Goal: Task Accomplishment & Management: Manage account settings

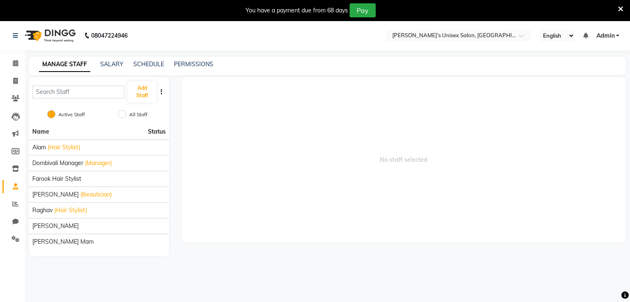
click at [620, 8] on icon at bounding box center [620, 8] width 5 height 7
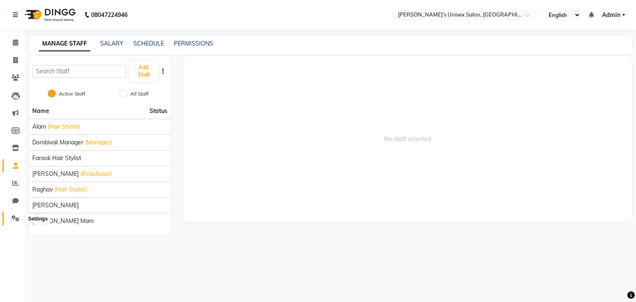
click at [14, 219] on icon at bounding box center [16, 218] width 8 height 6
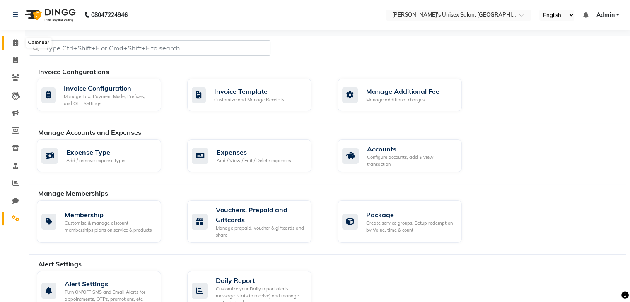
click at [17, 41] on icon at bounding box center [15, 42] width 5 height 6
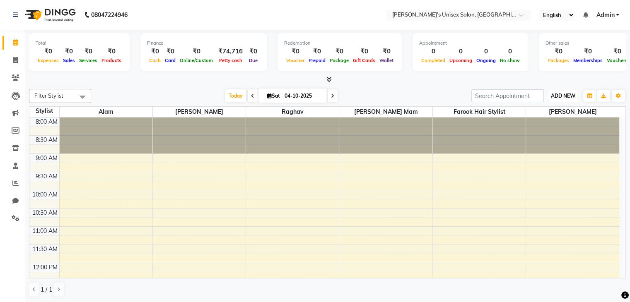
click at [569, 96] on span "ADD NEW" at bounding box center [563, 96] width 24 height 6
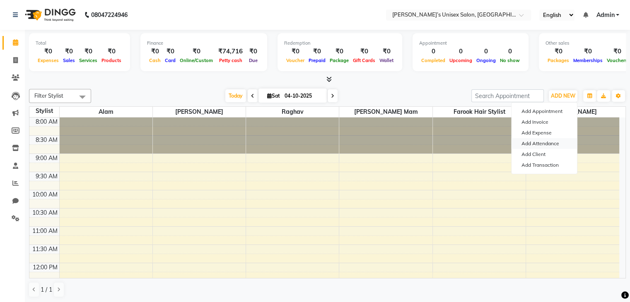
click at [541, 145] on link "Add Attendance" at bounding box center [543, 143] width 65 height 11
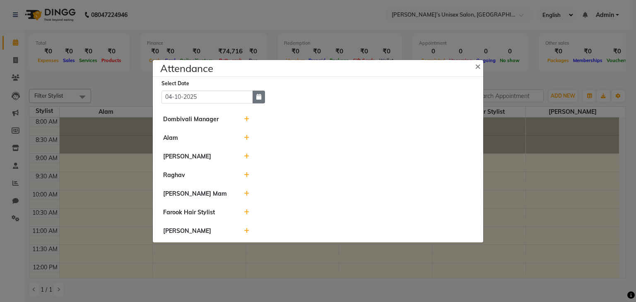
click at [256, 98] on icon "button" at bounding box center [258, 97] width 5 height 6
select select "10"
select select "2025"
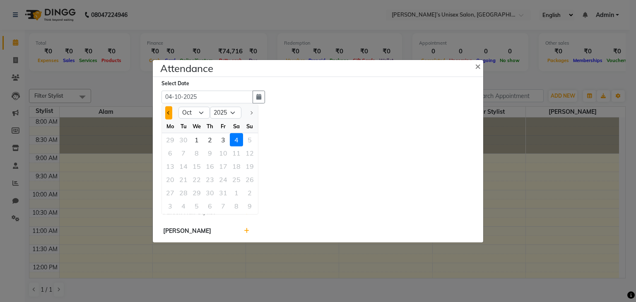
click at [166, 113] on button "Previous month" at bounding box center [168, 112] width 7 height 13
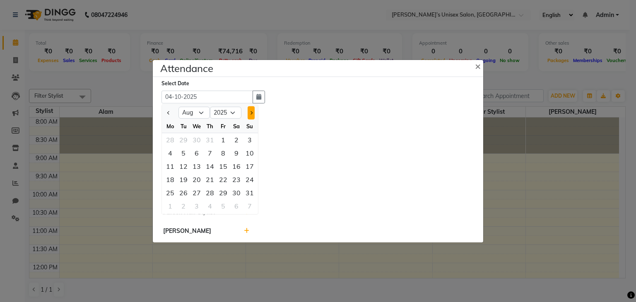
click at [252, 111] on button "Next month" at bounding box center [251, 112] width 7 height 13
select select "9"
click at [169, 141] on div "1" at bounding box center [170, 139] width 13 height 13
type input "01-09-2025"
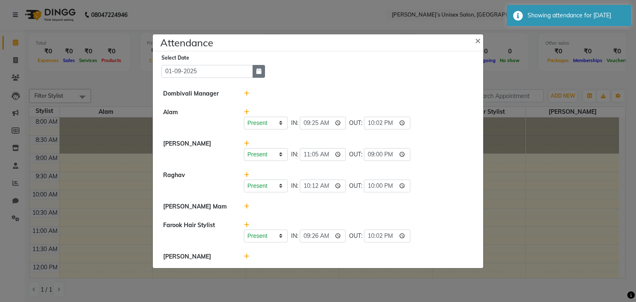
click at [256, 74] on button "button" at bounding box center [258, 71] width 12 height 13
select select "9"
select select "2025"
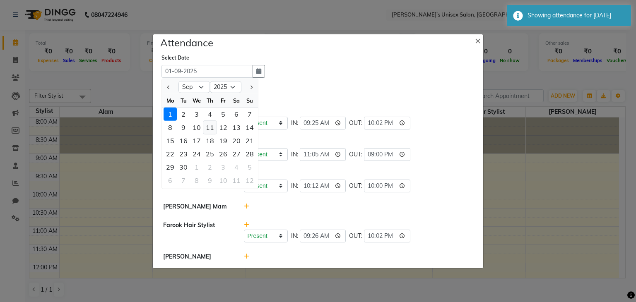
click at [211, 127] on div "11" at bounding box center [209, 126] width 13 height 13
type input "[DATE]"
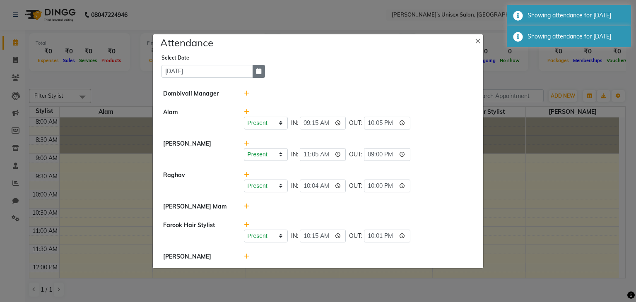
click at [261, 71] on button "button" at bounding box center [258, 71] width 12 height 13
select select "9"
select select "2025"
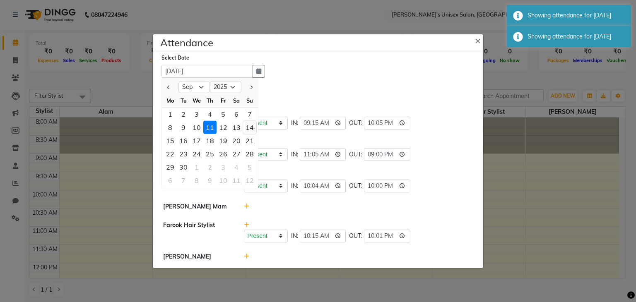
click at [248, 127] on div "14" at bounding box center [249, 126] width 13 height 13
type input "[DATE]"
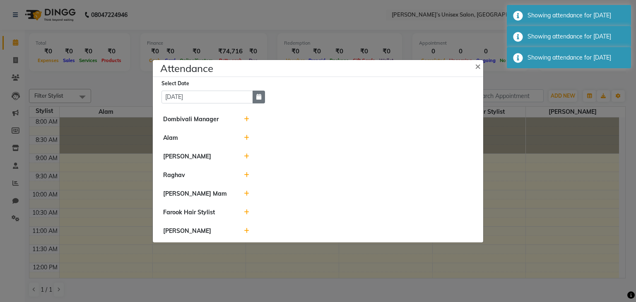
click at [258, 98] on icon "button" at bounding box center [258, 97] width 5 height 6
select select "9"
select select "2025"
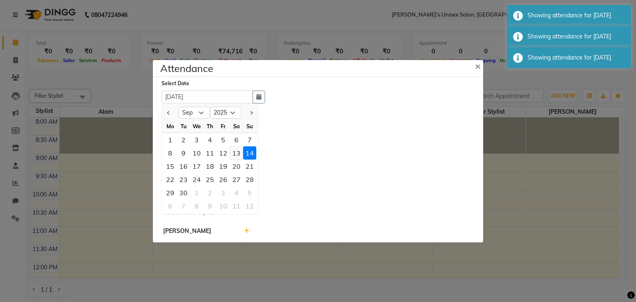
click at [233, 150] on div "13" at bounding box center [236, 152] width 13 height 13
type input "13-09-2025"
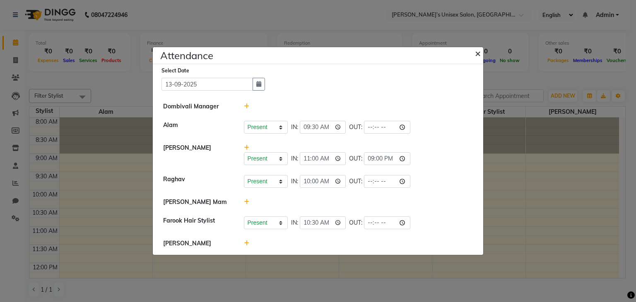
click at [475, 52] on span "×" at bounding box center [478, 53] width 6 height 12
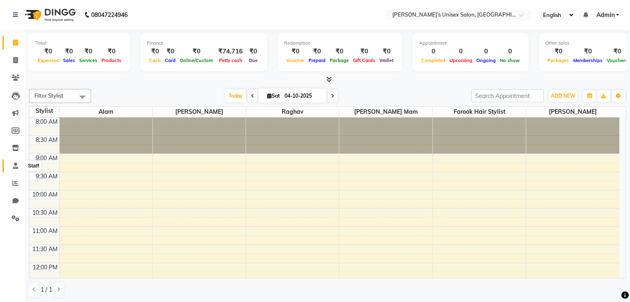
click at [13, 167] on icon at bounding box center [15, 166] width 5 height 6
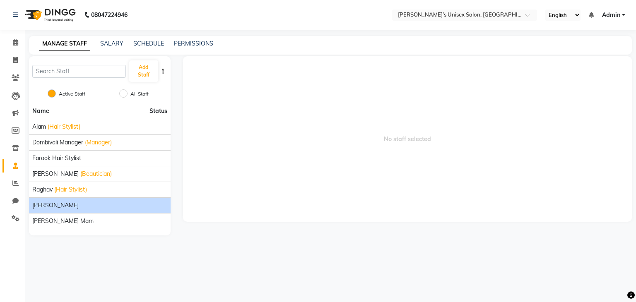
click at [56, 204] on span "[PERSON_NAME]" at bounding box center [55, 205] width 46 height 9
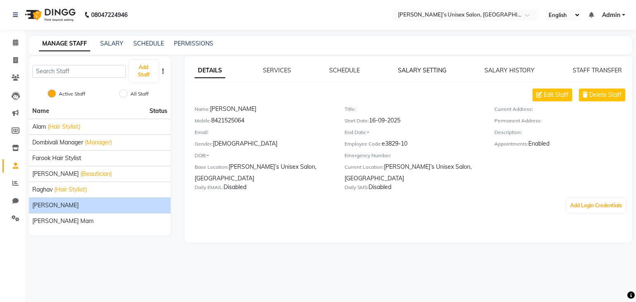
click at [412, 73] on link "SALARY SETTING" at bounding box center [422, 70] width 48 height 7
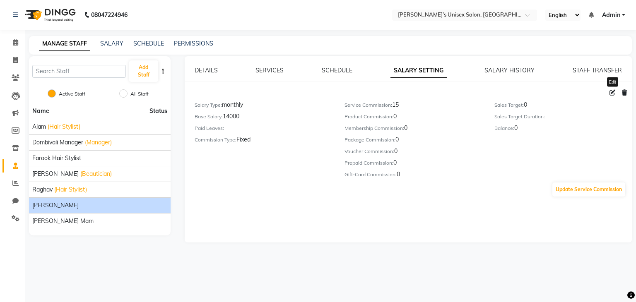
click at [611, 95] on icon at bounding box center [612, 93] width 6 height 6
select select "monthly"
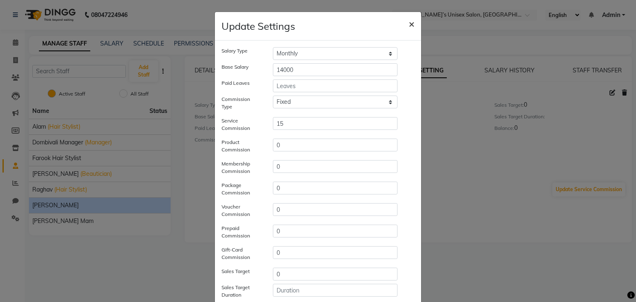
click at [404, 24] on button "×" at bounding box center [411, 23] width 19 height 23
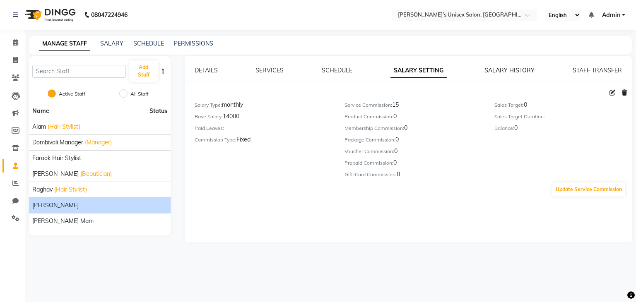
click at [513, 70] on link "SALARY HISTORY" at bounding box center [509, 70] width 50 height 7
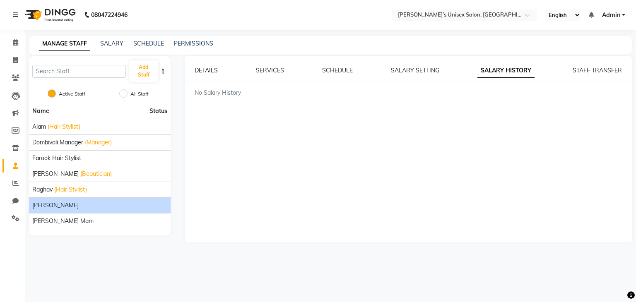
click at [210, 70] on link "DETAILS" at bounding box center [206, 70] width 23 height 7
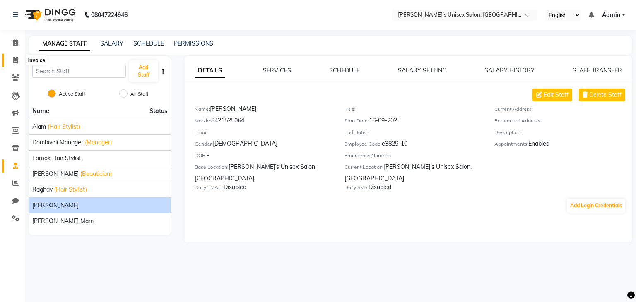
click at [15, 59] on icon at bounding box center [15, 60] width 5 height 6
select select "service"
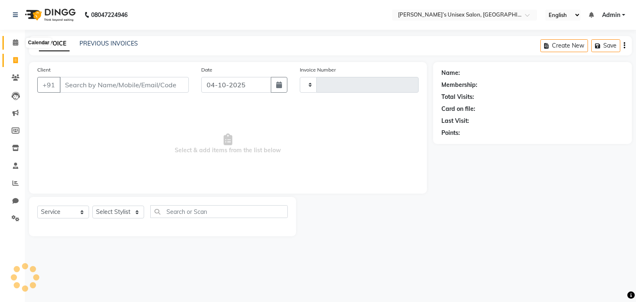
click at [12, 40] on span at bounding box center [15, 43] width 14 height 10
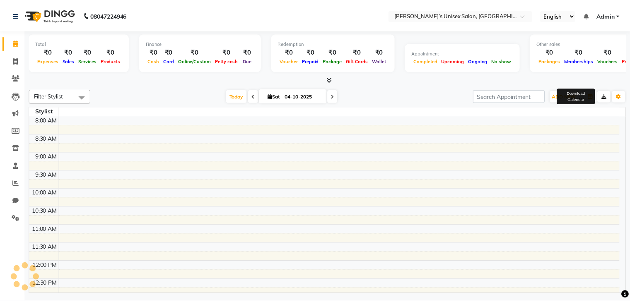
scroll to position [254, 0]
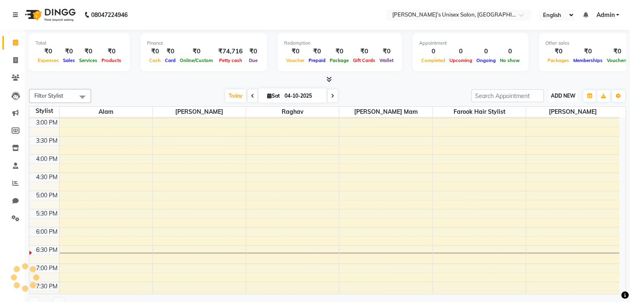
click at [568, 95] on span "ADD NEW" at bounding box center [563, 96] width 24 height 6
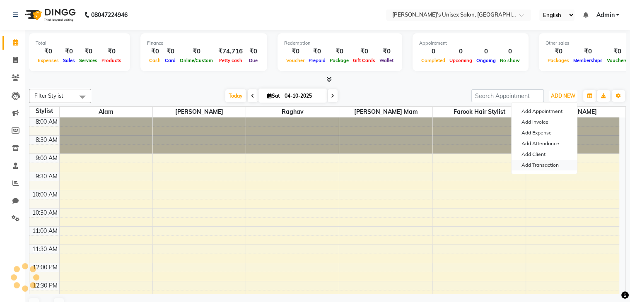
scroll to position [0, 0]
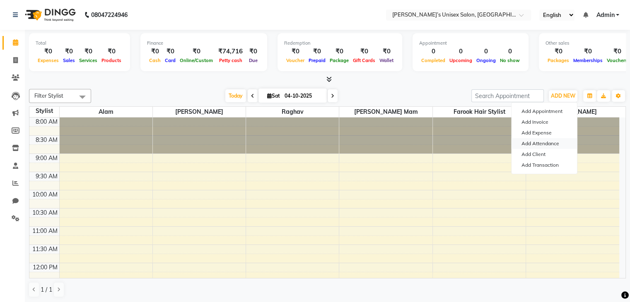
click at [543, 144] on link "Add Attendance" at bounding box center [543, 143] width 65 height 11
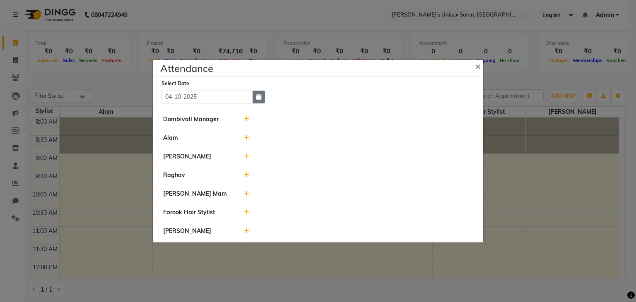
click at [258, 96] on icon "button" at bounding box center [258, 97] width 5 height 6
select select "10"
select select "2025"
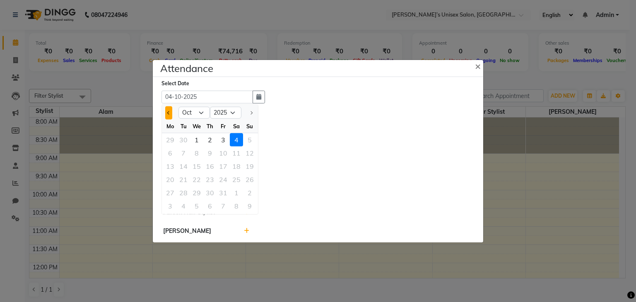
click at [169, 110] on button "Previous month" at bounding box center [168, 112] width 7 height 13
select select "9"
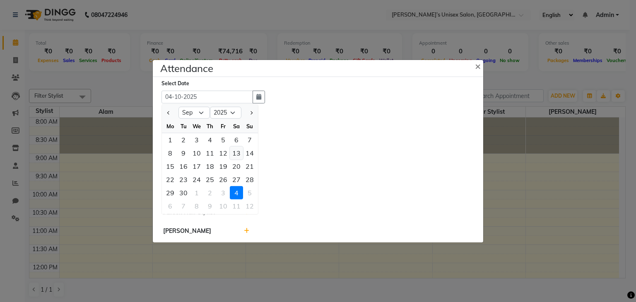
click at [233, 156] on div "13" at bounding box center [236, 152] width 13 height 13
type input "13-09-2025"
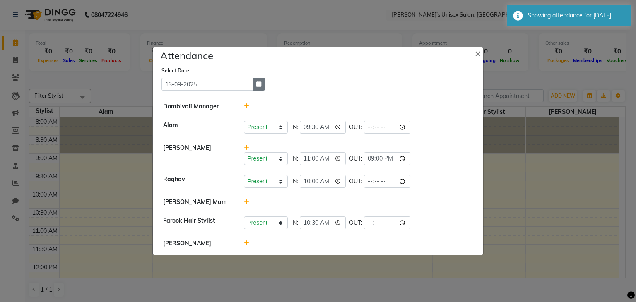
click at [258, 86] on icon "button" at bounding box center [258, 84] width 5 height 6
select select "9"
select select "2025"
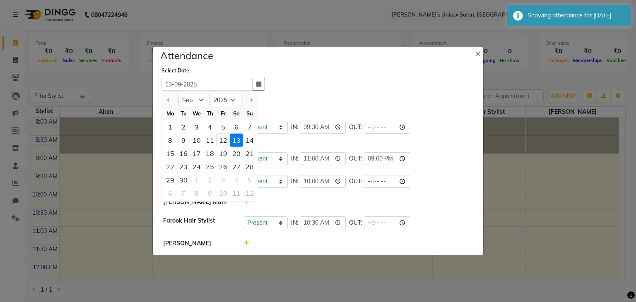
click at [224, 142] on div "12" at bounding box center [222, 140] width 13 height 13
type input "[DATE]"
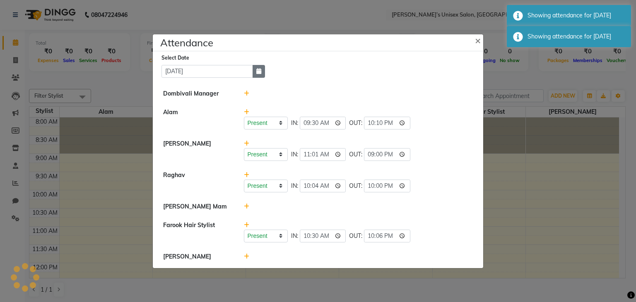
click at [261, 71] on icon "button" at bounding box center [258, 71] width 5 height 6
select select "9"
select select "2025"
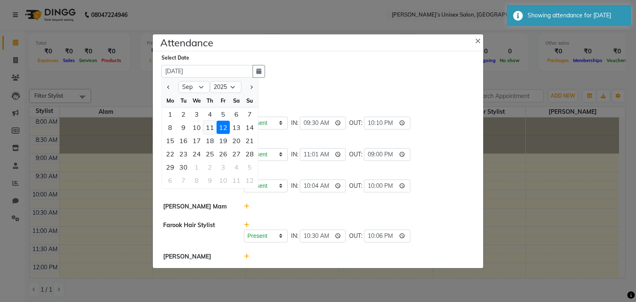
click at [211, 123] on div "11" at bounding box center [209, 126] width 13 height 13
type input "[DATE]"
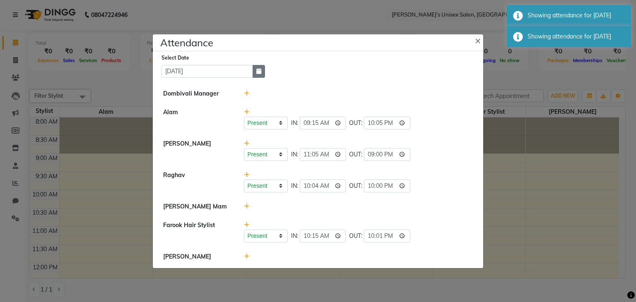
click at [256, 72] on icon "button" at bounding box center [258, 71] width 5 height 6
select select "9"
select select "2025"
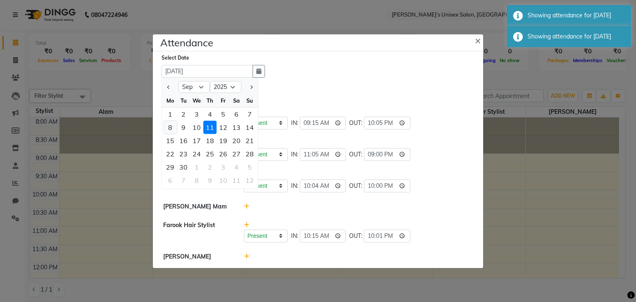
click at [173, 127] on div "8" at bounding box center [170, 126] width 13 height 13
type input "[DATE]"
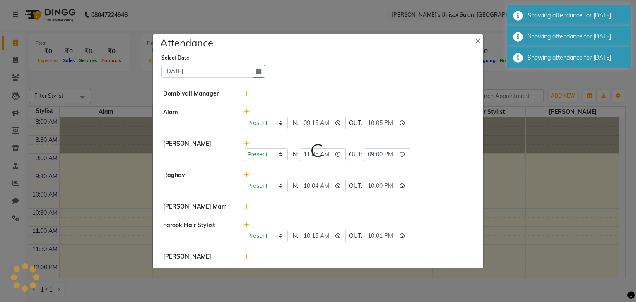
select select "W"
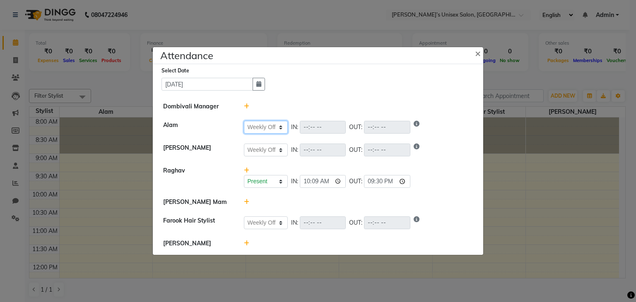
click at [267, 130] on select "Present Absent Late Half Day Weekly Off" at bounding box center [266, 127] width 44 height 13
select select "P"
click at [244, 121] on select "Present Absent Late Half Day Weekly Off" at bounding box center [266, 127] width 44 height 13
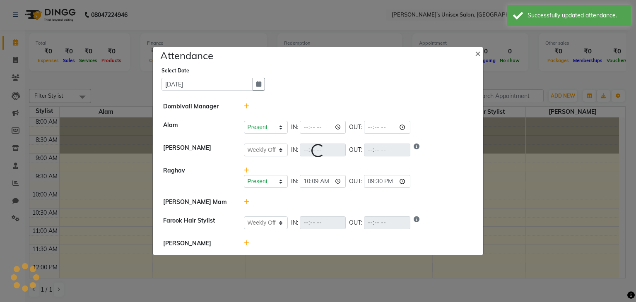
select select "W"
click at [477, 54] on span "×" at bounding box center [478, 53] width 6 height 12
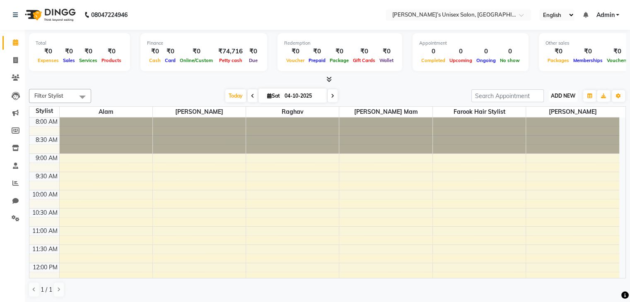
click at [558, 93] on span "ADD NEW" at bounding box center [563, 96] width 24 height 6
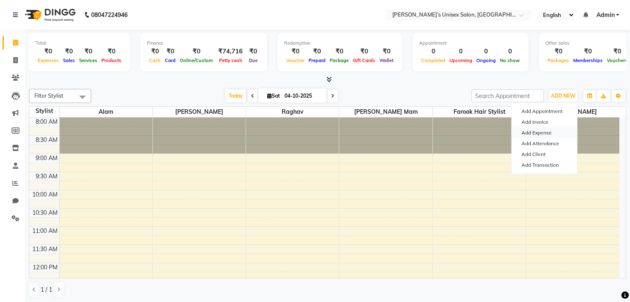
click at [546, 132] on link "Add Expense" at bounding box center [543, 132] width 65 height 11
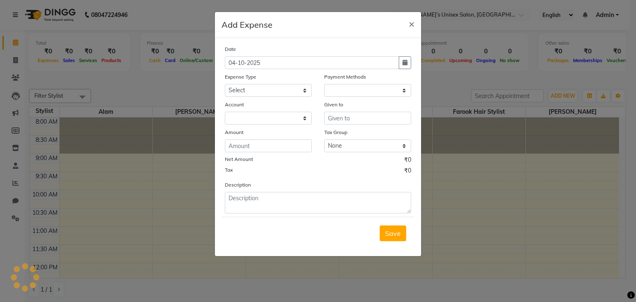
select select "1"
select select "7889"
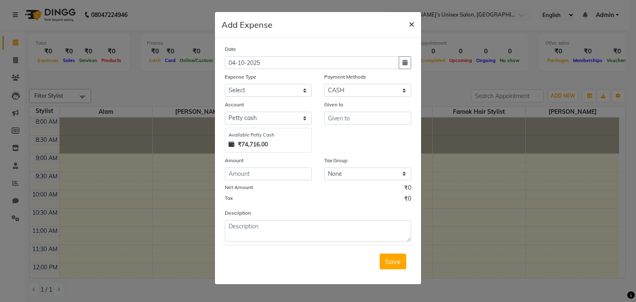
click at [411, 25] on span "×" at bounding box center [412, 23] width 6 height 12
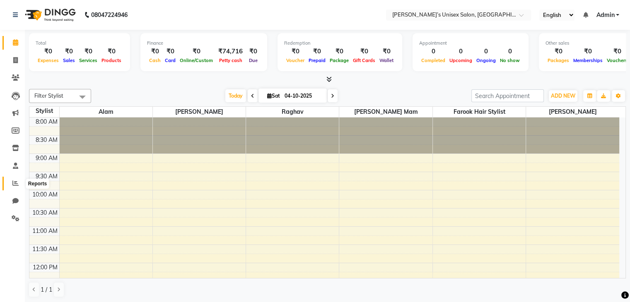
click at [14, 183] on icon at bounding box center [15, 183] width 6 height 6
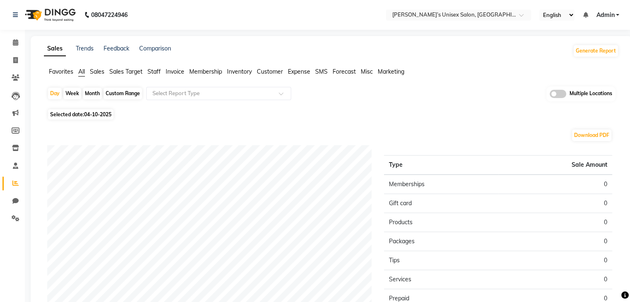
click at [289, 71] on span "Expense" at bounding box center [299, 71] width 22 height 7
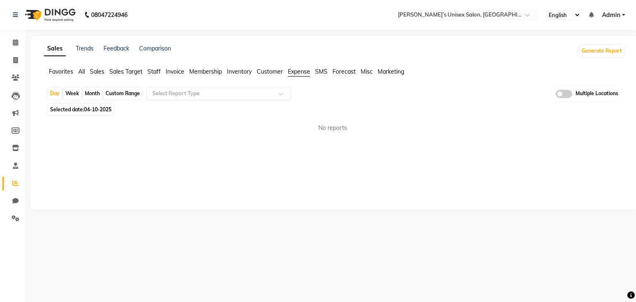
click at [182, 87] on div "Select Report Type" at bounding box center [218, 93] width 145 height 13
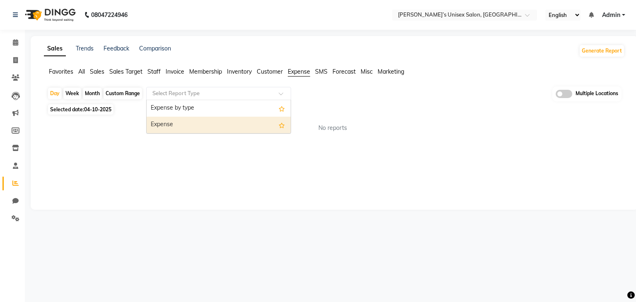
click at [179, 127] on div "Expense" at bounding box center [219, 125] width 144 height 17
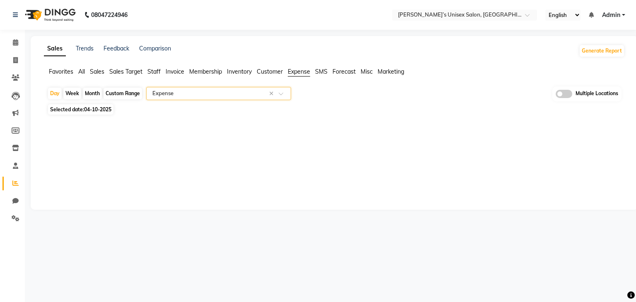
click at [99, 110] on span "04-10-2025" at bounding box center [97, 109] width 27 height 6
select select "10"
select select "2025"
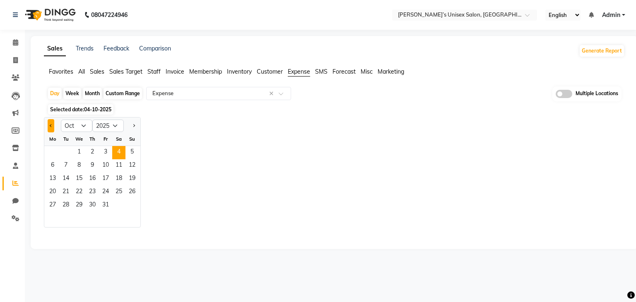
click at [48, 131] on button "Previous month" at bounding box center [51, 125] width 7 height 13
select select "9"
click at [58, 154] on span "1" at bounding box center [52, 152] width 13 height 13
select select "filtered_report"
select select "csv"
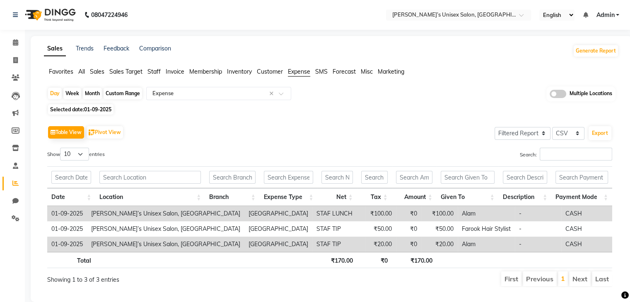
click at [89, 90] on div "Month" at bounding box center [92, 94] width 19 height 12
select select "9"
select select "2025"
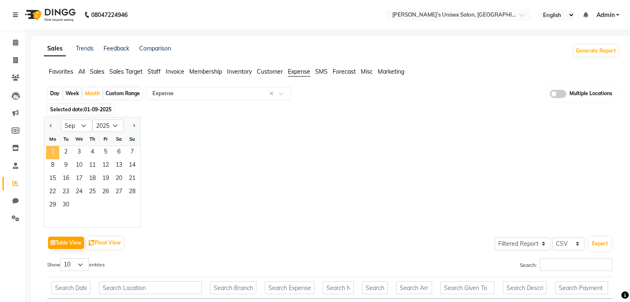
click at [48, 156] on span "1" at bounding box center [52, 152] width 13 height 13
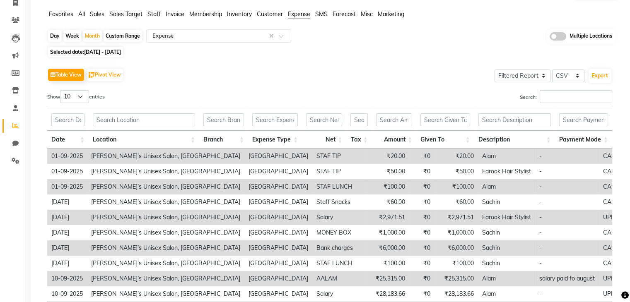
scroll to position [125, 0]
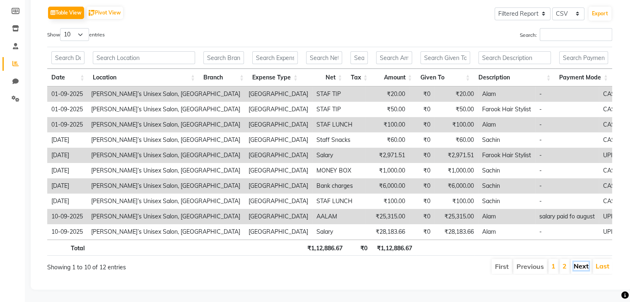
click at [579, 262] on link "Next" at bounding box center [580, 266] width 15 height 8
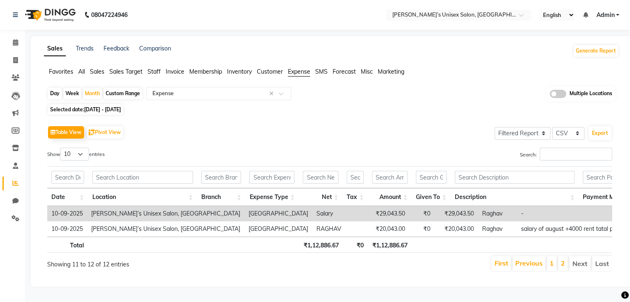
scroll to position [9, 0]
click at [579, 262] on li "Next" at bounding box center [580, 263] width 22 height 15
click at [552, 261] on link "1" at bounding box center [551, 263] width 4 height 8
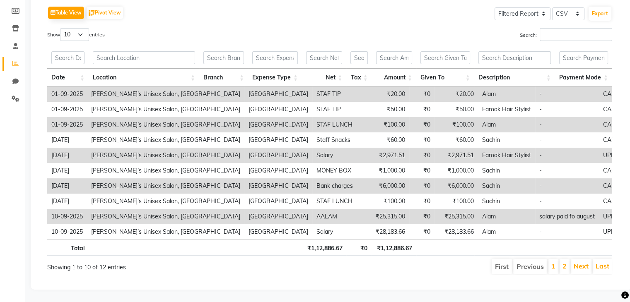
scroll to position [125, 0]
click at [564, 262] on link "2" at bounding box center [564, 266] width 4 height 8
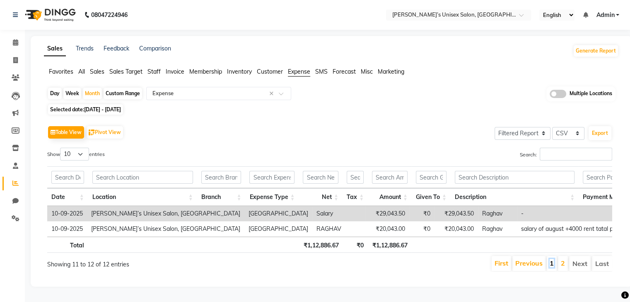
click at [553, 260] on link "1" at bounding box center [551, 263] width 4 height 8
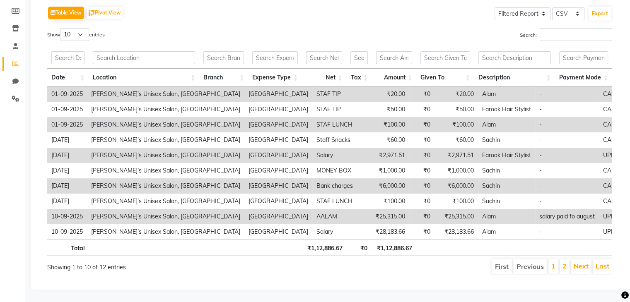
scroll to position [125, 0]
click at [582, 262] on link "Next" at bounding box center [580, 266] width 15 height 8
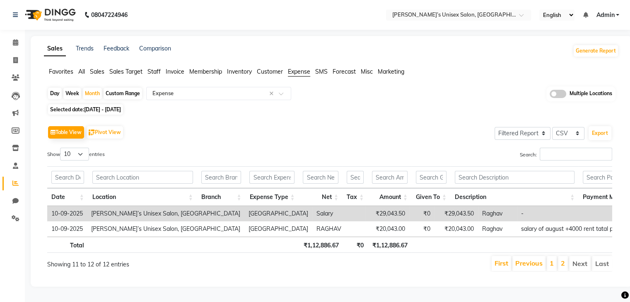
scroll to position [9, 0]
click at [14, 57] on icon at bounding box center [15, 60] width 5 height 6
select select "service"
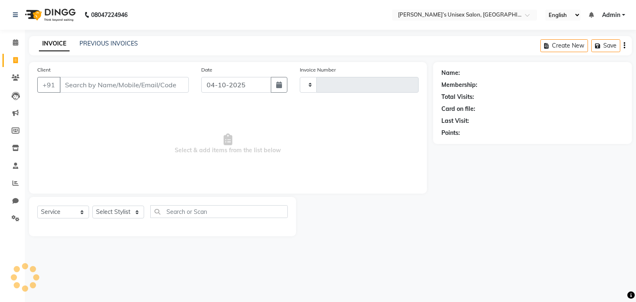
type input "1551"
select select "8637"
click at [16, 41] on icon at bounding box center [15, 42] width 5 height 6
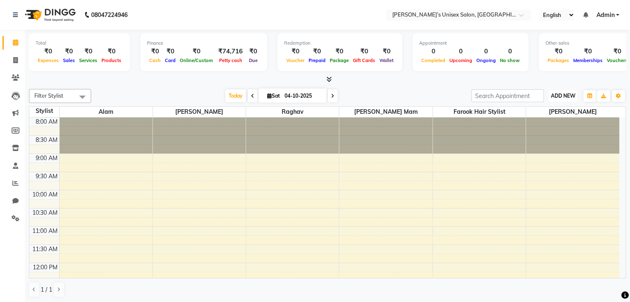
click at [570, 93] on span "ADD NEW" at bounding box center [563, 96] width 24 height 6
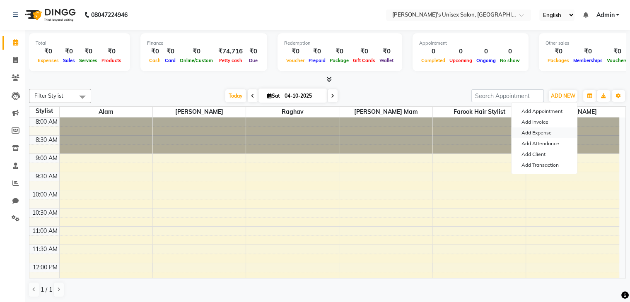
click at [546, 135] on link "Add Expense" at bounding box center [543, 132] width 65 height 11
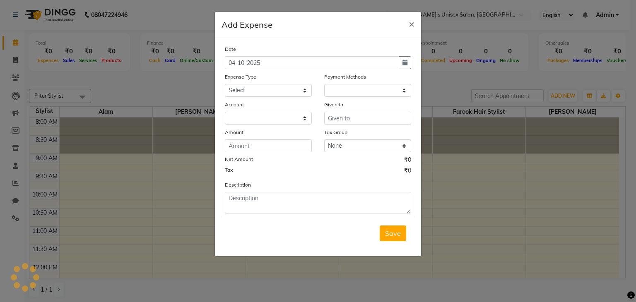
select select "1"
select select "7889"
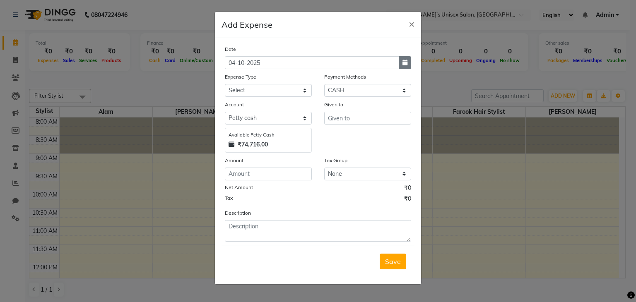
click at [407, 64] on button "button" at bounding box center [405, 62] width 12 height 13
select select "10"
select select "2025"
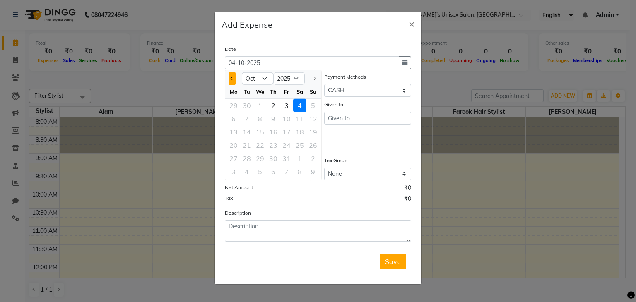
click at [229, 78] on button "Previous month" at bounding box center [231, 78] width 7 height 13
select select "9"
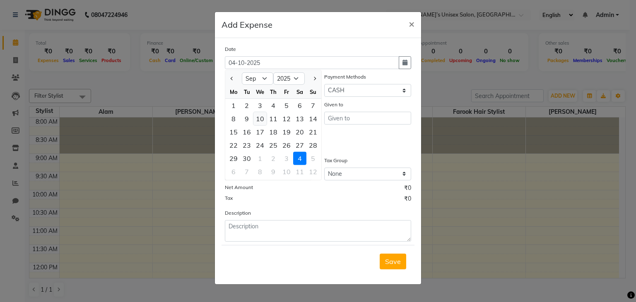
click at [262, 119] on div "10" at bounding box center [259, 118] width 13 height 13
type input "10-09-2025"
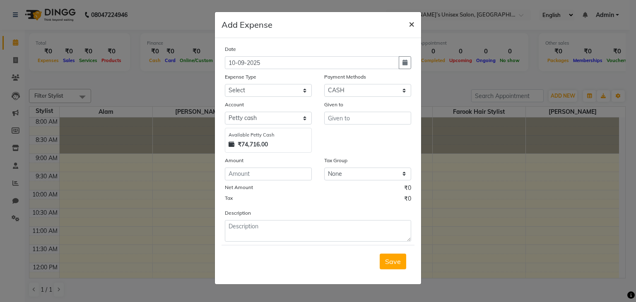
click at [411, 24] on span "×" at bounding box center [412, 23] width 6 height 12
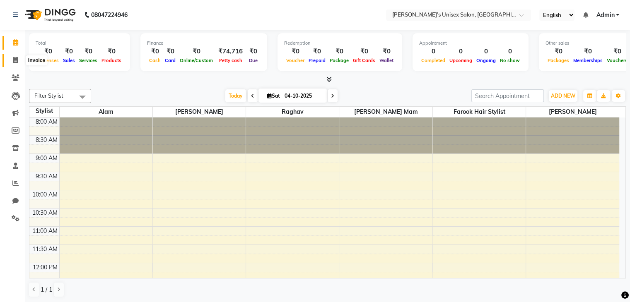
click at [15, 62] on icon at bounding box center [15, 60] width 5 height 6
select select "8637"
select select "service"
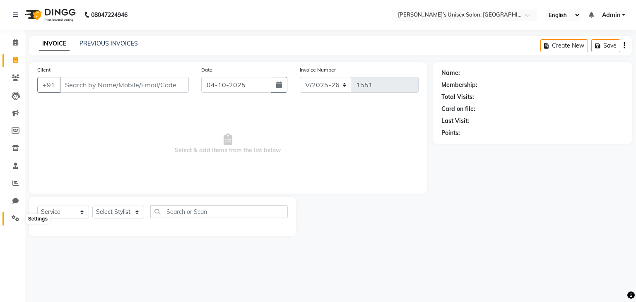
click at [15, 219] on icon at bounding box center [16, 218] width 8 height 6
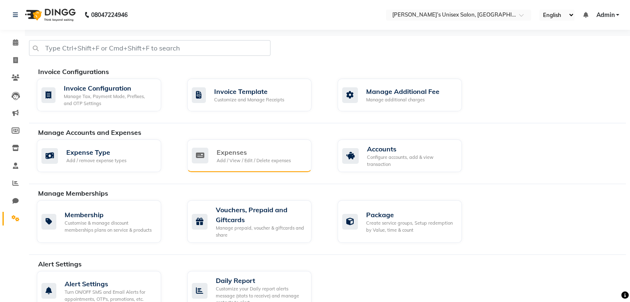
click at [240, 147] on div "Expenses" at bounding box center [253, 152] width 74 height 10
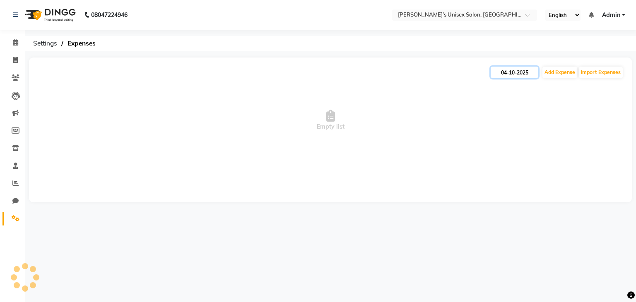
click at [520, 75] on input "04-10-2025" at bounding box center [515, 73] width 48 height 12
select select "10"
select select "2025"
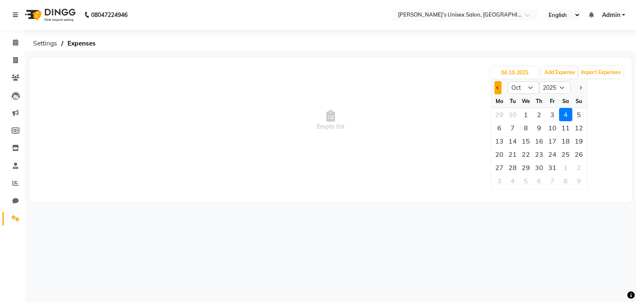
click at [495, 89] on button "Previous month" at bounding box center [497, 87] width 7 height 13
select select "9"
click at [500, 116] on div "1" at bounding box center [499, 114] width 13 height 13
type input "01-09-2025"
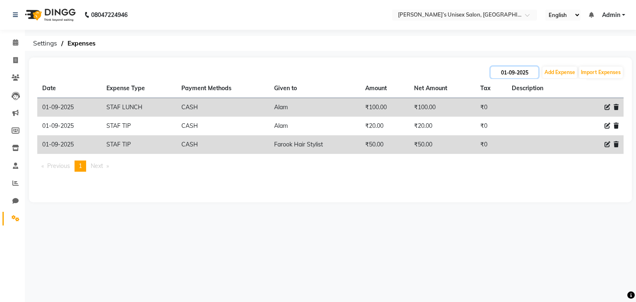
click at [530, 72] on input "01-09-2025" at bounding box center [515, 73] width 48 height 12
select select "9"
select select "2025"
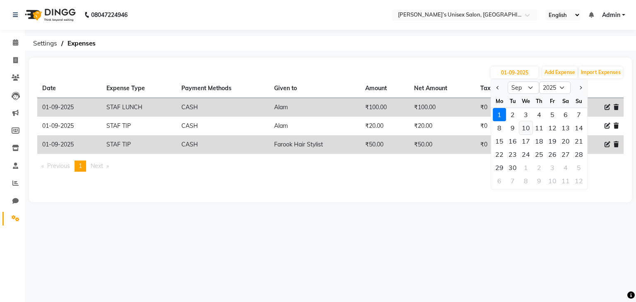
click at [528, 128] on div "10" at bounding box center [525, 127] width 13 height 13
type input "10-09-2025"
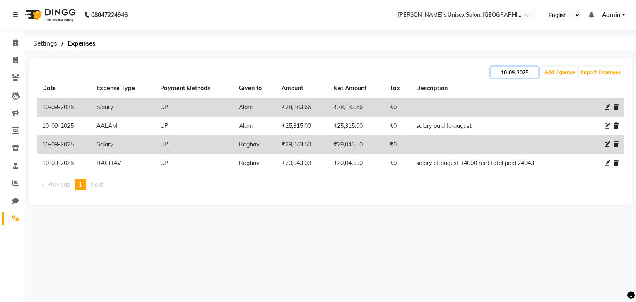
click at [525, 73] on input "10-09-2025" at bounding box center [515, 73] width 48 height 12
select select "9"
select select "2025"
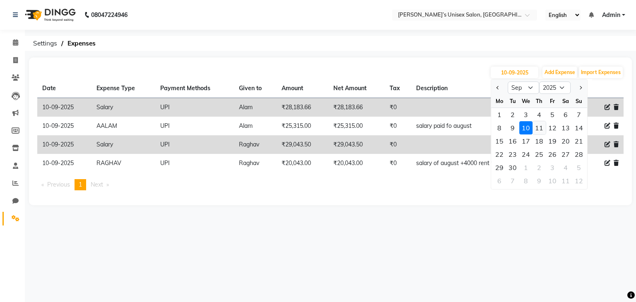
click at [535, 128] on div "11" at bounding box center [538, 127] width 13 height 13
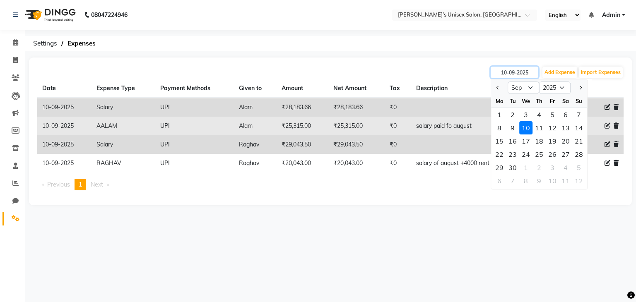
type input "[DATE]"
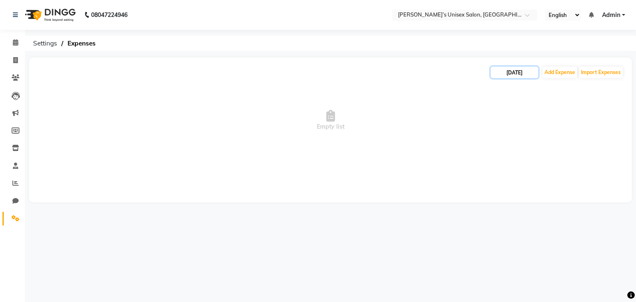
click at [510, 75] on input "[DATE]" at bounding box center [515, 73] width 48 height 12
select select "9"
select select "2025"
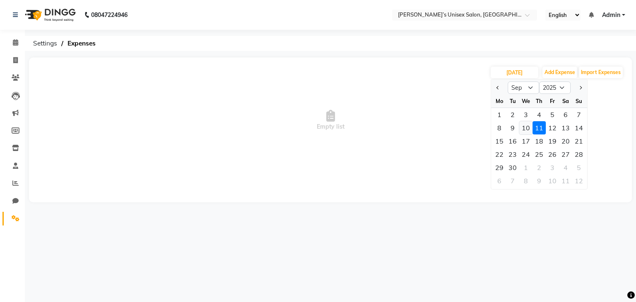
click at [525, 129] on div "10" at bounding box center [525, 127] width 13 height 13
type input "10-09-2025"
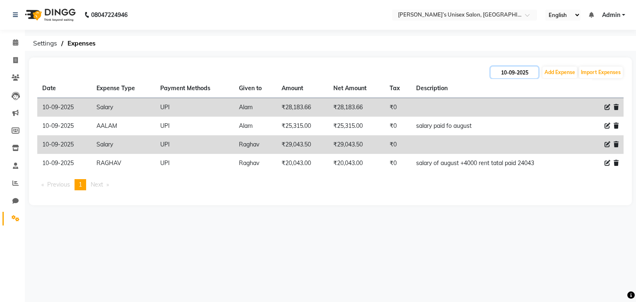
click at [511, 73] on input "10-09-2025" at bounding box center [515, 73] width 48 height 12
select select "9"
select select "2025"
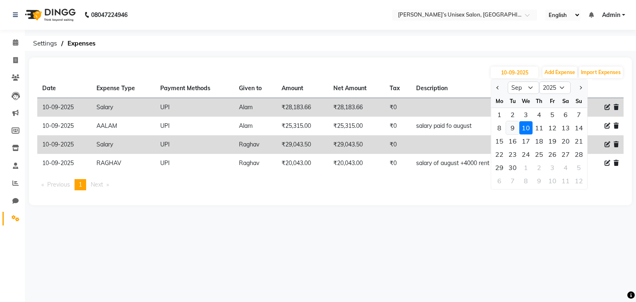
click at [512, 129] on div "9" at bounding box center [512, 127] width 13 height 13
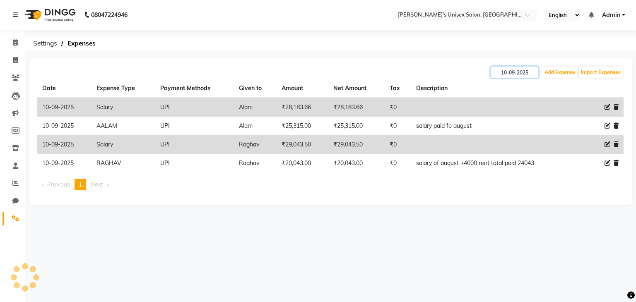
type input "[DATE]"
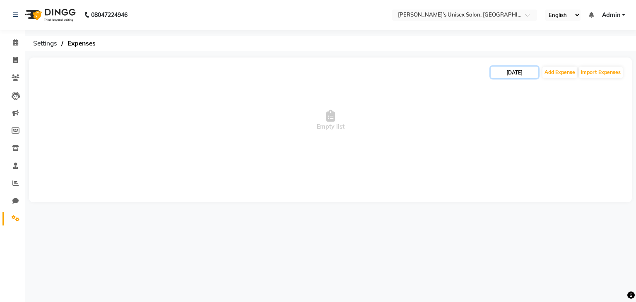
click at [506, 74] on input "[DATE]" at bounding box center [515, 73] width 48 height 12
select select "9"
select select "2025"
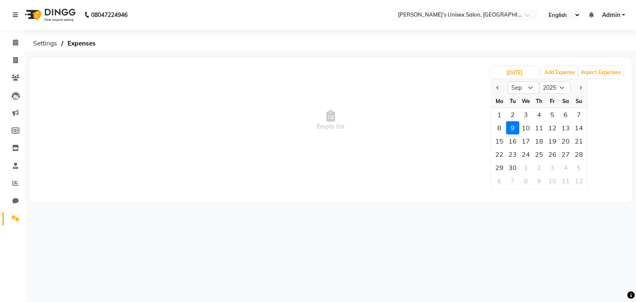
click at [500, 127] on div "8" at bounding box center [499, 127] width 13 height 13
type input "[DATE]"
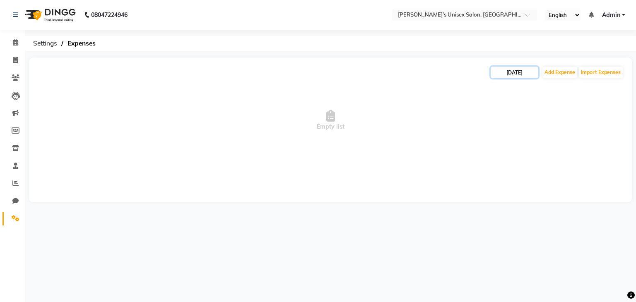
click at [518, 72] on input "[DATE]" at bounding box center [515, 73] width 48 height 12
select select "9"
select select "2025"
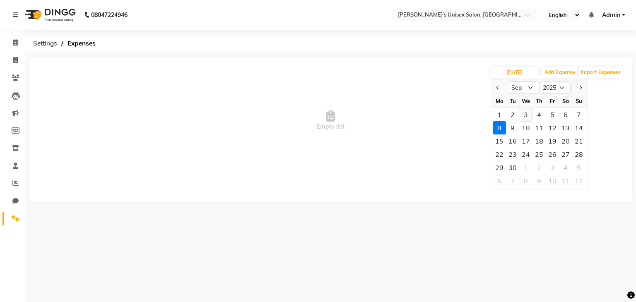
click at [528, 117] on div "3" at bounding box center [525, 114] width 13 height 13
type input "[DATE]"
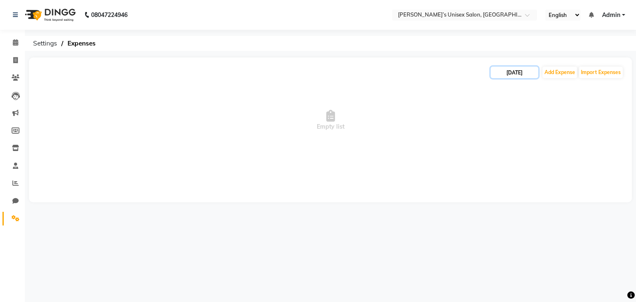
click at [517, 75] on input "[DATE]" at bounding box center [515, 73] width 48 height 12
select select "9"
select select "2025"
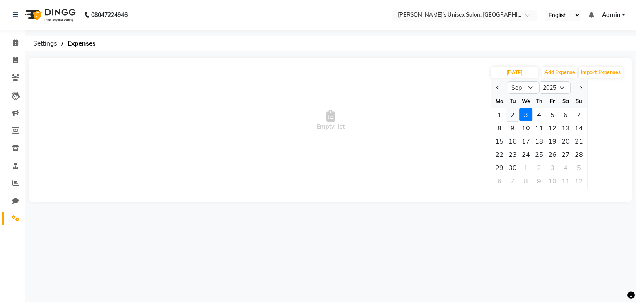
click at [508, 115] on div "2" at bounding box center [512, 114] width 13 height 13
type input "[DATE]"
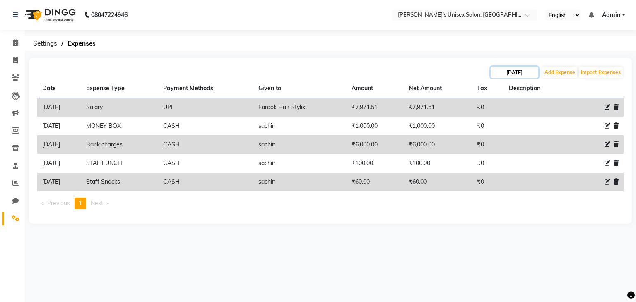
click at [527, 73] on input "[DATE]" at bounding box center [515, 73] width 48 height 12
select select "9"
select select "2025"
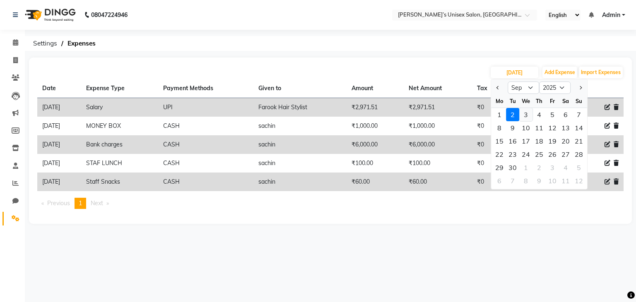
click at [526, 115] on div "3" at bounding box center [525, 114] width 13 height 13
type input "[DATE]"
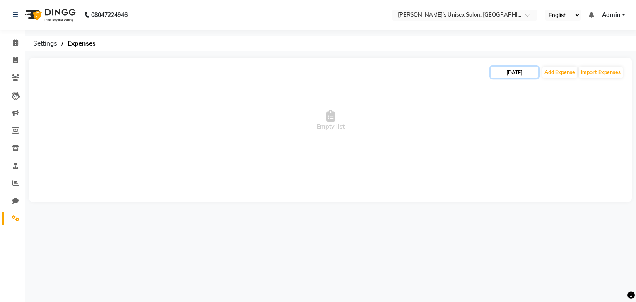
click at [526, 72] on input "[DATE]" at bounding box center [515, 73] width 48 height 12
select select "9"
select select "2025"
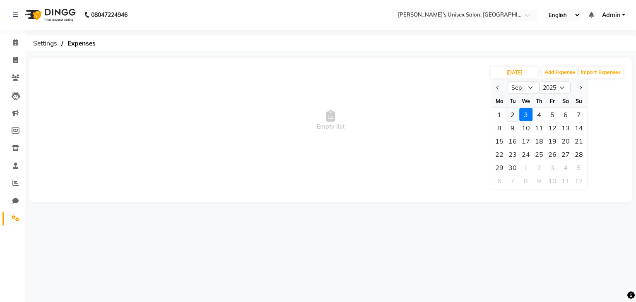
click at [510, 115] on div "2" at bounding box center [512, 114] width 13 height 13
type input "[DATE]"
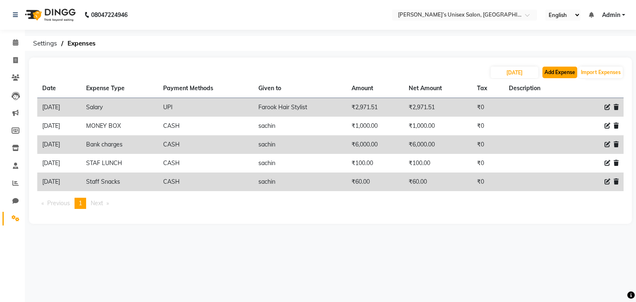
click at [553, 72] on button "Add Expense" at bounding box center [559, 73] width 35 height 12
select select "1"
select select "7889"
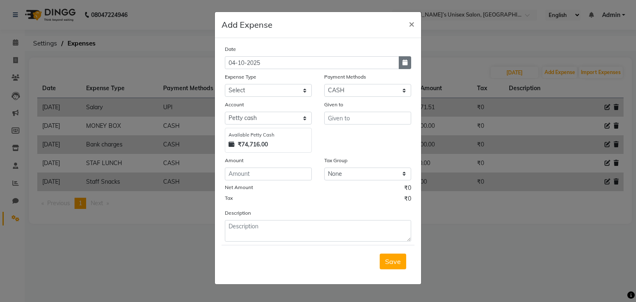
click at [405, 62] on icon "button" at bounding box center [404, 63] width 5 height 6
select select "10"
select select "2025"
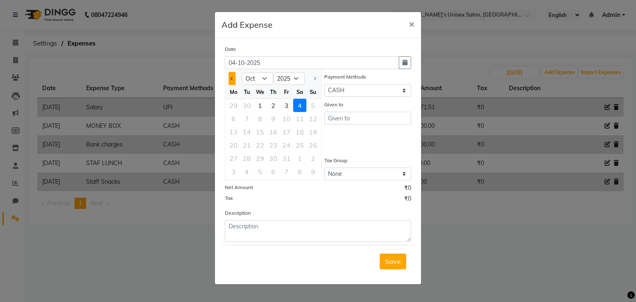
click at [232, 79] on span "Previous month" at bounding box center [232, 78] width 3 height 3
select select "9"
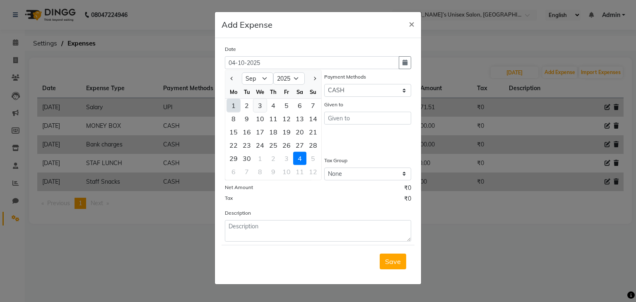
click at [260, 110] on div "3" at bounding box center [259, 105] width 13 height 13
type input "[DATE]"
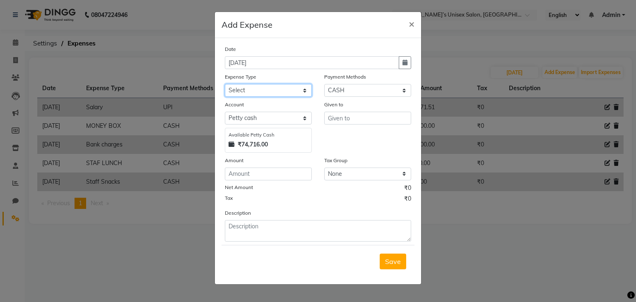
click at [275, 90] on select "Select AALAM Advance Salary [PERSON_NAME] Bank charges Car maintenance cash to …" at bounding box center [268, 90] width 87 height 13
select select "23864"
click at [247, 93] on select "Select AALAM Advance Salary [PERSON_NAME] Bank charges Car maintenance cash to …" at bounding box center [268, 90] width 87 height 13
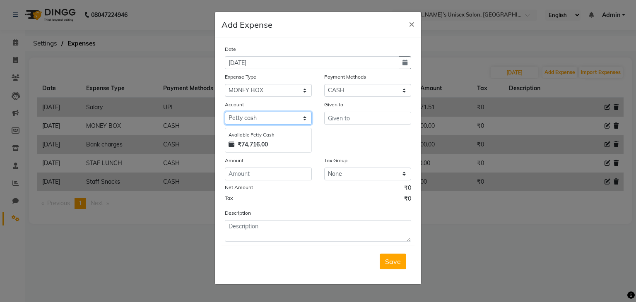
click at [255, 124] on select "Select [PERSON_NAME] cash Default account" at bounding box center [268, 118] width 87 height 13
click at [255, 123] on select "Select [PERSON_NAME] cash Default account" at bounding box center [268, 118] width 87 height 13
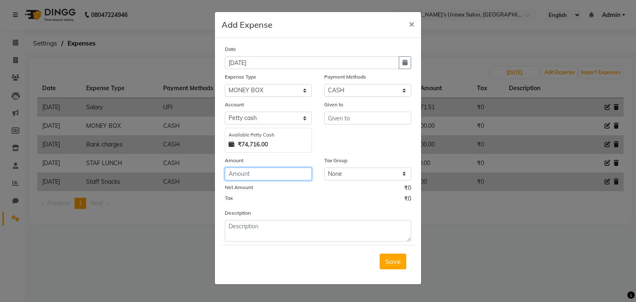
click at [237, 179] on input "number" at bounding box center [268, 174] width 87 height 13
type input "500"
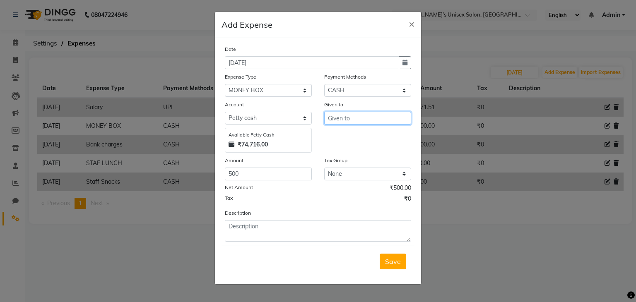
click at [346, 118] on input "text" at bounding box center [367, 118] width 87 height 13
type input "mony box"
click at [388, 258] on button "Save" at bounding box center [393, 262] width 26 height 16
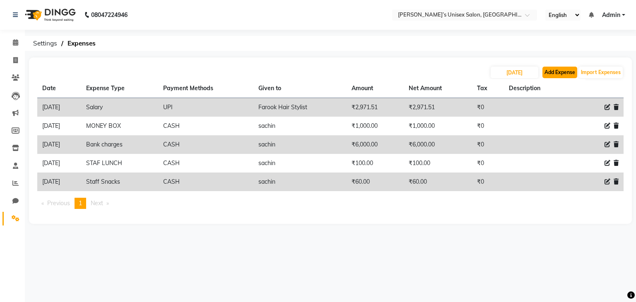
click at [554, 74] on button "Add Expense" at bounding box center [559, 73] width 35 height 12
select select "1"
select select "7889"
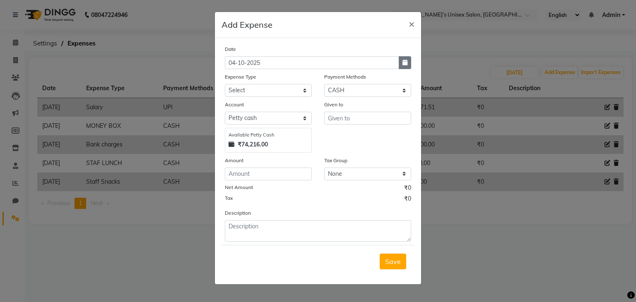
click at [405, 65] on icon "button" at bounding box center [404, 63] width 5 height 6
select select "10"
select select "2025"
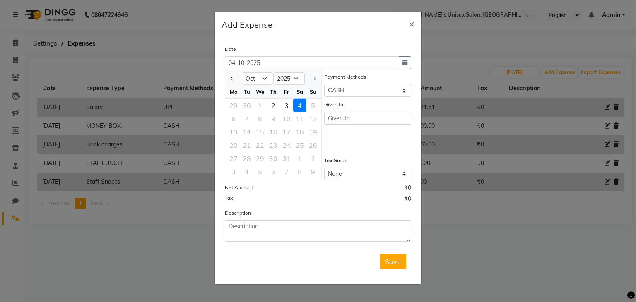
click at [285, 109] on div "3" at bounding box center [286, 105] width 13 height 13
type input "03-10-2025"
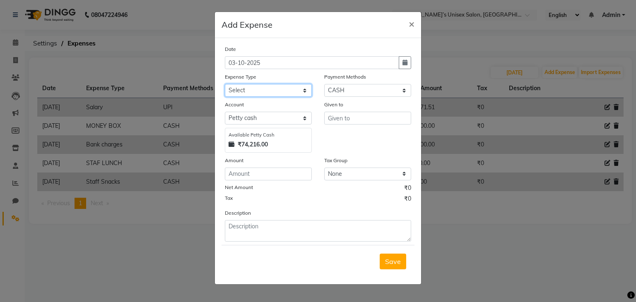
click at [272, 91] on select "Select AALAM Advance Salary [PERSON_NAME] Bank charges Car maintenance cash to …" at bounding box center [268, 90] width 87 height 13
select select "24094"
click at [225, 85] on select "Select AALAM Advance Salary [PERSON_NAME] Bank charges Car maintenance cash to …" at bounding box center [268, 90] width 87 height 13
click at [252, 180] on input "number" at bounding box center [268, 174] width 87 height 13
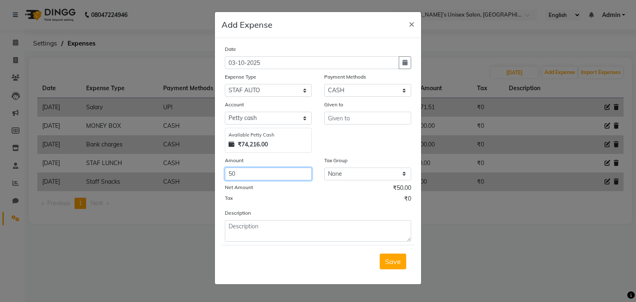
type input "50"
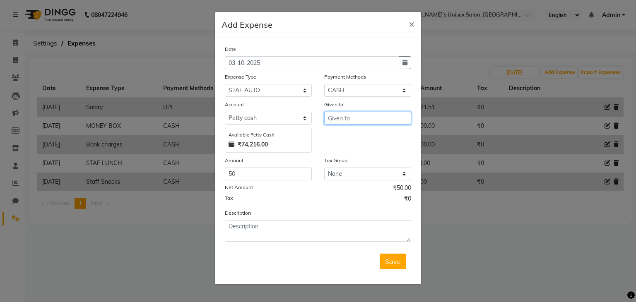
click at [354, 118] on input "text" at bounding box center [367, 118] width 87 height 13
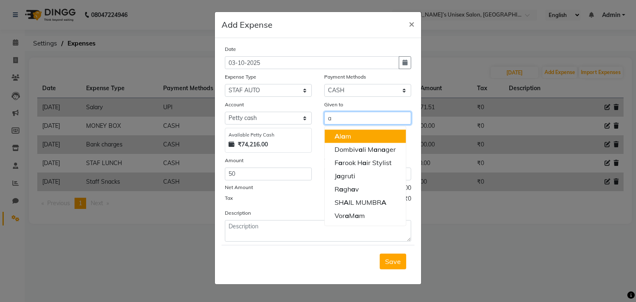
click at [350, 135] on ngb-highlight "A [PERSON_NAME]" at bounding box center [342, 136] width 17 height 8
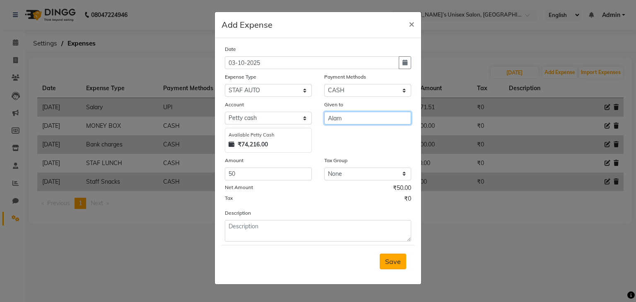
type input "Alam"
click at [388, 263] on span "Save" at bounding box center [393, 261] width 16 height 8
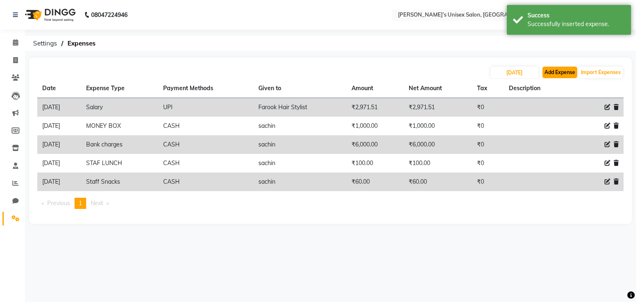
click at [568, 75] on button "Add Expense" at bounding box center [559, 73] width 35 height 12
select select "1"
select select "7889"
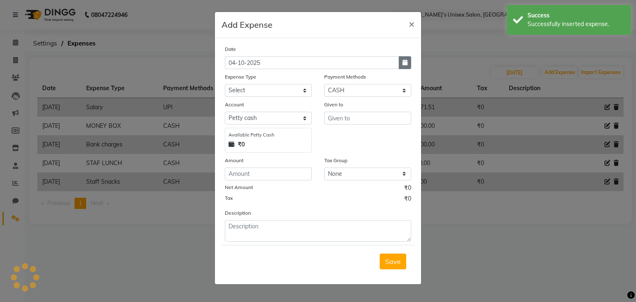
click at [404, 62] on icon "button" at bounding box center [404, 63] width 5 height 6
select select "10"
select select "2025"
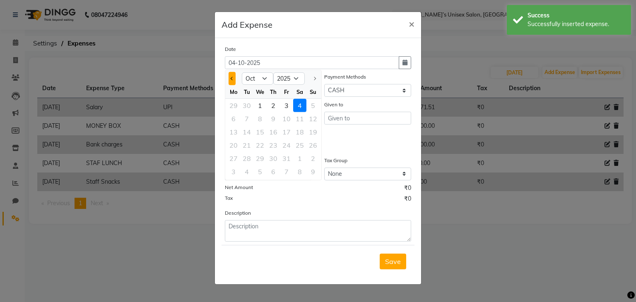
click at [234, 79] on button "Previous month" at bounding box center [231, 78] width 7 height 13
select select "9"
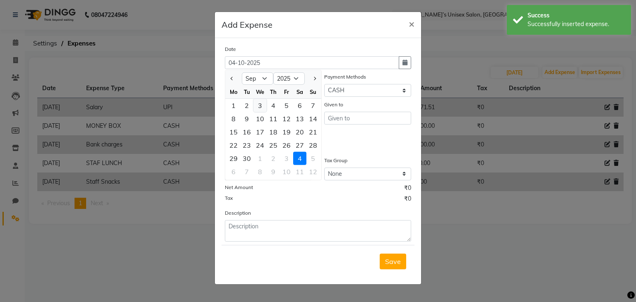
click at [259, 106] on div "3" at bounding box center [259, 105] width 13 height 13
type input "[DATE]"
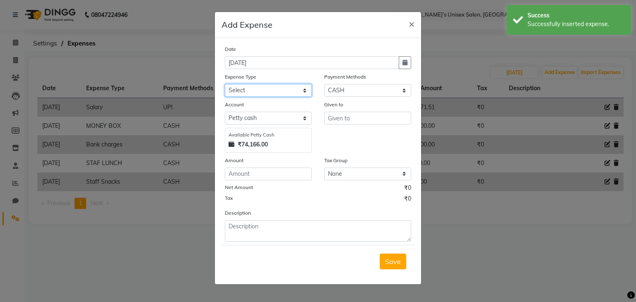
click at [255, 95] on select "Select AALAM Advance Salary [PERSON_NAME] Bank charges Car maintenance cash to …" at bounding box center [268, 90] width 87 height 13
select select "24097"
click at [225, 85] on select "Select AALAM Advance Salary [PERSON_NAME] Bank charges Car maintenance cash to …" at bounding box center [268, 90] width 87 height 13
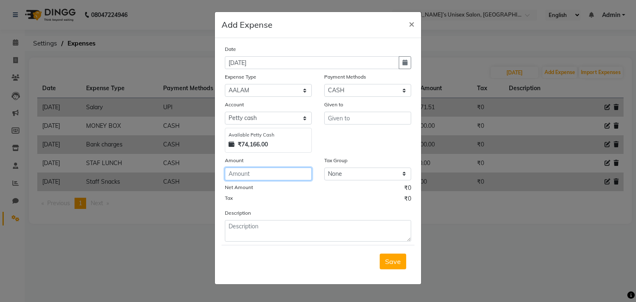
click at [249, 172] on input "number" at bounding box center [268, 174] width 87 height 13
type input "300"
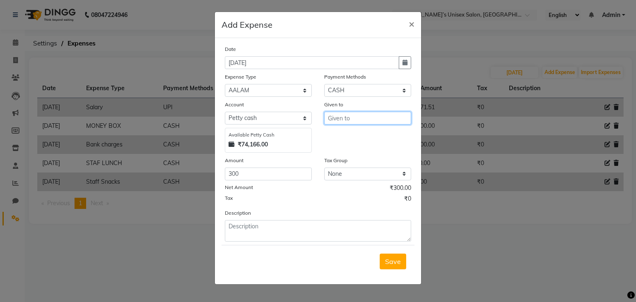
click at [369, 118] on input "text" at bounding box center [367, 118] width 87 height 13
type input "300"
click at [390, 261] on span "Save" at bounding box center [393, 261] width 16 height 8
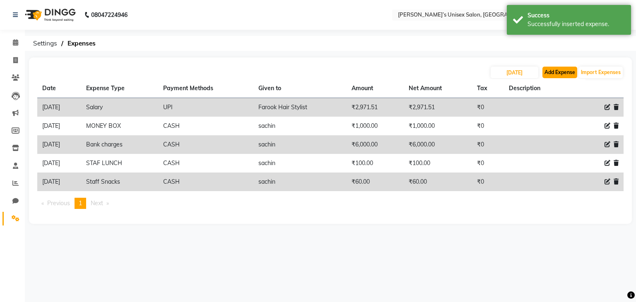
click at [549, 73] on button "Add Expense" at bounding box center [559, 73] width 35 height 12
select select "1"
select select "7889"
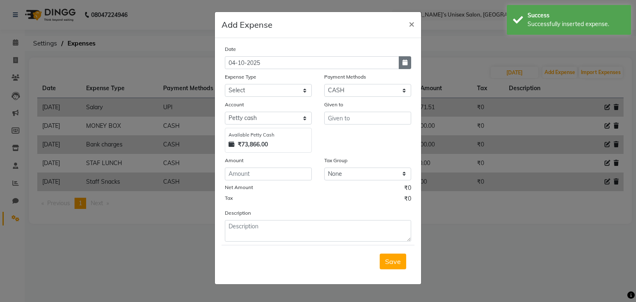
click at [404, 63] on icon "button" at bounding box center [404, 63] width 5 height 6
select select "10"
select select "2025"
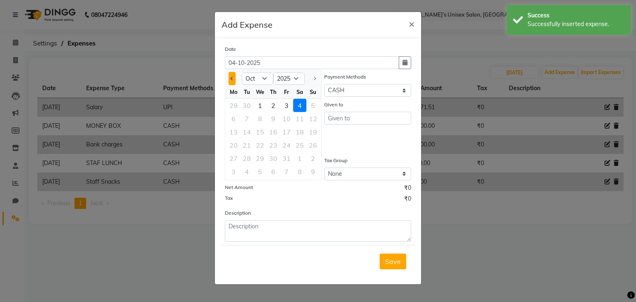
click at [231, 77] on span "Previous month" at bounding box center [232, 78] width 3 height 3
select select "9"
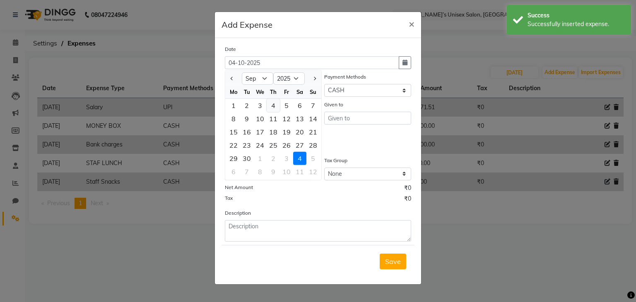
click at [274, 106] on div "4" at bounding box center [273, 105] width 13 height 13
type input "[DATE]"
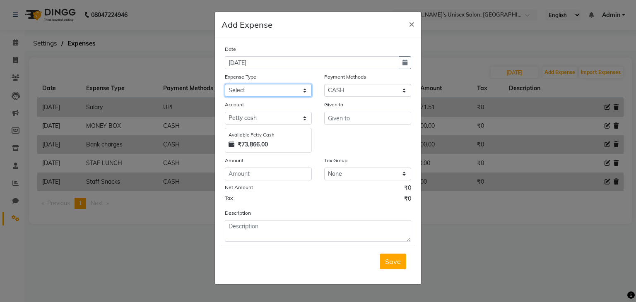
click at [261, 92] on select "Select AALAM Advance Salary [PERSON_NAME] Bank charges Car maintenance cash to …" at bounding box center [268, 90] width 87 height 13
select select "24095"
click at [225, 85] on select "Select AALAM Advance Salary [PERSON_NAME] Bank charges Car maintenance cash to …" at bounding box center [268, 90] width 87 height 13
click at [255, 179] on input "number" at bounding box center [268, 174] width 87 height 13
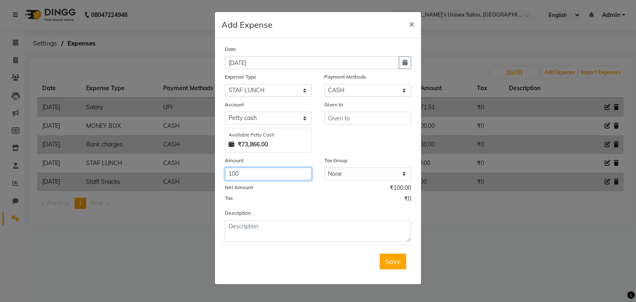
type input "100"
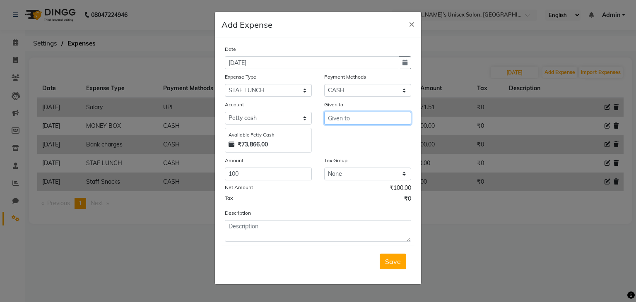
click at [345, 119] on input "text" at bounding box center [367, 118] width 87 height 13
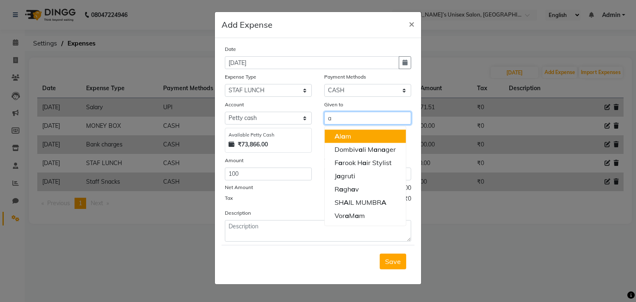
click at [344, 140] on span "a" at bounding box center [343, 136] width 4 height 8
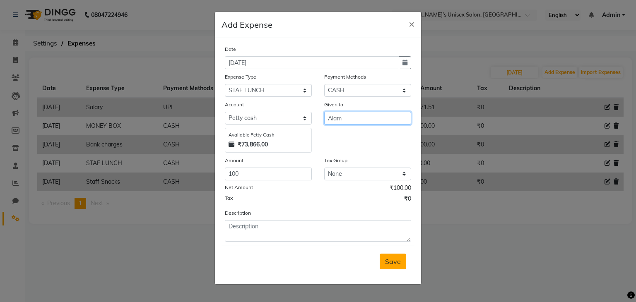
type input "Alam"
click at [389, 262] on span "Save" at bounding box center [393, 261] width 16 height 8
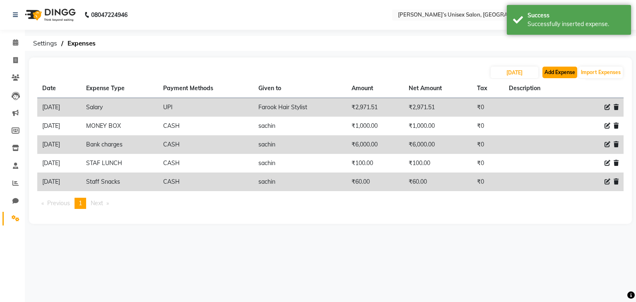
click at [559, 72] on button "Add Expense" at bounding box center [559, 73] width 35 height 12
select select "1"
select select "7889"
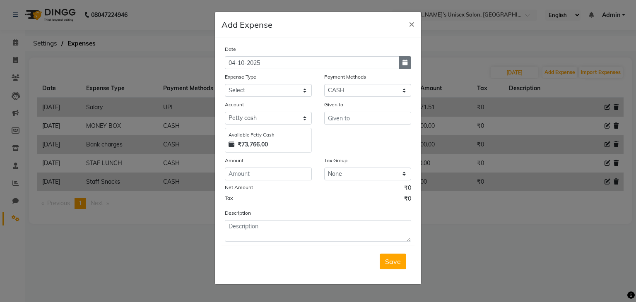
click at [409, 65] on button "button" at bounding box center [405, 62] width 12 height 13
select select "10"
select select "2025"
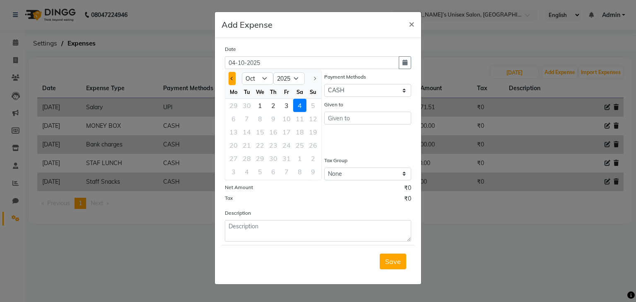
click at [232, 82] on button "Previous month" at bounding box center [231, 78] width 7 height 13
select select "9"
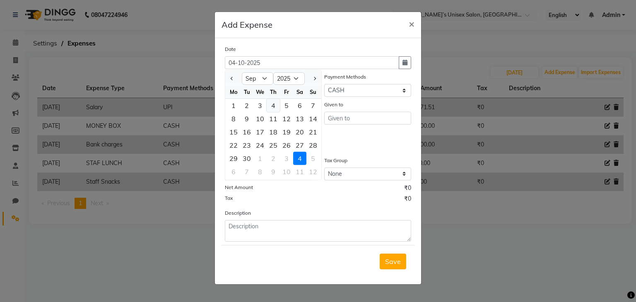
click at [272, 108] on div "4" at bounding box center [273, 105] width 13 height 13
type input "[DATE]"
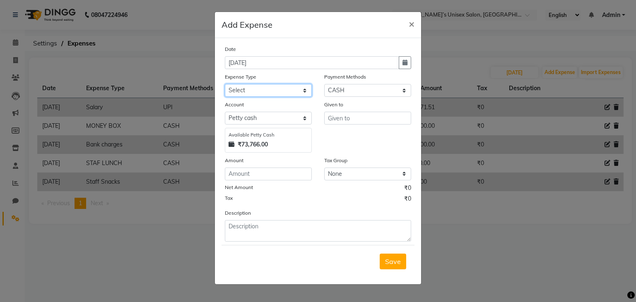
click at [238, 94] on select "Select AALAM Advance Salary [PERSON_NAME] Bank charges Car maintenance cash to …" at bounding box center [268, 90] width 87 height 13
select select "16987"
click at [225, 85] on select "Select AALAM Advance Salary [PERSON_NAME] Bank charges Car maintenance cash to …" at bounding box center [268, 90] width 87 height 13
click at [252, 174] on input "number" at bounding box center [268, 174] width 87 height 13
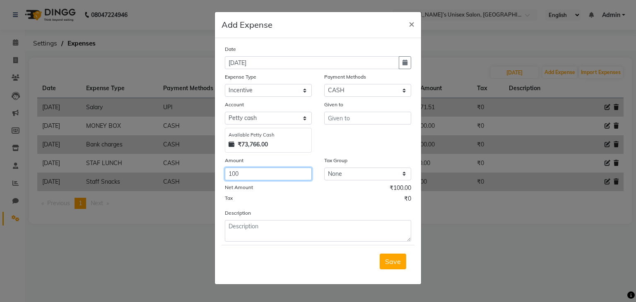
type input "100"
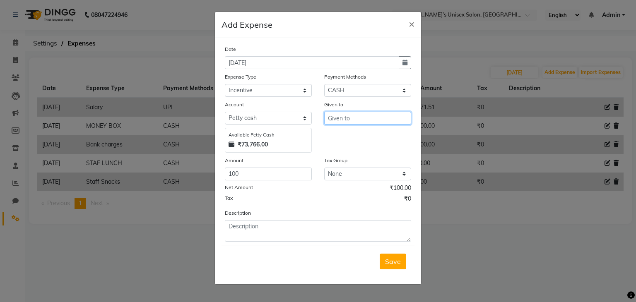
click at [339, 116] on input "text" at bounding box center [367, 118] width 87 height 13
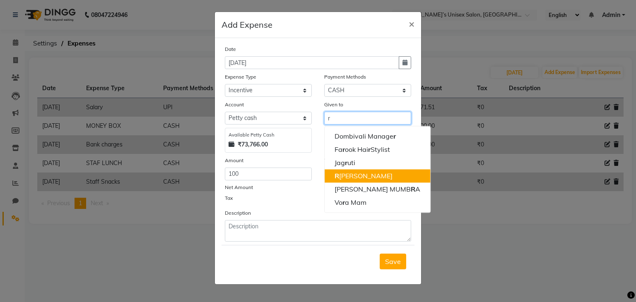
click at [354, 178] on ngb-highlight "R [PERSON_NAME]" at bounding box center [363, 176] width 58 height 8
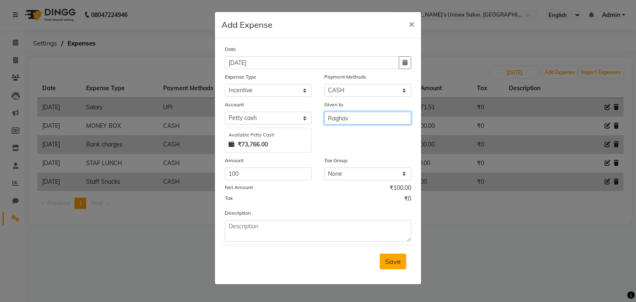
type input "Raghav"
click at [394, 265] on span "Save" at bounding box center [393, 261] width 16 height 8
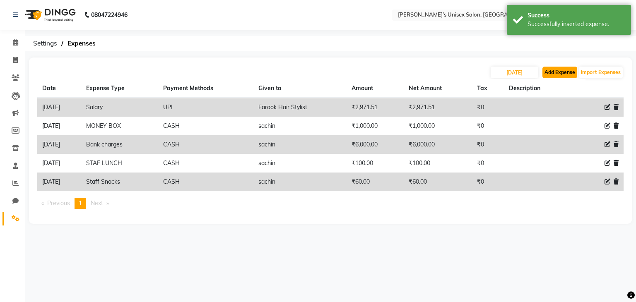
click at [562, 74] on button "Add Expense" at bounding box center [559, 73] width 35 height 12
select select "1"
select select "7889"
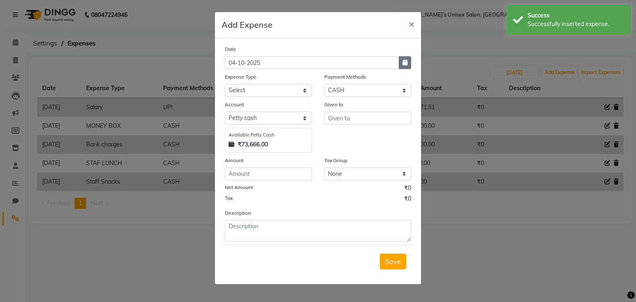
click at [406, 63] on icon "button" at bounding box center [404, 63] width 5 height 6
select select "10"
select select "2025"
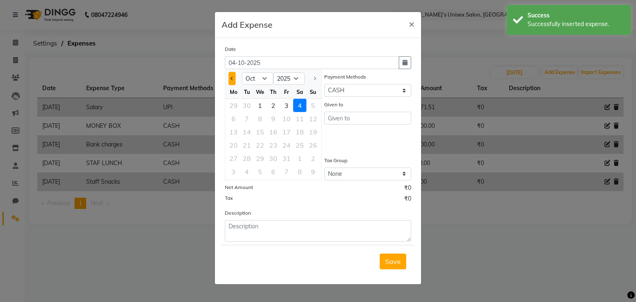
click at [231, 82] on button "Previous month" at bounding box center [231, 78] width 7 height 13
select select "9"
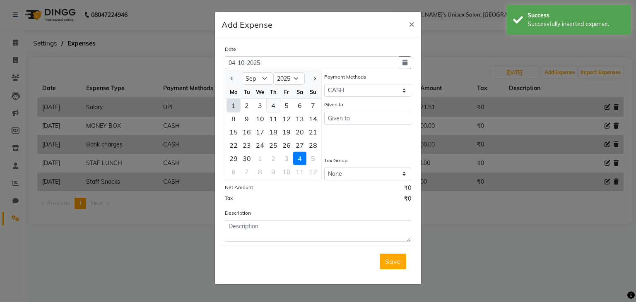
click at [274, 111] on div "4" at bounding box center [273, 105] width 13 height 13
type input "[DATE]"
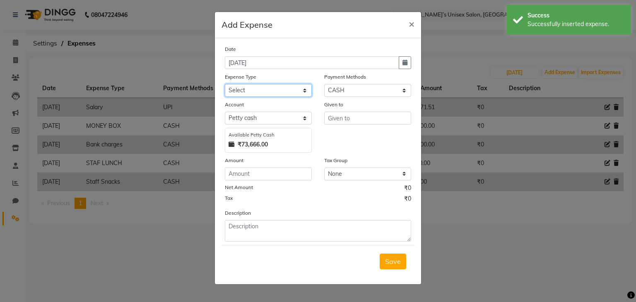
click at [259, 89] on select "Select AALAM Advance Salary [PERSON_NAME] Bank charges Car maintenance cash to …" at bounding box center [268, 90] width 87 height 13
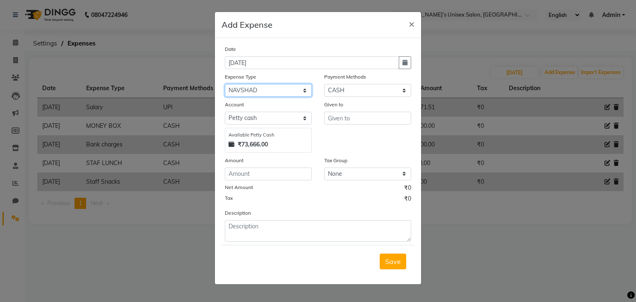
click at [270, 91] on select "Select AALAM Advance Salary [PERSON_NAME] Bank charges Car maintenance cash to …" at bounding box center [268, 90] width 87 height 13
select select "23864"
click at [270, 91] on select "Select AALAM Advance Salary [PERSON_NAME] Bank charges Car maintenance cash to …" at bounding box center [268, 90] width 87 height 13
click at [270, 90] on select "Select AALAM Advance Salary [PERSON_NAME] Bank charges Car maintenance cash to …" at bounding box center [268, 90] width 87 height 13
click at [241, 176] on input "number" at bounding box center [268, 174] width 87 height 13
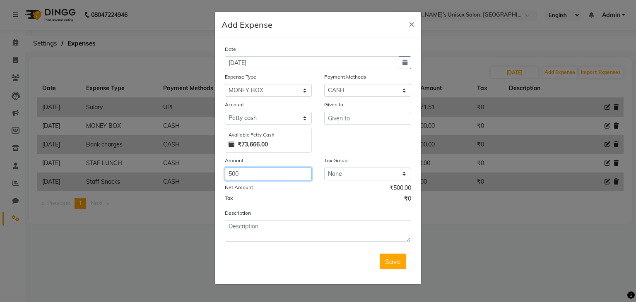
type input "500"
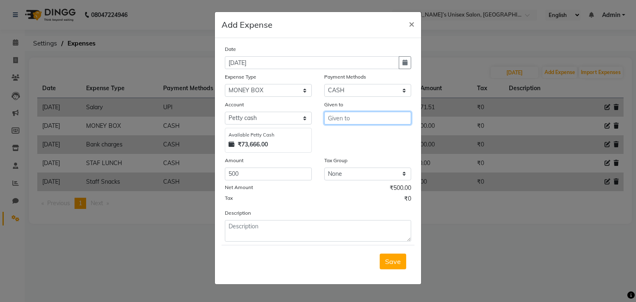
click at [341, 120] on input "text" at bounding box center [367, 118] width 87 height 13
type input "mony box"
click at [392, 260] on span "Save" at bounding box center [393, 261] width 16 height 8
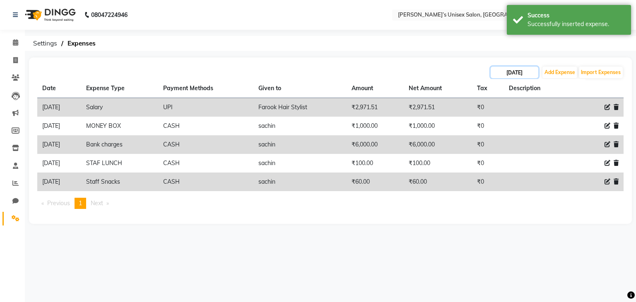
click at [531, 70] on input "[DATE]" at bounding box center [515, 73] width 48 height 12
select select "9"
select select "2025"
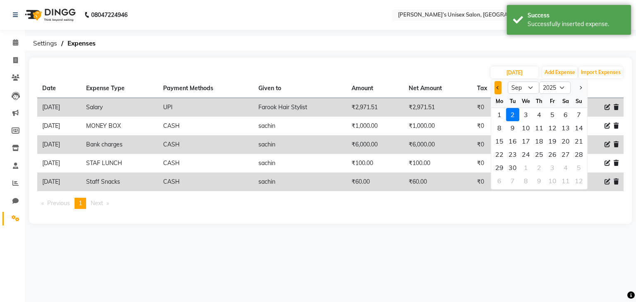
click at [500, 87] on button "Previous month" at bounding box center [497, 87] width 7 height 13
click at [529, 72] on input "[DATE]" at bounding box center [515, 73] width 48 height 12
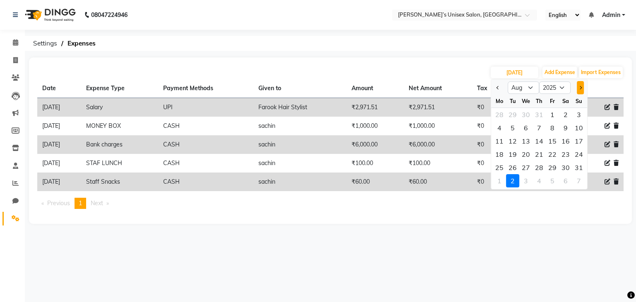
click at [577, 85] on button "Next month" at bounding box center [580, 87] width 7 height 13
select select "9"
click at [553, 72] on button "Add Expense" at bounding box center [559, 73] width 35 height 12
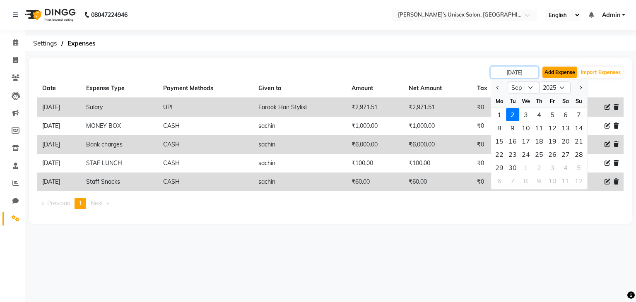
select select "1"
select select "7889"
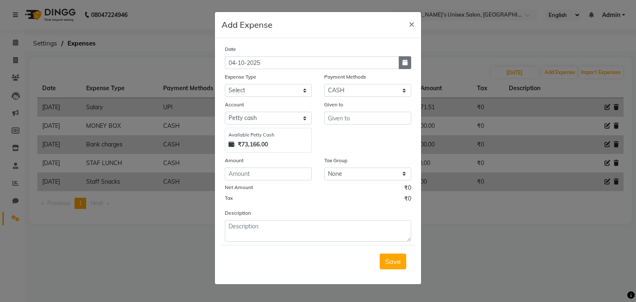
click at [404, 64] on icon "button" at bounding box center [404, 63] width 5 height 6
select select "10"
select select "2025"
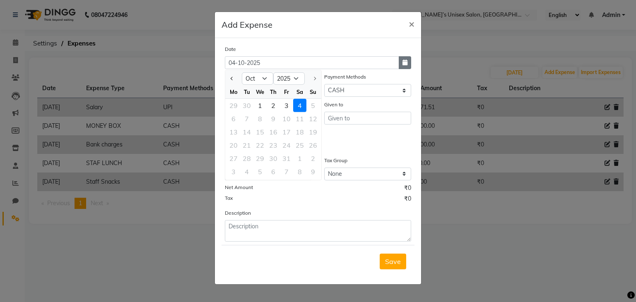
click at [406, 63] on icon "button" at bounding box center [404, 63] width 5 height 6
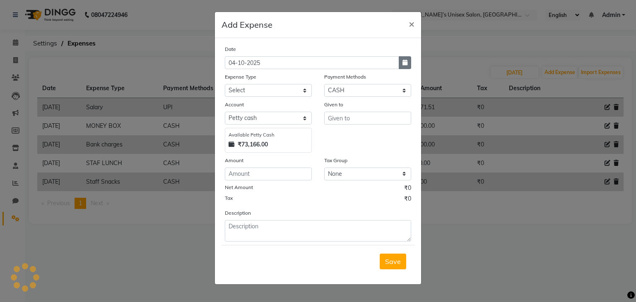
click at [406, 60] on icon "button" at bounding box center [404, 63] width 5 height 6
select select "10"
select select "2025"
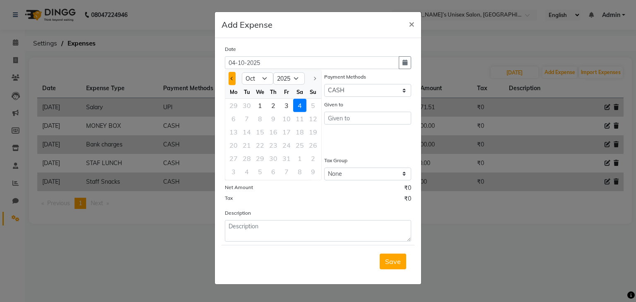
click at [231, 78] on span "Previous month" at bounding box center [232, 78] width 3 height 3
select select "9"
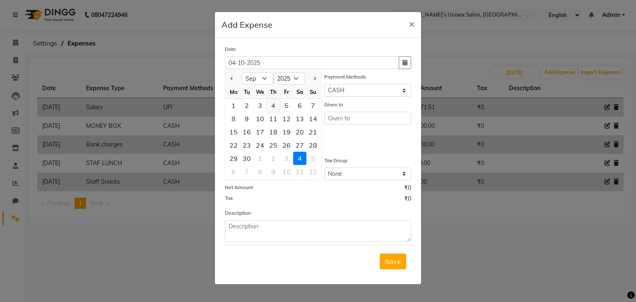
click at [274, 105] on div "4" at bounding box center [273, 105] width 13 height 13
type input "[DATE]"
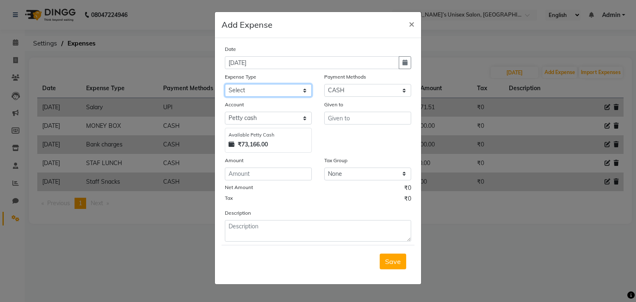
click at [255, 90] on select "Select AALAM Advance Salary [PERSON_NAME] Bank charges Car maintenance cash to …" at bounding box center [268, 90] width 87 height 13
select select "24094"
click at [225, 85] on select "Select AALAM Advance Salary [PERSON_NAME] Bank charges Car maintenance cash to …" at bounding box center [268, 90] width 87 height 13
click at [242, 171] on input "number" at bounding box center [268, 174] width 87 height 13
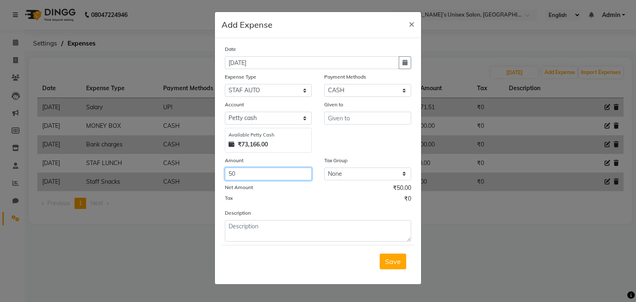
type input "50"
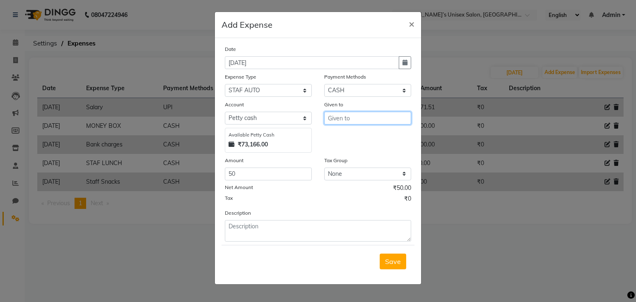
click at [351, 122] on input "text" at bounding box center [367, 118] width 87 height 13
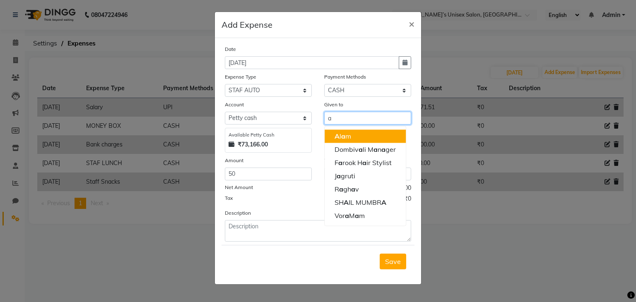
click at [356, 139] on button "A [PERSON_NAME]" at bounding box center [365, 136] width 81 height 13
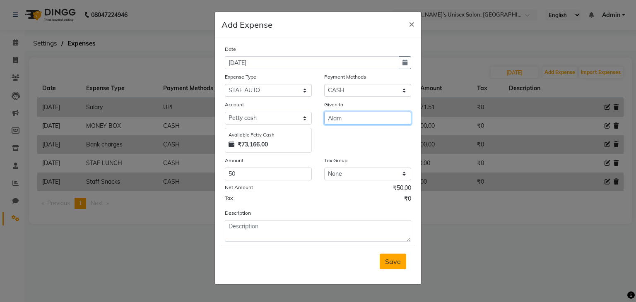
type input "Alam"
click at [394, 263] on span "Save" at bounding box center [393, 261] width 16 height 8
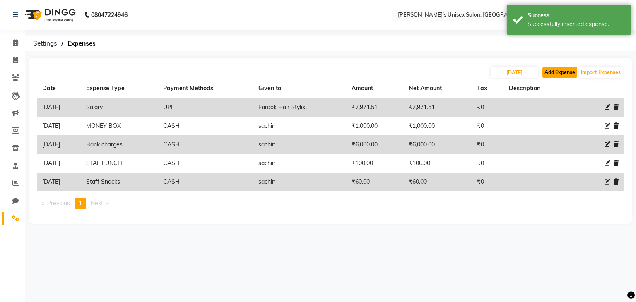
click at [562, 71] on button "Add Expense" at bounding box center [559, 73] width 35 height 12
select select "1"
select select "7889"
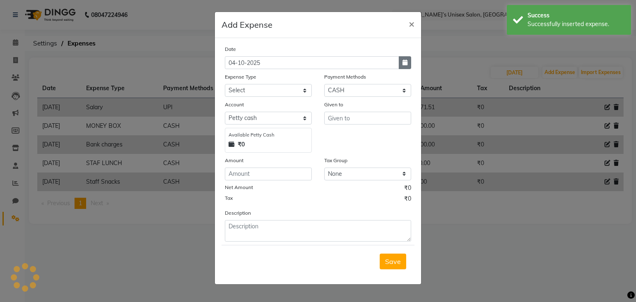
click at [401, 64] on button "button" at bounding box center [405, 62] width 12 height 13
select select "10"
select select "2025"
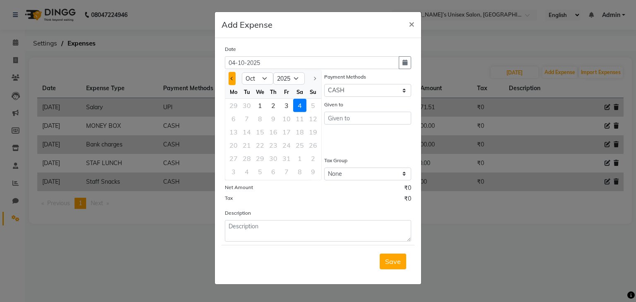
click at [232, 78] on span "Previous month" at bounding box center [232, 78] width 3 height 3
select select "9"
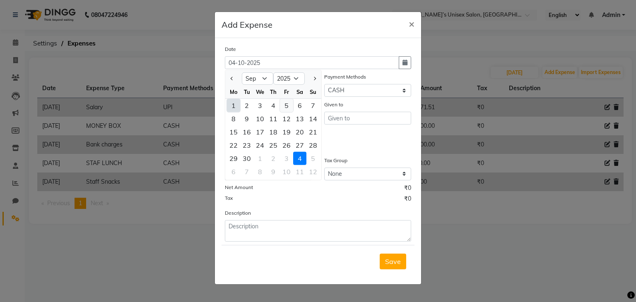
click at [290, 106] on div "5" at bounding box center [286, 105] width 13 height 13
type input "[DATE]"
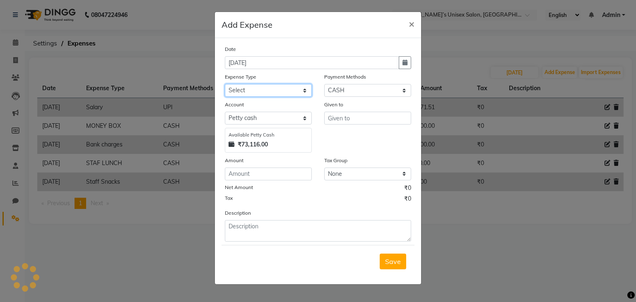
click at [264, 91] on select "Select AALAM Advance Salary [PERSON_NAME] Bank charges Car maintenance cash to …" at bounding box center [268, 90] width 87 height 13
select select "17157"
click at [225, 85] on select "Select AALAM Advance Salary [PERSON_NAME] Bank charges Car maintenance cash to …" at bounding box center [268, 90] width 87 height 13
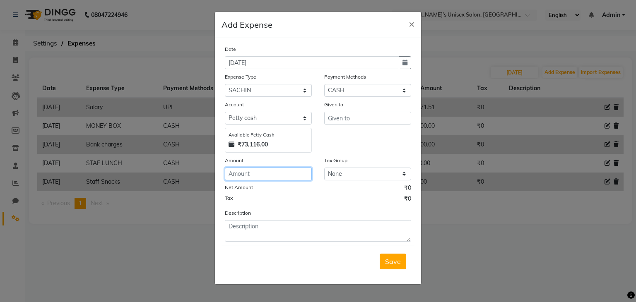
click at [240, 180] on input "number" at bounding box center [268, 174] width 87 height 13
type input "3000"
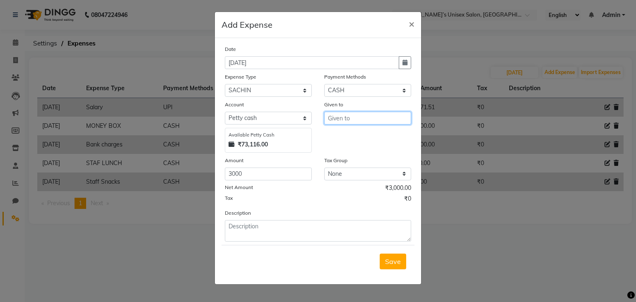
click at [339, 118] on input "text" at bounding box center [367, 118] width 87 height 13
type input "sachin"
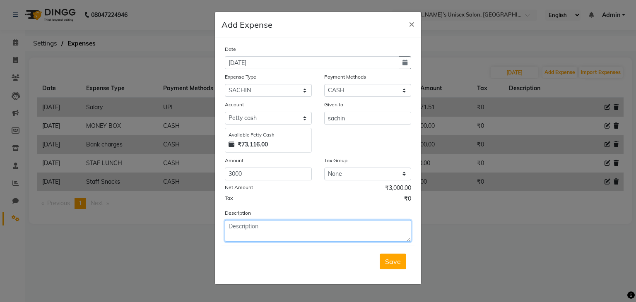
click at [263, 237] on textarea at bounding box center [318, 231] width 186 height 22
type textarea "bank"
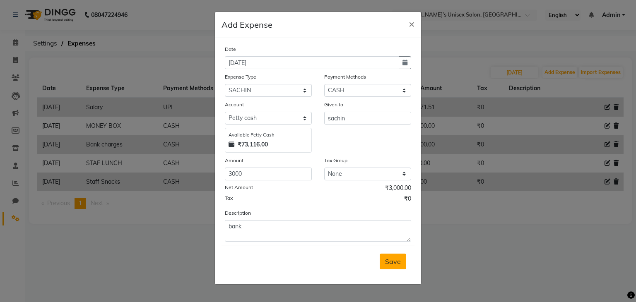
click at [389, 264] on span "Save" at bounding box center [393, 261] width 16 height 8
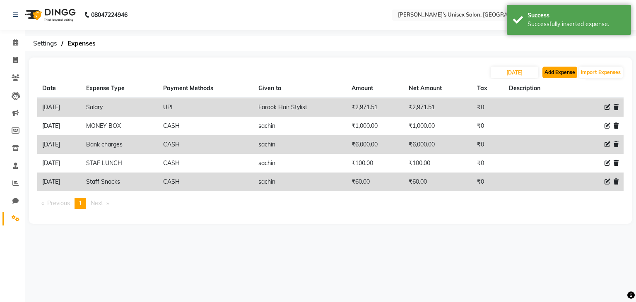
click at [561, 75] on button "Add Expense" at bounding box center [559, 73] width 35 height 12
select select "1"
select select "7889"
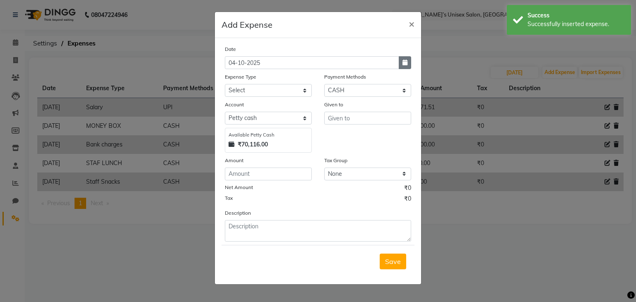
click at [403, 63] on icon "button" at bounding box center [404, 63] width 5 height 6
select select "10"
select select "2025"
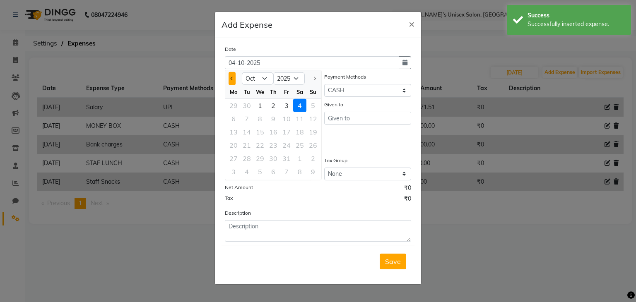
click at [233, 80] on button "Previous month" at bounding box center [231, 78] width 7 height 13
select select "9"
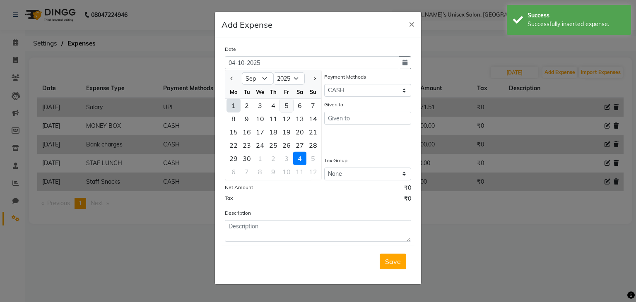
click at [285, 106] on div "5" at bounding box center [286, 105] width 13 height 13
type input "[DATE]"
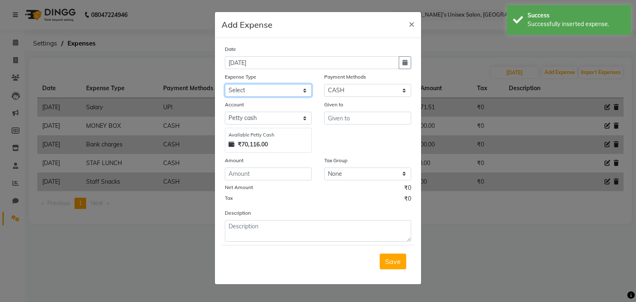
click at [283, 90] on select "Select AALAM Advance Salary [PERSON_NAME] Bank charges Car maintenance cash to …" at bounding box center [268, 90] width 87 height 13
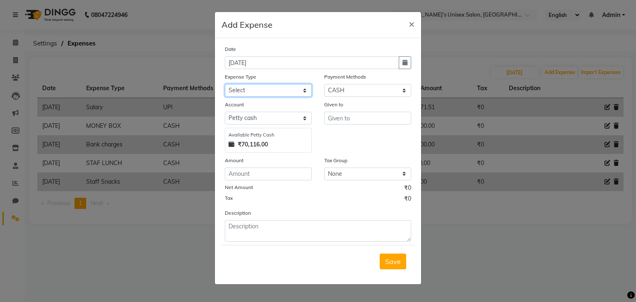
select select "23864"
click at [275, 92] on select "Select AALAM Advance Salary [PERSON_NAME] Bank charges Car maintenance cash to …" at bounding box center [268, 90] width 87 height 13
click at [243, 176] on input "number" at bounding box center [268, 174] width 87 height 13
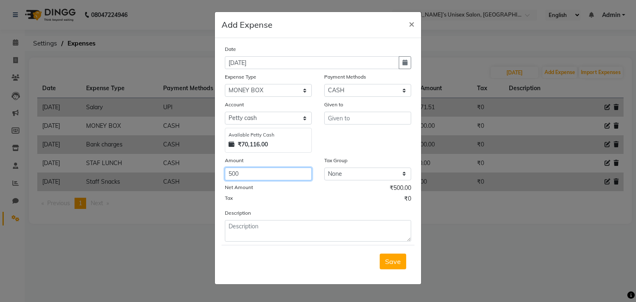
type input "500"
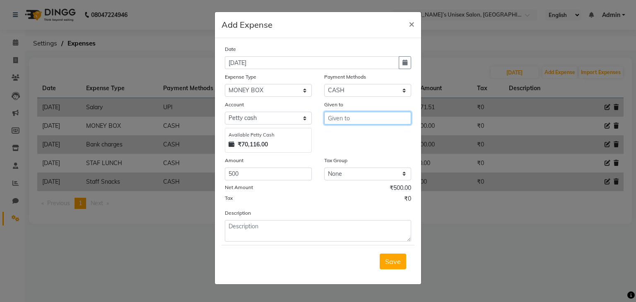
click at [353, 119] on input "text" at bounding box center [367, 118] width 87 height 13
type input "mony box"
click at [392, 266] on span "Save" at bounding box center [393, 261] width 16 height 8
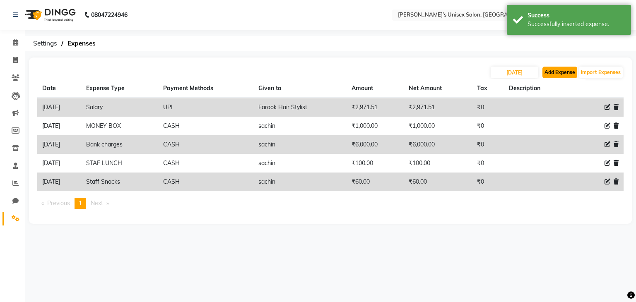
click at [561, 72] on button "Add Expense" at bounding box center [559, 73] width 35 height 12
select select "1"
select select "7889"
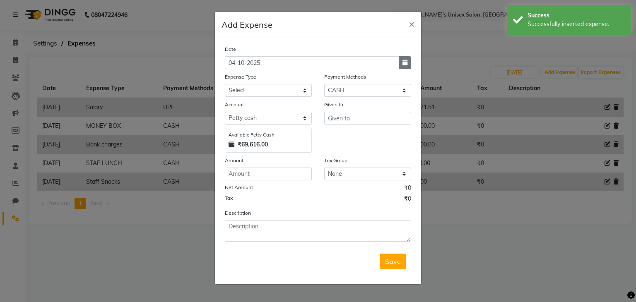
click at [406, 65] on icon "button" at bounding box center [404, 63] width 5 height 6
select select "10"
select select "2025"
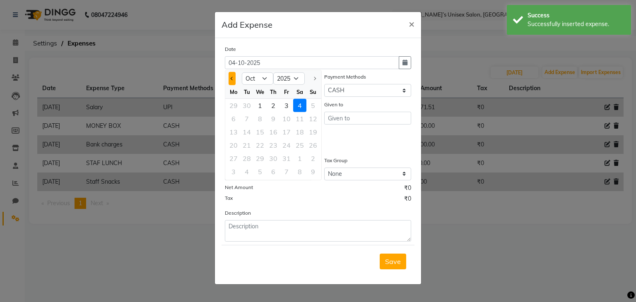
click at [231, 80] on span "Previous month" at bounding box center [232, 78] width 3 height 3
select select "9"
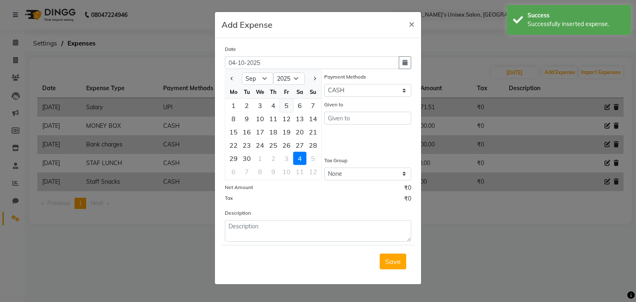
click at [285, 105] on div "5" at bounding box center [286, 105] width 13 height 13
type input "[DATE]"
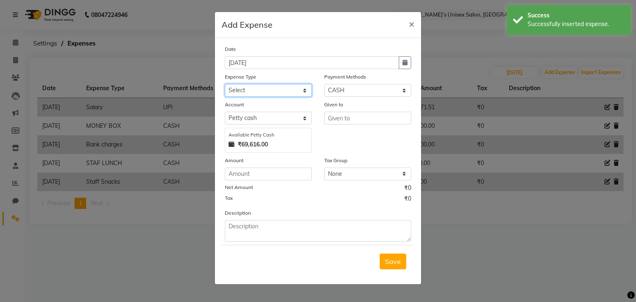
click at [280, 91] on select "Select AALAM Advance Salary [PERSON_NAME] Bank charges Car maintenance cash to …" at bounding box center [268, 90] width 87 height 13
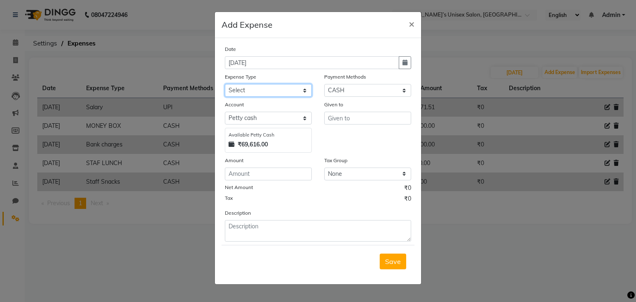
select select "17039"
click at [225, 85] on select "Select AALAM Advance Salary [PERSON_NAME] Bank charges Car maintenance cash to …" at bounding box center [268, 90] width 87 height 13
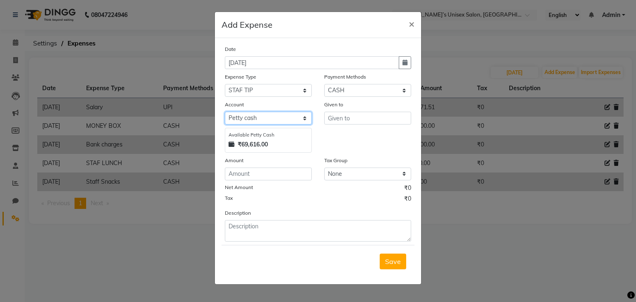
click at [267, 120] on select "Select [PERSON_NAME] cash Default account" at bounding box center [268, 118] width 87 height 13
click at [268, 121] on select "Select [PERSON_NAME] cash Default account" at bounding box center [268, 118] width 87 height 13
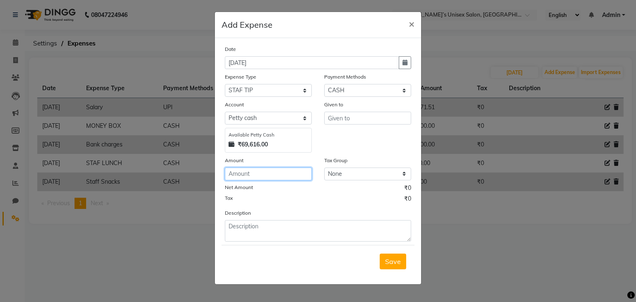
click at [248, 180] on input "number" at bounding box center [268, 174] width 87 height 13
type input "150"
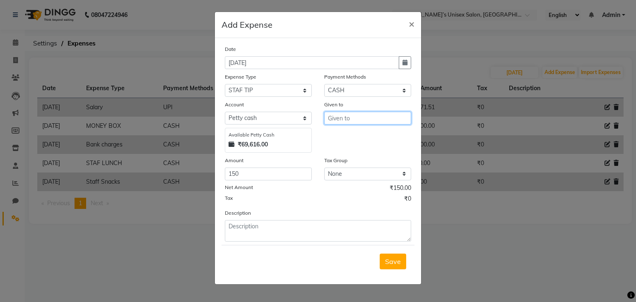
click at [363, 122] on input "text" at bounding box center [367, 118] width 87 height 13
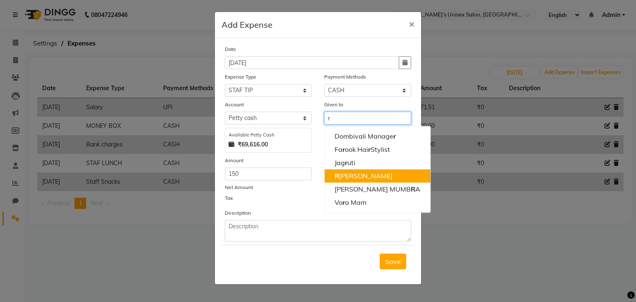
click at [349, 181] on button "R [PERSON_NAME]" at bounding box center [378, 175] width 106 height 13
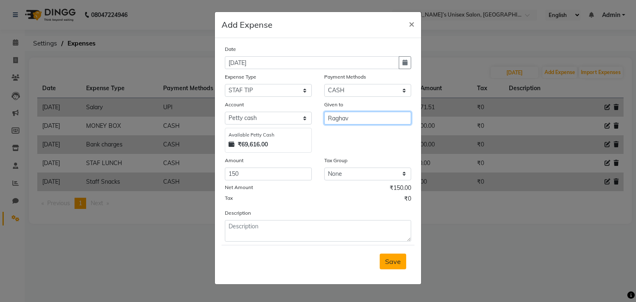
type input "Raghav"
click at [391, 262] on span "Save" at bounding box center [393, 261] width 16 height 8
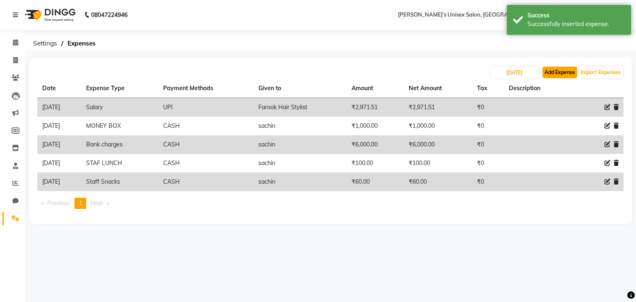
click at [551, 71] on button "Add Expense" at bounding box center [559, 73] width 35 height 12
select select "1"
select select "7889"
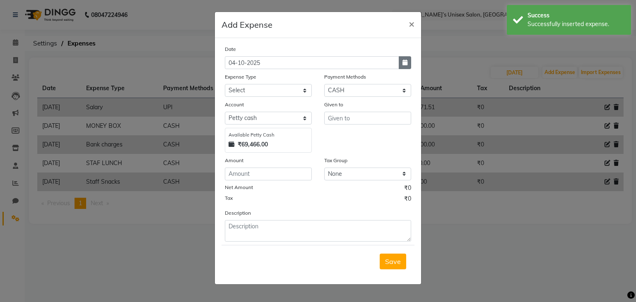
click at [404, 62] on icon "button" at bounding box center [404, 63] width 5 height 6
select select "10"
select select "2025"
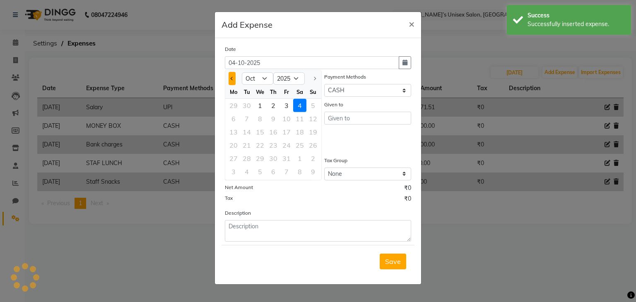
click at [229, 80] on button "Previous month" at bounding box center [231, 78] width 7 height 13
select select "9"
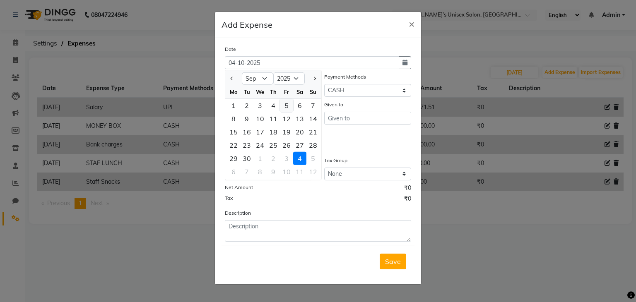
click at [288, 106] on div "5" at bounding box center [286, 105] width 13 height 13
type input "[DATE]"
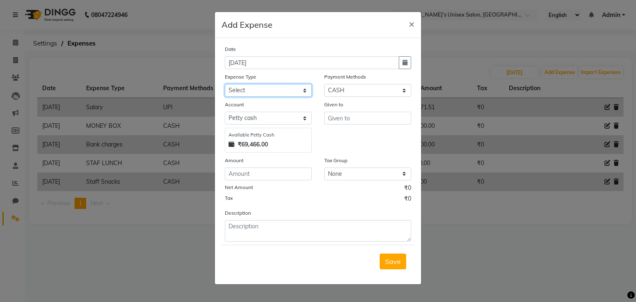
click at [255, 90] on select "Select AALAM Advance Salary [PERSON_NAME] Bank charges Car maintenance cash to …" at bounding box center [268, 90] width 87 height 13
select select "24094"
click at [225, 85] on select "Select AALAM Advance Salary [PERSON_NAME] Bank charges Car maintenance cash to …" at bounding box center [268, 90] width 87 height 13
click at [245, 173] on input "number" at bounding box center [268, 174] width 87 height 13
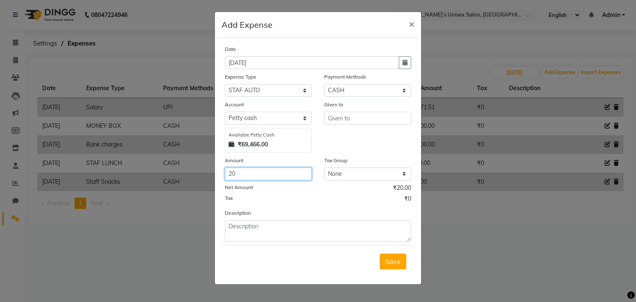
type input "20"
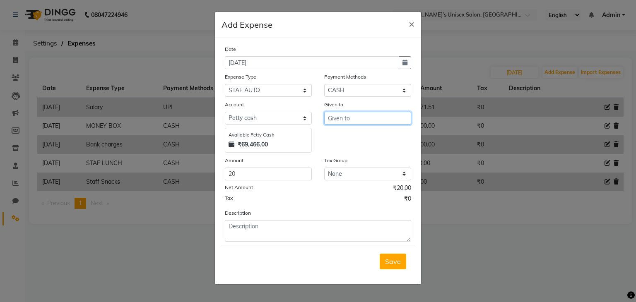
click at [357, 120] on input "text" at bounding box center [367, 118] width 87 height 13
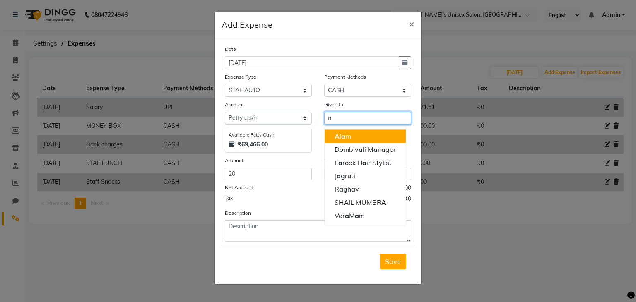
click at [354, 137] on button "A [PERSON_NAME]" at bounding box center [365, 136] width 81 height 13
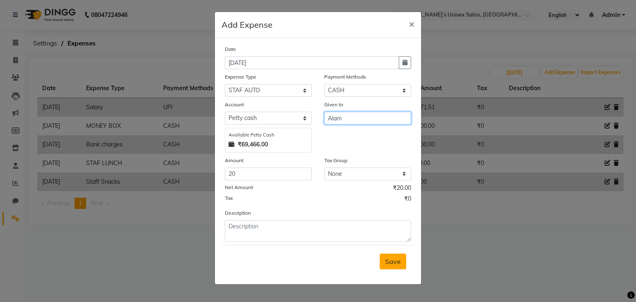
type input "Alam"
click at [392, 266] on span "Save" at bounding box center [393, 261] width 16 height 8
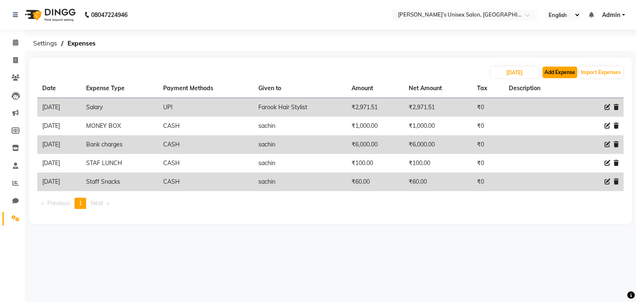
click at [553, 74] on button "Add Expense" at bounding box center [559, 73] width 35 height 12
select select "1"
select select "7889"
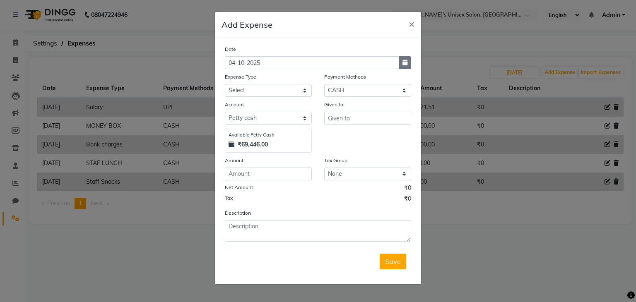
click at [403, 64] on icon "button" at bounding box center [404, 63] width 5 height 6
select select "10"
select select "2025"
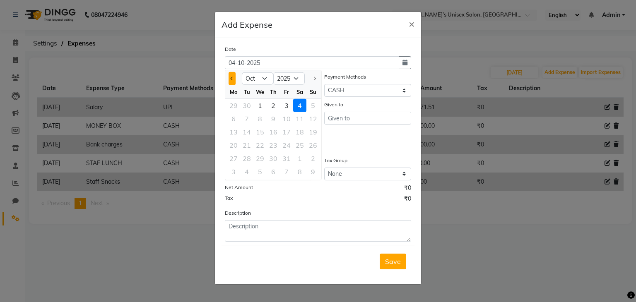
click at [230, 82] on button "Previous month" at bounding box center [231, 78] width 7 height 13
select select "9"
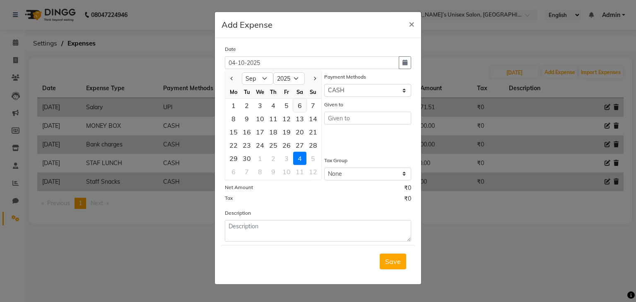
click at [296, 107] on div "6" at bounding box center [299, 105] width 13 height 13
type input "[DATE]"
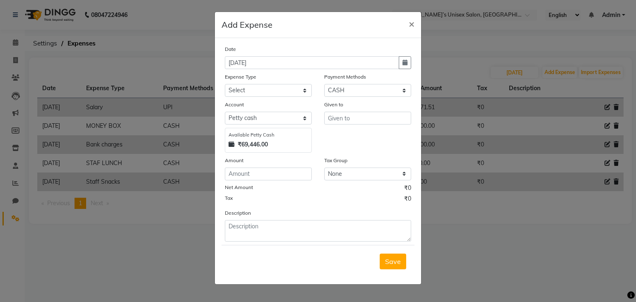
click at [262, 84] on div "Expense Type" at bounding box center [268, 78] width 87 height 12
click at [251, 92] on select "Select AALAM Advance Salary [PERSON_NAME] Bank charges Car maintenance cash to …" at bounding box center [268, 90] width 87 height 13
select select "24095"
click at [225, 85] on select "Select AALAM Advance Salary [PERSON_NAME] Bank charges Car maintenance cash to …" at bounding box center [268, 90] width 87 height 13
click at [250, 118] on select "Select [PERSON_NAME] cash Default account" at bounding box center [268, 118] width 87 height 13
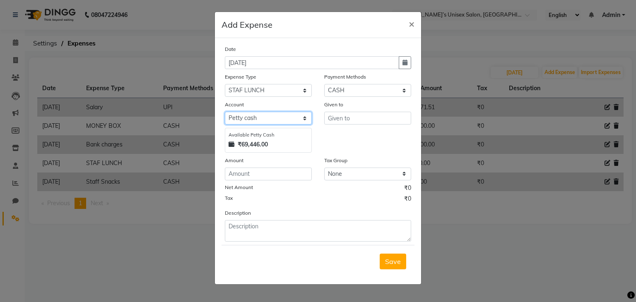
click at [250, 118] on select "Select [PERSON_NAME] cash Default account" at bounding box center [268, 118] width 87 height 13
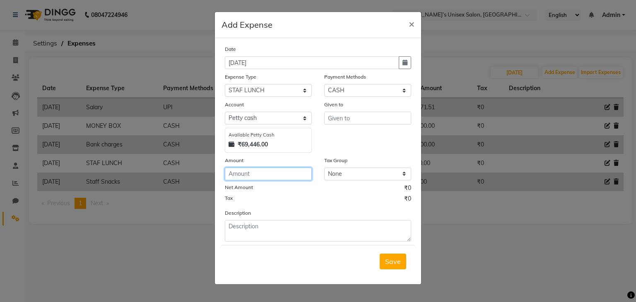
click at [245, 172] on input "number" at bounding box center [268, 174] width 87 height 13
type input "100"
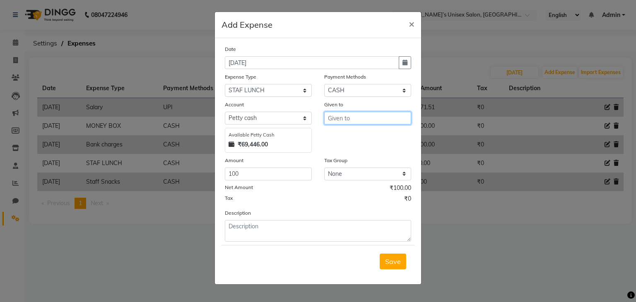
click at [343, 118] on input "text" at bounding box center [367, 118] width 87 height 13
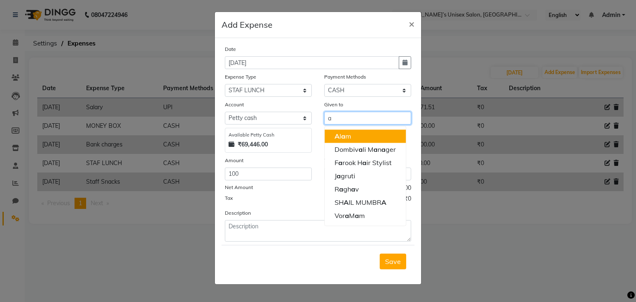
click at [352, 141] on button "A [PERSON_NAME]" at bounding box center [365, 136] width 81 height 13
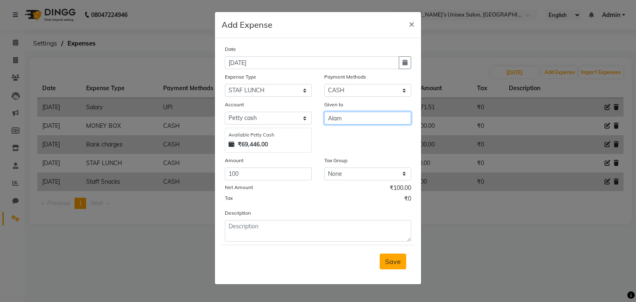
type input "Alam"
click at [395, 260] on span "Save" at bounding box center [393, 261] width 16 height 8
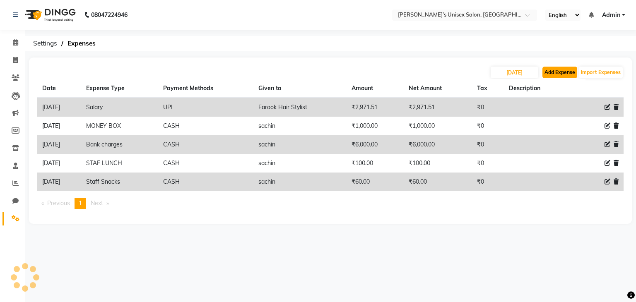
click at [560, 73] on button "Add Expense" at bounding box center [559, 73] width 35 height 12
select select "1"
select select "7889"
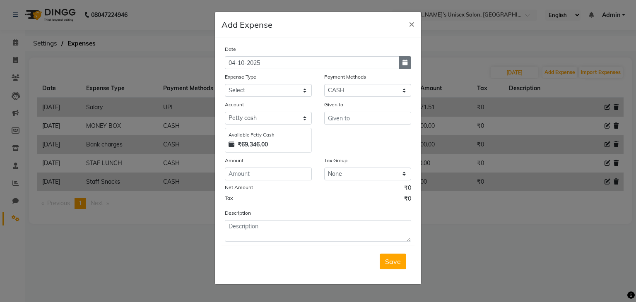
click at [404, 63] on icon "button" at bounding box center [404, 63] width 5 height 6
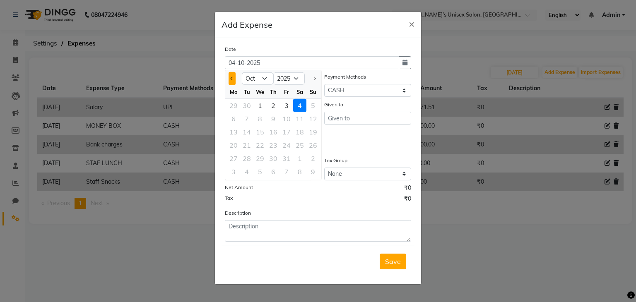
click at [231, 76] on button "Previous month" at bounding box center [231, 78] width 7 height 13
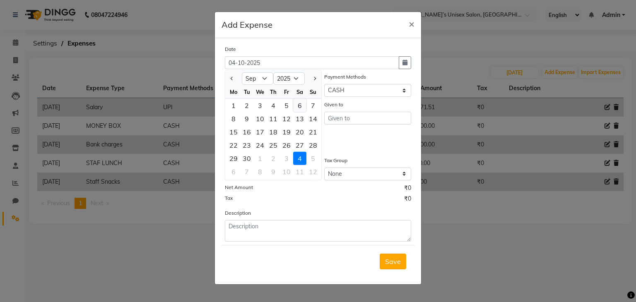
click at [301, 106] on div "6" at bounding box center [299, 105] width 13 height 13
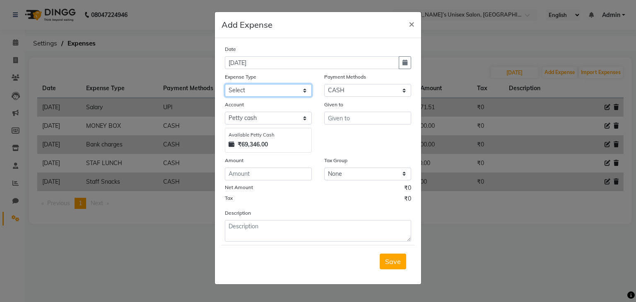
click at [259, 88] on select "Select AALAM Advance Salary [PERSON_NAME] Bank charges Car maintenance cash to …" at bounding box center [268, 90] width 87 height 13
click at [225, 85] on select "Select AALAM Advance Salary [PERSON_NAME] Bank charges Car maintenance cash to …" at bounding box center [268, 90] width 87 height 13
click at [255, 178] on input "number" at bounding box center [268, 174] width 87 height 13
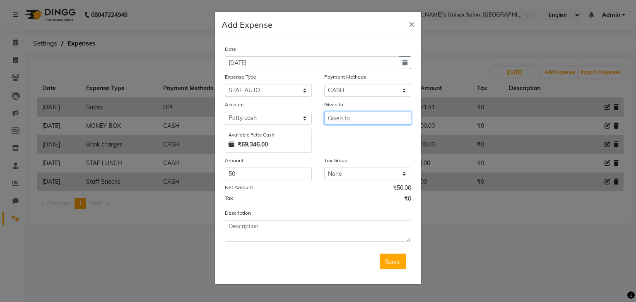
click at [356, 118] on input "text" at bounding box center [367, 118] width 87 height 13
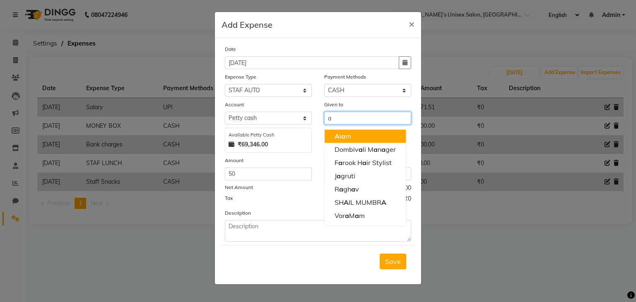
click at [350, 138] on ngb-highlight "A [PERSON_NAME]" at bounding box center [342, 136] width 17 height 8
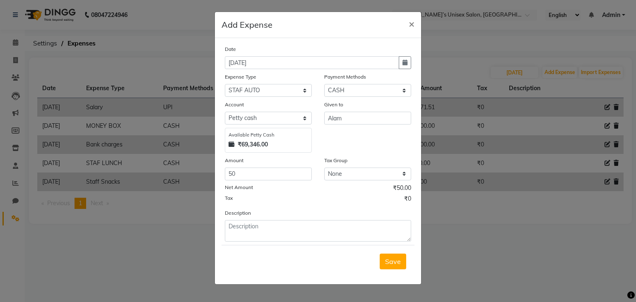
click at [388, 264] on span "Save" at bounding box center [393, 261] width 16 height 8
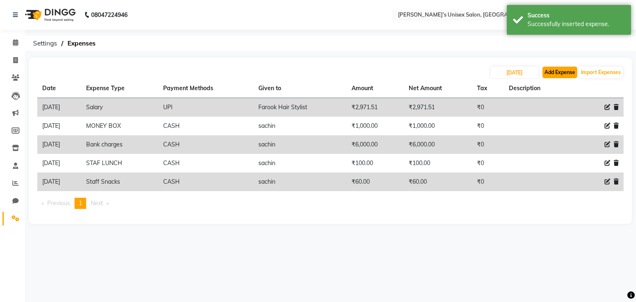
click at [555, 70] on button "Add Expense" at bounding box center [559, 73] width 35 height 12
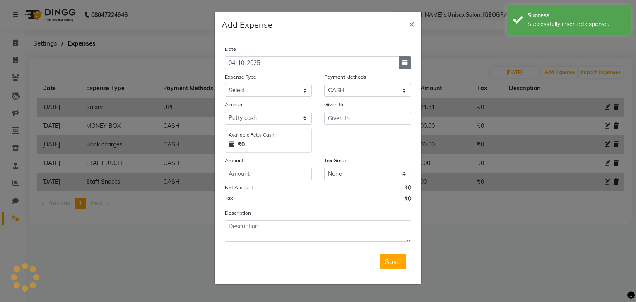
click at [404, 63] on icon "button" at bounding box center [404, 63] width 5 height 6
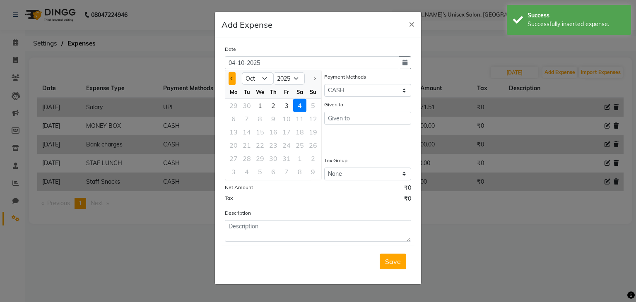
click at [232, 80] on button "Previous month" at bounding box center [231, 78] width 7 height 13
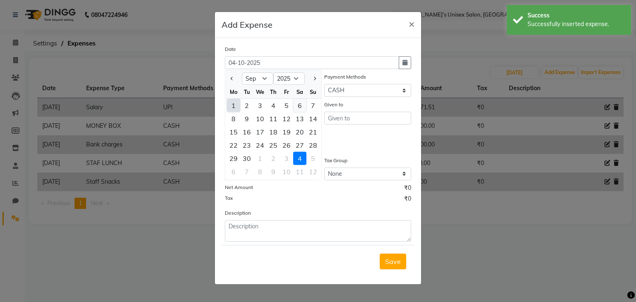
click at [301, 103] on div "6" at bounding box center [299, 105] width 13 height 13
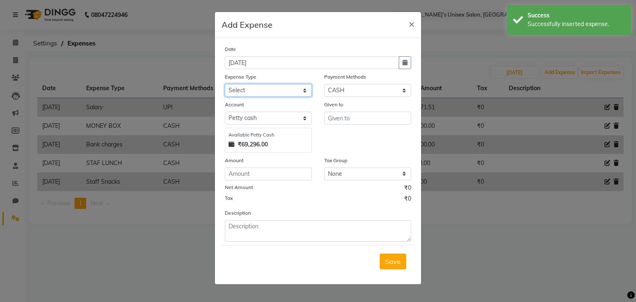
click at [259, 89] on select "Select AALAM Advance Salary [PERSON_NAME] Bank charges Car maintenance cash to …" at bounding box center [268, 90] width 87 height 13
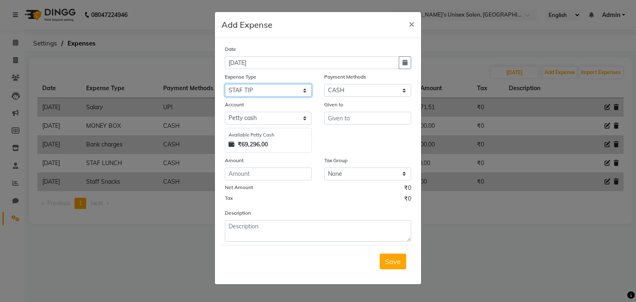
click at [225, 85] on select "Select AALAM Advance Salary [PERSON_NAME] Bank charges Car maintenance cash to …" at bounding box center [268, 90] width 87 height 13
click at [242, 170] on input "number" at bounding box center [268, 174] width 87 height 13
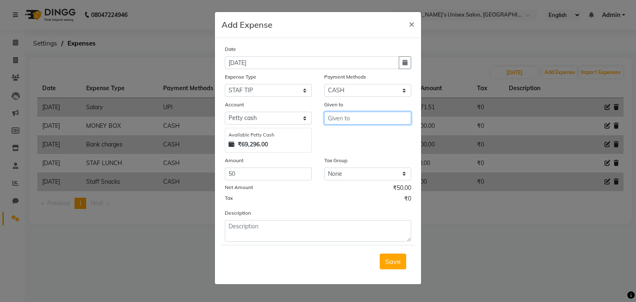
click at [335, 117] on input "text" at bounding box center [367, 118] width 87 height 13
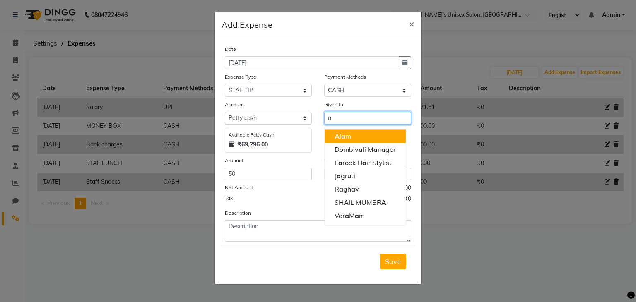
click at [343, 139] on span "a" at bounding box center [343, 136] width 4 height 8
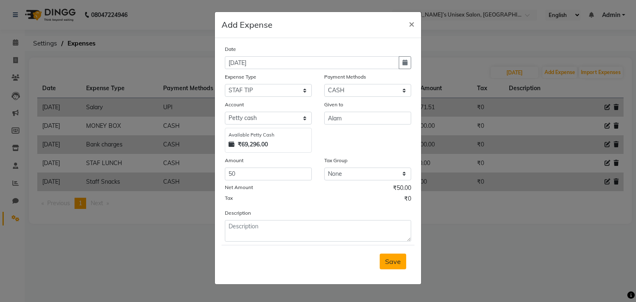
click at [391, 264] on span "Save" at bounding box center [393, 261] width 16 height 8
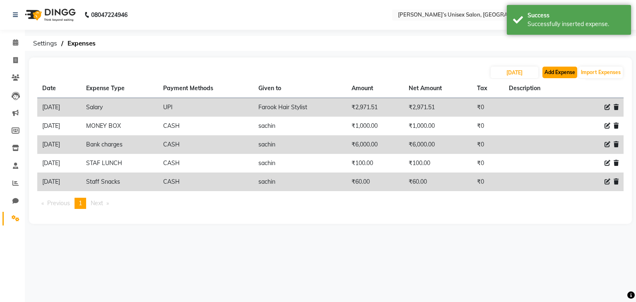
click at [564, 70] on button "Add Expense" at bounding box center [559, 73] width 35 height 12
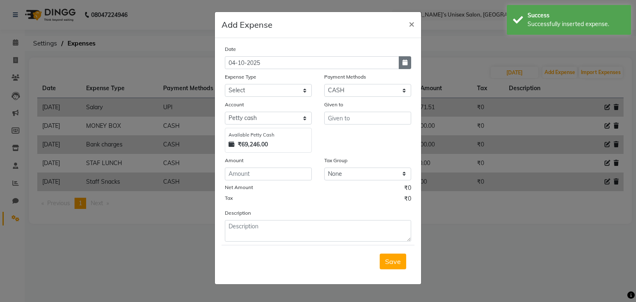
click at [404, 62] on icon "button" at bounding box center [404, 63] width 5 height 6
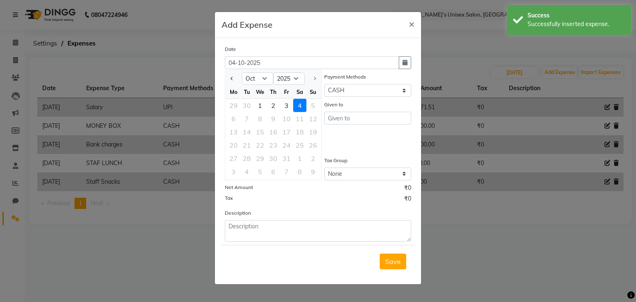
click at [227, 75] on div at bounding box center [233, 78] width 17 height 13
click at [232, 80] on span "Previous month" at bounding box center [232, 78] width 3 height 3
click at [299, 106] on div "6" at bounding box center [299, 105] width 13 height 13
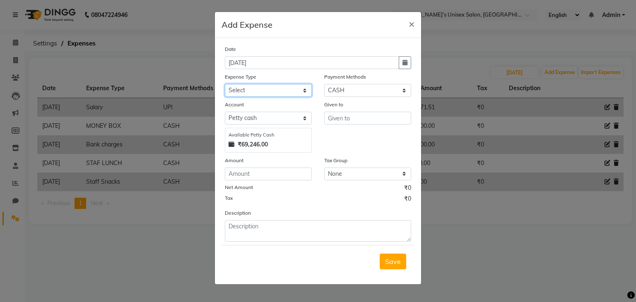
click at [272, 93] on select "Select AALAM Advance Salary [PERSON_NAME] Bank charges Car maintenance cash to …" at bounding box center [268, 90] width 87 height 13
click at [263, 90] on select "Select AALAM Advance Salary [PERSON_NAME] Bank charges Car maintenance cash to …" at bounding box center [268, 90] width 87 height 13
click at [242, 176] on input "number" at bounding box center [268, 174] width 87 height 13
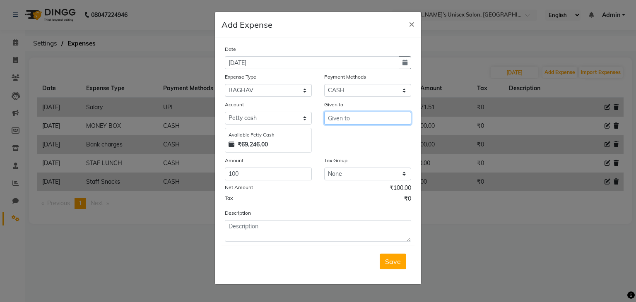
click at [341, 120] on input "text" at bounding box center [367, 118] width 87 height 13
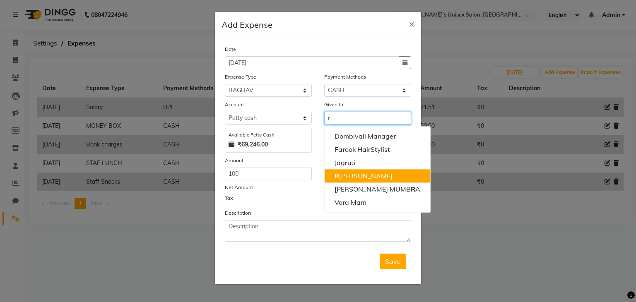
click at [350, 178] on ngb-highlight "R [PERSON_NAME]" at bounding box center [363, 176] width 58 height 8
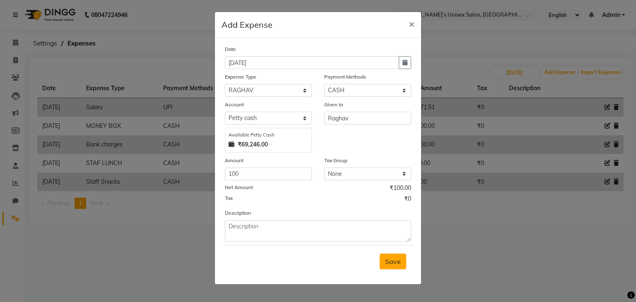
click at [392, 269] on button "Save" at bounding box center [393, 262] width 26 height 16
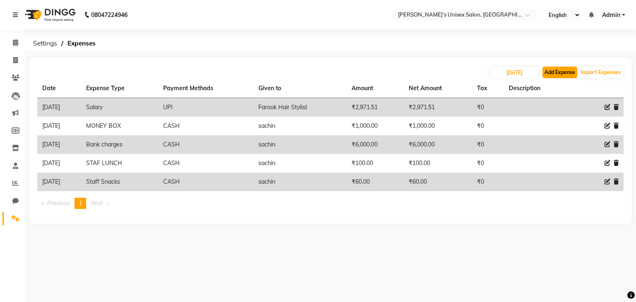
click at [556, 70] on button "Add Expense" at bounding box center [559, 73] width 35 height 12
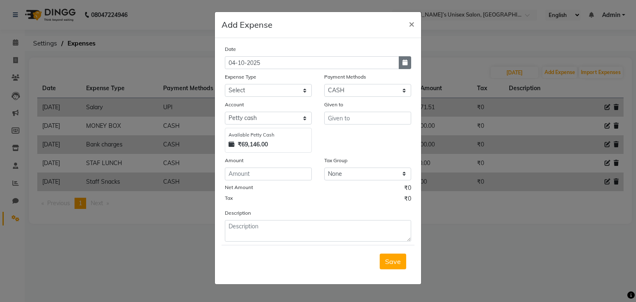
click at [409, 62] on button "button" at bounding box center [405, 62] width 12 height 13
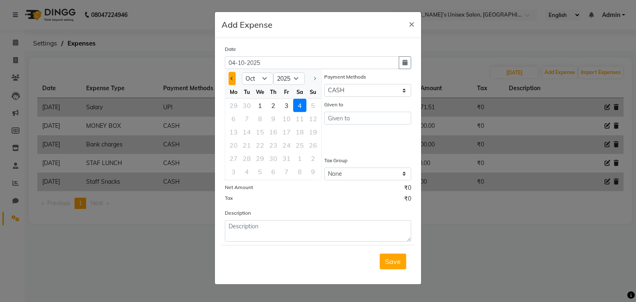
click at [230, 75] on button "Previous month" at bounding box center [231, 78] width 7 height 13
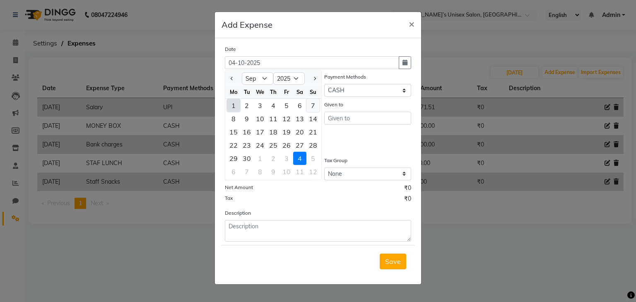
click at [311, 103] on div "7" at bounding box center [312, 105] width 13 height 13
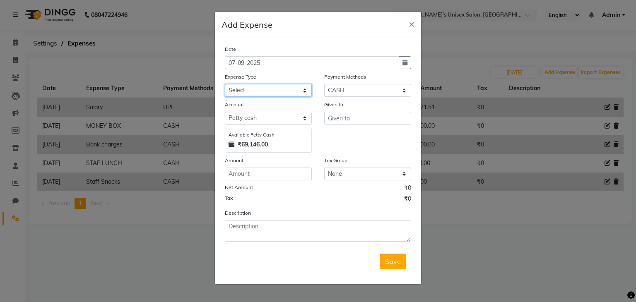
click at [260, 90] on select "Select AALAM Advance Salary [PERSON_NAME] Bank charges Car maintenance cash to …" at bounding box center [268, 90] width 87 height 13
click at [225, 85] on select "Select AALAM Advance Salary [PERSON_NAME] Bank charges Car maintenance cash to …" at bounding box center [268, 90] width 87 height 13
click at [238, 179] on input "number" at bounding box center [268, 174] width 87 height 13
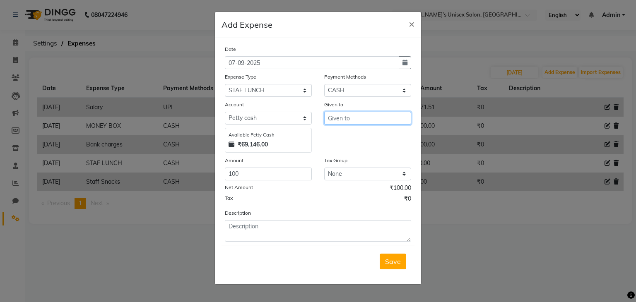
click at [339, 125] on input "text" at bounding box center [367, 118] width 87 height 13
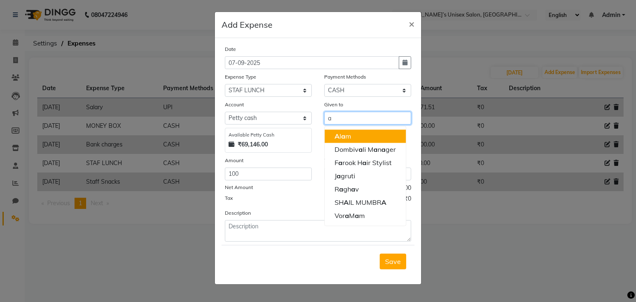
click at [343, 136] on span "a" at bounding box center [343, 136] width 4 height 8
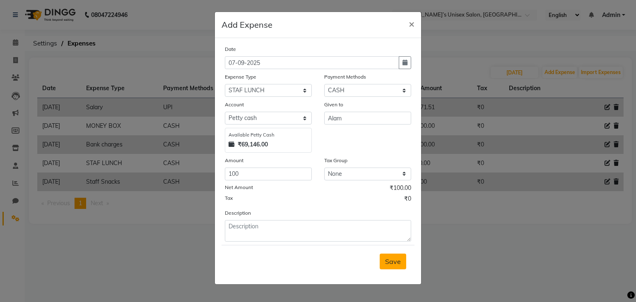
click at [390, 265] on span "Save" at bounding box center [393, 261] width 16 height 8
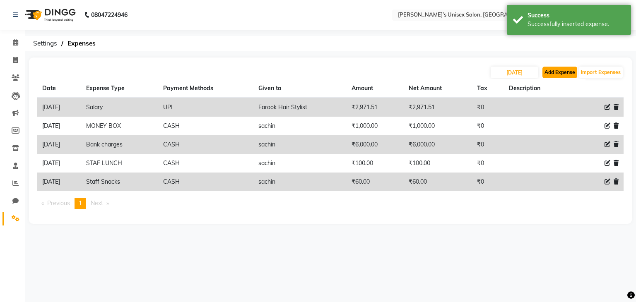
click at [553, 74] on button "Add Expense" at bounding box center [559, 73] width 35 height 12
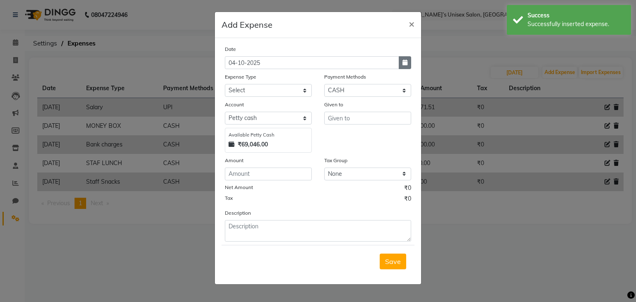
click at [408, 65] on button "button" at bounding box center [405, 62] width 12 height 13
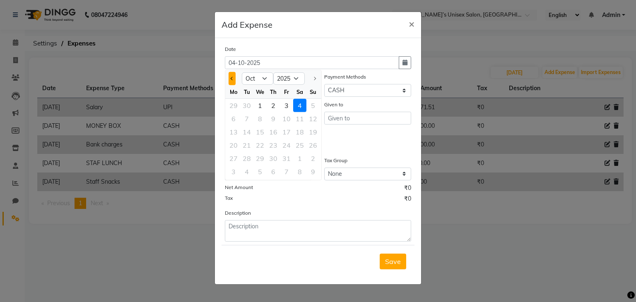
click at [231, 78] on span "Previous month" at bounding box center [232, 78] width 3 height 3
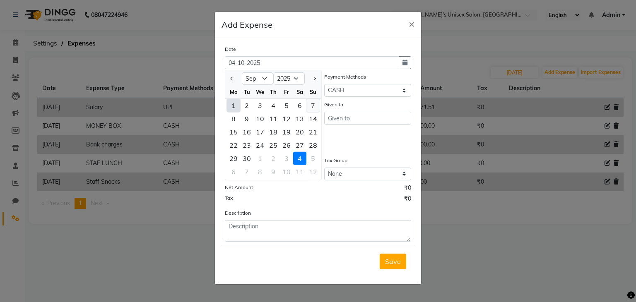
click at [313, 105] on div "7" at bounding box center [312, 105] width 13 height 13
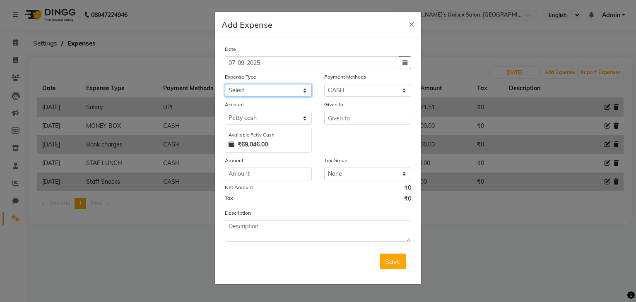
click at [278, 92] on select "Select AALAM Advance Salary [PERSON_NAME] Bank charges Car maintenance cash to …" at bounding box center [268, 90] width 87 height 13
click at [225, 85] on select "Select AALAM Advance Salary [PERSON_NAME] Bank charges Car maintenance cash to …" at bounding box center [268, 90] width 87 height 13
click at [250, 178] on input "number" at bounding box center [268, 174] width 87 height 13
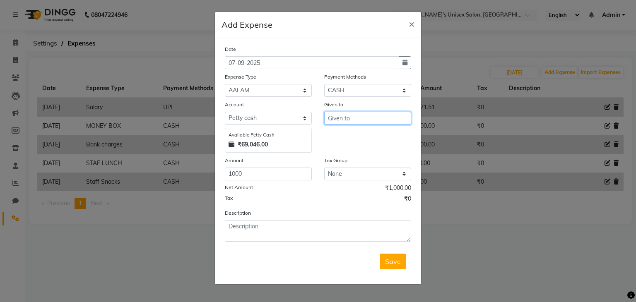
click at [365, 120] on input "text" at bounding box center [367, 118] width 87 height 13
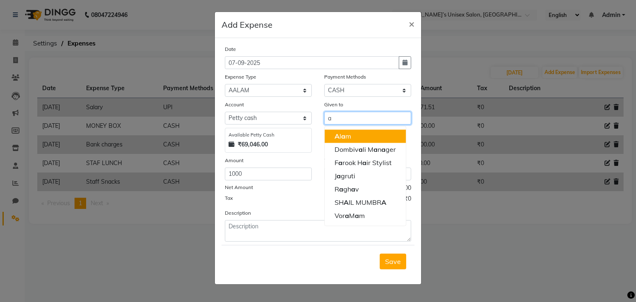
click at [356, 138] on button "A [PERSON_NAME]" at bounding box center [365, 136] width 81 height 13
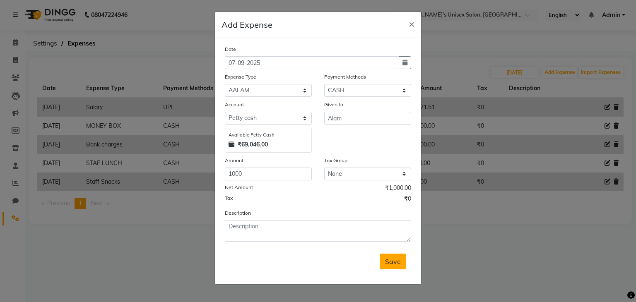
click at [390, 264] on span "Save" at bounding box center [393, 261] width 16 height 8
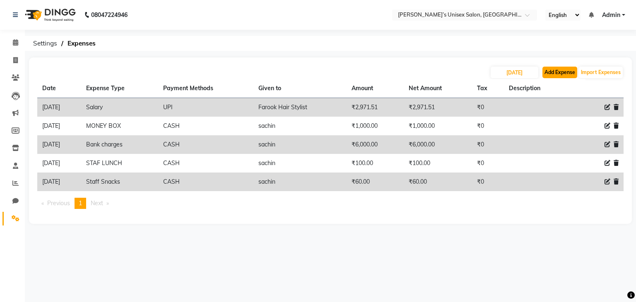
click at [555, 72] on button "Add Expense" at bounding box center [559, 73] width 35 height 12
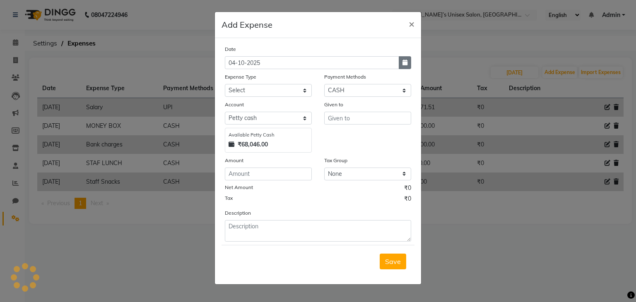
click at [409, 63] on button "button" at bounding box center [405, 62] width 12 height 13
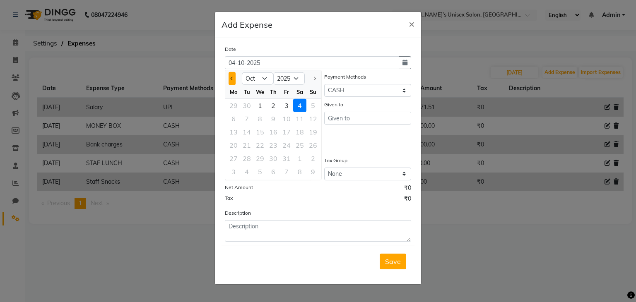
click at [232, 79] on span "Previous month" at bounding box center [232, 78] width 3 height 3
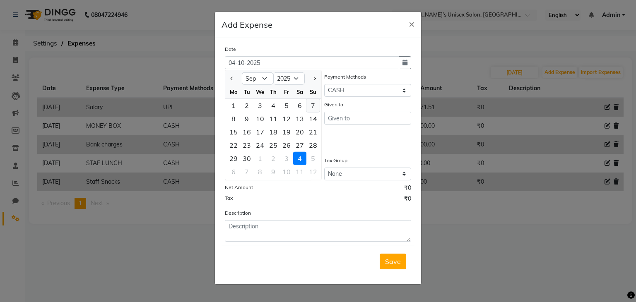
click at [314, 103] on div "7" at bounding box center [312, 105] width 13 height 13
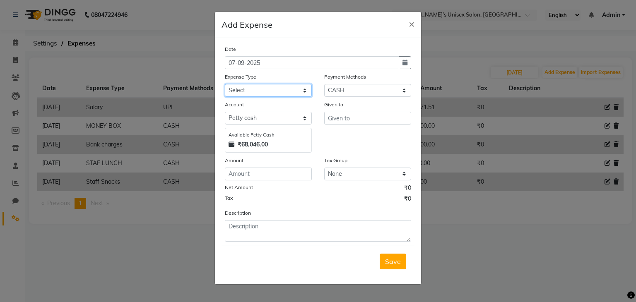
click at [240, 91] on select "Select AALAM Advance Salary [PERSON_NAME] Bank charges Car maintenance cash to …" at bounding box center [268, 90] width 87 height 13
click at [225, 85] on select "Select AALAM Advance Salary [PERSON_NAME] Bank charges Car maintenance cash to …" at bounding box center [268, 90] width 87 height 13
click at [246, 173] on input "number" at bounding box center [268, 174] width 87 height 13
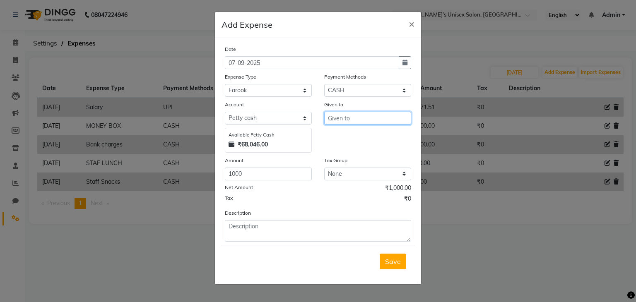
click at [360, 119] on input "text" at bounding box center [367, 118] width 87 height 13
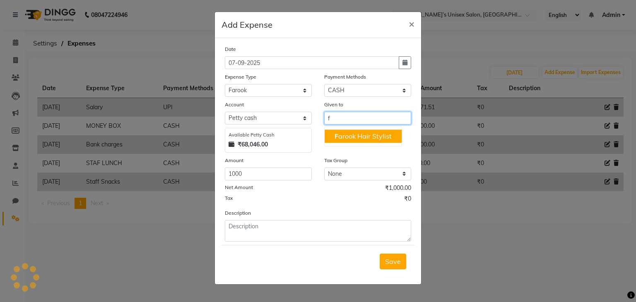
click at [368, 136] on ngb-highlight "F arook Hair Stylist" at bounding box center [362, 136] width 57 height 8
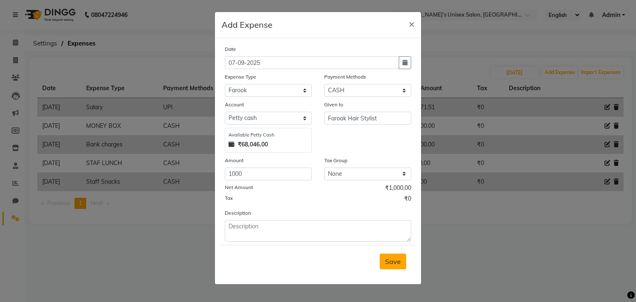
click at [392, 266] on span "Save" at bounding box center [393, 261] width 16 height 8
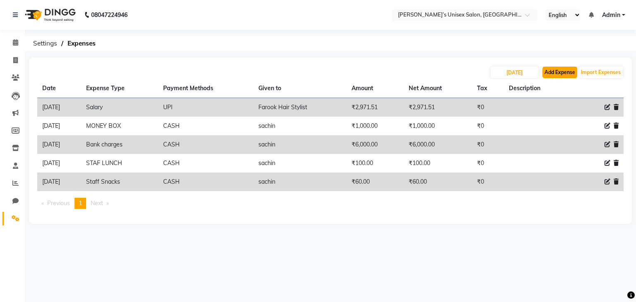
click at [557, 73] on button "Add Expense" at bounding box center [559, 73] width 35 height 12
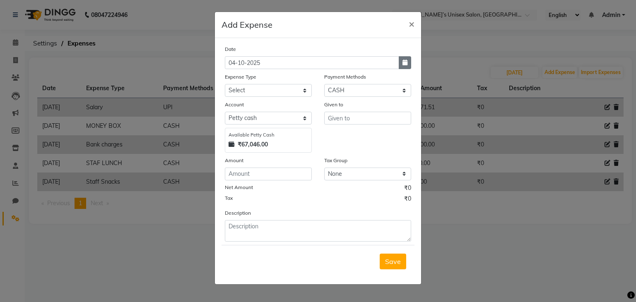
click at [406, 64] on icon "button" at bounding box center [404, 63] width 5 height 6
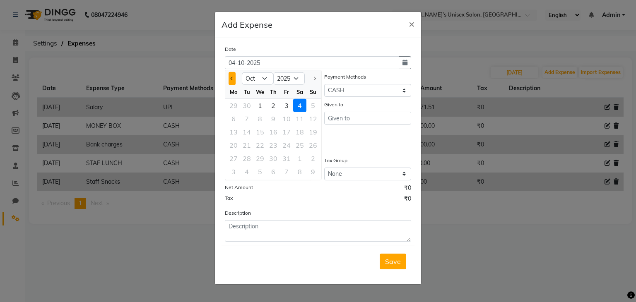
click at [235, 78] on button "Previous month" at bounding box center [231, 78] width 7 height 13
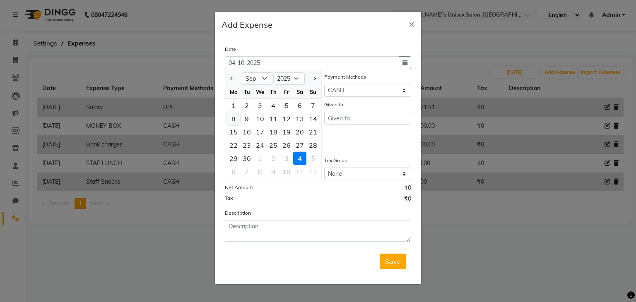
click at [233, 120] on div "8" at bounding box center [233, 118] width 13 height 13
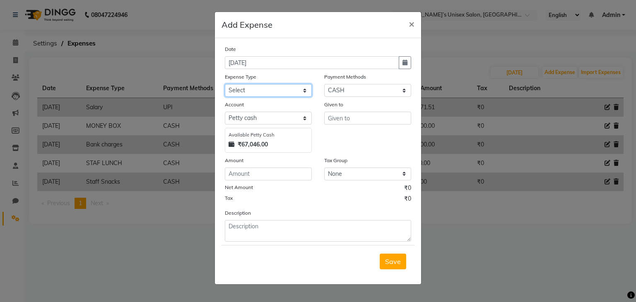
click at [249, 86] on select "Select AALAM Advance Salary [PERSON_NAME] Bank charges Car maintenance cash to …" at bounding box center [268, 90] width 87 height 13
click at [225, 85] on select "Select AALAM Advance Salary [PERSON_NAME] Bank charges Car maintenance cash to …" at bounding box center [268, 90] width 87 height 13
click at [240, 176] on input "number" at bounding box center [268, 174] width 87 height 13
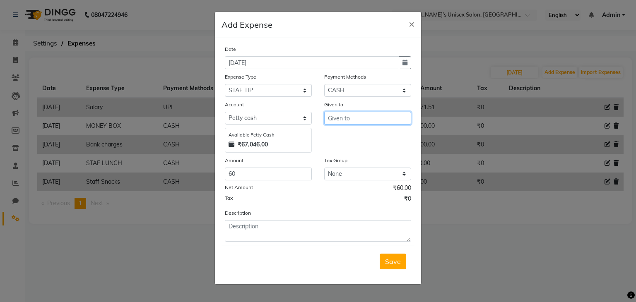
click at [341, 122] on input "text" at bounding box center [367, 118] width 87 height 13
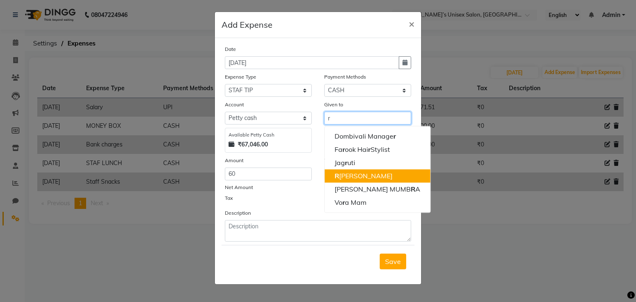
click at [345, 176] on ngb-highlight "R [PERSON_NAME]" at bounding box center [363, 176] width 58 height 8
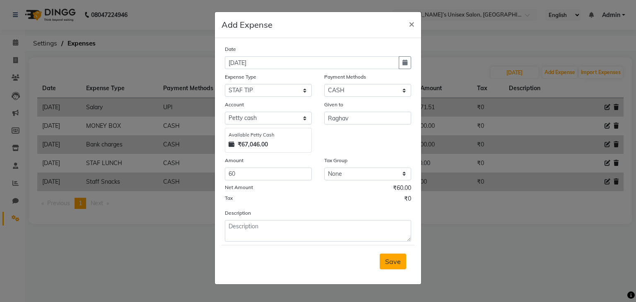
click at [395, 263] on span "Save" at bounding box center [393, 261] width 16 height 8
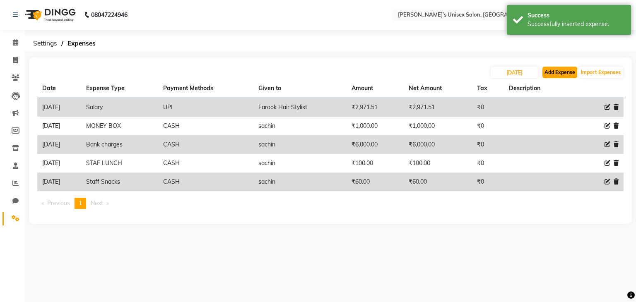
click at [563, 72] on button "Add Expense" at bounding box center [559, 73] width 35 height 12
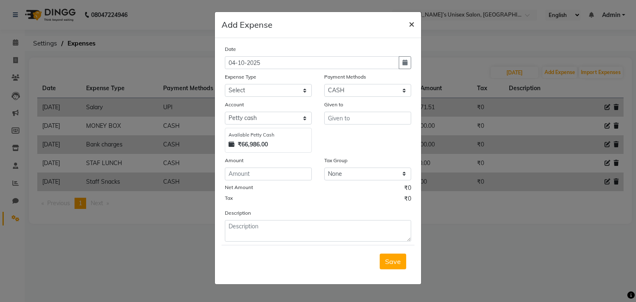
click at [414, 25] on span "×" at bounding box center [412, 23] width 6 height 12
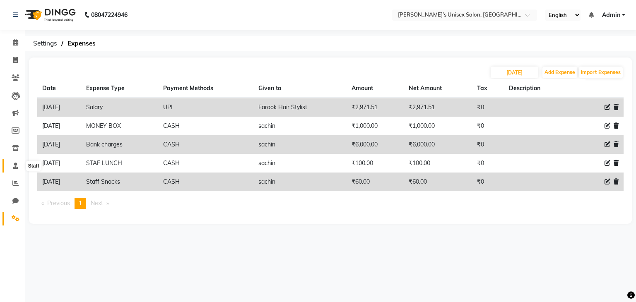
click at [13, 168] on icon at bounding box center [15, 166] width 5 height 6
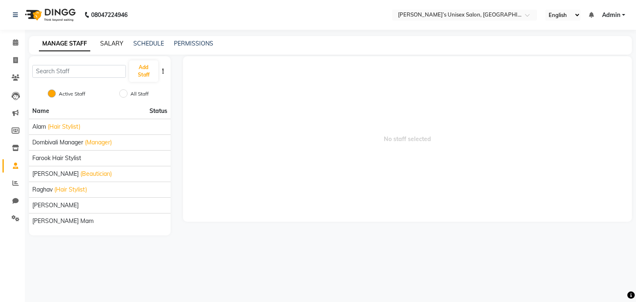
click at [111, 41] on link "SALARY" at bounding box center [111, 43] width 23 height 7
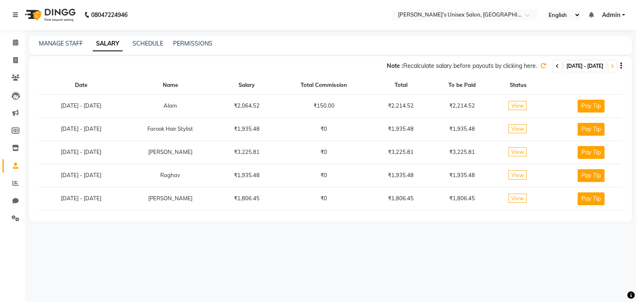
click at [555, 67] on icon at bounding box center [556, 66] width 3 height 5
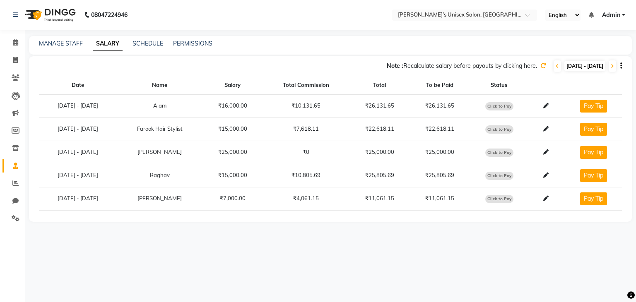
click at [540, 65] on icon at bounding box center [543, 66] width 6 height 6
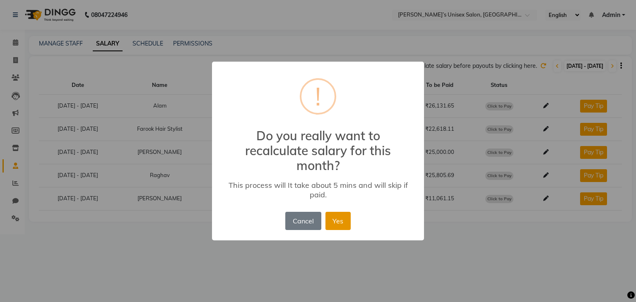
click at [339, 221] on button "Yes" at bounding box center [337, 221] width 25 height 18
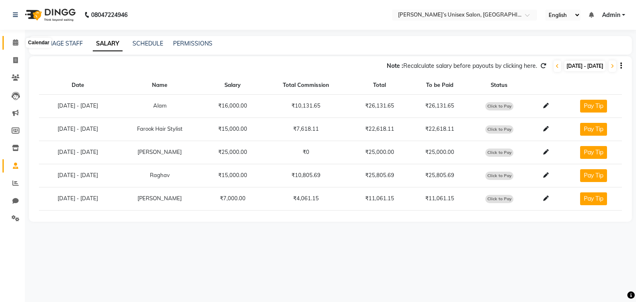
click at [14, 42] on icon at bounding box center [15, 42] width 5 height 6
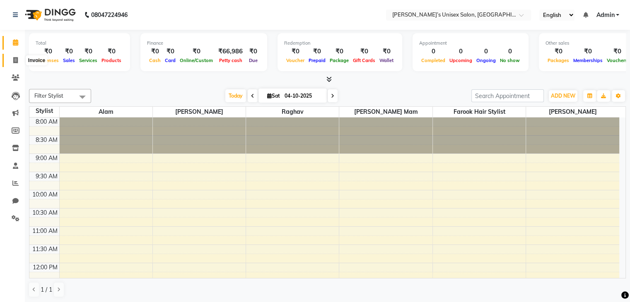
click at [15, 62] on icon at bounding box center [15, 60] width 5 height 6
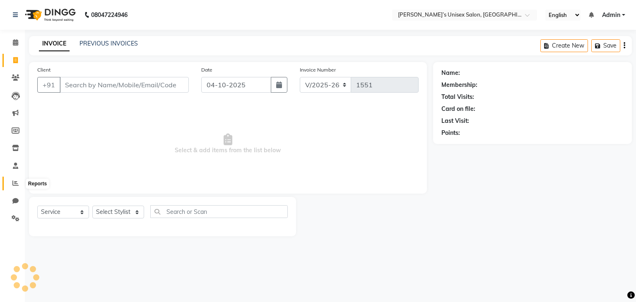
click at [14, 185] on icon at bounding box center [15, 183] width 6 height 6
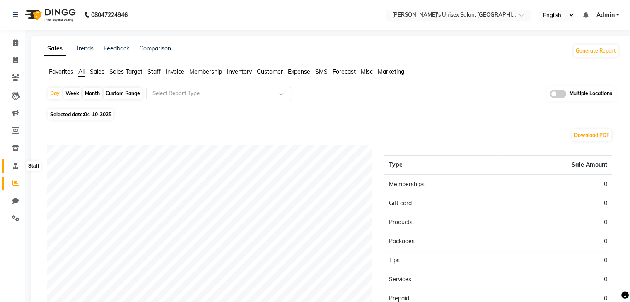
click at [15, 167] on icon at bounding box center [15, 166] width 5 height 6
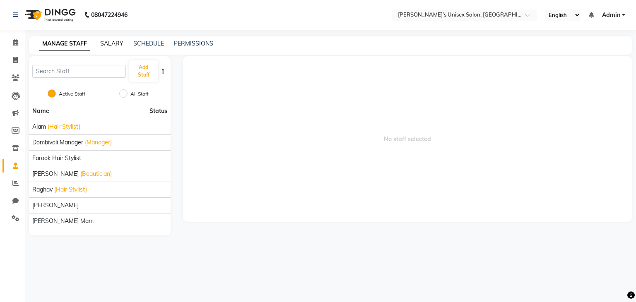
click at [109, 44] on link "SALARY" at bounding box center [111, 43] width 23 height 7
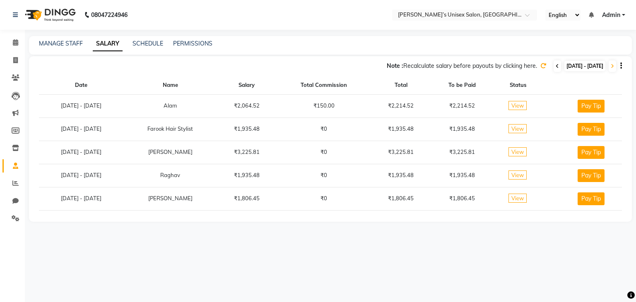
click at [555, 66] on icon at bounding box center [556, 66] width 3 height 5
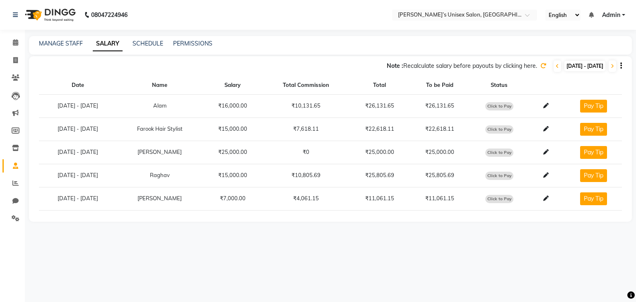
click at [540, 67] on icon at bounding box center [543, 66] width 6 height 6
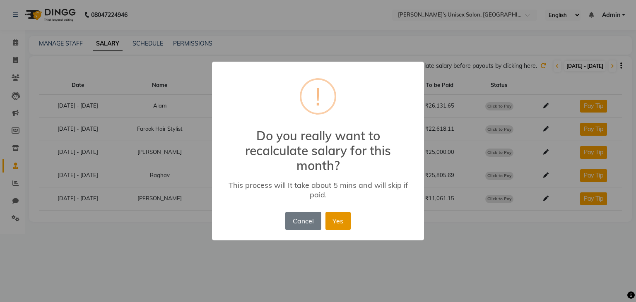
click at [334, 229] on button "Yes" at bounding box center [337, 221] width 25 height 18
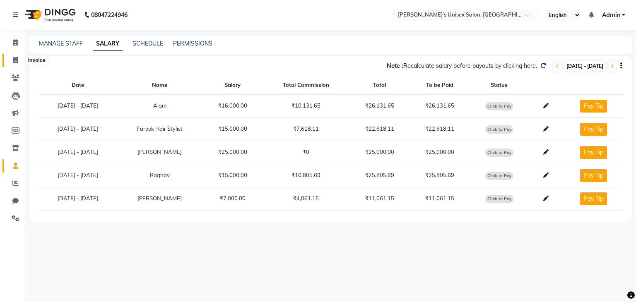
click at [17, 56] on span at bounding box center [15, 61] width 14 height 10
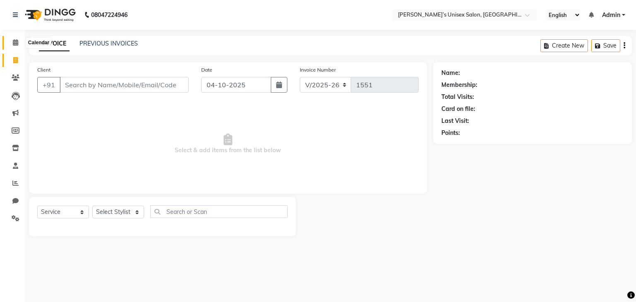
click at [15, 44] on icon at bounding box center [15, 42] width 5 height 6
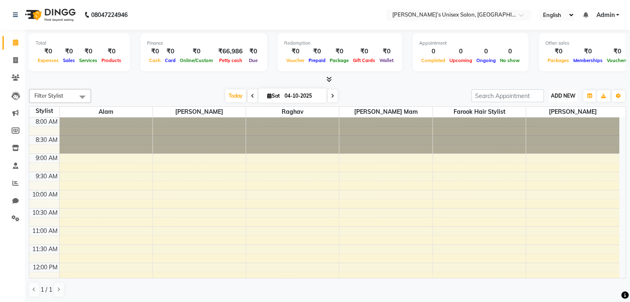
click at [553, 95] on span "ADD NEW" at bounding box center [563, 96] width 24 height 6
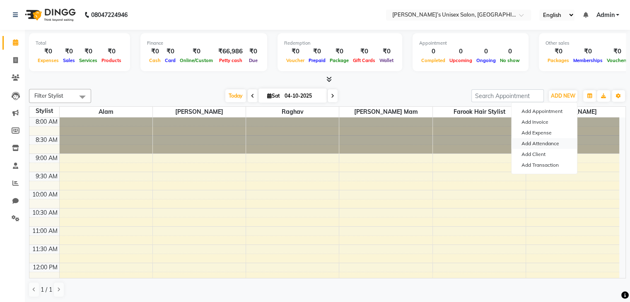
click at [548, 144] on link "Add Attendance" at bounding box center [543, 143] width 65 height 11
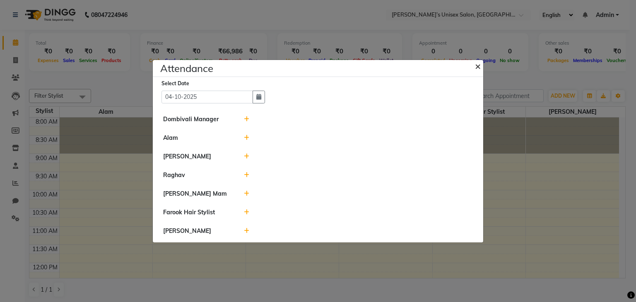
click at [478, 65] on span "×" at bounding box center [478, 66] width 6 height 12
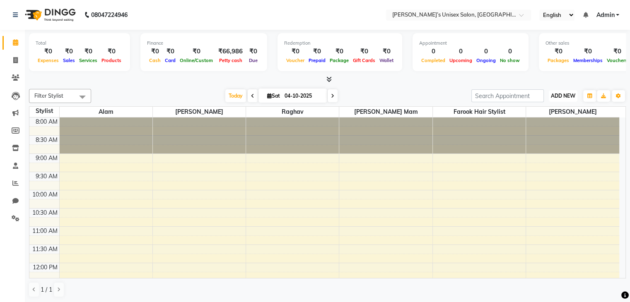
click at [570, 96] on span "ADD NEW" at bounding box center [563, 96] width 24 height 6
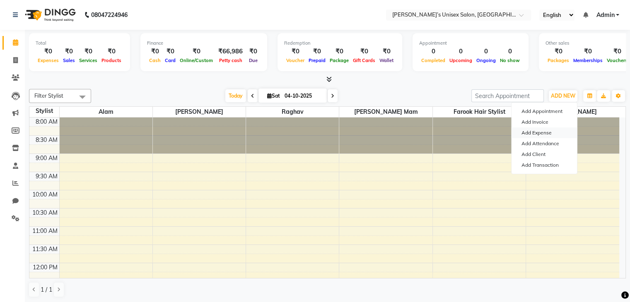
click at [548, 133] on link "Add Expense" at bounding box center [543, 132] width 65 height 11
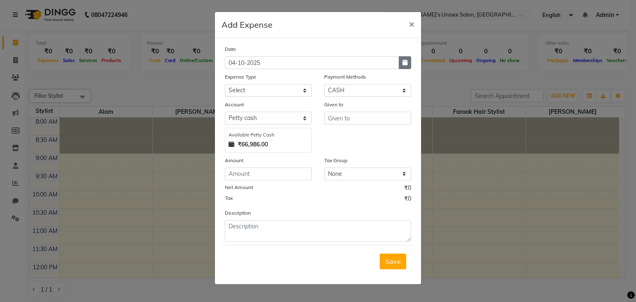
click at [402, 63] on icon "button" at bounding box center [404, 63] width 5 height 6
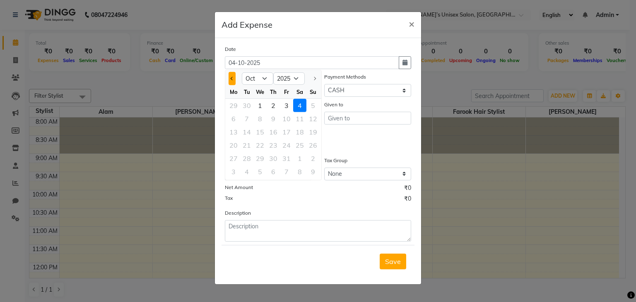
click at [231, 78] on span "Previous month" at bounding box center [232, 78] width 3 height 3
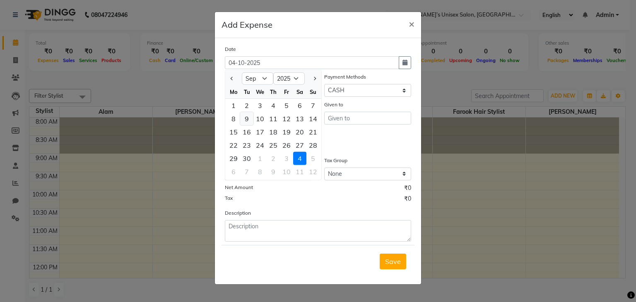
click at [245, 119] on div "9" at bounding box center [246, 118] width 13 height 13
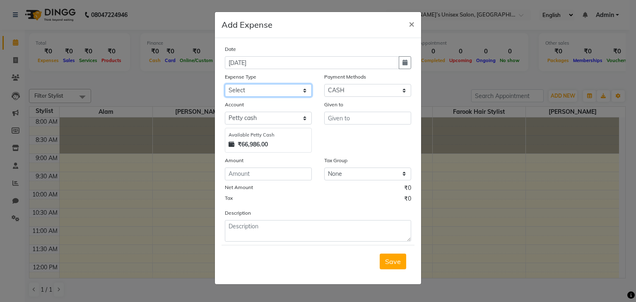
click at [245, 89] on select "Select AALAM Advance Salary [PERSON_NAME] Bank charges Car maintenance cash to …" at bounding box center [268, 90] width 87 height 13
click at [225, 85] on select "Select AALAM Advance Salary [PERSON_NAME] Bank charges Car maintenance cash to …" at bounding box center [268, 90] width 87 height 13
click at [247, 176] on input "number" at bounding box center [268, 174] width 87 height 13
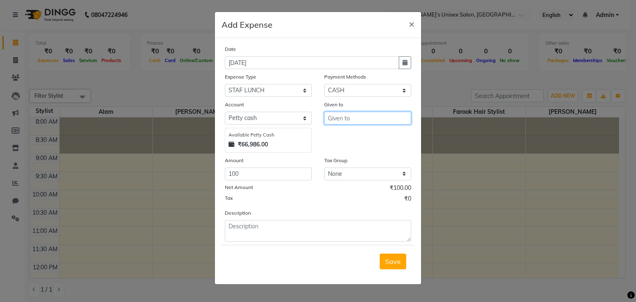
click at [337, 120] on input "text" at bounding box center [367, 118] width 87 height 13
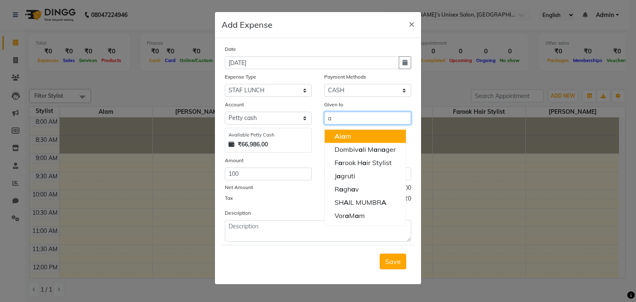
click at [346, 138] on ngb-highlight "A [PERSON_NAME]" at bounding box center [342, 136] width 17 height 8
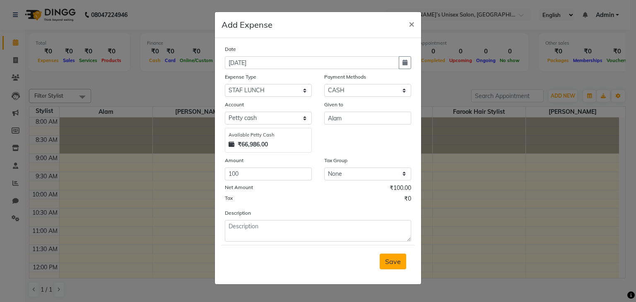
click at [392, 262] on span "Save" at bounding box center [393, 261] width 16 height 8
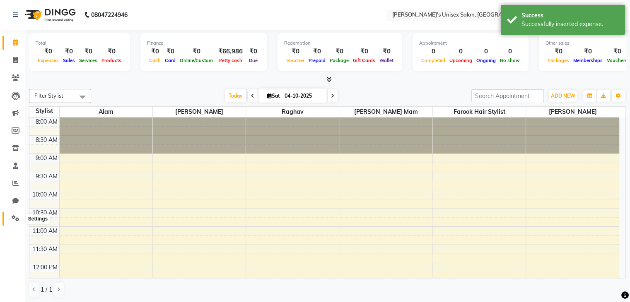
click at [14, 216] on icon at bounding box center [16, 218] width 8 height 6
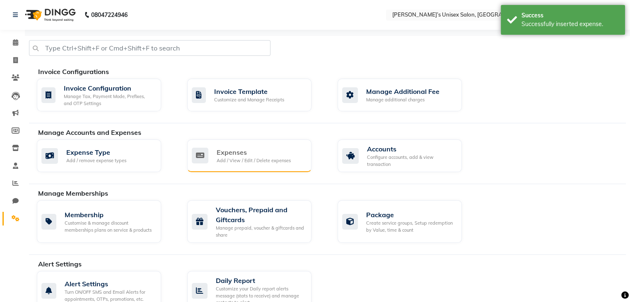
click at [237, 151] on div "Expenses" at bounding box center [253, 152] width 74 height 10
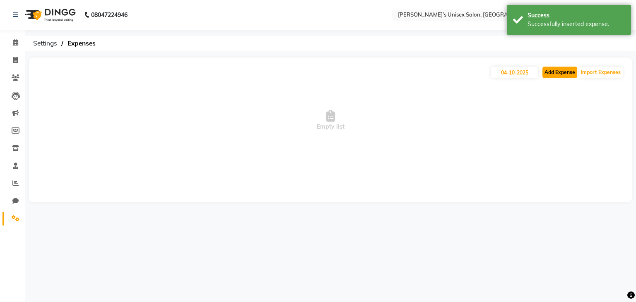
click at [558, 68] on button "Add Expense" at bounding box center [559, 73] width 35 height 12
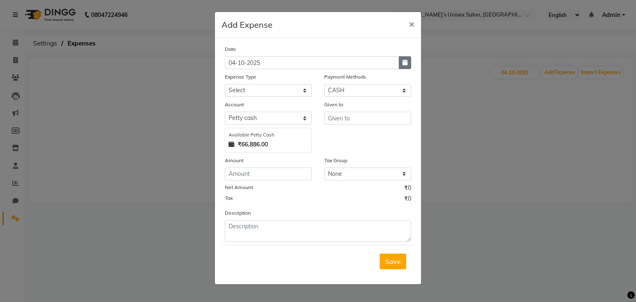
click at [404, 63] on icon "button" at bounding box center [404, 63] width 5 height 6
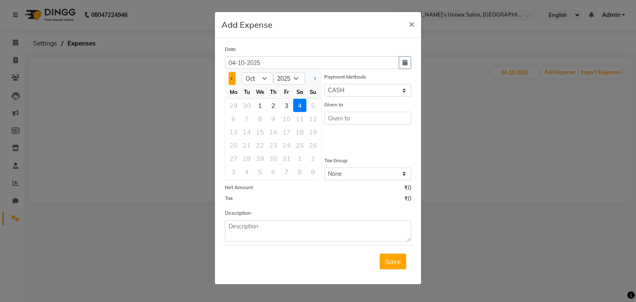
click at [232, 77] on span "Previous month" at bounding box center [232, 78] width 3 height 3
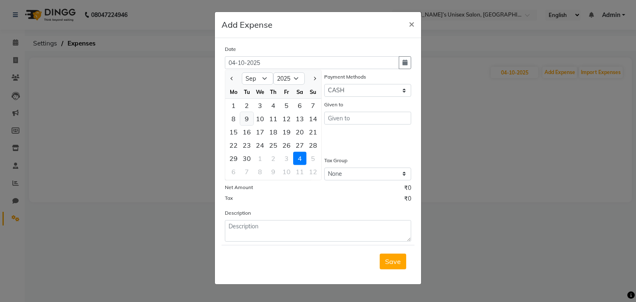
click at [250, 116] on div "9" at bounding box center [246, 118] width 13 height 13
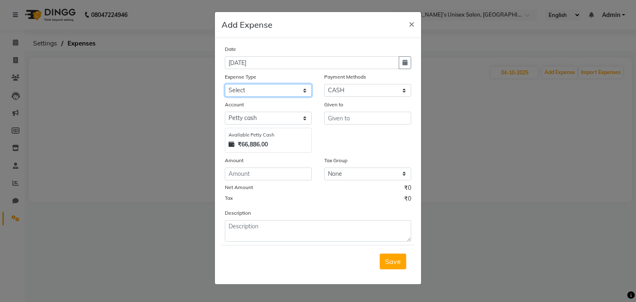
drag, startPoint x: 257, startPoint y: 91, endPoint x: 258, endPoint y: 96, distance: 5.2
click at [257, 91] on select "Select AALAM Advance Salary [PERSON_NAME] Bank charges Car maintenance cash to …" at bounding box center [268, 90] width 87 height 13
click at [225, 85] on select "Select AALAM Advance Salary [PERSON_NAME] Bank charges Car maintenance cash to …" at bounding box center [268, 90] width 87 height 13
click at [250, 175] on input "number" at bounding box center [268, 174] width 87 height 13
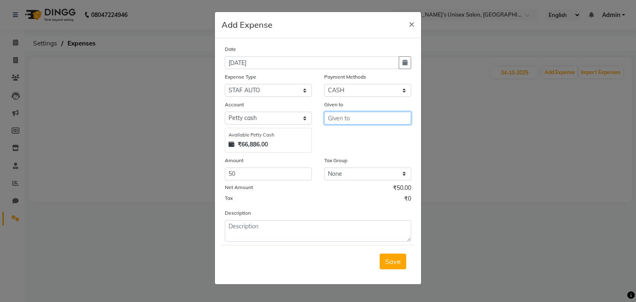
click at [346, 119] on input "text" at bounding box center [367, 118] width 87 height 13
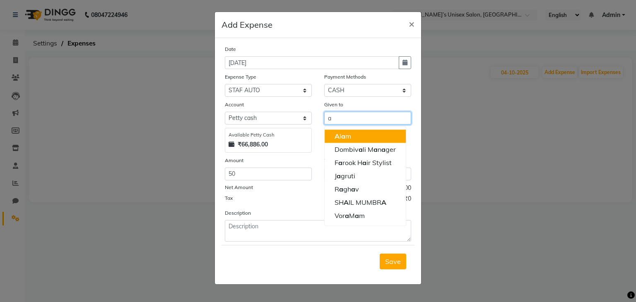
click at [348, 139] on ngb-highlight "A [PERSON_NAME]" at bounding box center [342, 136] width 17 height 8
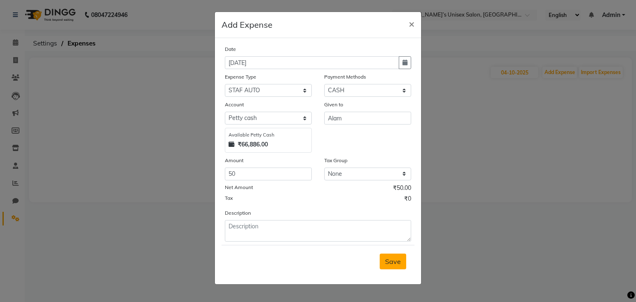
click at [390, 266] on span "Save" at bounding box center [393, 261] width 16 height 8
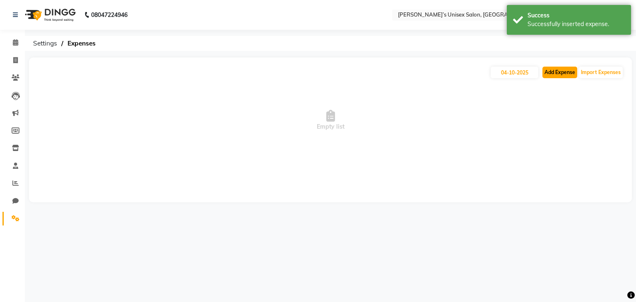
click at [571, 72] on button "Add Expense" at bounding box center [559, 73] width 35 height 12
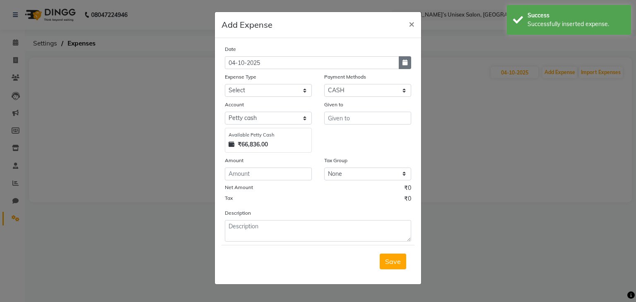
click at [400, 65] on button "button" at bounding box center [405, 62] width 12 height 13
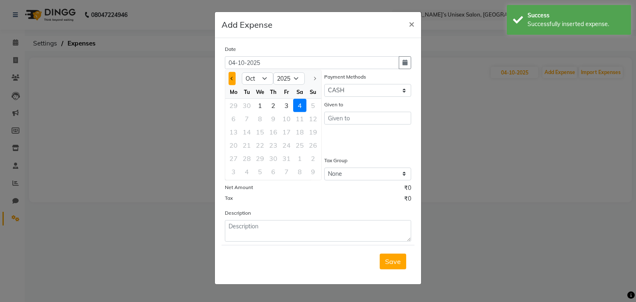
click at [233, 78] on span "Previous month" at bounding box center [232, 78] width 3 height 3
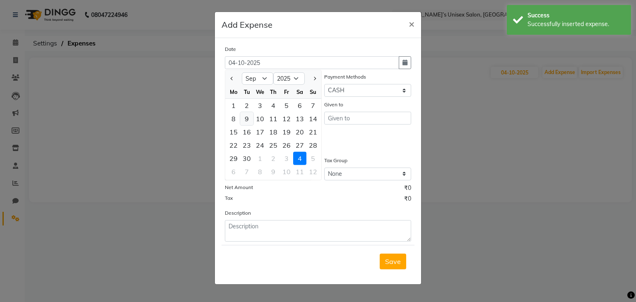
click at [247, 119] on div "9" at bounding box center [246, 118] width 13 height 13
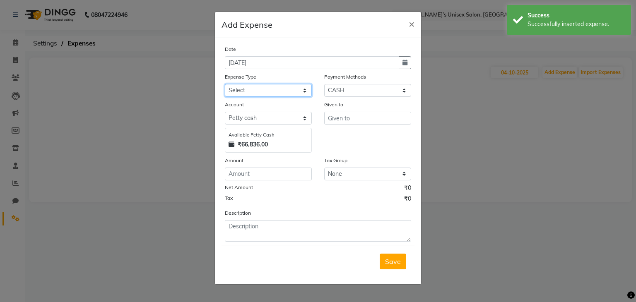
click at [240, 93] on select "Select AALAM Advance Salary [PERSON_NAME] Bank charges Car maintenance cash to …" at bounding box center [268, 90] width 87 height 13
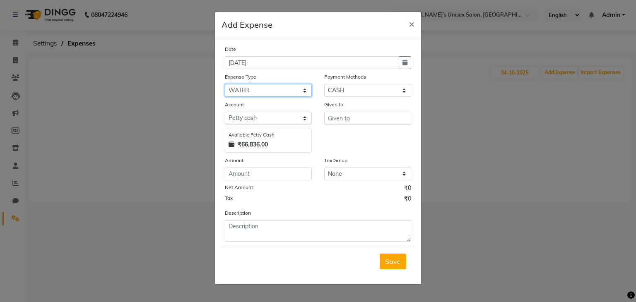
click at [225, 85] on select "Select AALAM Advance Salary [PERSON_NAME] Bank charges Car maintenance cash to …" at bounding box center [268, 90] width 87 height 13
click at [246, 170] on input "number" at bounding box center [268, 174] width 87 height 13
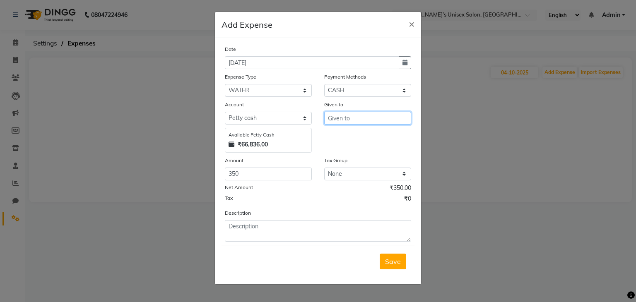
click at [343, 120] on input "text" at bounding box center [367, 118] width 87 height 13
click at [388, 268] on button "Save" at bounding box center [393, 262] width 26 height 16
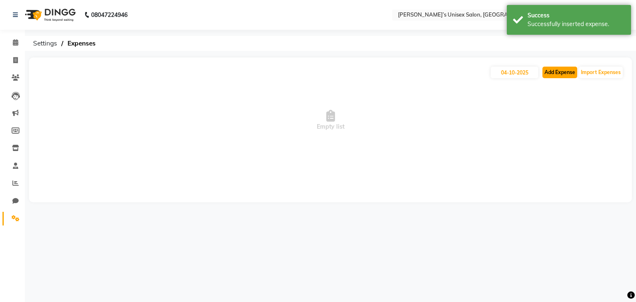
click at [558, 73] on button "Add Expense" at bounding box center [559, 73] width 35 height 12
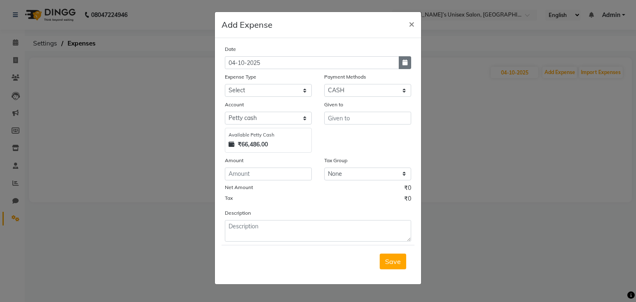
click at [404, 61] on icon "button" at bounding box center [404, 63] width 5 height 6
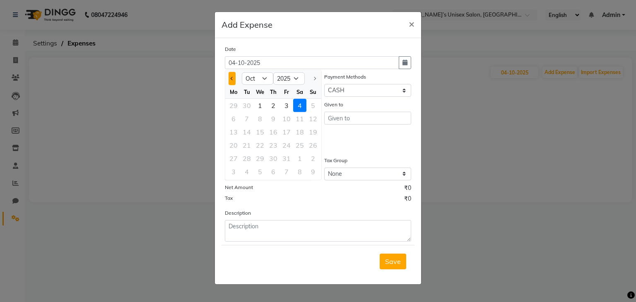
click at [234, 78] on button "Previous month" at bounding box center [231, 78] width 7 height 13
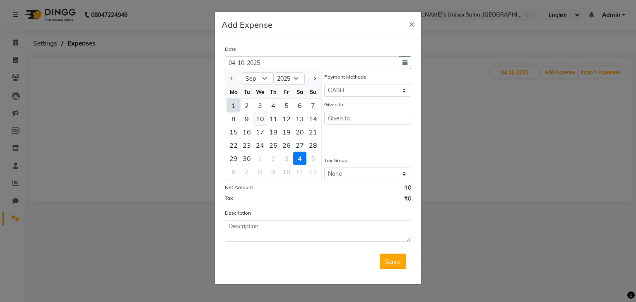
click at [262, 120] on div "10" at bounding box center [259, 118] width 13 height 13
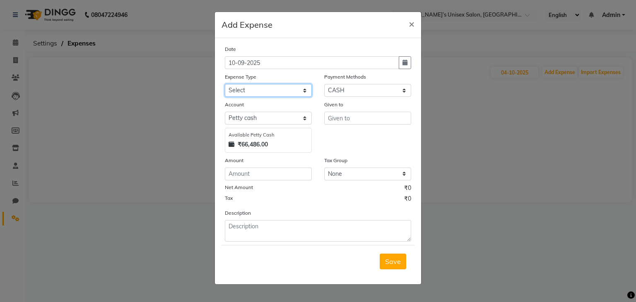
click at [248, 91] on select "Select AALAM Advance Salary [PERSON_NAME] Bank charges Car maintenance cash to …" at bounding box center [268, 90] width 87 height 13
click at [225, 85] on select "Select AALAM Advance Salary [PERSON_NAME] Bank charges Car maintenance cash to …" at bounding box center [268, 90] width 87 height 13
click at [239, 171] on input "number" at bounding box center [268, 174] width 87 height 13
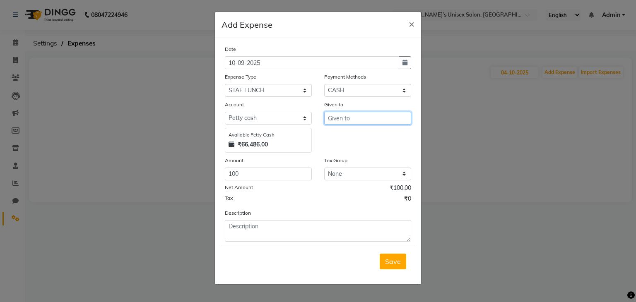
click at [346, 121] on input "text" at bounding box center [367, 118] width 87 height 13
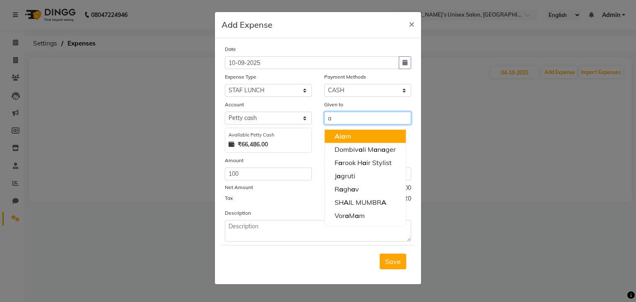
click at [345, 136] on ngb-highlight "A [PERSON_NAME]" at bounding box center [342, 136] width 17 height 8
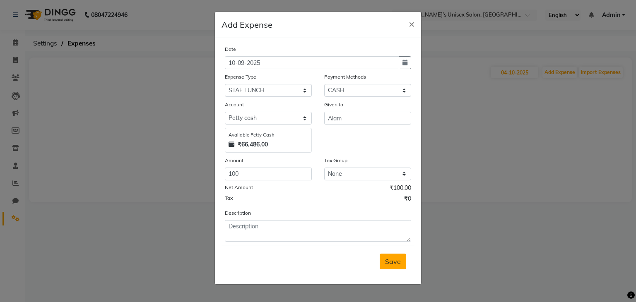
click at [387, 257] on button "Save" at bounding box center [393, 262] width 26 height 16
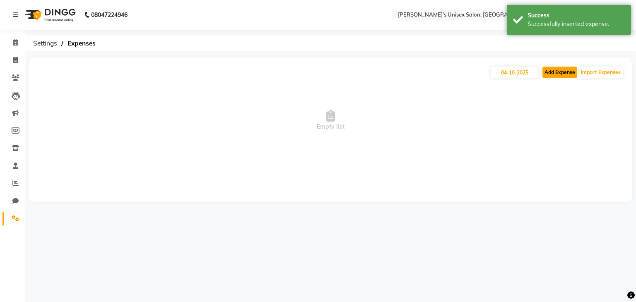
click at [558, 71] on button "Add Expense" at bounding box center [559, 73] width 35 height 12
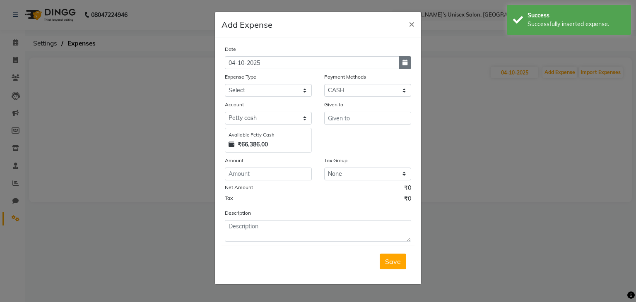
click at [406, 65] on icon "button" at bounding box center [404, 63] width 5 height 6
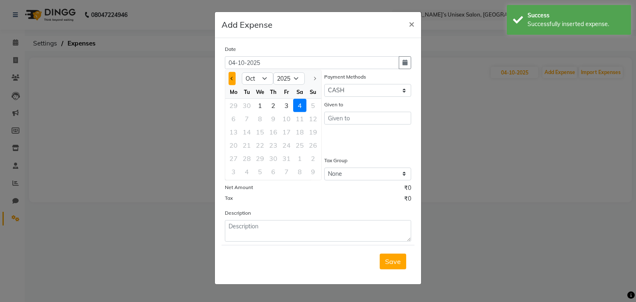
click at [228, 78] on button "Previous month" at bounding box center [231, 78] width 7 height 13
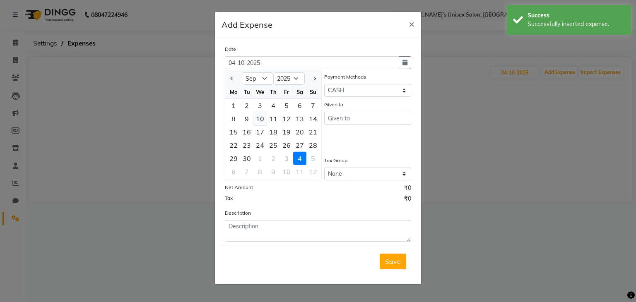
click at [261, 118] on div "10" at bounding box center [259, 118] width 13 height 13
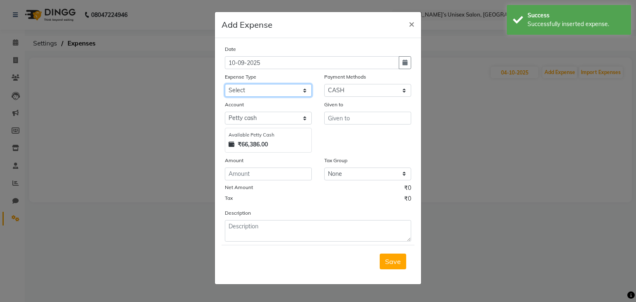
click at [262, 89] on select "Select AALAM Advance Salary [PERSON_NAME] Bank charges Car maintenance cash to …" at bounding box center [268, 90] width 87 height 13
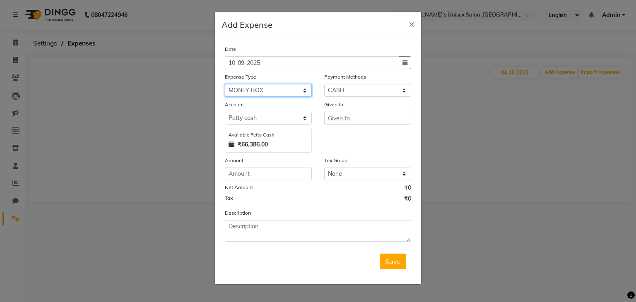
click at [256, 91] on select "Select AALAM Advance Salary [PERSON_NAME] Bank charges Car maintenance cash to …" at bounding box center [268, 90] width 87 height 13
click at [247, 178] on input "number" at bounding box center [268, 174] width 87 height 13
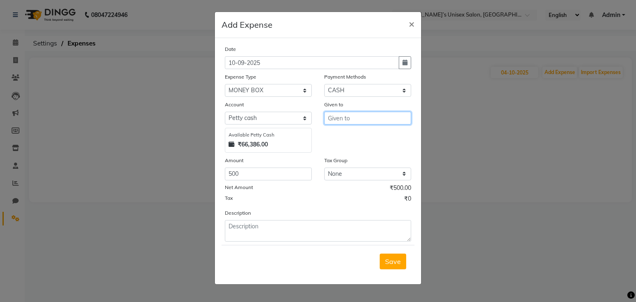
click at [336, 120] on input "text" at bounding box center [367, 118] width 87 height 13
click at [387, 267] on button "Save" at bounding box center [393, 262] width 26 height 16
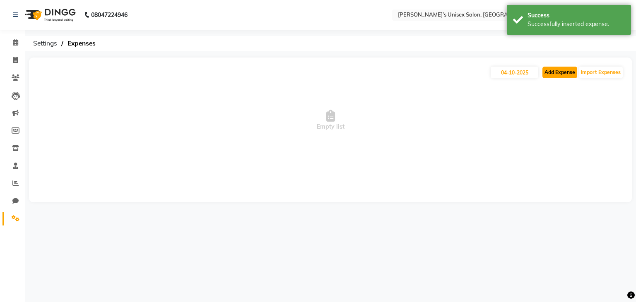
click at [557, 68] on button "Add Expense" at bounding box center [559, 73] width 35 height 12
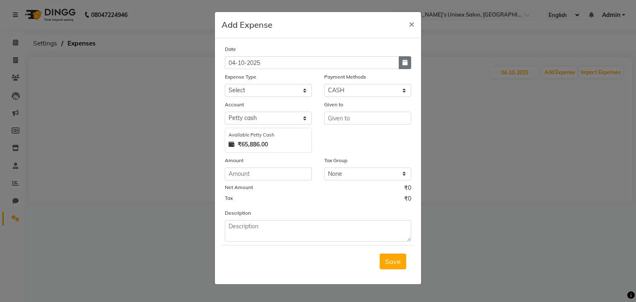
click at [405, 63] on icon "button" at bounding box center [404, 63] width 5 height 6
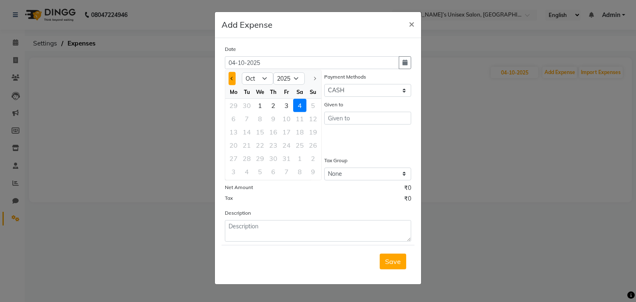
click at [230, 77] on button "Previous month" at bounding box center [231, 78] width 7 height 13
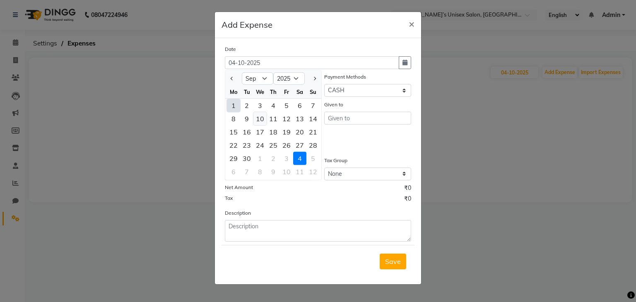
click at [262, 118] on div "10" at bounding box center [259, 118] width 13 height 13
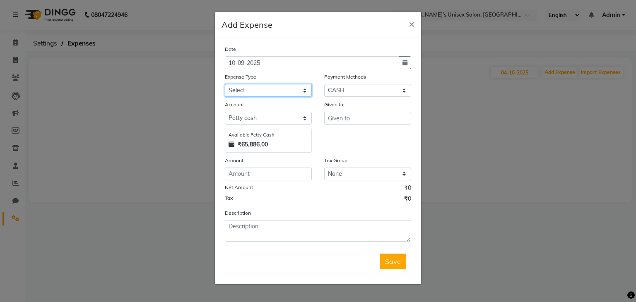
drag, startPoint x: 238, startPoint y: 85, endPoint x: 240, endPoint y: 93, distance: 8.1
click at [238, 85] on select "Select AALAM Advance Salary [PERSON_NAME] Bank charges Car maintenance cash to …" at bounding box center [268, 90] width 87 height 13
click at [225, 85] on select "Select AALAM Advance Salary [PERSON_NAME] Bank charges Car maintenance cash to …" at bounding box center [268, 90] width 87 height 13
click at [240, 179] on input "number" at bounding box center [268, 174] width 87 height 13
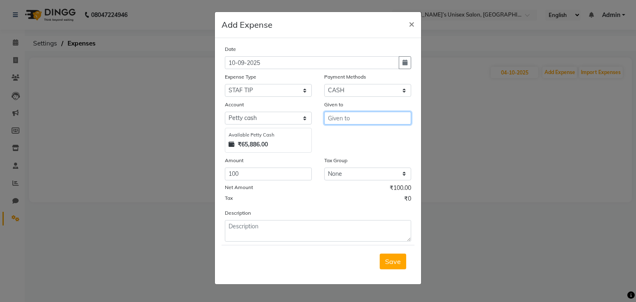
click at [333, 123] on input "text" at bounding box center [367, 118] width 87 height 13
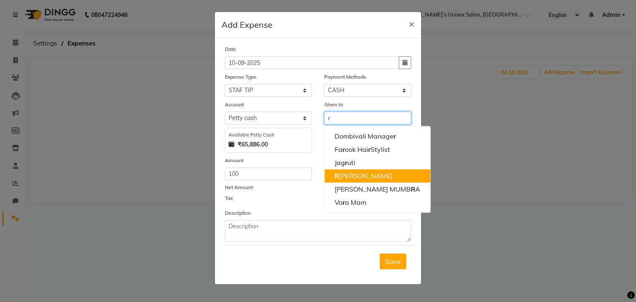
click at [347, 175] on ngb-highlight "R [PERSON_NAME]" at bounding box center [363, 176] width 58 height 8
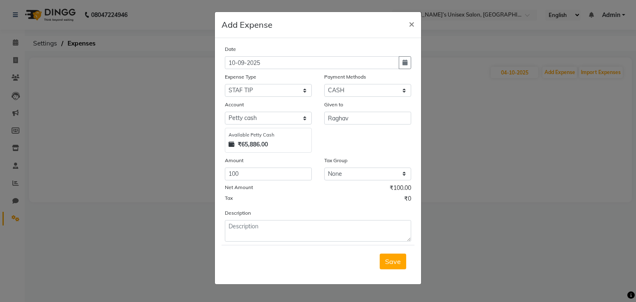
click at [392, 262] on span "Save" at bounding box center [393, 261] width 16 height 8
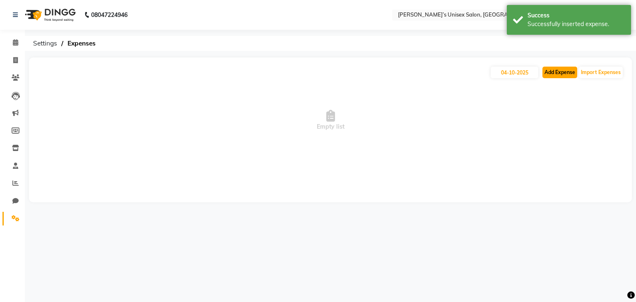
click at [551, 75] on button "Add Expense" at bounding box center [559, 73] width 35 height 12
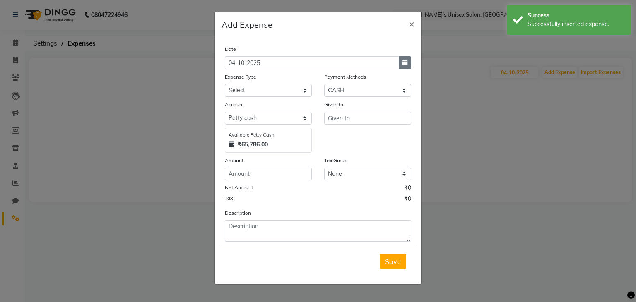
click at [409, 61] on button "button" at bounding box center [405, 62] width 12 height 13
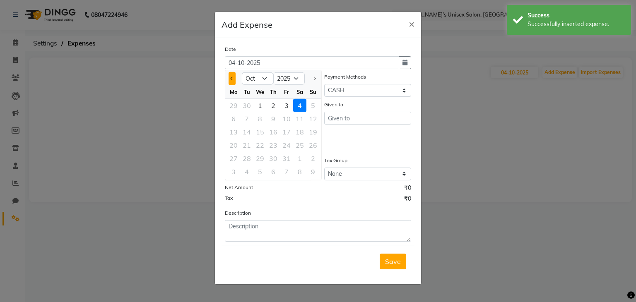
click at [231, 77] on button "Previous month" at bounding box center [231, 78] width 7 height 13
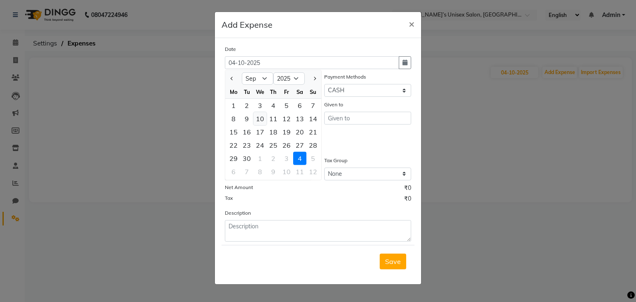
click at [261, 119] on div "10" at bounding box center [259, 118] width 13 height 13
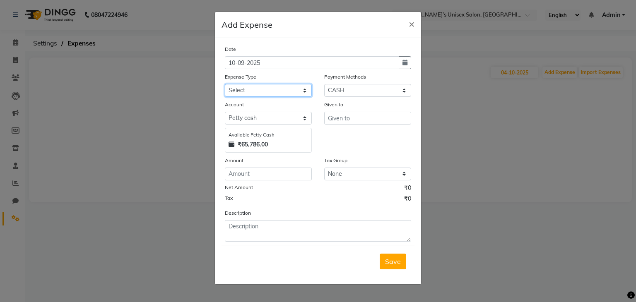
click at [246, 91] on select "Select AALAM Advance Salary [PERSON_NAME] Bank charges Car maintenance cash to …" at bounding box center [268, 90] width 87 height 13
click at [225, 85] on select "Select AALAM Advance Salary [PERSON_NAME] Bank charges Car maintenance cash to …" at bounding box center [268, 90] width 87 height 13
click at [239, 171] on input "number" at bounding box center [268, 174] width 87 height 13
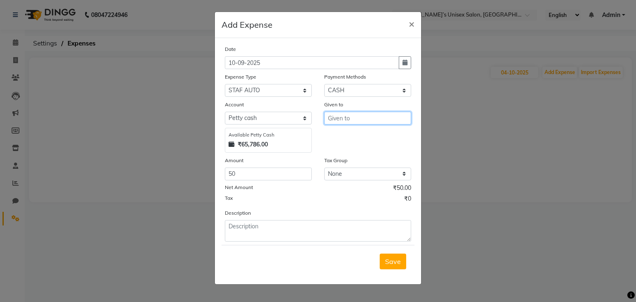
click at [339, 119] on input "text" at bounding box center [367, 118] width 87 height 13
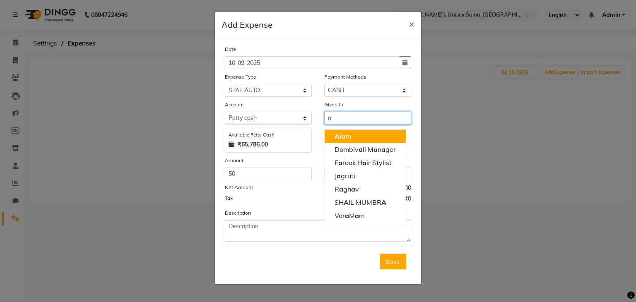
click at [348, 139] on ngb-highlight "A [PERSON_NAME]" at bounding box center [342, 136] width 17 height 8
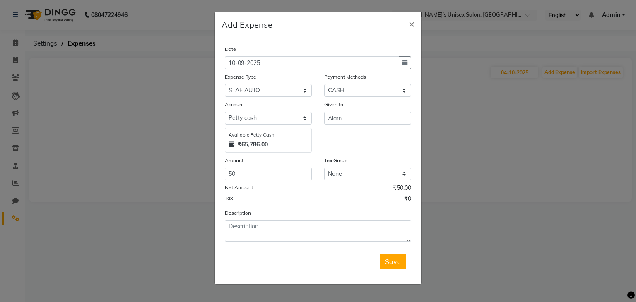
click at [389, 261] on span "Save" at bounding box center [393, 261] width 16 height 8
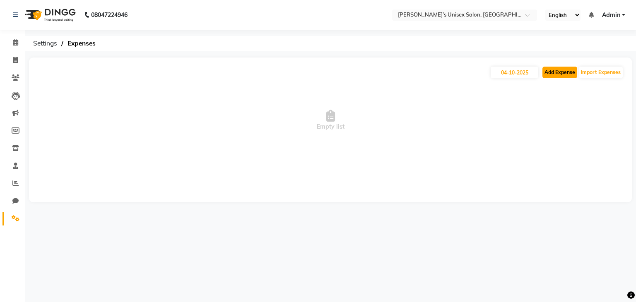
click at [562, 75] on button "Add Expense" at bounding box center [559, 73] width 35 height 12
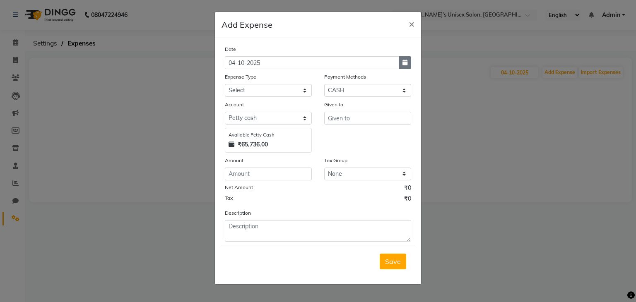
click at [407, 62] on icon "button" at bounding box center [404, 63] width 5 height 6
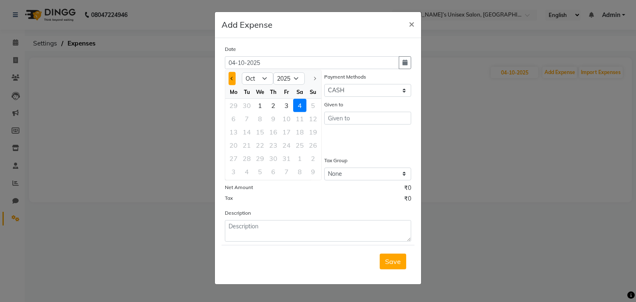
click at [232, 79] on span "Previous month" at bounding box center [232, 78] width 3 height 3
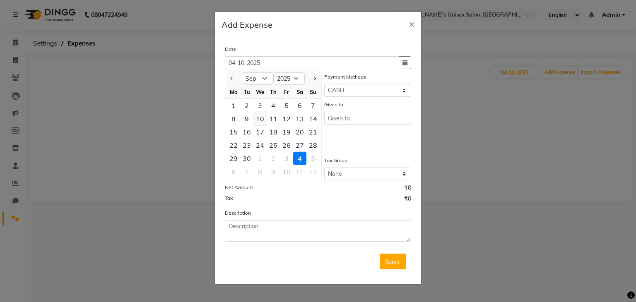
click at [263, 122] on div "10" at bounding box center [259, 118] width 13 height 13
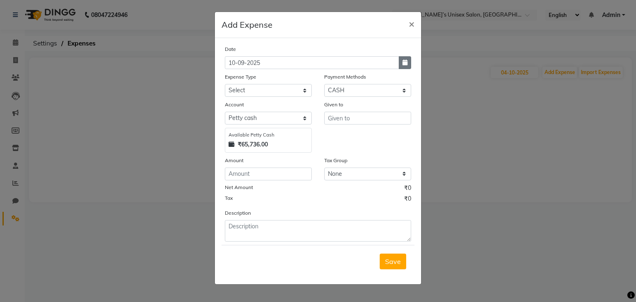
click at [405, 64] on icon "button" at bounding box center [404, 63] width 5 height 6
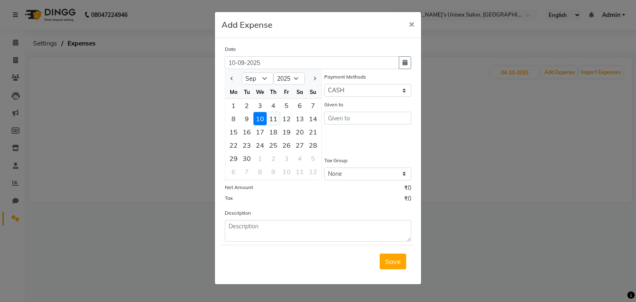
click at [272, 121] on div "11" at bounding box center [273, 118] width 13 height 13
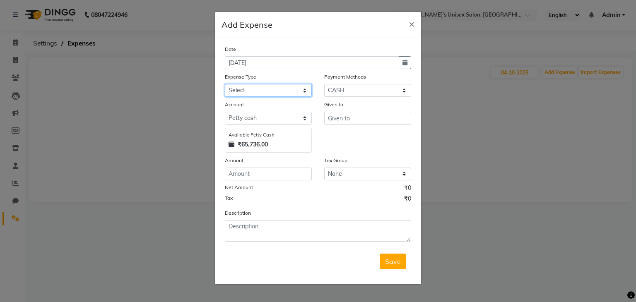
click at [255, 91] on select "Select AALAM Advance Salary [PERSON_NAME] Bank charges Car maintenance cash to …" at bounding box center [268, 90] width 87 height 13
click at [225, 85] on select "Select AALAM Advance Salary [PERSON_NAME] Bank charges Car maintenance cash to …" at bounding box center [268, 90] width 87 height 13
click at [244, 174] on input "number" at bounding box center [268, 174] width 87 height 13
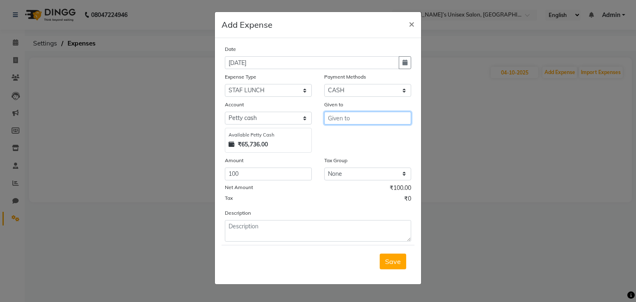
click at [345, 119] on input "text" at bounding box center [367, 118] width 87 height 13
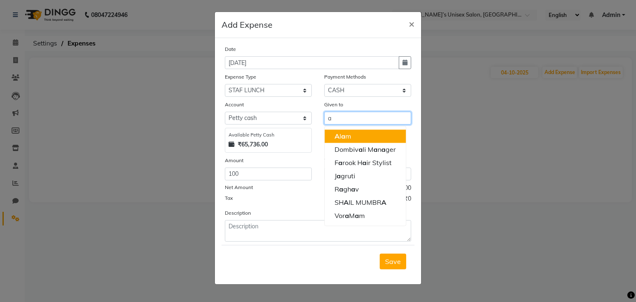
click at [345, 138] on ngb-highlight "A [PERSON_NAME]" at bounding box center [342, 136] width 17 height 8
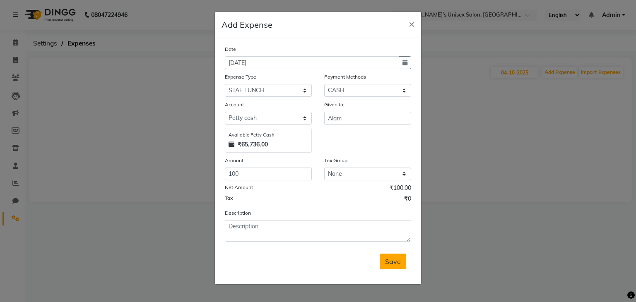
click at [395, 255] on button "Save" at bounding box center [393, 262] width 26 height 16
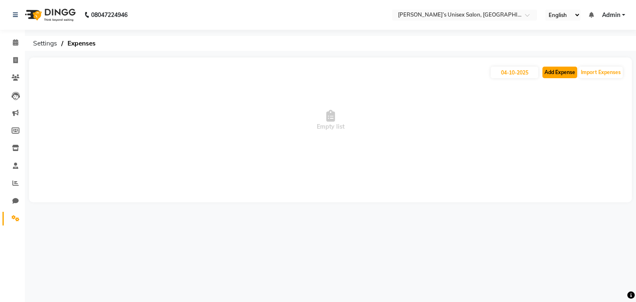
click at [565, 70] on button "Add Expense" at bounding box center [559, 73] width 35 height 12
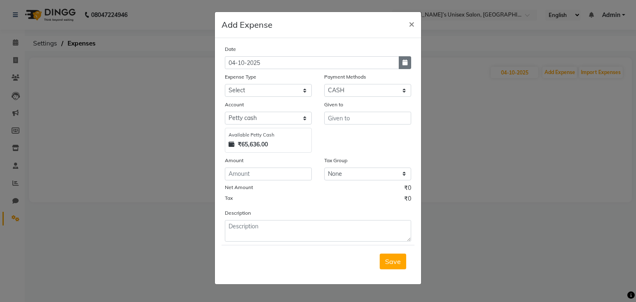
click at [405, 62] on icon "button" at bounding box center [404, 63] width 5 height 6
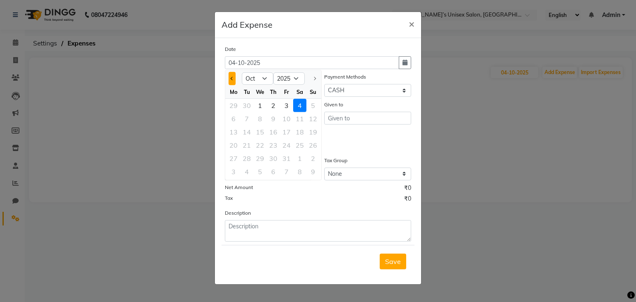
click at [233, 77] on button "Previous month" at bounding box center [231, 78] width 7 height 13
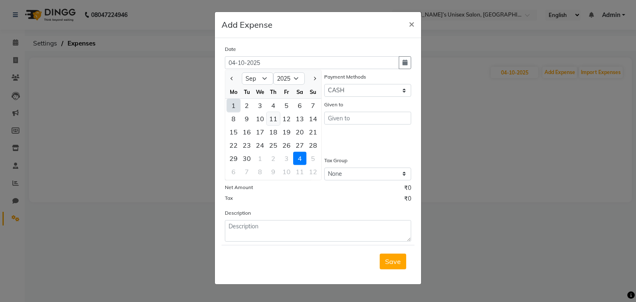
click at [272, 120] on div "11" at bounding box center [273, 118] width 13 height 13
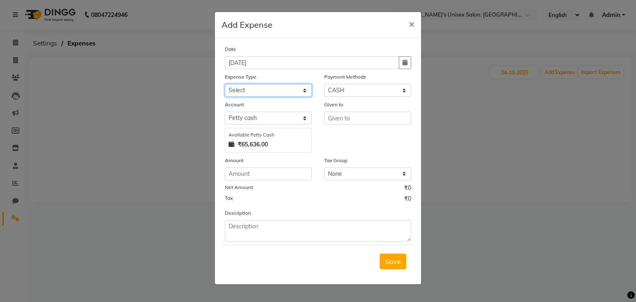
drag, startPoint x: 253, startPoint y: 91, endPoint x: 252, endPoint y: 96, distance: 5.2
click at [253, 91] on select "Select AALAM Advance Salary [PERSON_NAME] Bank charges Car maintenance cash to …" at bounding box center [268, 90] width 87 height 13
click at [225, 85] on select "Select AALAM Advance Salary [PERSON_NAME] Bank charges Car maintenance cash to …" at bounding box center [268, 90] width 87 height 13
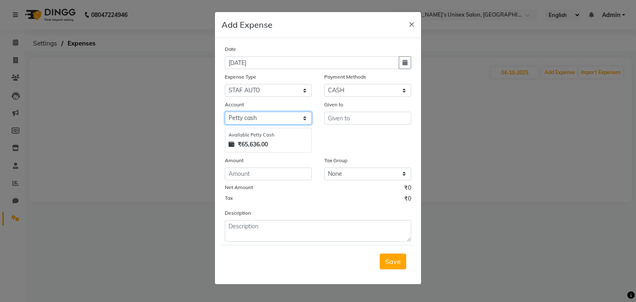
click at [253, 121] on select "Select [PERSON_NAME] cash Default account" at bounding box center [268, 118] width 87 height 13
click at [254, 122] on select "Select [PERSON_NAME] cash Default account" at bounding box center [268, 118] width 87 height 13
click at [239, 184] on div "Date [DATE] Expense Type Select AALAM Advance Salary [PERSON_NAME] Bank charges…" at bounding box center [318, 143] width 186 height 197
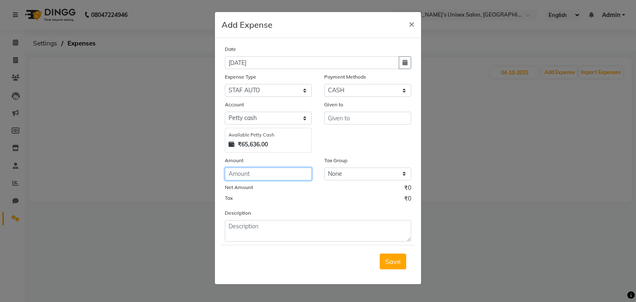
click at [240, 178] on input "number" at bounding box center [268, 174] width 87 height 13
click at [351, 112] on div "Given to" at bounding box center [367, 106] width 87 height 12
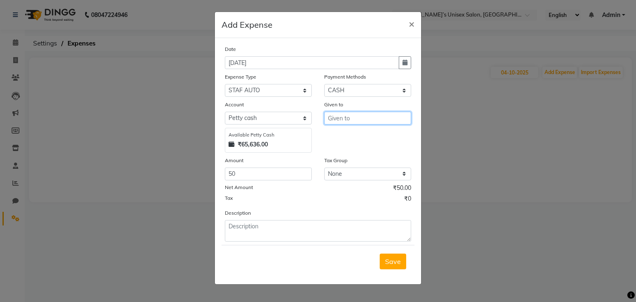
click at [351, 119] on input "text" at bounding box center [367, 118] width 87 height 13
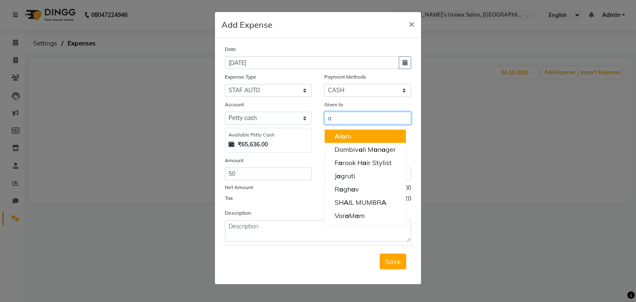
click at [351, 139] on button "A [PERSON_NAME]" at bounding box center [365, 136] width 81 height 13
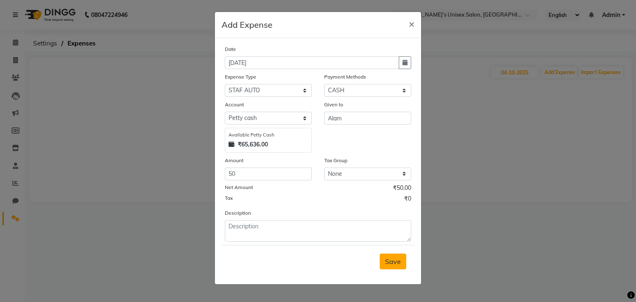
click at [393, 265] on span "Save" at bounding box center [393, 261] width 16 height 8
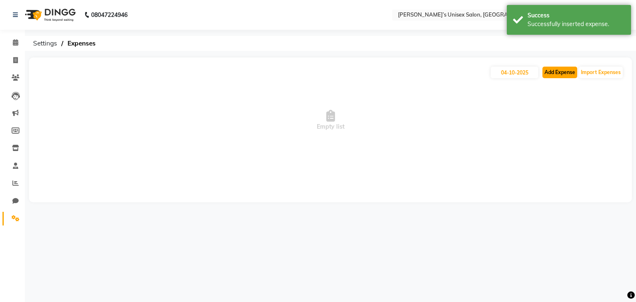
click at [567, 70] on button "Add Expense" at bounding box center [559, 73] width 35 height 12
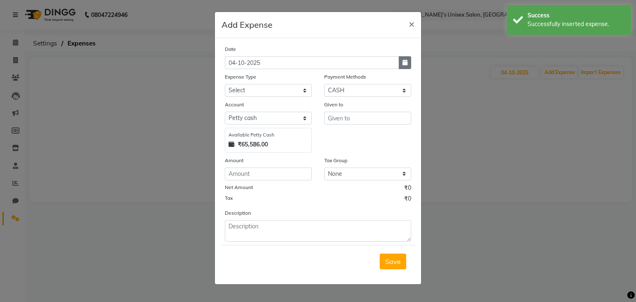
click at [405, 64] on icon "button" at bounding box center [404, 63] width 5 height 6
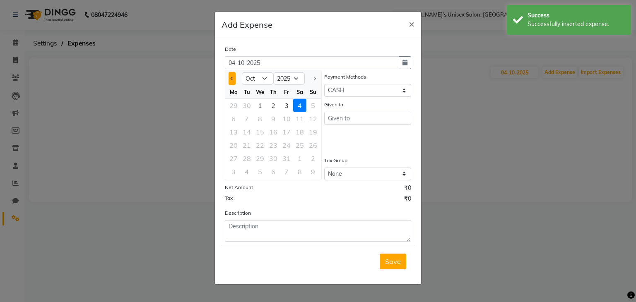
click at [232, 80] on span "Previous month" at bounding box center [232, 78] width 3 height 3
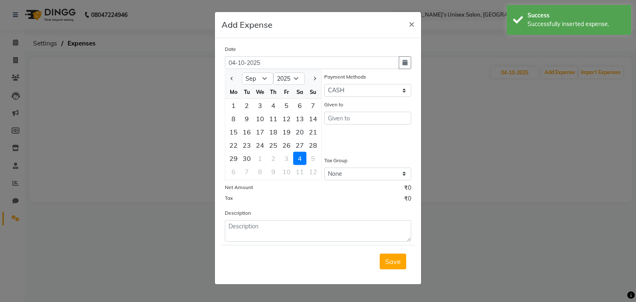
click at [272, 120] on div "11" at bounding box center [273, 118] width 13 height 13
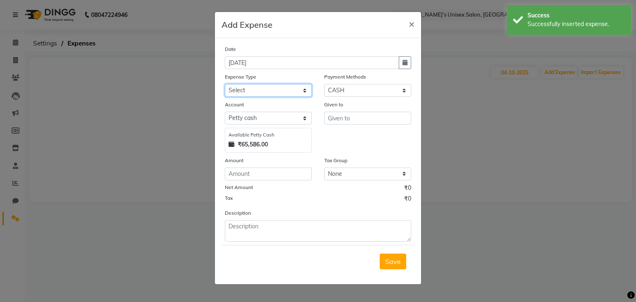
click at [248, 89] on select "Select AALAM Advance Salary [PERSON_NAME] Bank charges Car maintenance cash to …" at bounding box center [268, 90] width 87 height 13
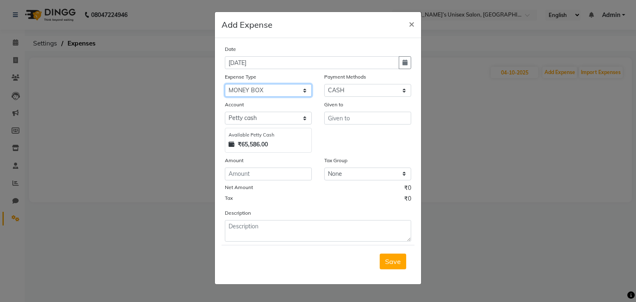
click at [252, 90] on select "Select AALAM Advance Salary [PERSON_NAME] Bank charges Car maintenance cash to …" at bounding box center [268, 90] width 87 height 13
click at [249, 173] on input "number" at bounding box center [268, 174] width 87 height 13
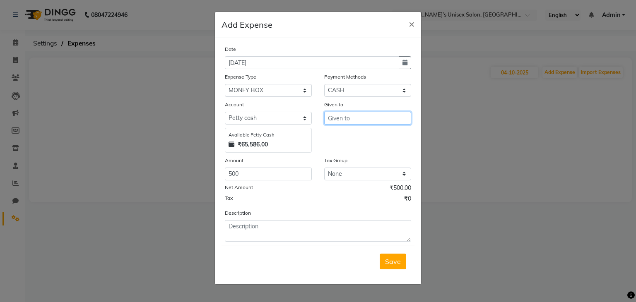
click at [334, 117] on input "text" at bounding box center [367, 118] width 87 height 13
drag, startPoint x: 391, startPoint y: 261, endPoint x: 387, endPoint y: 260, distance: 4.2
click at [391, 261] on span "Save" at bounding box center [393, 261] width 16 height 8
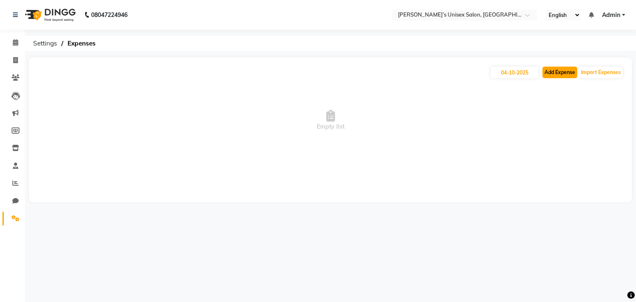
click at [562, 78] on button "Add Expense" at bounding box center [559, 73] width 35 height 12
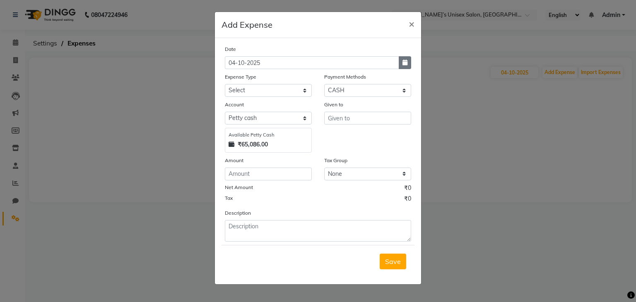
click at [407, 65] on icon "button" at bounding box center [404, 63] width 5 height 6
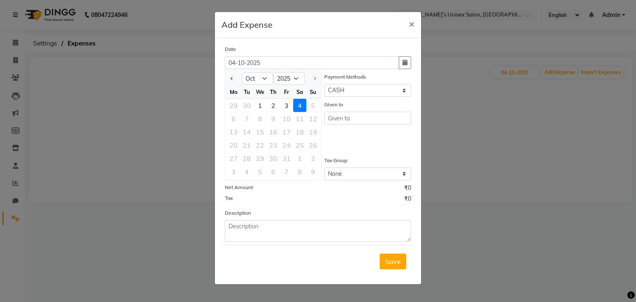
click at [223, 78] on div "Expense Type Select AALAM Advance Salary [PERSON_NAME] Bank charges Car mainten…" at bounding box center [268, 84] width 99 height 24
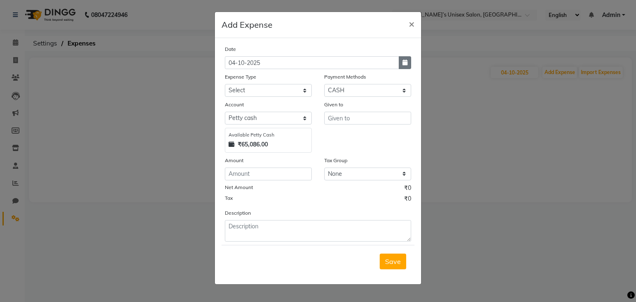
click at [409, 63] on button "button" at bounding box center [405, 62] width 12 height 13
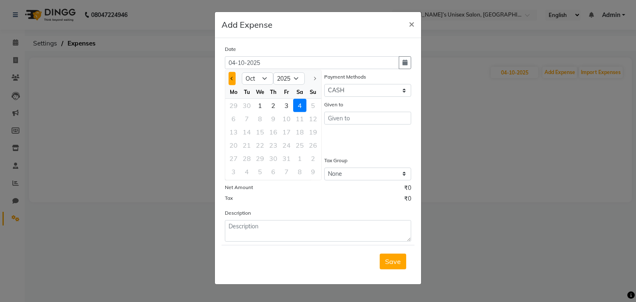
click at [235, 78] on button "Previous month" at bounding box center [231, 78] width 7 height 13
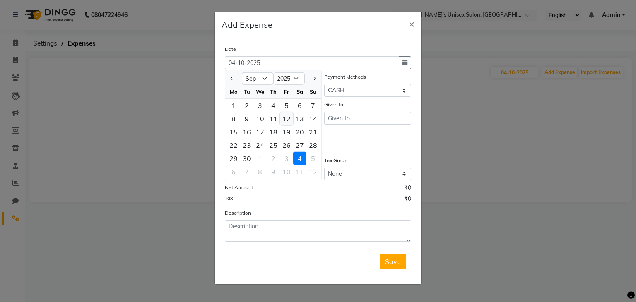
click at [286, 120] on div "12" at bounding box center [286, 118] width 13 height 13
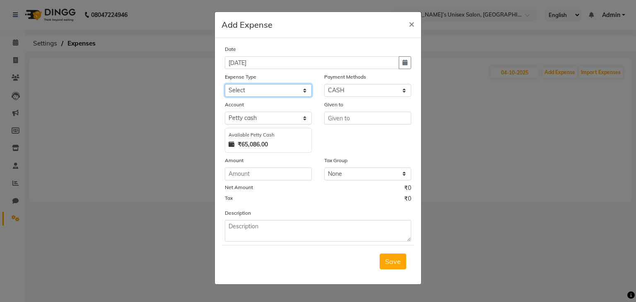
click at [243, 91] on select "Select AALAM Advance Salary [PERSON_NAME] Bank charges Car maintenance cash to …" at bounding box center [268, 90] width 87 height 13
click at [243, 90] on select "Select AALAM Advance Salary [PERSON_NAME] Bank charges Car maintenance cash to …" at bounding box center [268, 90] width 87 height 13
click at [247, 178] on input "number" at bounding box center [268, 174] width 87 height 13
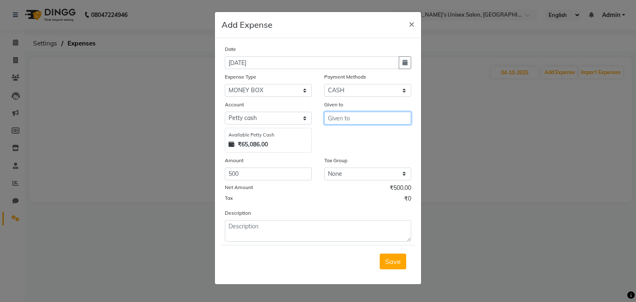
click at [341, 118] on input "text" at bounding box center [367, 118] width 87 height 13
click at [393, 263] on span "Save" at bounding box center [393, 261] width 16 height 8
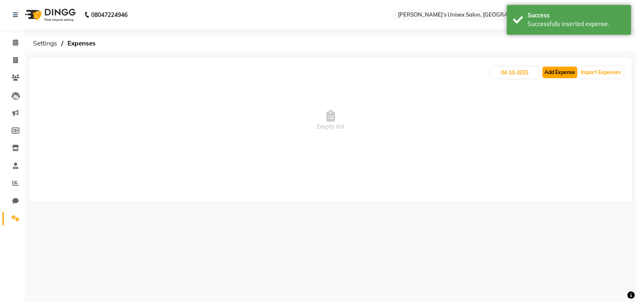
click at [556, 68] on button "Add Expense" at bounding box center [559, 73] width 35 height 12
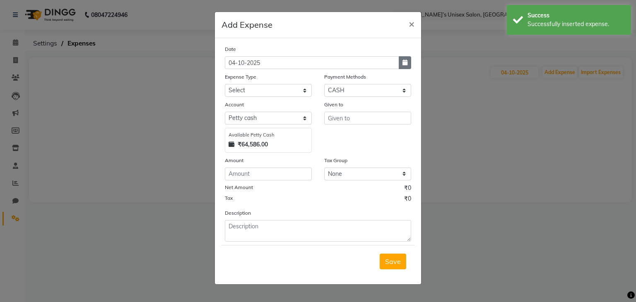
click at [405, 59] on button "button" at bounding box center [405, 62] width 12 height 13
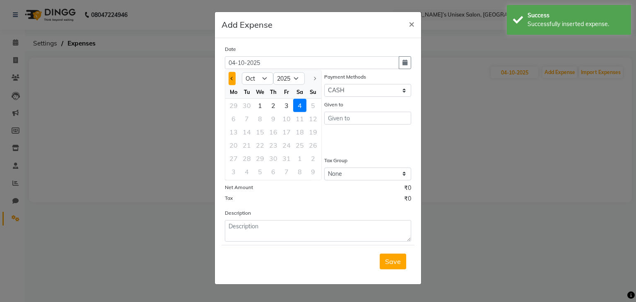
click at [231, 78] on span "Previous month" at bounding box center [232, 78] width 3 height 3
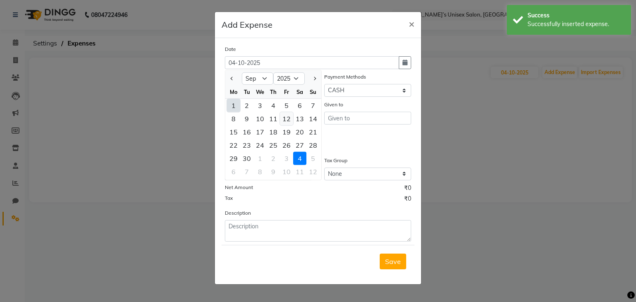
click at [287, 118] on div "12" at bounding box center [286, 118] width 13 height 13
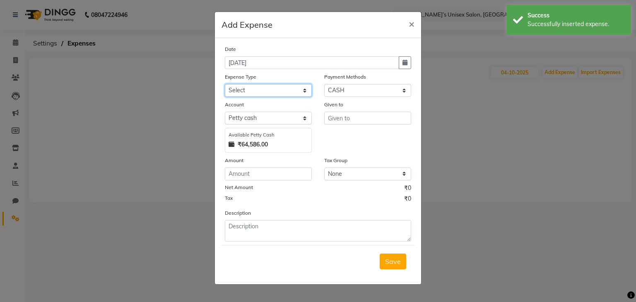
click at [253, 91] on select "Select AALAM Advance Salary [PERSON_NAME] Bank charges Car maintenance cash to …" at bounding box center [268, 90] width 87 height 13
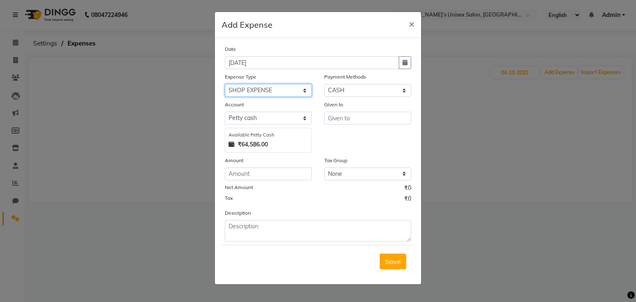
click at [225, 85] on select "Select AALAM Advance Salary [PERSON_NAME] Bank charges Car maintenance cash to …" at bounding box center [268, 90] width 87 height 13
click at [241, 180] on input "number" at bounding box center [268, 174] width 87 height 13
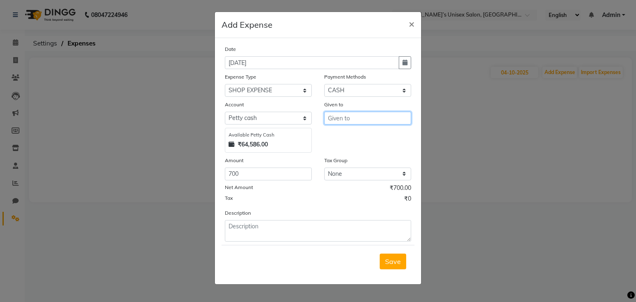
click at [356, 118] on input "text" at bounding box center [367, 118] width 87 height 13
click at [389, 265] on span "Save" at bounding box center [393, 261] width 16 height 8
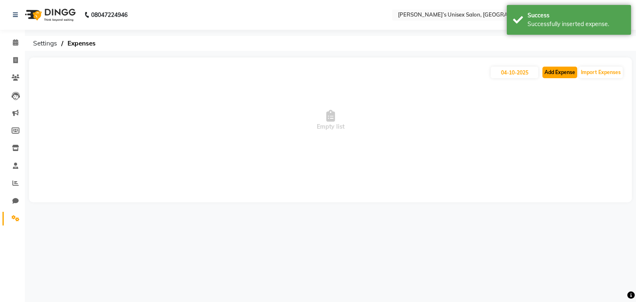
click at [554, 74] on button "Add Expense" at bounding box center [559, 73] width 35 height 12
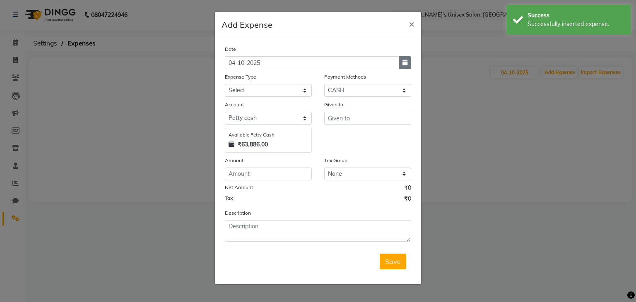
click at [406, 64] on icon "button" at bounding box center [404, 63] width 5 height 6
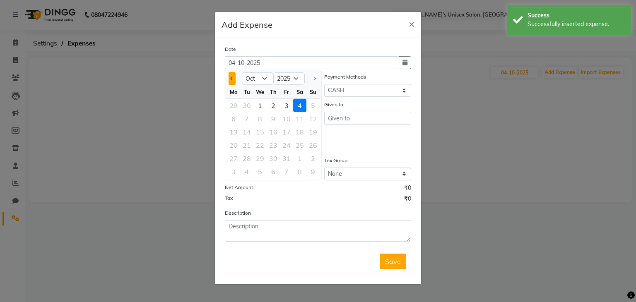
click at [232, 74] on button "Previous month" at bounding box center [231, 78] width 7 height 13
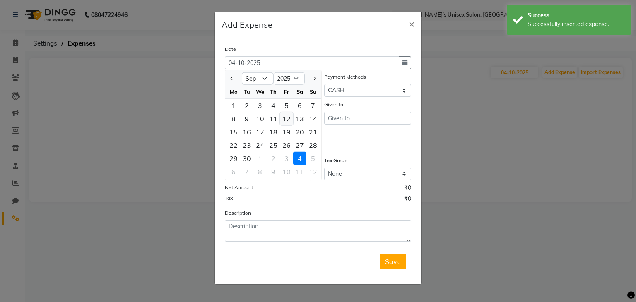
click at [288, 121] on div "12" at bounding box center [286, 118] width 13 height 13
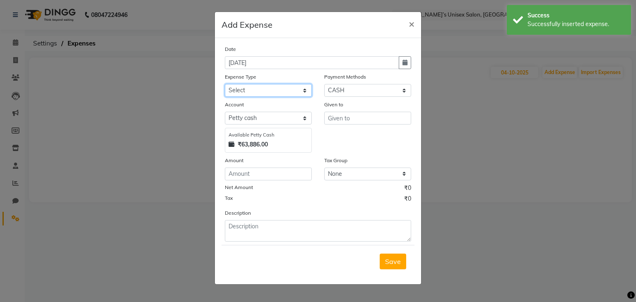
click at [248, 90] on select "Select AALAM Advance Salary [PERSON_NAME] Bank charges Car maintenance cash to …" at bounding box center [268, 90] width 87 height 13
click at [225, 85] on select "Select AALAM Advance Salary [PERSON_NAME] Bank charges Car maintenance cash to …" at bounding box center [268, 90] width 87 height 13
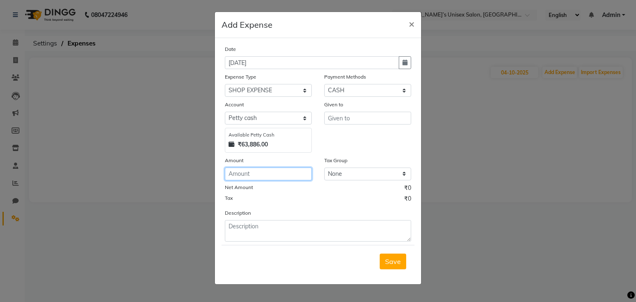
click at [253, 175] on input "number" at bounding box center [268, 174] width 87 height 13
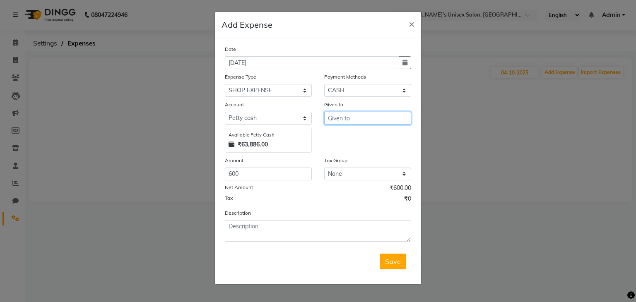
click at [359, 121] on input "text" at bounding box center [367, 118] width 87 height 13
click at [394, 267] on button "Save" at bounding box center [393, 262] width 26 height 16
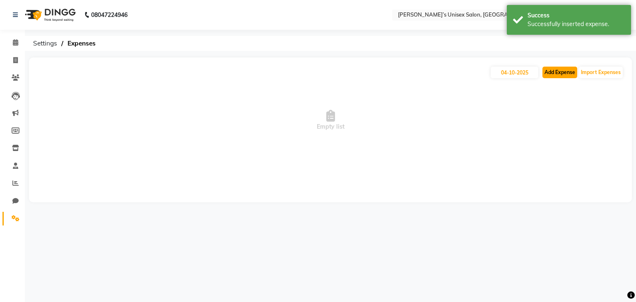
click at [557, 76] on button "Add Expense" at bounding box center [559, 73] width 35 height 12
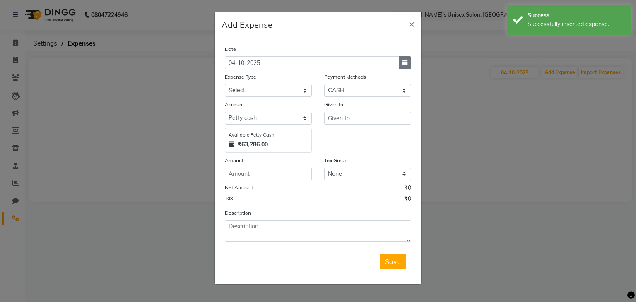
click at [407, 63] on icon "button" at bounding box center [404, 63] width 5 height 6
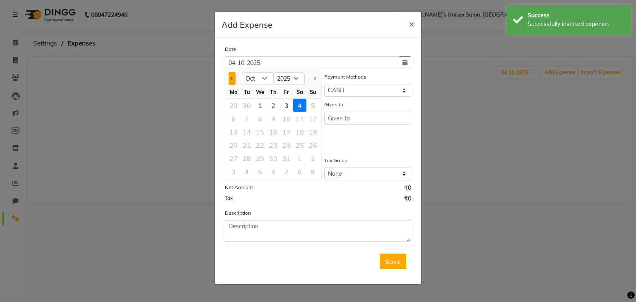
click at [230, 80] on button "Previous month" at bounding box center [231, 78] width 7 height 13
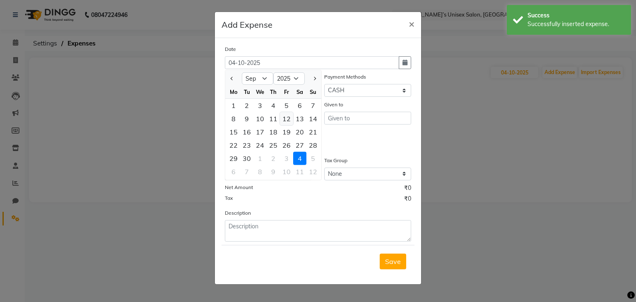
click at [286, 121] on div "12" at bounding box center [286, 118] width 13 height 13
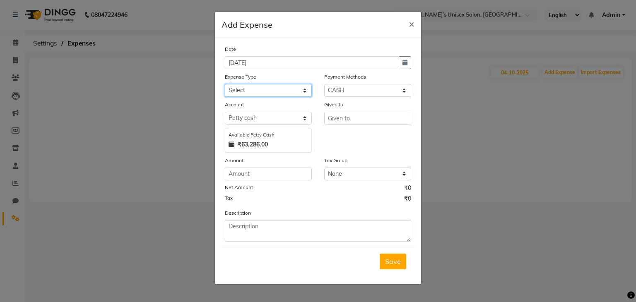
drag, startPoint x: 272, startPoint y: 92, endPoint x: 267, endPoint y: 96, distance: 6.7
click at [272, 91] on select "Select AALAM Advance Salary [PERSON_NAME] Bank charges Car maintenance cash to …" at bounding box center [268, 90] width 87 height 13
click at [225, 85] on select "Select AALAM Advance Salary [PERSON_NAME] Bank charges Car maintenance cash to …" at bounding box center [268, 90] width 87 height 13
click at [251, 178] on input "number" at bounding box center [268, 174] width 87 height 13
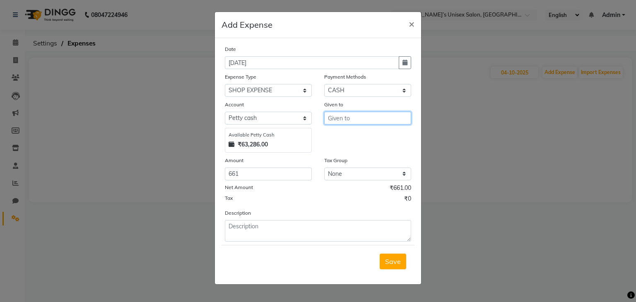
click at [341, 119] on input "text" at bounding box center [367, 118] width 87 height 13
click at [397, 266] on span "Save" at bounding box center [393, 261] width 16 height 8
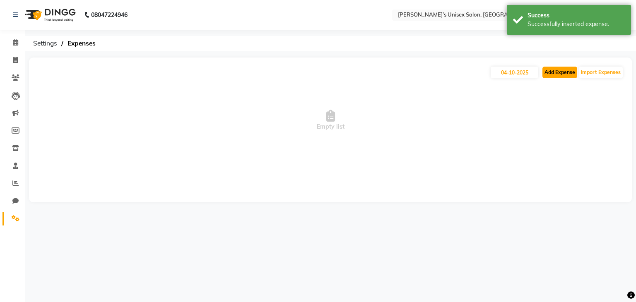
click at [565, 71] on button "Add Expense" at bounding box center [559, 73] width 35 height 12
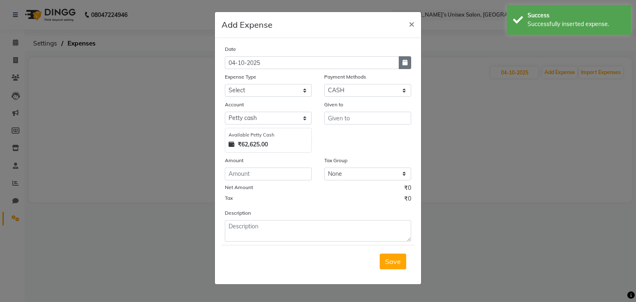
click at [405, 64] on icon "button" at bounding box center [404, 63] width 5 height 6
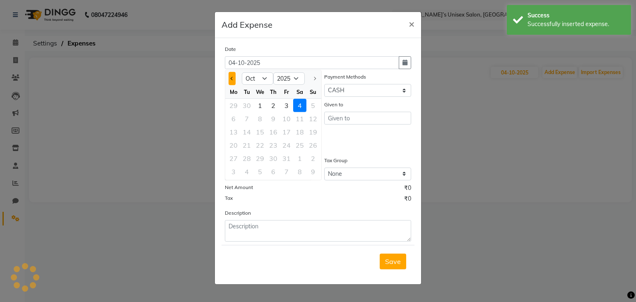
click at [232, 77] on button "Previous month" at bounding box center [231, 78] width 7 height 13
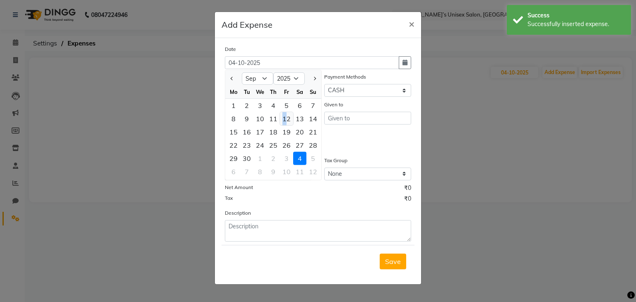
click at [284, 118] on div "12" at bounding box center [286, 118] width 13 height 13
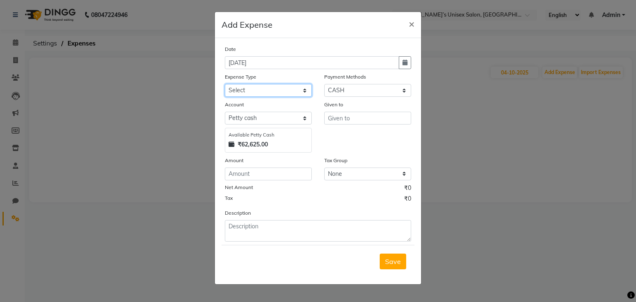
click at [255, 94] on select "Select AALAM Advance Salary [PERSON_NAME] Bank charges Car maintenance cash to …" at bounding box center [268, 90] width 87 height 13
click at [225, 85] on select "Select AALAM Advance Salary [PERSON_NAME] Bank charges Car maintenance cash to …" at bounding box center [268, 90] width 87 height 13
click at [250, 175] on input "number" at bounding box center [268, 174] width 87 height 13
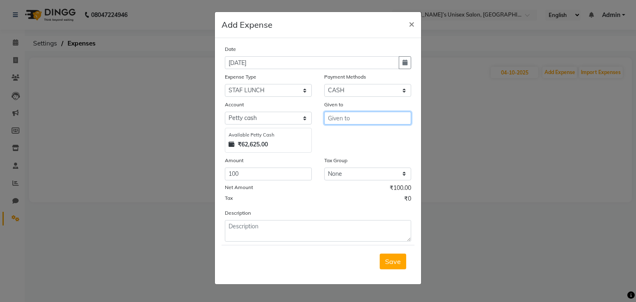
click at [344, 120] on input "text" at bounding box center [367, 118] width 87 height 13
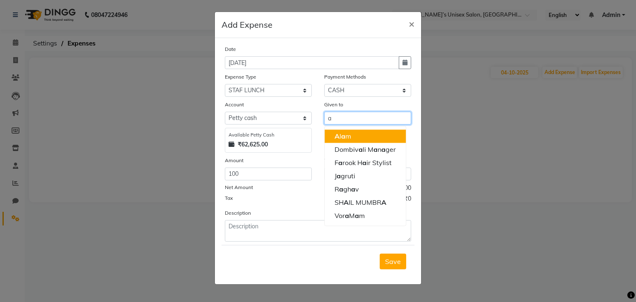
click at [346, 137] on ngb-highlight "A [PERSON_NAME]" at bounding box center [342, 136] width 17 height 8
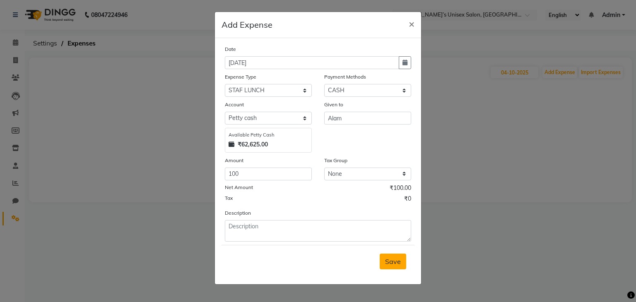
click at [390, 265] on span "Save" at bounding box center [393, 261] width 16 height 8
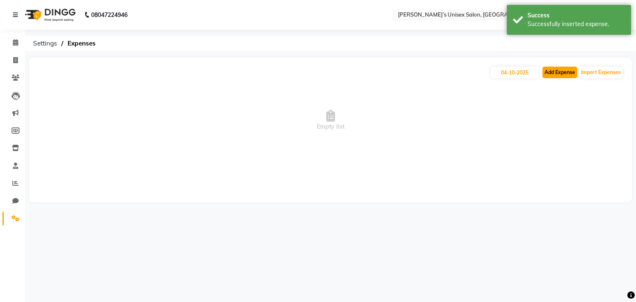
click at [560, 72] on button "Add Expense" at bounding box center [559, 73] width 35 height 12
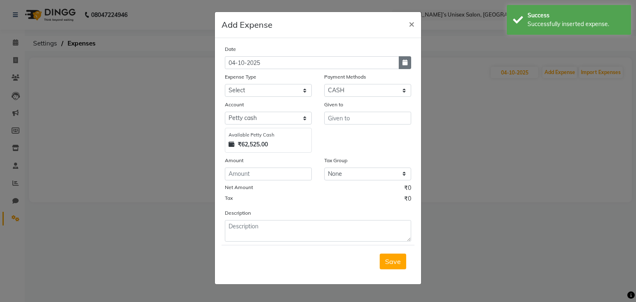
click at [403, 60] on icon "button" at bounding box center [404, 63] width 5 height 6
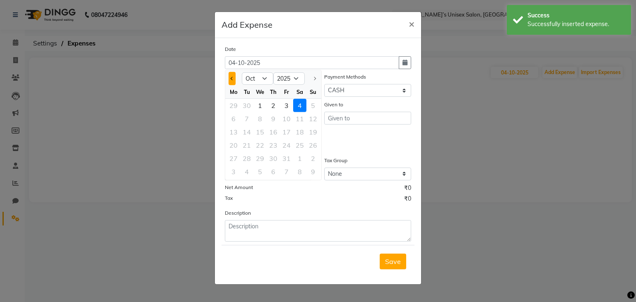
click at [231, 78] on span "Previous month" at bounding box center [232, 78] width 3 height 3
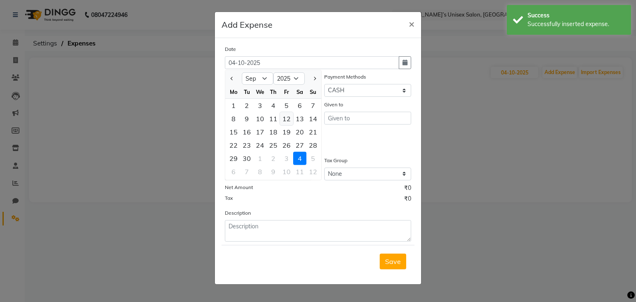
click at [286, 117] on div "12" at bounding box center [286, 118] width 13 height 13
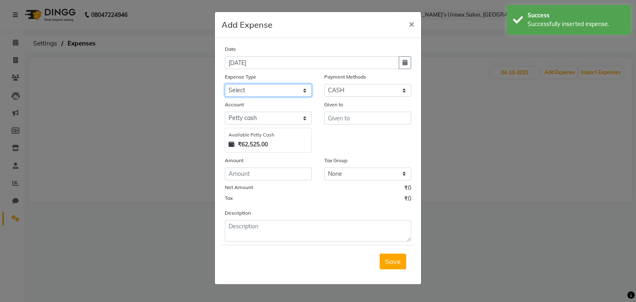
click at [247, 88] on select "Select AALAM Advance Salary [PERSON_NAME] Bank charges Car maintenance cash to …" at bounding box center [268, 90] width 87 height 13
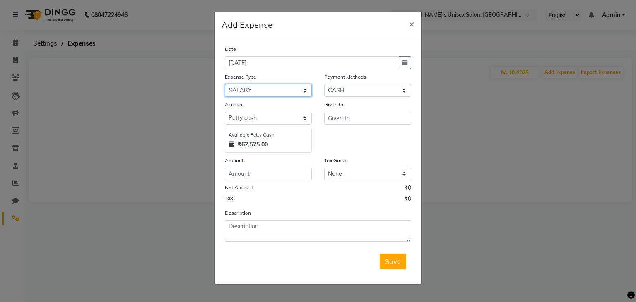
click at [225, 85] on select "Select AALAM Advance Salary [PERSON_NAME] Bank charges Car maintenance cash to …" at bounding box center [268, 90] width 87 height 13
click at [242, 174] on input "number" at bounding box center [268, 174] width 87 height 13
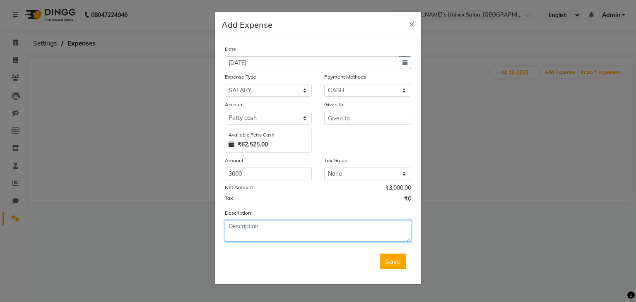
click at [242, 231] on textarea at bounding box center [318, 231] width 186 height 22
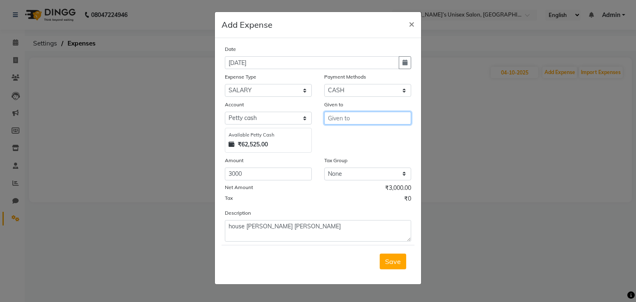
click at [362, 121] on input "text" at bounding box center [367, 118] width 87 height 13
click at [395, 269] on button "Save" at bounding box center [393, 262] width 26 height 16
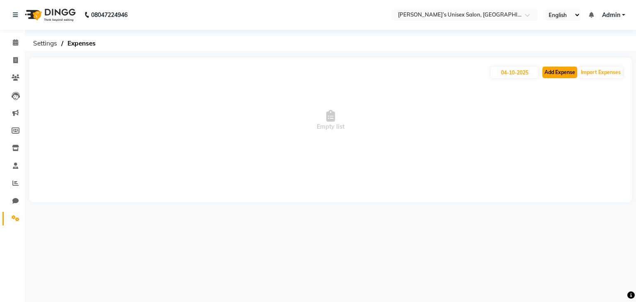
click at [563, 75] on button "Add Expense" at bounding box center [559, 73] width 35 height 12
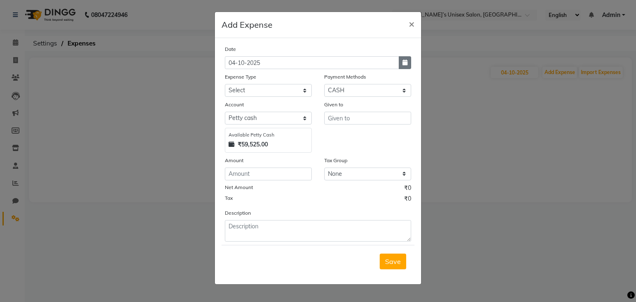
click at [404, 65] on icon "button" at bounding box center [404, 63] width 5 height 6
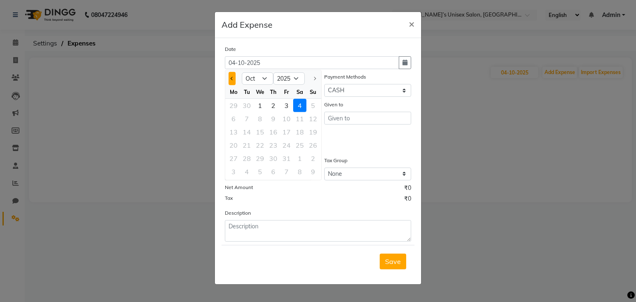
click at [231, 81] on button "Previous month" at bounding box center [231, 78] width 7 height 13
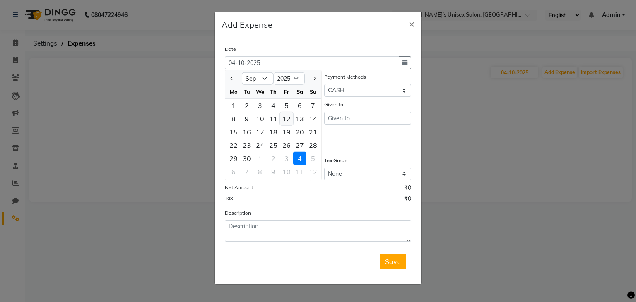
click at [289, 120] on div "12" at bounding box center [286, 118] width 13 height 13
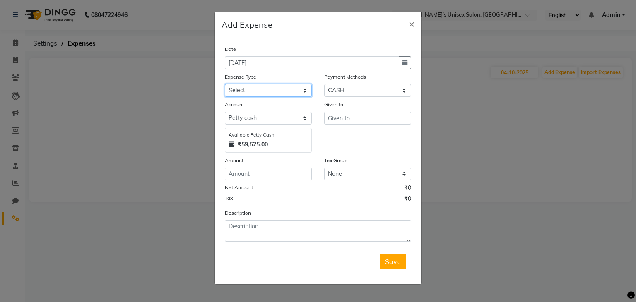
click at [259, 94] on select "Select AALAM Advance Salary [PERSON_NAME] Bank charges Car maintenance cash to …" at bounding box center [268, 90] width 87 height 13
click at [225, 85] on select "Select AALAM Advance Salary [PERSON_NAME] Bank charges Car maintenance cash to …" at bounding box center [268, 90] width 87 height 13
click at [245, 177] on input "number" at bounding box center [268, 174] width 87 height 13
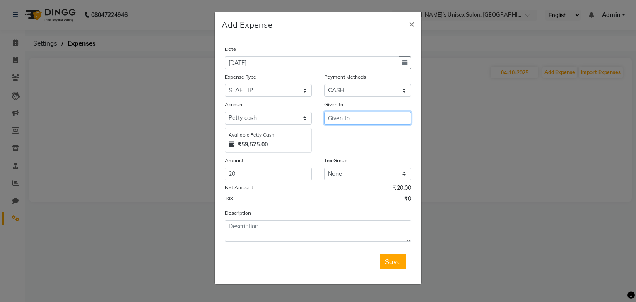
click at [346, 119] on input "text" at bounding box center [367, 118] width 87 height 13
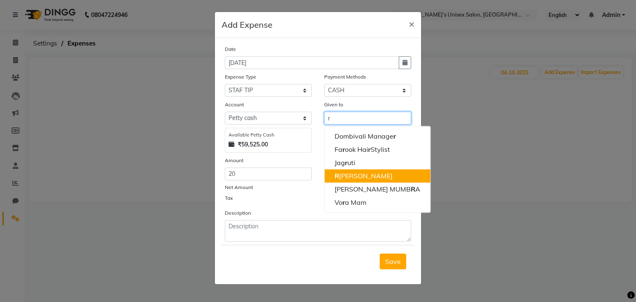
click at [354, 177] on ngb-highlight "R [PERSON_NAME]" at bounding box center [363, 176] width 58 height 8
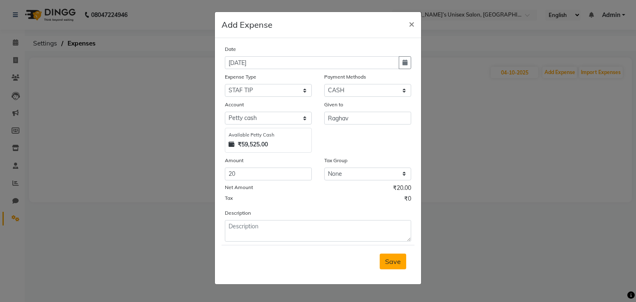
drag, startPoint x: 394, startPoint y: 266, endPoint x: 351, endPoint y: 260, distance: 42.6
click at [393, 266] on span "Save" at bounding box center [393, 261] width 16 height 8
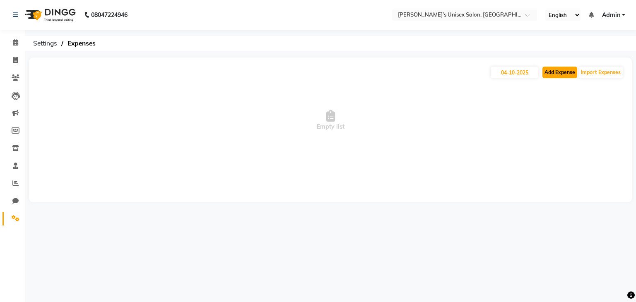
click at [559, 73] on button "Add Expense" at bounding box center [559, 73] width 35 height 12
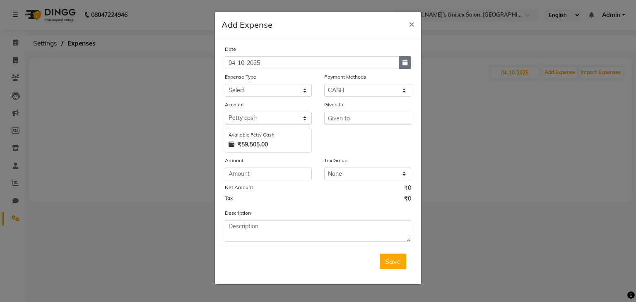
click at [403, 64] on icon "button" at bounding box center [404, 63] width 5 height 6
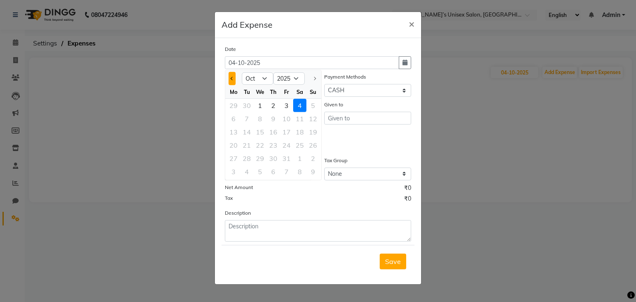
click at [232, 79] on span "Previous month" at bounding box center [232, 78] width 3 height 3
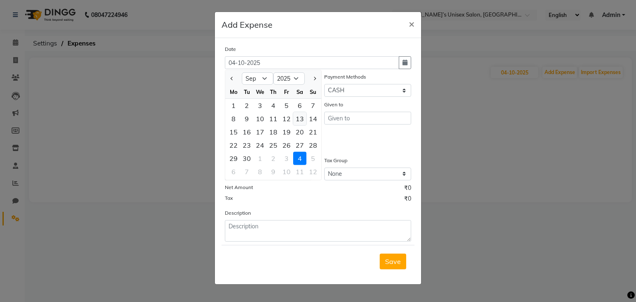
click at [303, 117] on div "13" at bounding box center [299, 118] width 13 height 13
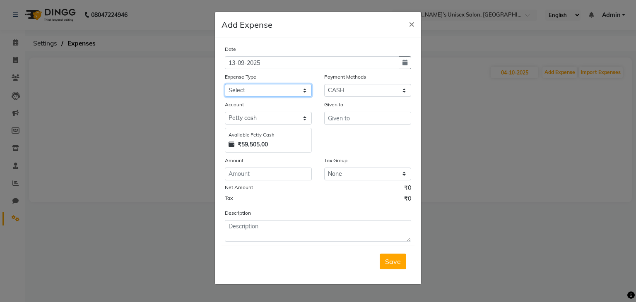
click at [254, 93] on select "Select AALAM Advance Salary [PERSON_NAME] Bank charges Car maintenance cash to …" at bounding box center [268, 90] width 87 height 13
click at [250, 93] on select "Select AALAM Advance Salary [PERSON_NAME] Bank charges Car maintenance cash to …" at bounding box center [268, 90] width 87 height 13
click at [253, 173] on input "number" at bounding box center [268, 174] width 87 height 13
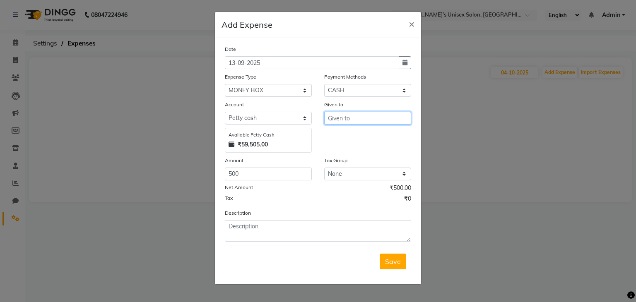
click at [343, 123] on input "text" at bounding box center [367, 118] width 87 height 13
click at [392, 265] on span "Save" at bounding box center [393, 261] width 16 height 8
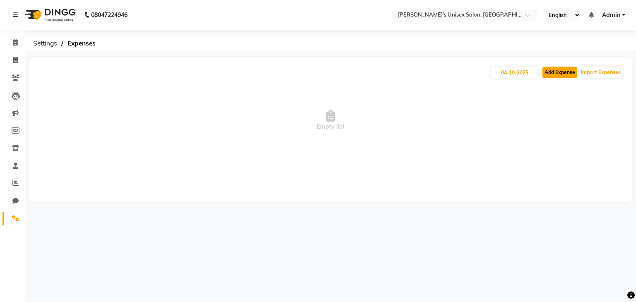
click at [562, 76] on button "Add Expense" at bounding box center [559, 73] width 35 height 12
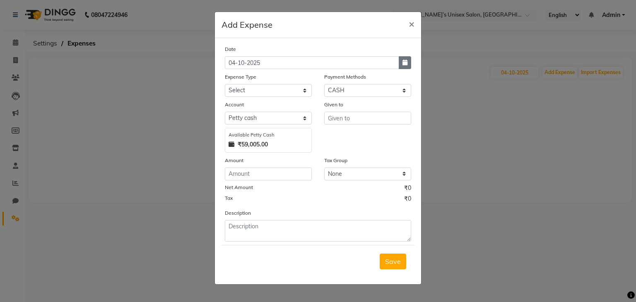
click at [405, 65] on icon "button" at bounding box center [404, 63] width 5 height 6
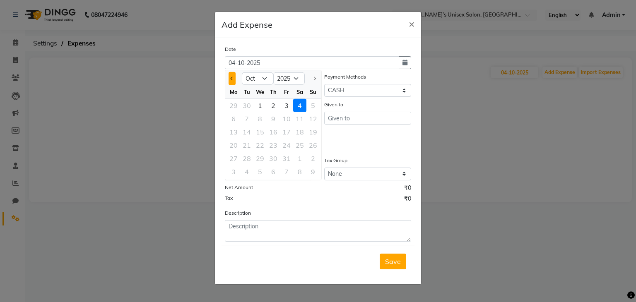
click at [233, 78] on span "Previous month" at bounding box center [232, 78] width 3 height 3
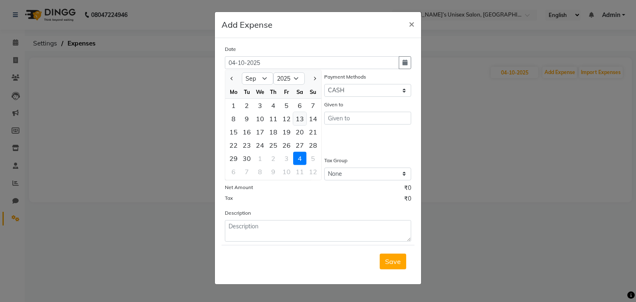
click at [299, 119] on div "13" at bounding box center [299, 118] width 13 height 13
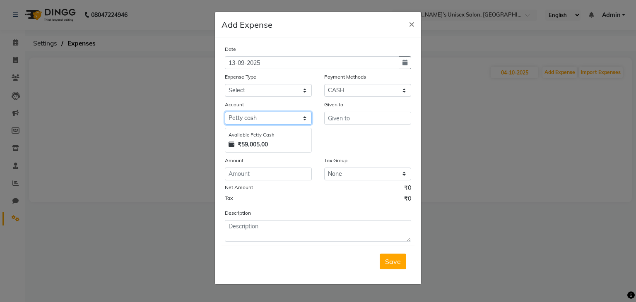
click at [239, 118] on select "Select [PERSON_NAME] cash Default account" at bounding box center [268, 118] width 87 height 13
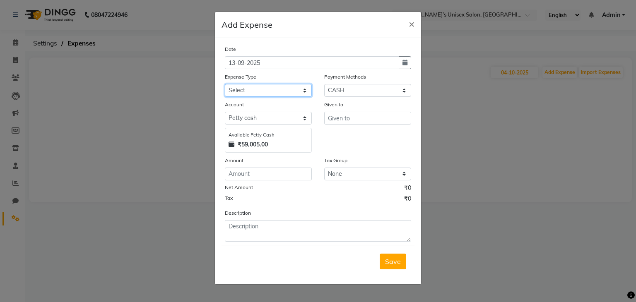
click at [243, 89] on select "Select AALAM Advance Salary [PERSON_NAME] Bank charges Car maintenance cash to …" at bounding box center [268, 90] width 87 height 13
click at [225, 85] on select "Select AALAM Advance Salary [PERSON_NAME] Bank charges Car maintenance cash to …" at bounding box center [268, 90] width 87 height 13
click at [253, 178] on input "number" at bounding box center [268, 174] width 87 height 13
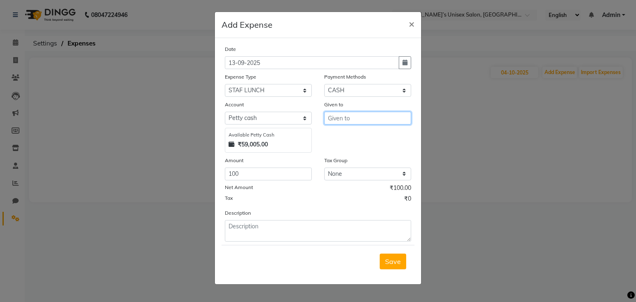
click at [341, 122] on input "text" at bounding box center [367, 118] width 87 height 13
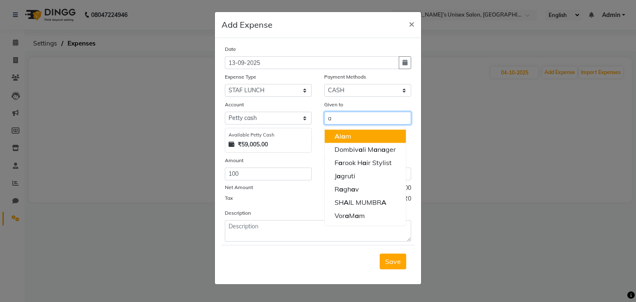
click at [347, 139] on ngb-highlight "A [PERSON_NAME]" at bounding box center [342, 136] width 17 height 8
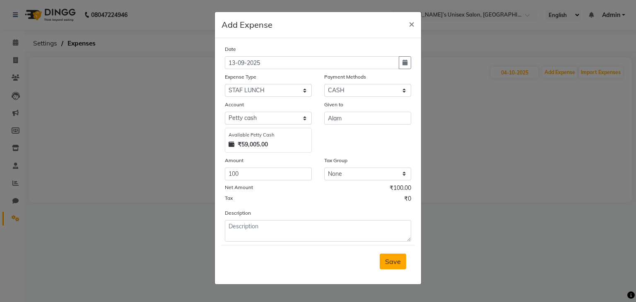
click at [392, 266] on span "Save" at bounding box center [393, 261] width 16 height 8
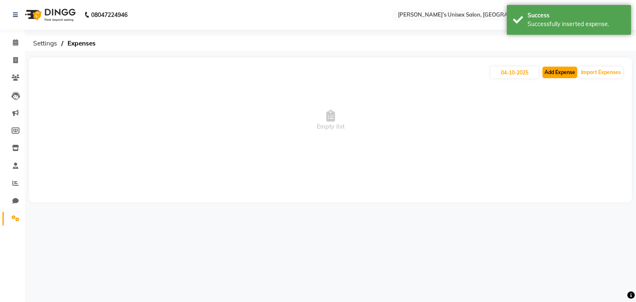
click at [562, 70] on button "Add Expense" at bounding box center [559, 73] width 35 height 12
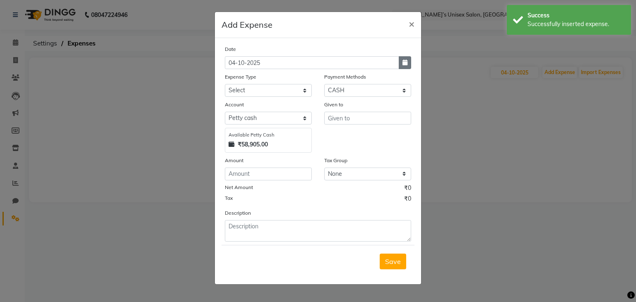
click at [406, 65] on icon "button" at bounding box center [404, 63] width 5 height 6
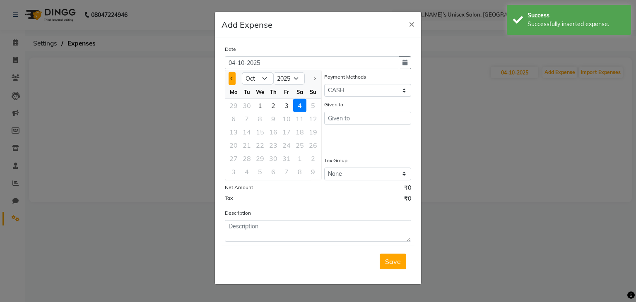
click at [234, 77] on button "Previous month" at bounding box center [231, 78] width 7 height 13
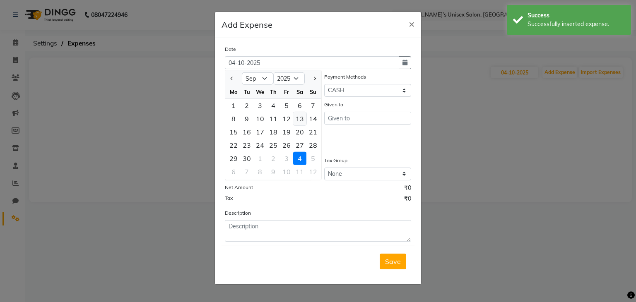
click at [301, 120] on div "13" at bounding box center [299, 118] width 13 height 13
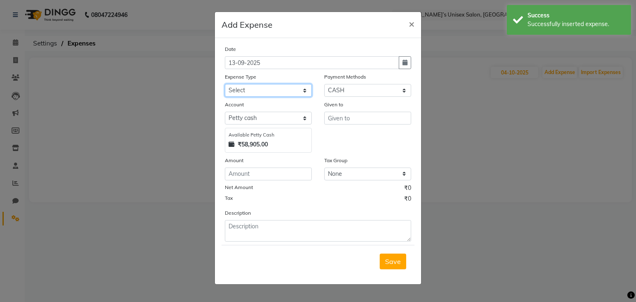
click at [240, 91] on select "Select AALAM Advance Salary [PERSON_NAME] Bank charges Car maintenance cash to …" at bounding box center [268, 90] width 87 height 13
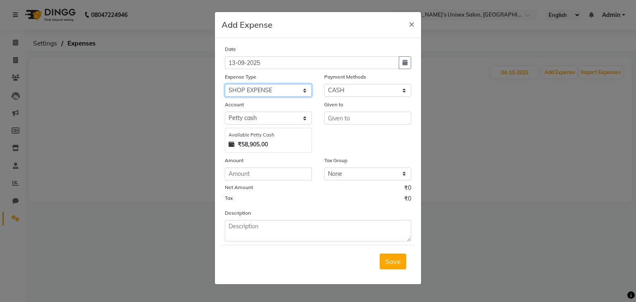
click at [225, 85] on select "Select AALAM Advance Salary [PERSON_NAME] Bank charges Car maintenance cash to …" at bounding box center [268, 90] width 87 height 13
click at [257, 175] on input "number" at bounding box center [268, 174] width 87 height 13
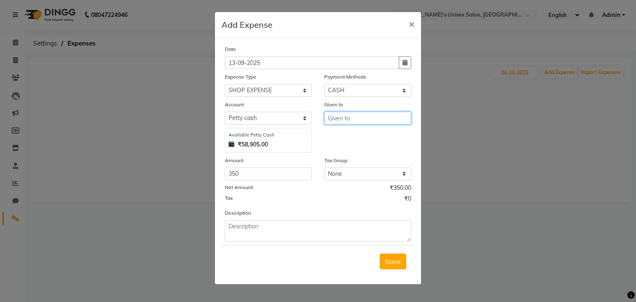
click at [365, 122] on input "text" at bounding box center [367, 118] width 87 height 13
click at [392, 266] on span "Save" at bounding box center [393, 261] width 16 height 8
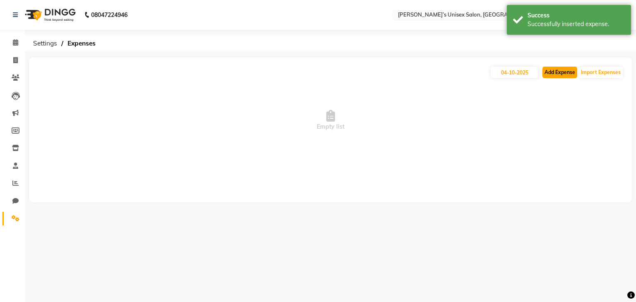
click at [568, 71] on button "Add Expense" at bounding box center [559, 73] width 35 height 12
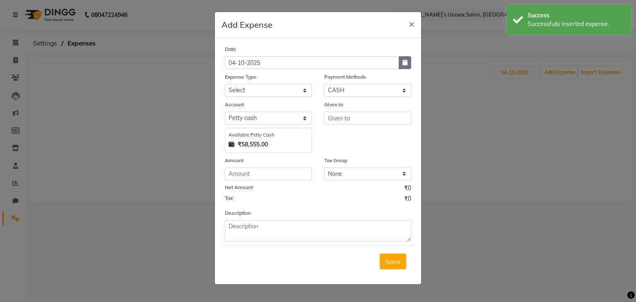
click at [407, 65] on icon "button" at bounding box center [404, 63] width 5 height 6
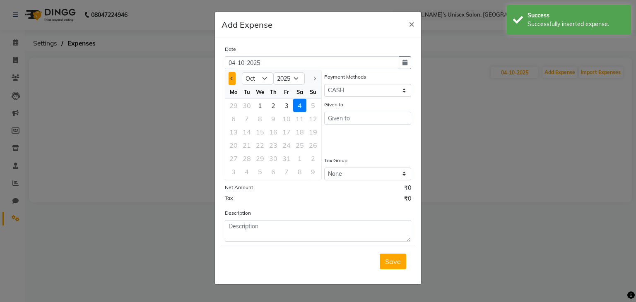
click at [233, 80] on button "Previous month" at bounding box center [231, 78] width 7 height 13
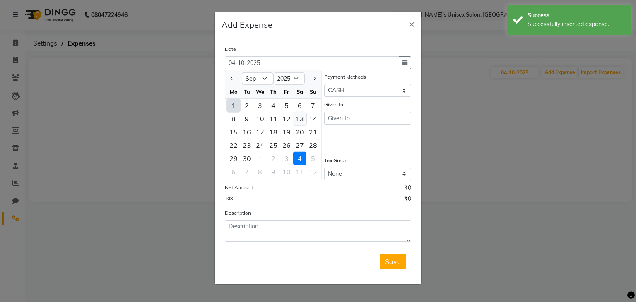
click at [300, 120] on div "13" at bounding box center [299, 118] width 13 height 13
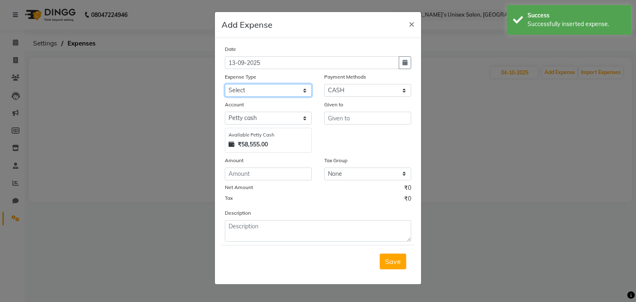
click at [255, 91] on select "Select AALAM Advance Salary [PERSON_NAME] Bank charges Car maintenance cash to …" at bounding box center [268, 90] width 87 height 13
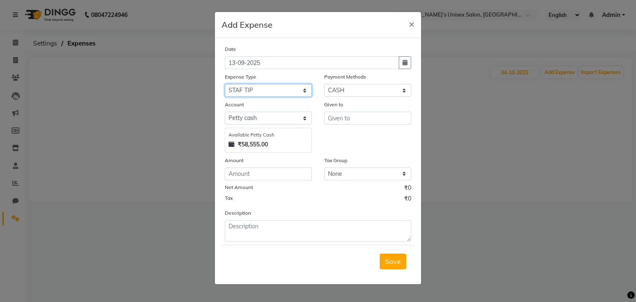
click at [225, 85] on select "Select AALAM Advance Salary [PERSON_NAME] Bank charges Car maintenance cash to …" at bounding box center [268, 90] width 87 height 13
click at [254, 174] on input "number" at bounding box center [268, 174] width 87 height 13
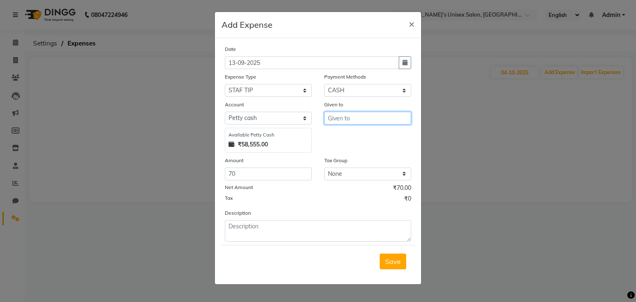
click at [341, 120] on input "text" at bounding box center [367, 118] width 87 height 13
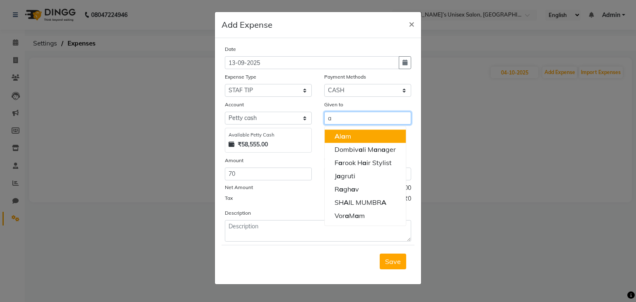
click at [343, 139] on span "a" at bounding box center [343, 136] width 4 height 8
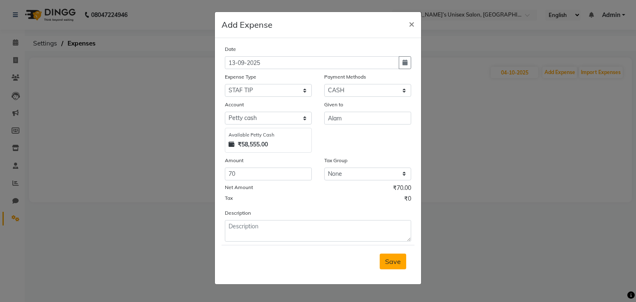
click at [394, 263] on span "Save" at bounding box center [393, 261] width 16 height 8
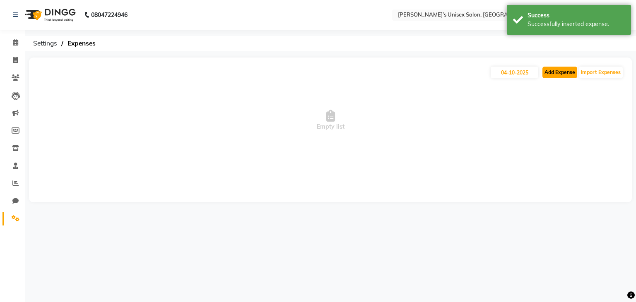
click at [556, 69] on button "Add Expense" at bounding box center [559, 73] width 35 height 12
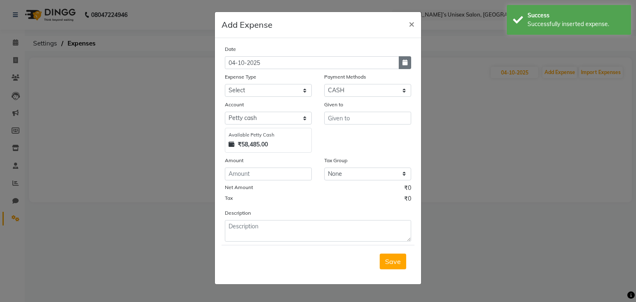
click at [403, 63] on icon "button" at bounding box center [404, 63] width 5 height 6
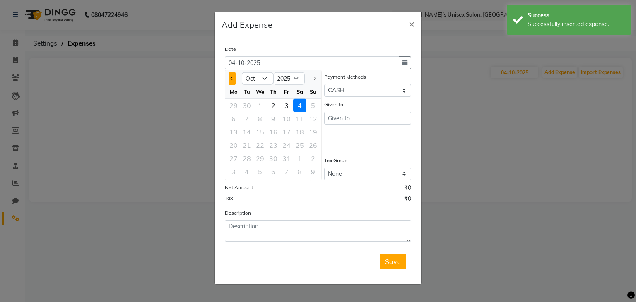
click at [233, 77] on button "Previous month" at bounding box center [231, 78] width 7 height 13
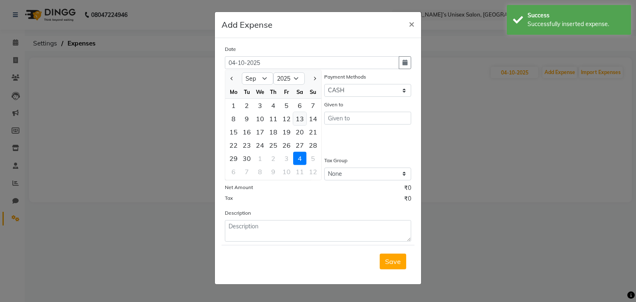
click at [301, 118] on div "13" at bounding box center [299, 118] width 13 height 13
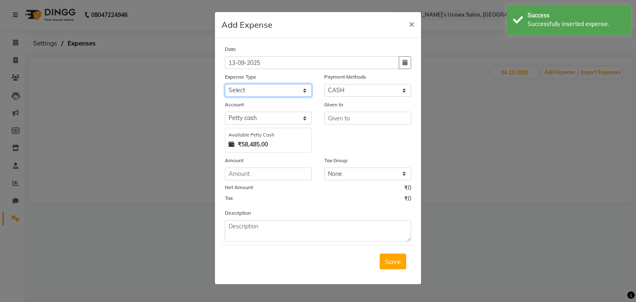
click at [257, 87] on select "Select AALAM Advance Salary [PERSON_NAME] Bank charges Car maintenance cash to …" at bounding box center [268, 90] width 87 height 13
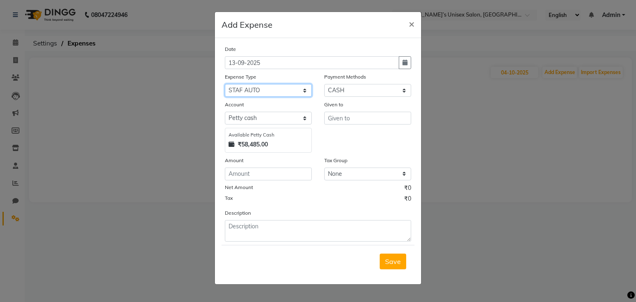
click at [225, 85] on select "Select AALAM Advance Salary [PERSON_NAME] Bank charges Car maintenance cash to …" at bounding box center [268, 90] width 87 height 13
click at [250, 179] on input "number" at bounding box center [268, 174] width 87 height 13
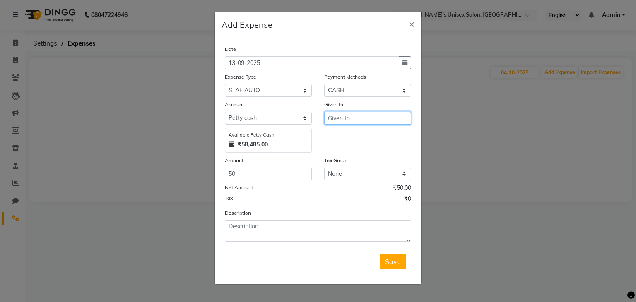
click at [351, 118] on input "text" at bounding box center [367, 118] width 87 height 13
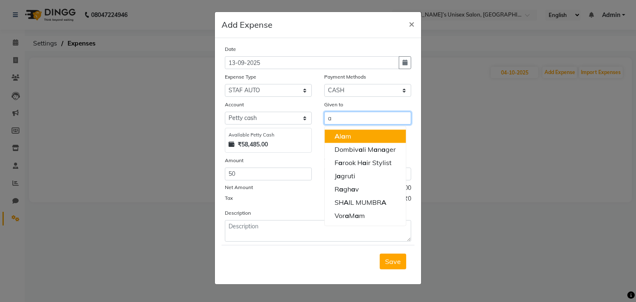
click at [344, 139] on span "a" at bounding box center [343, 136] width 4 height 8
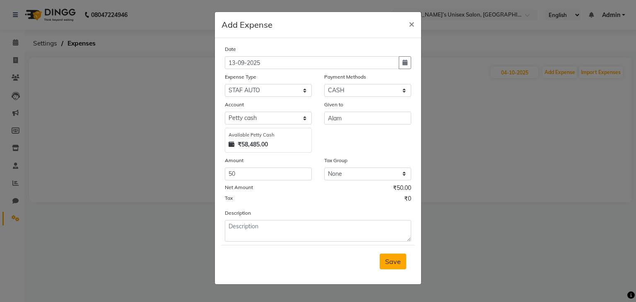
click at [395, 266] on span "Save" at bounding box center [393, 261] width 16 height 8
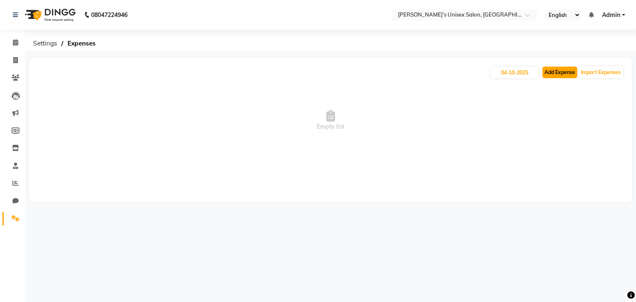
click at [557, 74] on button "Add Expense" at bounding box center [559, 73] width 35 height 12
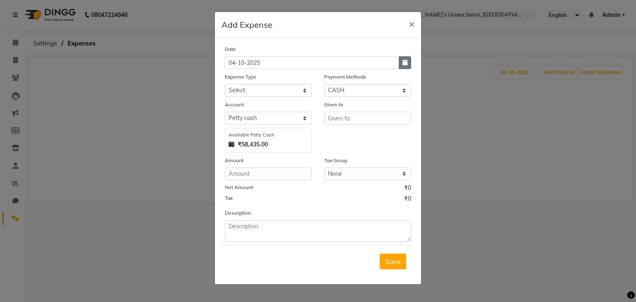
click at [406, 63] on icon "button" at bounding box center [404, 63] width 5 height 6
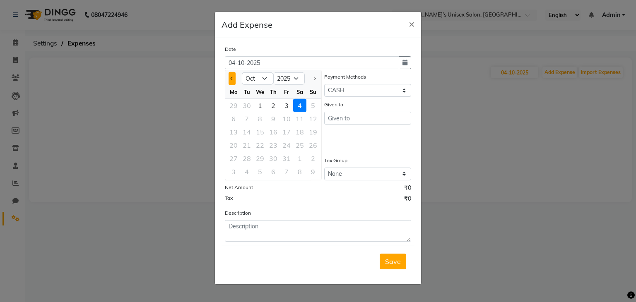
click at [232, 77] on span "Previous month" at bounding box center [232, 78] width 3 height 3
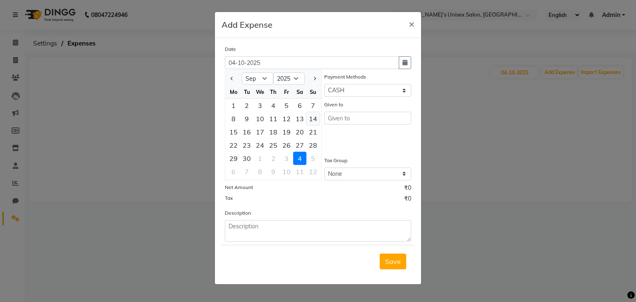
click at [311, 118] on div "14" at bounding box center [312, 118] width 13 height 13
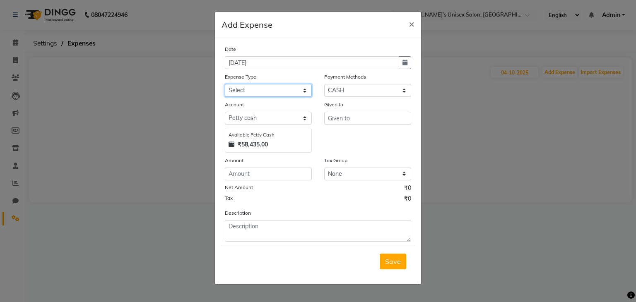
click at [258, 94] on select "Select AALAM Advance Salary [PERSON_NAME] Bank charges Car maintenance cash to …" at bounding box center [268, 90] width 87 height 13
click at [225, 85] on select "Select AALAM Advance Salary [PERSON_NAME] Bank charges Car maintenance cash to …" at bounding box center [268, 90] width 87 height 13
click at [244, 179] on input "number" at bounding box center [268, 174] width 87 height 13
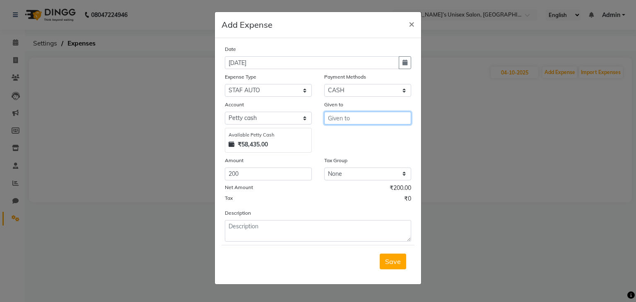
click at [341, 118] on input "text" at bounding box center [367, 118] width 87 height 13
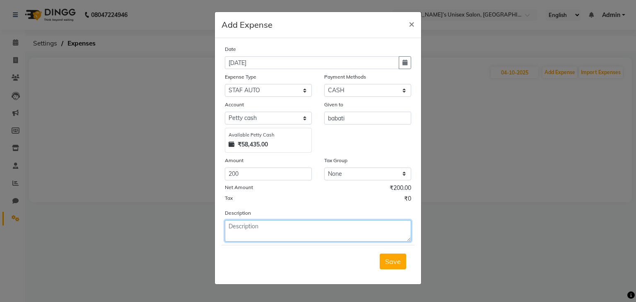
click at [249, 234] on textarea at bounding box center [318, 231] width 186 height 22
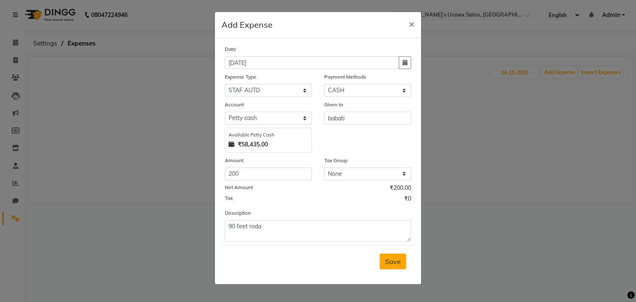
click at [390, 262] on span "Save" at bounding box center [393, 261] width 16 height 8
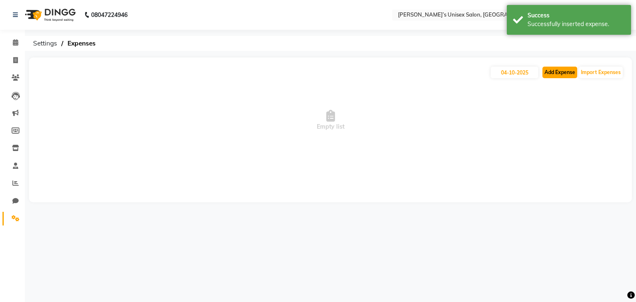
click at [559, 70] on button "Add Expense" at bounding box center [559, 73] width 35 height 12
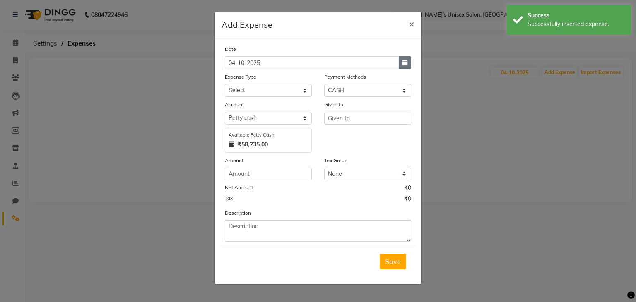
click at [405, 65] on icon "button" at bounding box center [404, 63] width 5 height 6
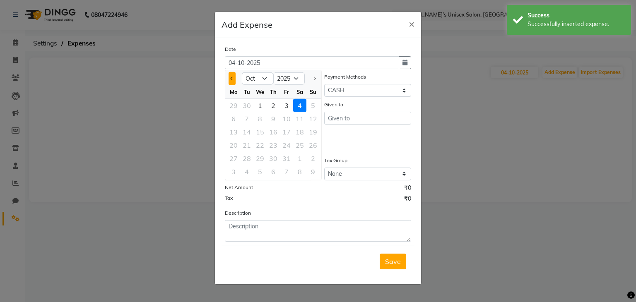
click at [233, 82] on button "Previous month" at bounding box center [231, 78] width 7 height 13
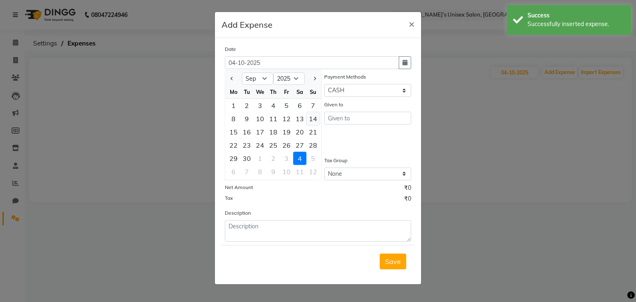
click at [311, 120] on div "14" at bounding box center [312, 118] width 13 height 13
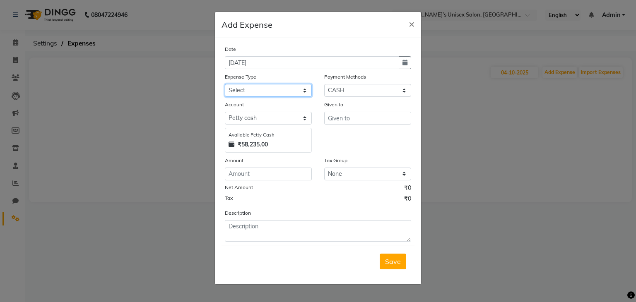
click at [273, 93] on select "Select AALAM Advance Salary [PERSON_NAME] Bank charges Car maintenance cash to …" at bounding box center [268, 90] width 87 height 13
click at [243, 178] on input "number" at bounding box center [268, 174] width 87 height 13
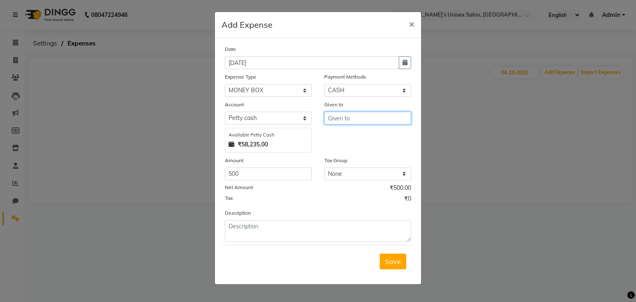
click at [350, 120] on input "text" at bounding box center [367, 118] width 87 height 13
click at [391, 262] on span "Save" at bounding box center [393, 261] width 16 height 8
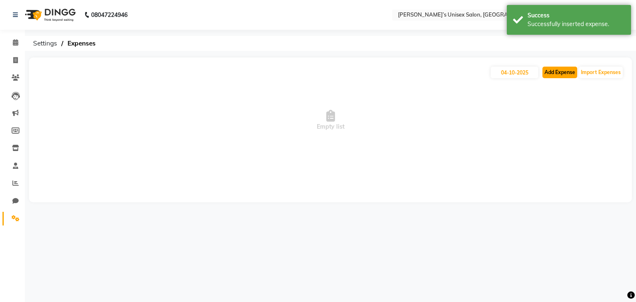
click at [563, 76] on button "Add Expense" at bounding box center [559, 73] width 35 height 12
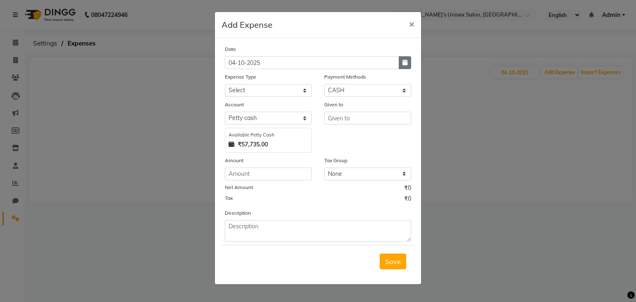
click at [406, 63] on icon "button" at bounding box center [404, 63] width 5 height 6
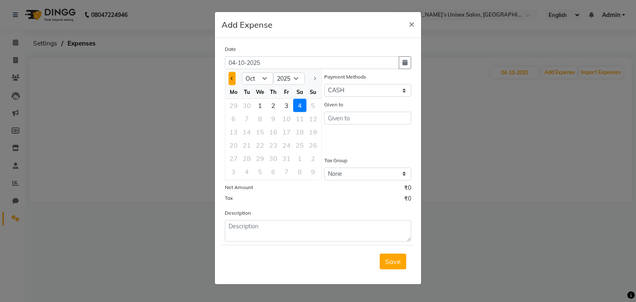
click at [230, 80] on button "Previous month" at bounding box center [231, 78] width 7 height 13
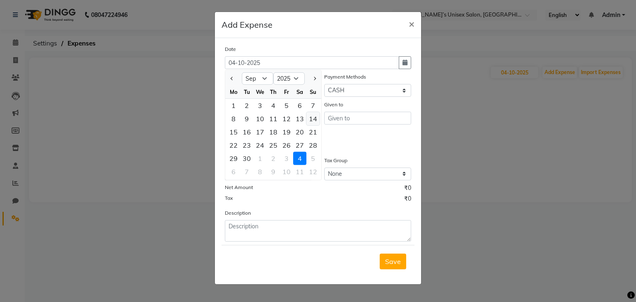
click at [314, 116] on div "14" at bounding box center [312, 118] width 13 height 13
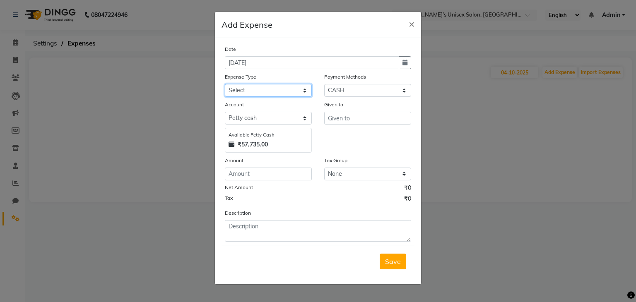
click at [249, 91] on select "Select AALAM Advance Salary [PERSON_NAME] Bank charges Car maintenance cash to …" at bounding box center [268, 90] width 87 height 13
click at [225, 85] on select "Select AALAM Advance Salary [PERSON_NAME] Bank charges Car maintenance cash to …" at bounding box center [268, 90] width 87 height 13
click at [233, 180] on input "number" at bounding box center [268, 174] width 87 height 13
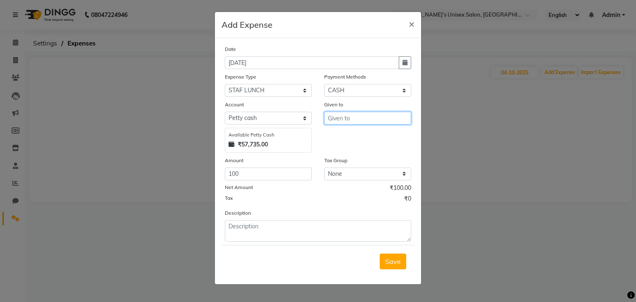
click at [345, 118] on input "text" at bounding box center [367, 118] width 87 height 13
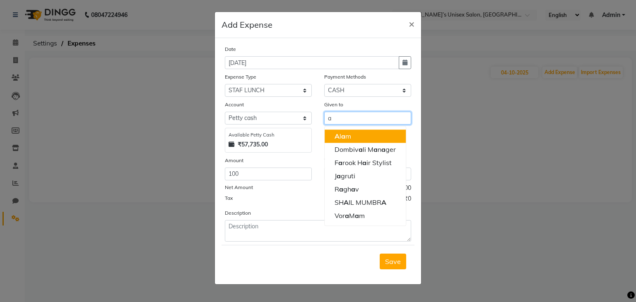
click at [349, 138] on ngb-highlight "A [PERSON_NAME]" at bounding box center [342, 136] width 17 height 8
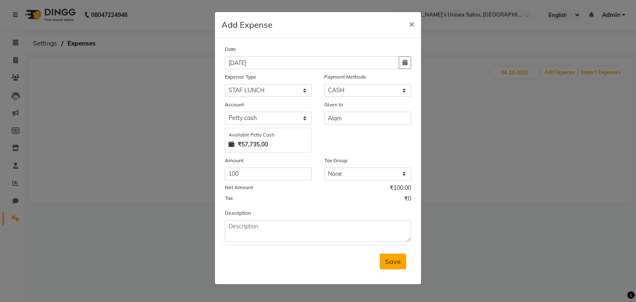
click at [394, 265] on span "Save" at bounding box center [393, 261] width 16 height 8
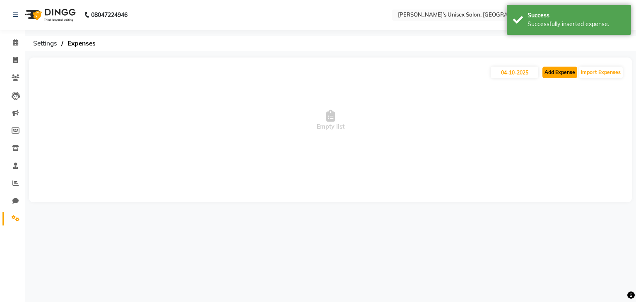
click at [551, 74] on button "Add Expense" at bounding box center [559, 73] width 35 height 12
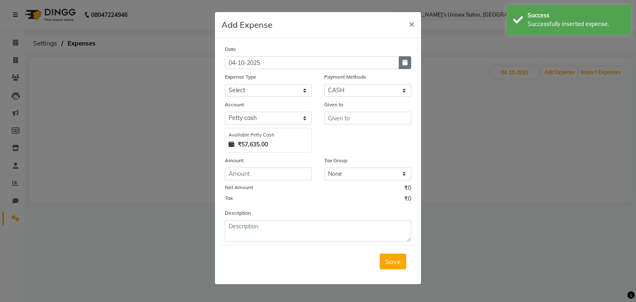
click at [407, 64] on icon "button" at bounding box center [404, 63] width 5 height 6
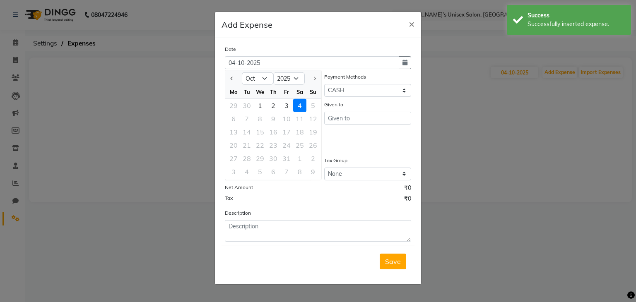
click at [237, 78] on div at bounding box center [233, 78] width 17 height 13
click at [228, 77] on div at bounding box center [233, 78] width 17 height 13
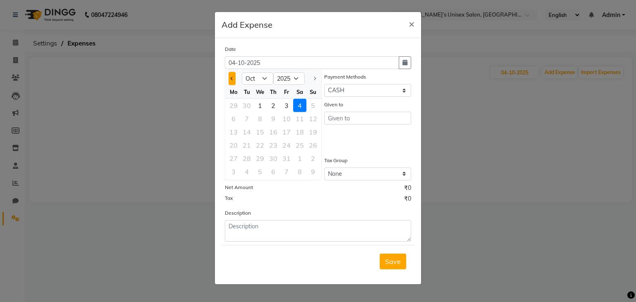
click at [231, 78] on span "Previous month" at bounding box center [232, 78] width 3 height 3
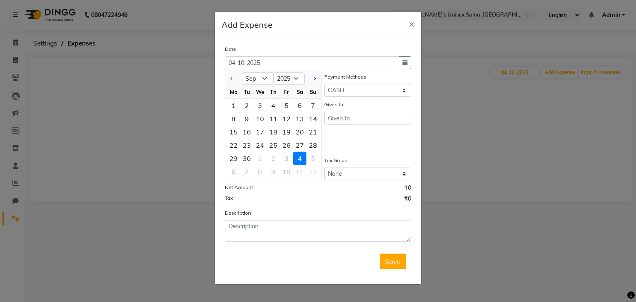
click at [310, 120] on div "14" at bounding box center [312, 118] width 13 height 13
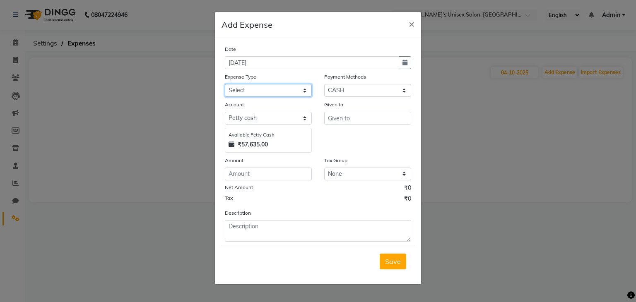
click at [247, 91] on select "Select AALAM Advance Salary [PERSON_NAME] Bank charges Car maintenance cash to …" at bounding box center [268, 90] width 87 height 13
click at [225, 85] on select "Select AALAM Advance Salary [PERSON_NAME] Bank charges Car maintenance cash to …" at bounding box center [268, 90] width 87 height 13
click at [235, 178] on input "number" at bounding box center [268, 174] width 87 height 13
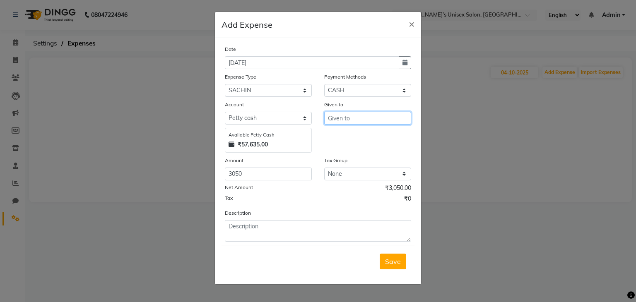
click at [371, 115] on input "text" at bounding box center [367, 118] width 87 height 13
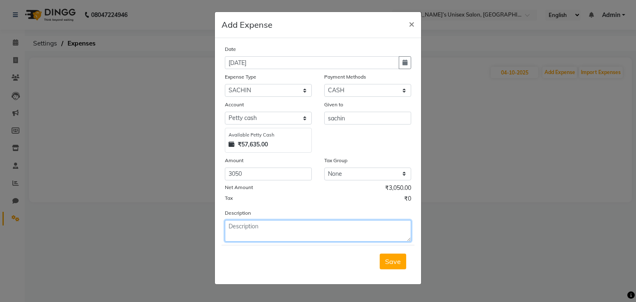
click at [228, 242] on textarea at bounding box center [318, 231] width 186 height 22
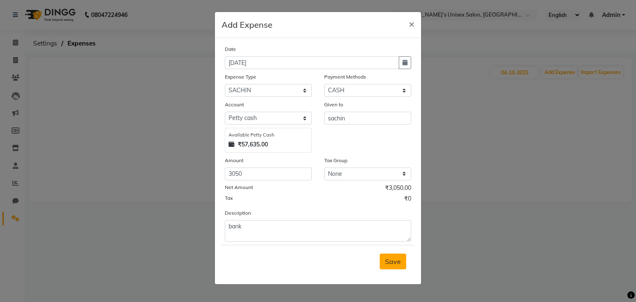
click at [389, 266] on span "Save" at bounding box center [393, 261] width 16 height 8
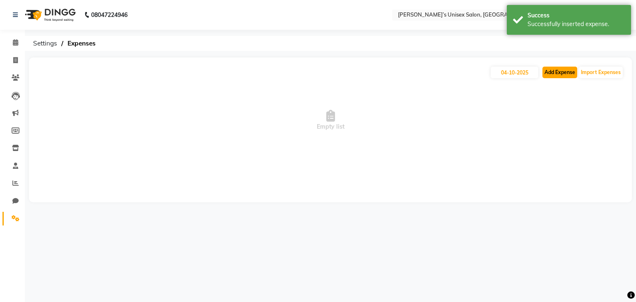
click at [567, 71] on button "Add Expense" at bounding box center [559, 73] width 35 height 12
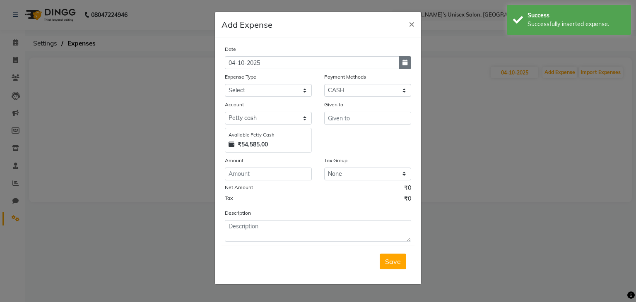
click at [406, 63] on icon "button" at bounding box center [404, 63] width 5 height 6
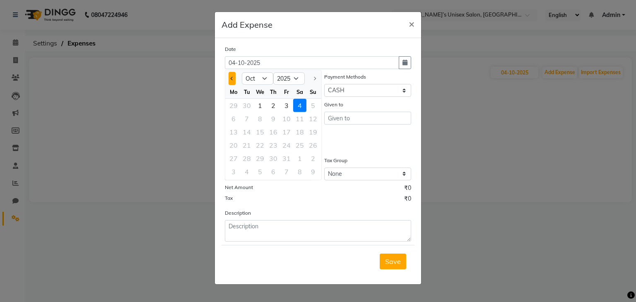
click at [233, 82] on button "Previous month" at bounding box center [231, 78] width 7 height 13
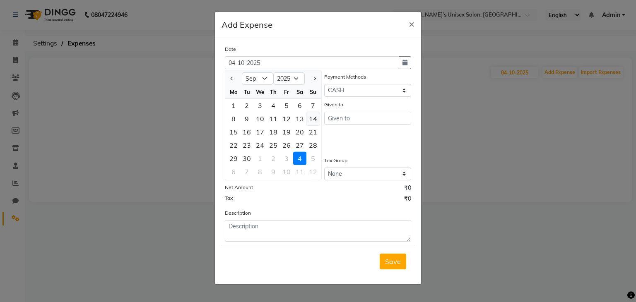
click at [309, 119] on div "14" at bounding box center [312, 118] width 13 height 13
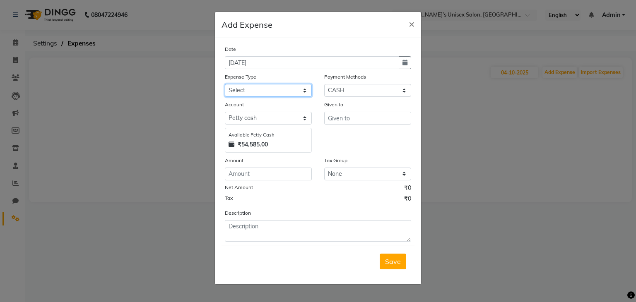
click at [255, 92] on select "Select AALAM Advance Salary [PERSON_NAME] Bank charges Car maintenance cash to …" at bounding box center [268, 90] width 87 height 13
click at [225, 85] on select "Select AALAM Advance Salary [PERSON_NAME] Bank charges Car maintenance cash to …" at bounding box center [268, 90] width 87 height 13
click at [247, 178] on input "number" at bounding box center [268, 174] width 87 height 13
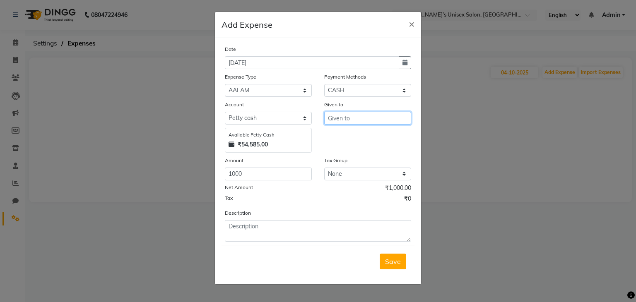
click at [344, 119] on input "text" at bounding box center [367, 118] width 87 height 13
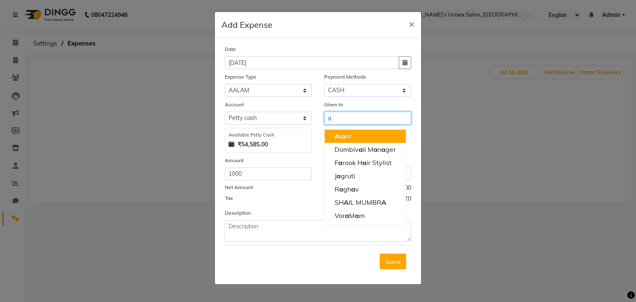
click at [341, 138] on span "a" at bounding box center [343, 136] width 4 height 8
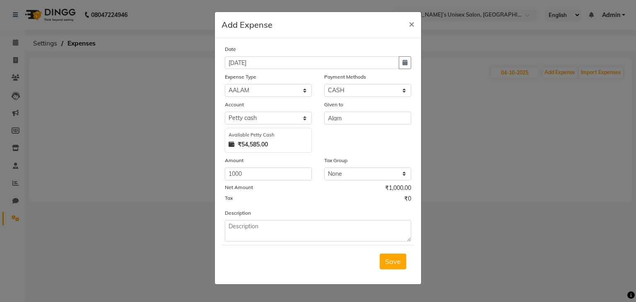
click at [394, 261] on span "Save" at bounding box center [393, 261] width 16 height 8
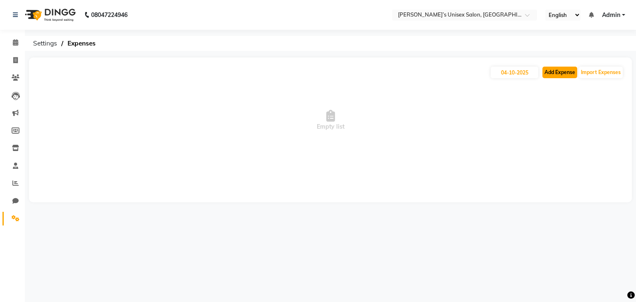
click at [560, 70] on button "Add Expense" at bounding box center [559, 73] width 35 height 12
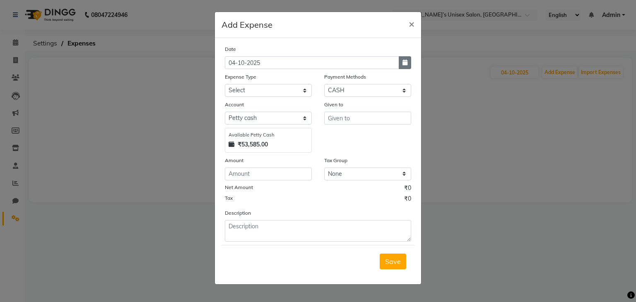
click at [406, 65] on icon "button" at bounding box center [404, 63] width 5 height 6
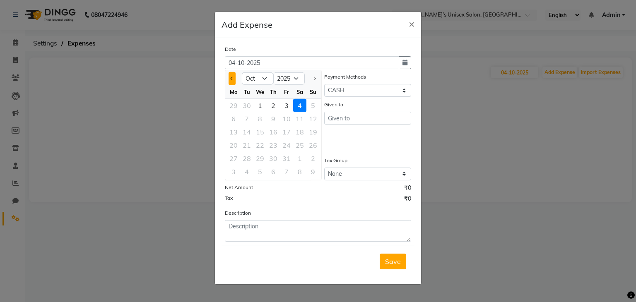
click at [231, 80] on span "Previous month" at bounding box center [232, 78] width 3 height 3
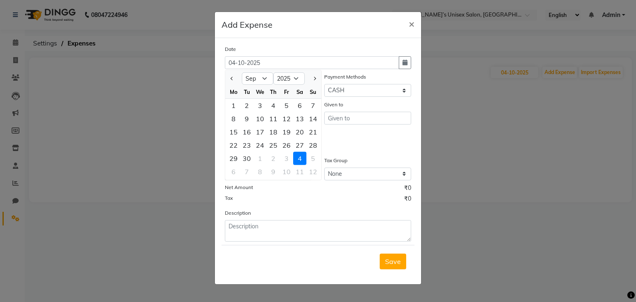
click at [310, 120] on div "14" at bounding box center [312, 118] width 13 height 13
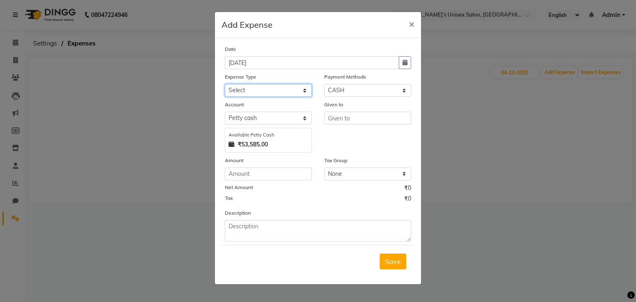
click at [260, 93] on select "Select AALAM Advance Salary [PERSON_NAME] Bank charges Car maintenance cash to …" at bounding box center [268, 90] width 87 height 13
click at [225, 85] on select "Select AALAM Advance Salary [PERSON_NAME] Bank charges Car maintenance cash to …" at bounding box center [268, 90] width 87 height 13
click at [411, 26] on span "×" at bounding box center [412, 23] width 6 height 12
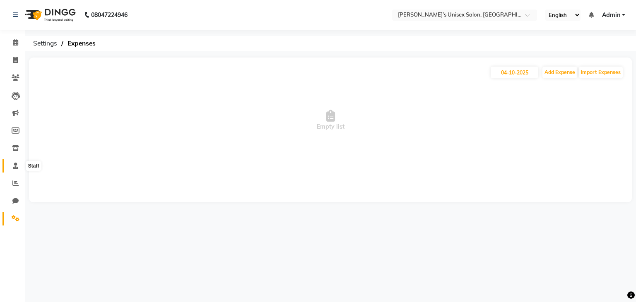
click at [13, 167] on icon at bounding box center [15, 166] width 5 height 6
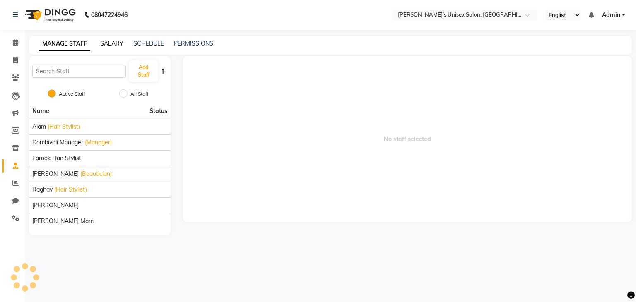
click at [115, 44] on link "SALARY" at bounding box center [111, 43] width 23 height 7
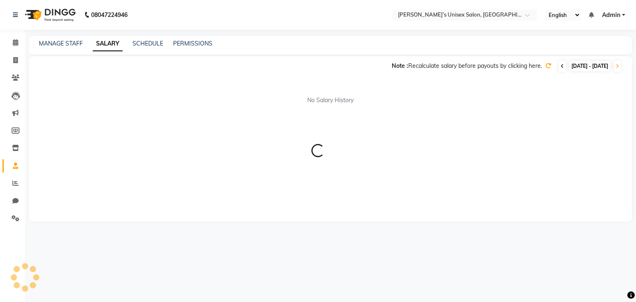
click at [560, 66] on icon at bounding box center [561, 66] width 3 height 5
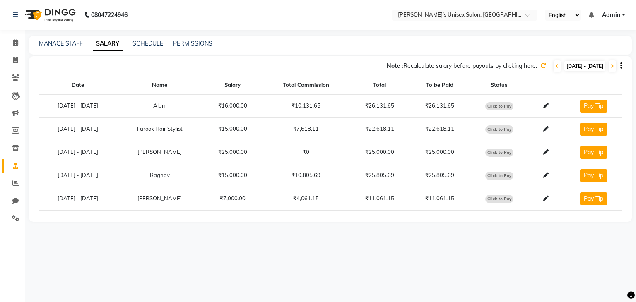
click at [540, 65] on icon at bounding box center [543, 66] width 6 height 6
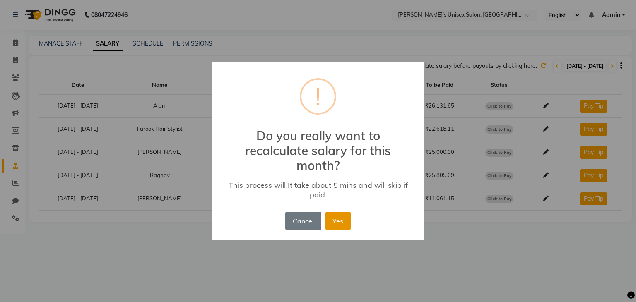
click at [337, 223] on button "Yes" at bounding box center [337, 221] width 25 height 18
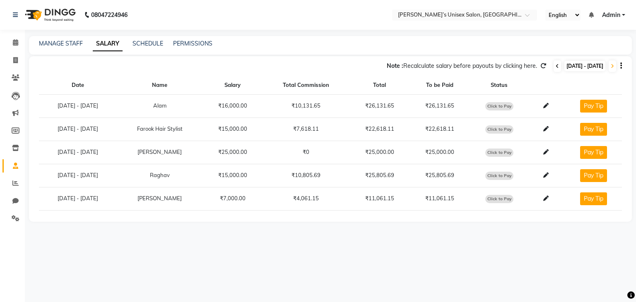
click at [555, 67] on icon at bounding box center [556, 66] width 3 height 5
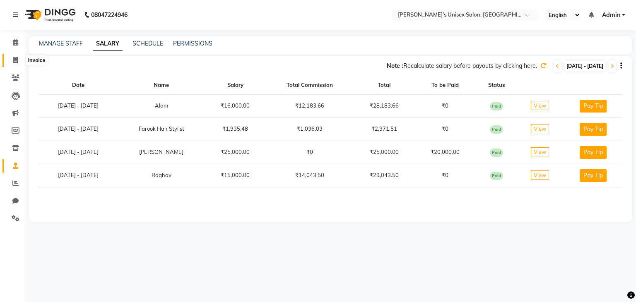
click at [15, 59] on icon at bounding box center [15, 60] width 5 height 6
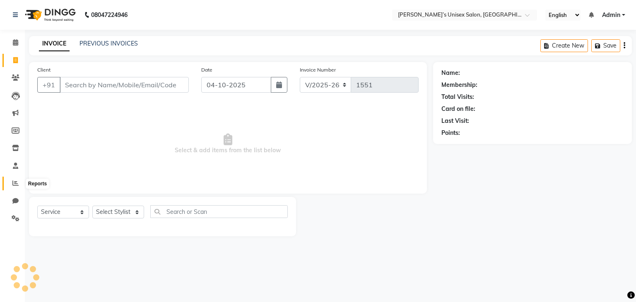
click at [13, 187] on span at bounding box center [15, 184] width 14 height 10
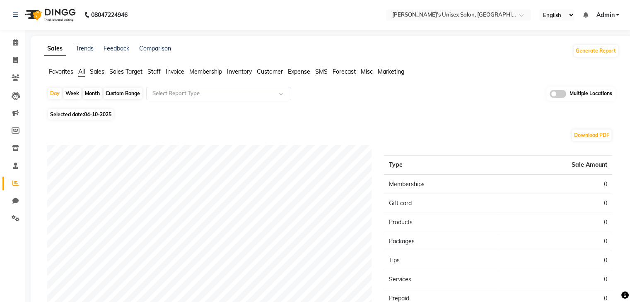
click at [152, 70] on span "Staff" at bounding box center [153, 71] width 13 height 7
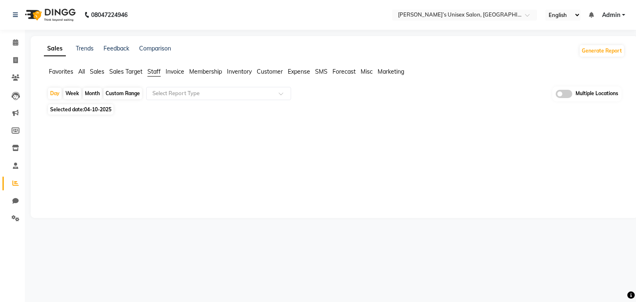
click at [92, 94] on div "Month" at bounding box center [92, 94] width 19 height 12
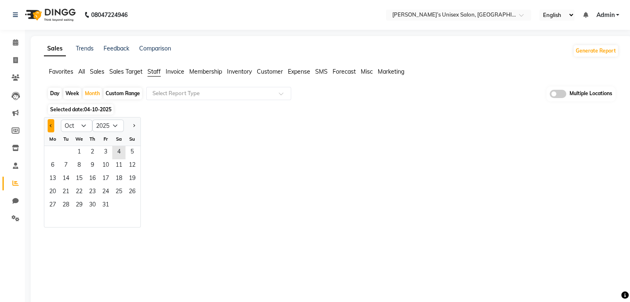
click at [50, 126] on span "Previous month" at bounding box center [51, 125] width 3 height 3
click at [55, 155] on span "1" at bounding box center [52, 152] width 13 height 13
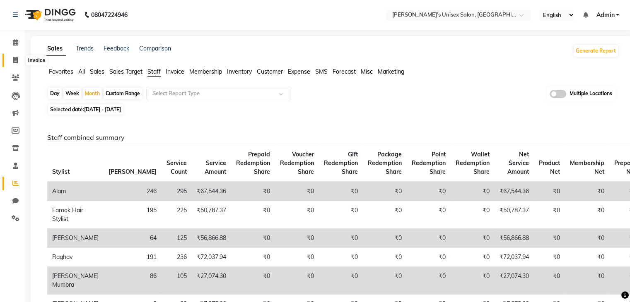
click at [14, 58] on icon at bounding box center [15, 60] width 5 height 6
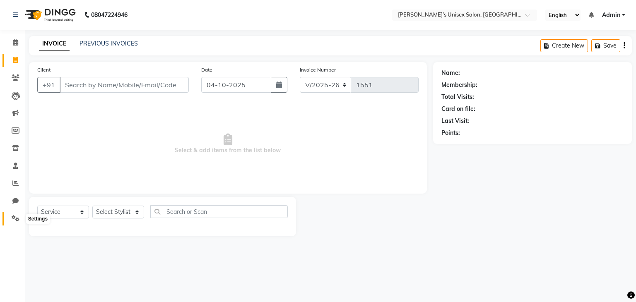
click at [13, 219] on icon at bounding box center [16, 218] width 8 height 6
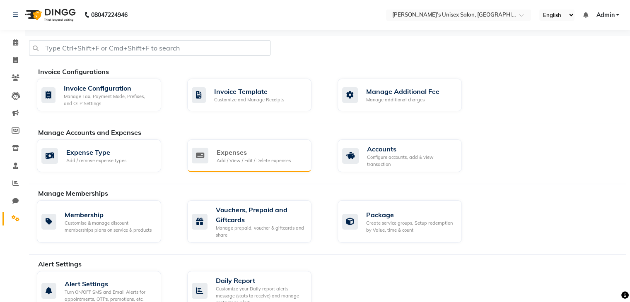
click at [252, 158] on div "Add / View / Edit / Delete expenses" at bounding box center [253, 160] width 74 height 7
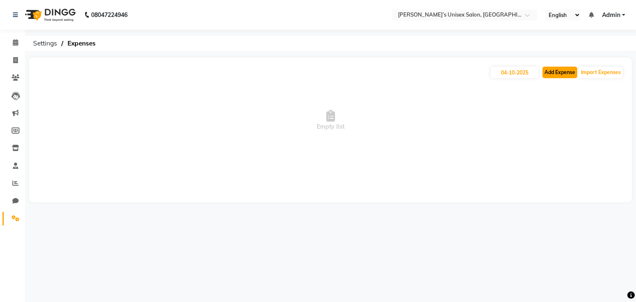
click at [561, 70] on button "Add Expense" at bounding box center [559, 73] width 35 height 12
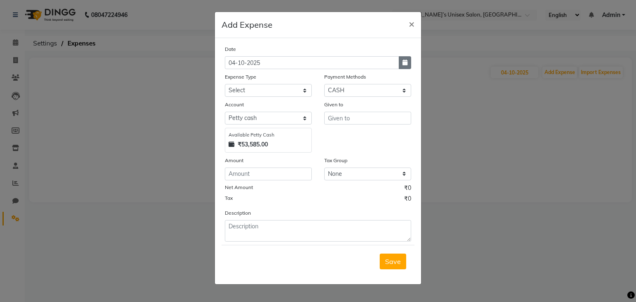
click at [405, 66] on button "button" at bounding box center [405, 62] width 12 height 13
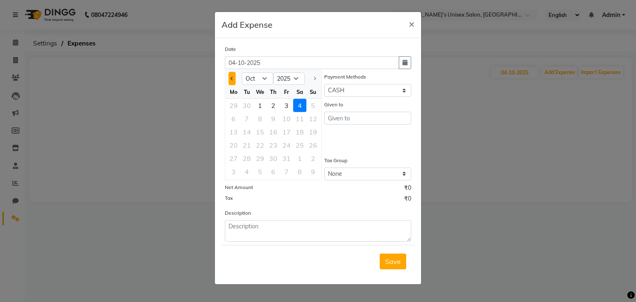
click at [232, 84] on button "Previous month" at bounding box center [231, 78] width 7 height 13
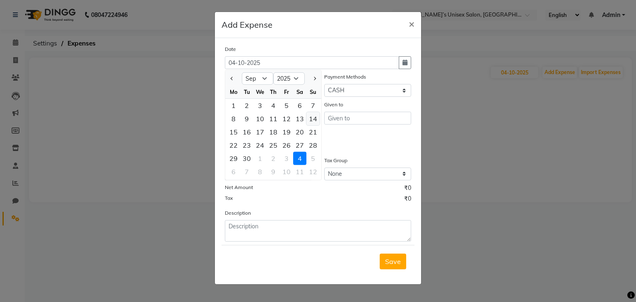
click at [315, 116] on div "14" at bounding box center [312, 118] width 13 height 13
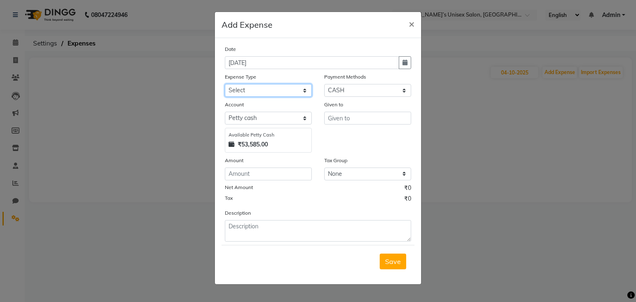
click at [243, 90] on select "Select AALAM Advance Salary [PERSON_NAME] Bank charges Car maintenance cash to …" at bounding box center [268, 90] width 87 height 13
click at [225, 85] on select "Select AALAM Advance Salary [PERSON_NAME] Bank charges Car maintenance cash to …" at bounding box center [268, 90] width 87 height 13
click at [246, 174] on input "number" at bounding box center [268, 174] width 87 height 13
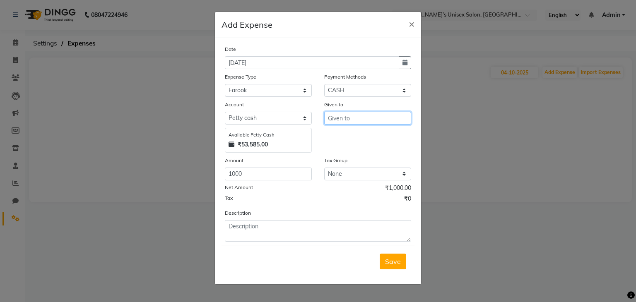
click at [343, 121] on input "text" at bounding box center [367, 118] width 87 height 13
click at [346, 139] on ngb-highlight "F arook Hair Stylist" at bounding box center [362, 136] width 57 height 8
click at [392, 266] on span "Save" at bounding box center [393, 261] width 16 height 8
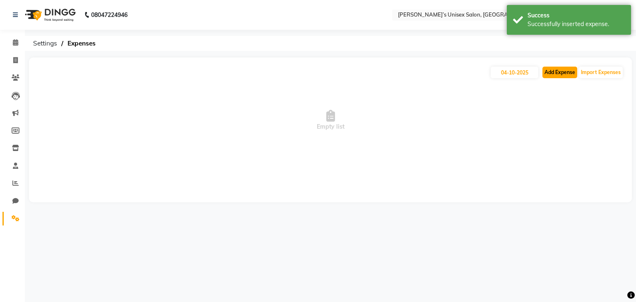
click at [557, 72] on button "Add Expense" at bounding box center [559, 73] width 35 height 12
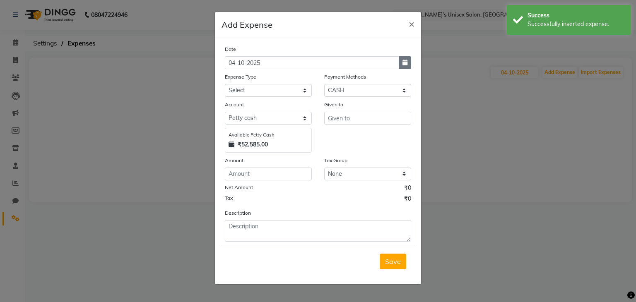
click at [402, 65] on icon "button" at bounding box center [404, 63] width 5 height 6
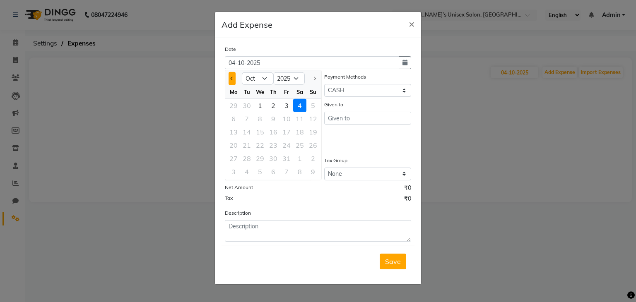
click at [232, 79] on span "Previous month" at bounding box center [232, 78] width 3 height 3
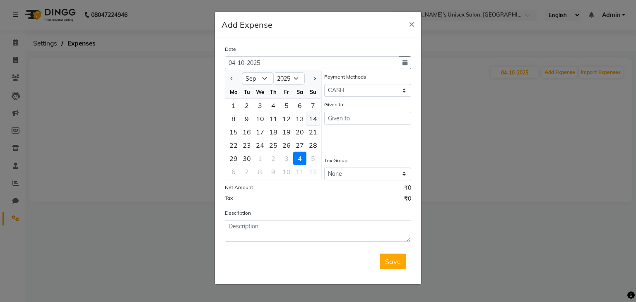
click at [311, 121] on div "14" at bounding box center [312, 118] width 13 height 13
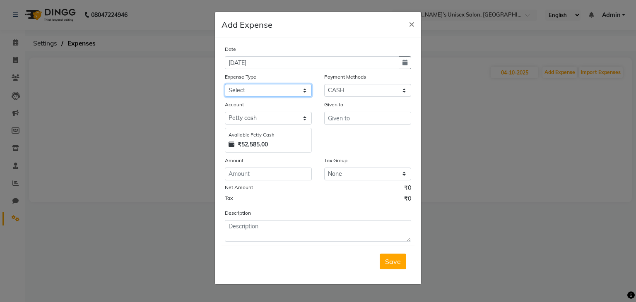
drag, startPoint x: 252, startPoint y: 91, endPoint x: 252, endPoint y: 96, distance: 5.4
click at [252, 91] on select "Select AALAM Advance Salary [PERSON_NAME] Bank charges Car maintenance cash to …" at bounding box center [268, 90] width 87 height 13
click at [225, 85] on select "Select AALAM Advance Salary [PERSON_NAME] Bank charges Car maintenance cash to …" at bounding box center [268, 90] width 87 height 13
click at [242, 168] on div "Amount" at bounding box center [268, 162] width 87 height 12
click at [240, 174] on input "number" at bounding box center [268, 174] width 87 height 13
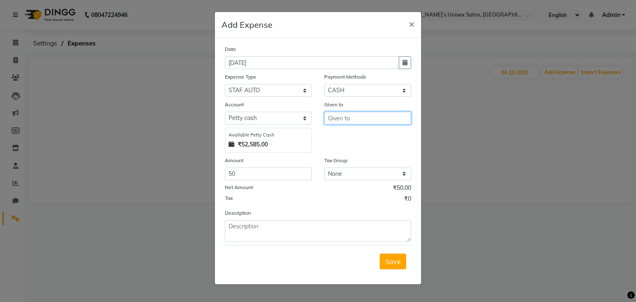
click at [336, 118] on input "text" at bounding box center [367, 118] width 87 height 13
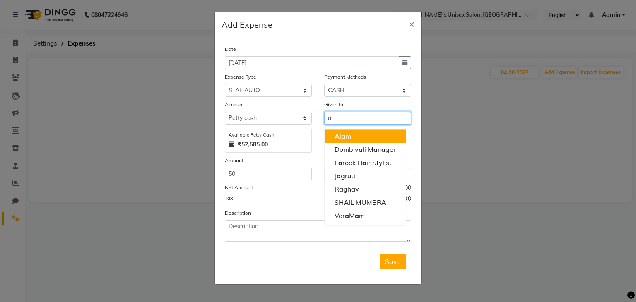
drag, startPoint x: 366, startPoint y: 139, endPoint x: 361, endPoint y: 138, distance: 4.7
click at [363, 138] on button "A [PERSON_NAME]" at bounding box center [365, 136] width 81 height 13
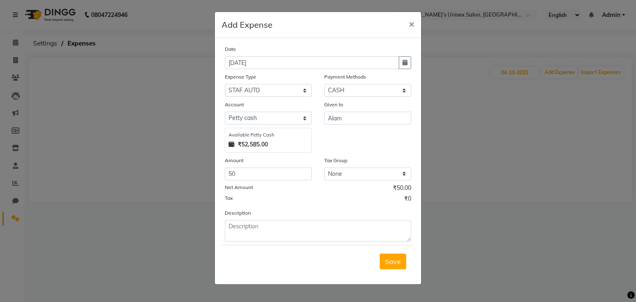
click at [389, 258] on button "Save" at bounding box center [393, 262] width 26 height 16
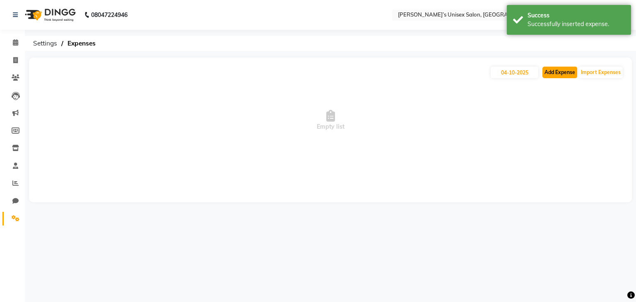
click at [570, 73] on button "Add Expense" at bounding box center [559, 73] width 35 height 12
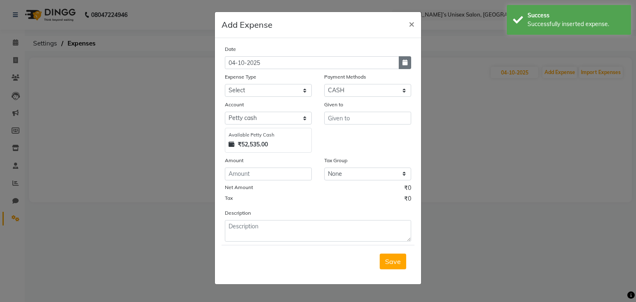
click at [408, 61] on button "button" at bounding box center [405, 62] width 12 height 13
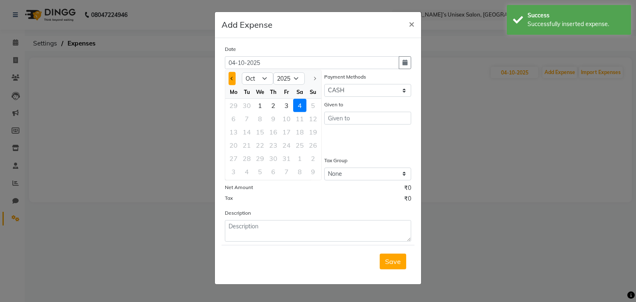
click at [230, 77] on button "Previous month" at bounding box center [231, 78] width 7 height 13
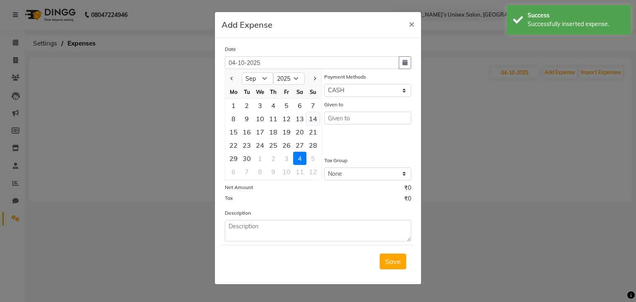
click at [309, 118] on div "14" at bounding box center [312, 118] width 13 height 13
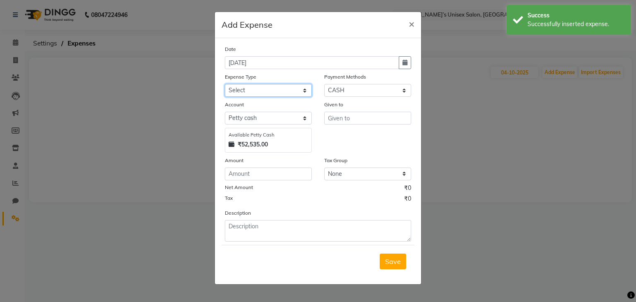
click at [241, 93] on select "Select AALAM Advance Salary [PERSON_NAME] Bank charges Car maintenance cash to …" at bounding box center [268, 90] width 87 height 13
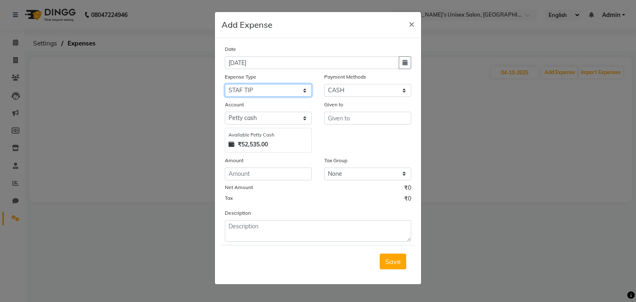
click at [225, 85] on select "Select AALAM Advance Salary [PERSON_NAME] Bank charges Car maintenance cash to …" at bounding box center [268, 90] width 87 height 13
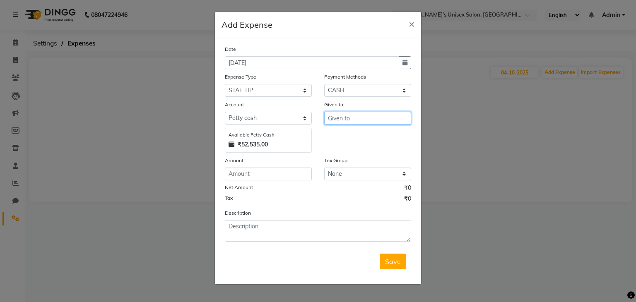
click at [365, 123] on input "text" at bounding box center [367, 118] width 87 height 13
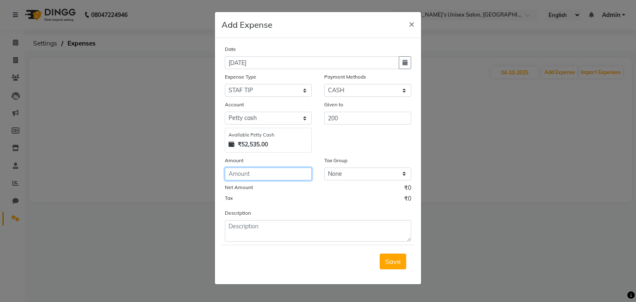
click at [267, 174] on input "number" at bounding box center [268, 174] width 87 height 13
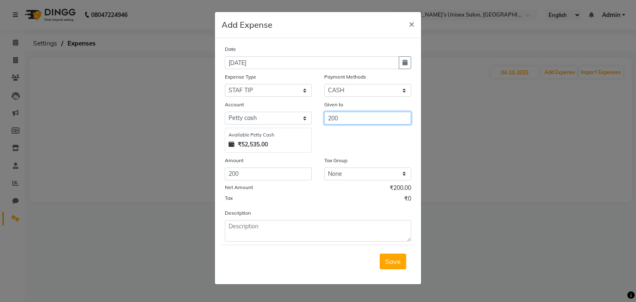
click at [366, 120] on input "200" at bounding box center [367, 118] width 87 height 13
click at [376, 142] on button "F arook Hair Stylist" at bounding box center [363, 136] width 77 height 13
click at [388, 268] on button "Save" at bounding box center [393, 262] width 26 height 16
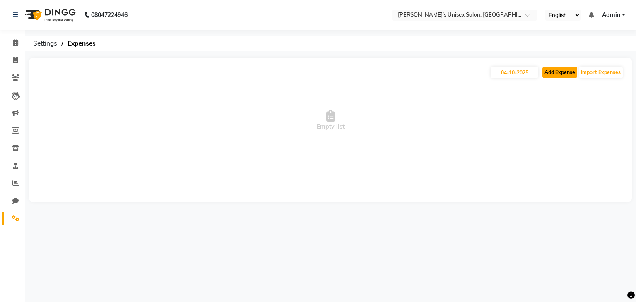
click at [555, 72] on button "Add Expense" at bounding box center [559, 73] width 35 height 12
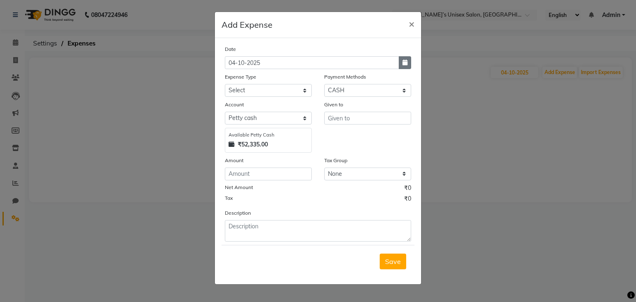
click at [403, 65] on icon "button" at bounding box center [404, 63] width 5 height 6
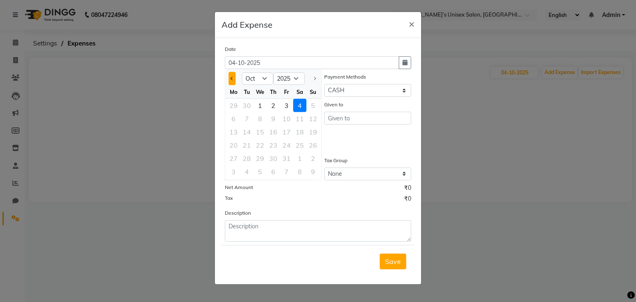
click at [233, 78] on span "Previous month" at bounding box center [232, 78] width 3 height 3
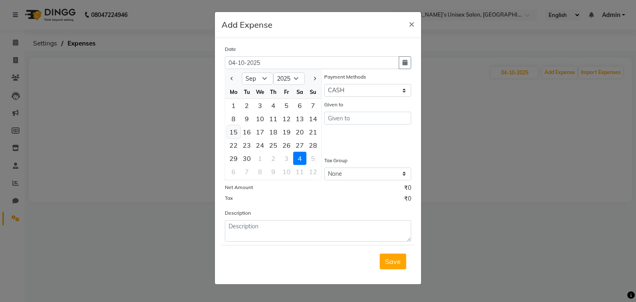
click at [234, 130] on div "15" at bounding box center [233, 131] width 13 height 13
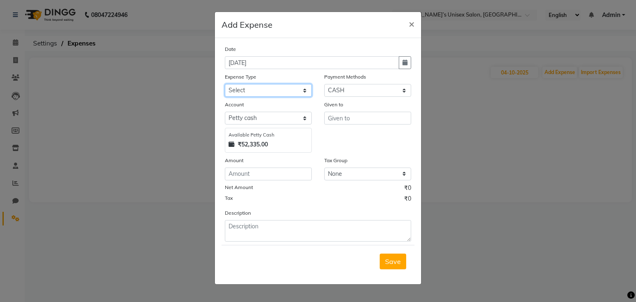
click at [242, 91] on select "Select AALAM Advance Salary [PERSON_NAME] Bank charges Car maintenance cash to …" at bounding box center [268, 90] width 87 height 13
click at [225, 85] on select "Select AALAM Advance Salary [PERSON_NAME] Bank charges Car maintenance cash to …" at bounding box center [268, 90] width 87 height 13
click at [243, 180] on input "number" at bounding box center [268, 174] width 87 height 13
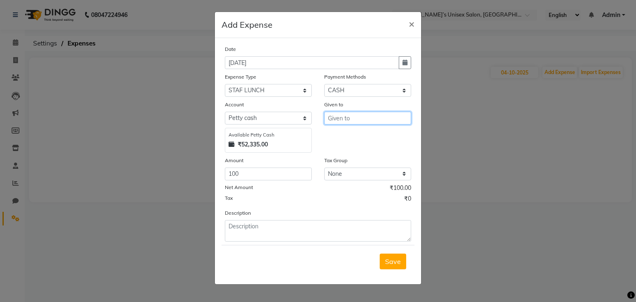
click at [334, 122] on input "text" at bounding box center [367, 118] width 87 height 13
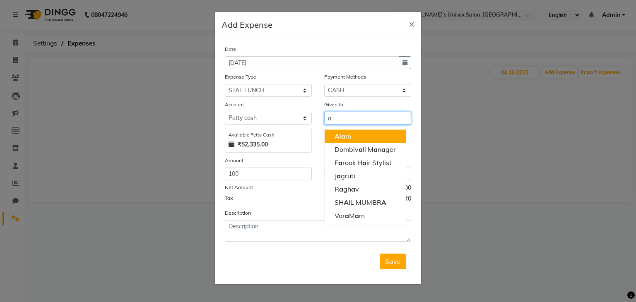
click at [337, 136] on span "A" at bounding box center [336, 136] width 5 height 8
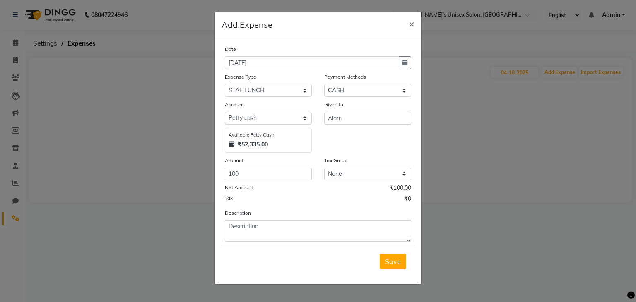
click at [388, 262] on span "Save" at bounding box center [393, 261] width 16 height 8
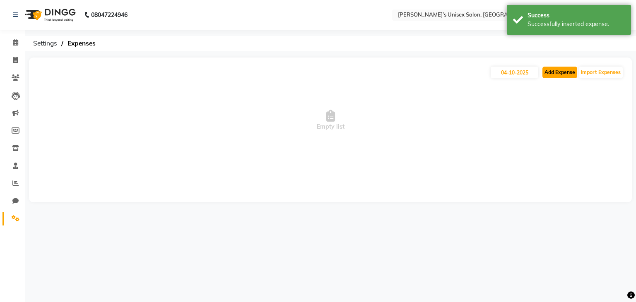
click at [556, 74] on button "Add Expense" at bounding box center [559, 73] width 35 height 12
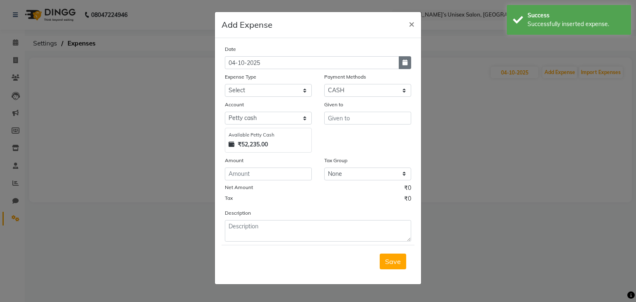
click at [407, 64] on icon "button" at bounding box center [404, 63] width 5 height 6
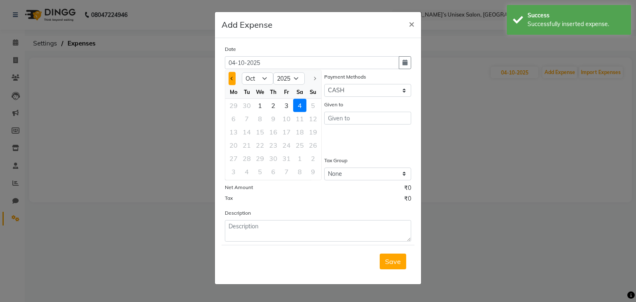
click at [231, 82] on button "Previous month" at bounding box center [231, 78] width 7 height 13
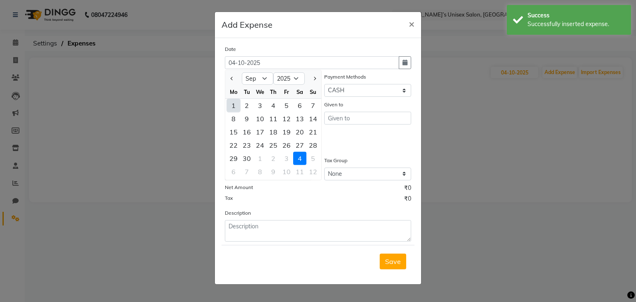
click at [236, 133] on div "15" at bounding box center [233, 131] width 13 height 13
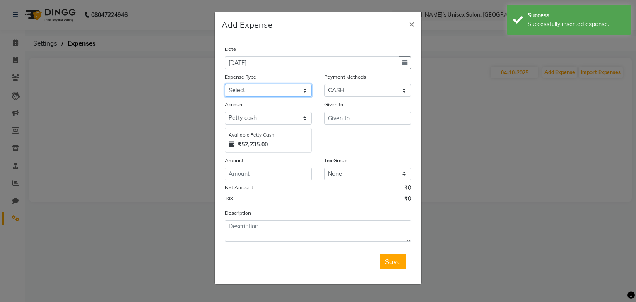
click at [255, 90] on select "Select AALAM Advance Salary [PERSON_NAME] Bank charges Car maintenance cash to …" at bounding box center [268, 90] width 87 height 13
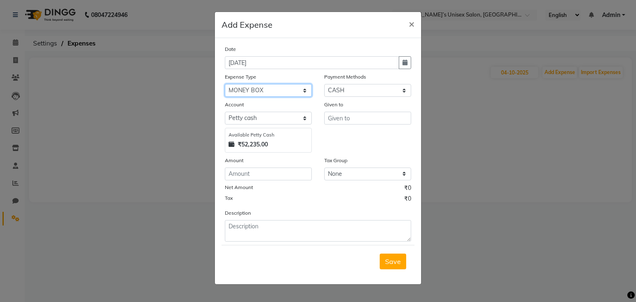
click at [248, 94] on select "Select AALAM Advance Salary [PERSON_NAME] Bank charges Car maintenance cash to …" at bounding box center [268, 90] width 87 height 13
click at [244, 178] on input "number" at bounding box center [268, 174] width 87 height 13
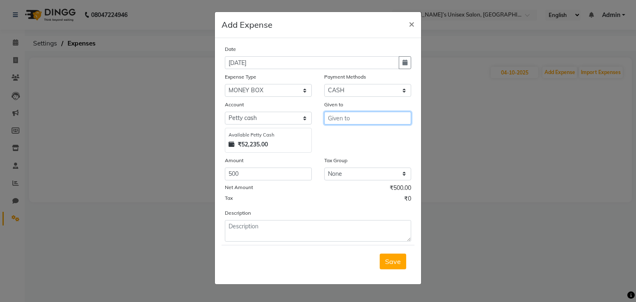
click at [364, 116] on input "text" at bounding box center [367, 118] width 87 height 13
click at [397, 261] on span "Save" at bounding box center [393, 261] width 16 height 8
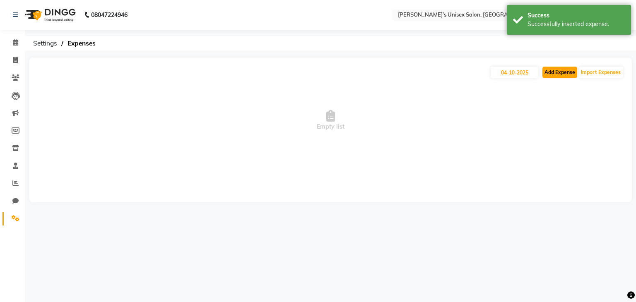
click at [556, 70] on button "Add Expense" at bounding box center [559, 73] width 35 height 12
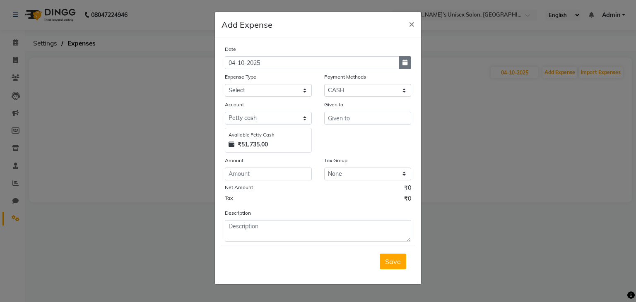
click at [404, 63] on icon "button" at bounding box center [404, 63] width 5 height 6
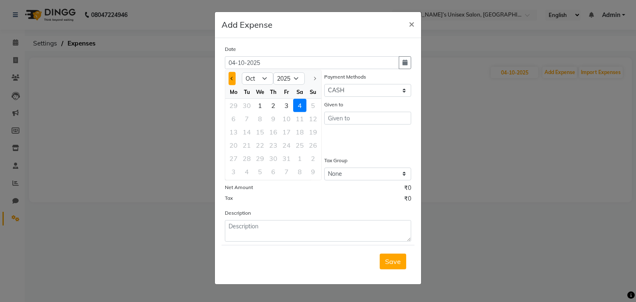
click at [233, 78] on span "Previous month" at bounding box center [232, 78] width 3 height 3
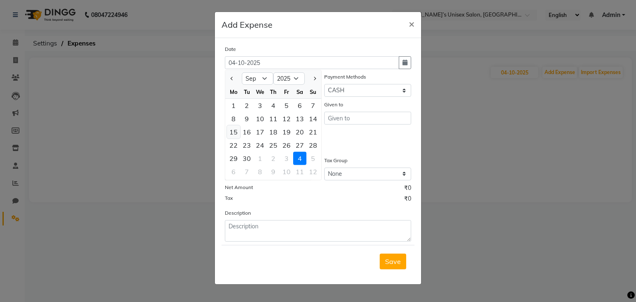
click at [233, 132] on div "15" at bounding box center [233, 131] width 13 height 13
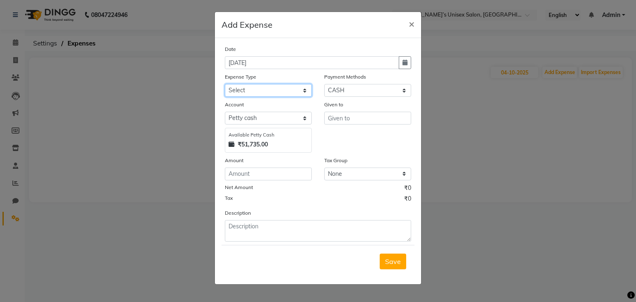
click at [247, 88] on select "Select AALAM Advance Salary [PERSON_NAME] Bank charges Car maintenance cash to …" at bounding box center [268, 90] width 87 height 13
click at [225, 85] on select "Select AALAM Advance Salary [PERSON_NAME] Bank charges Car maintenance cash to …" at bounding box center [268, 90] width 87 height 13
click at [242, 174] on input "number" at bounding box center [268, 174] width 87 height 13
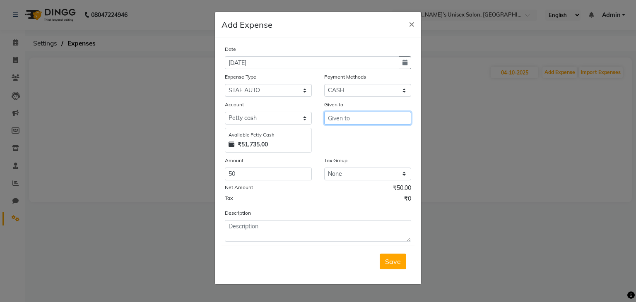
click at [353, 121] on input "text" at bounding box center [367, 118] width 87 height 13
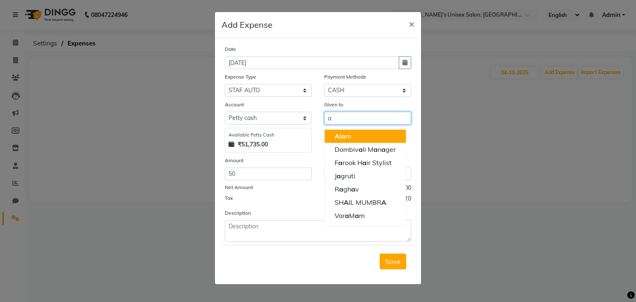
click at [349, 139] on ngb-highlight "A [PERSON_NAME]" at bounding box center [342, 136] width 17 height 8
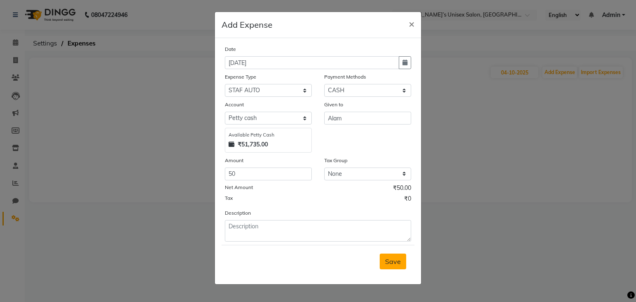
click at [392, 263] on span "Save" at bounding box center [393, 261] width 16 height 8
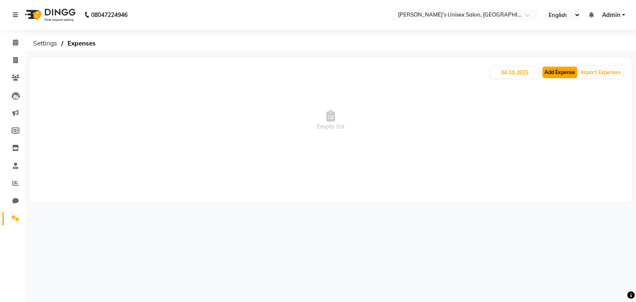
click at [567, 71] on button "Add Expense" at bounding box center [559, 73] width 35 height 12
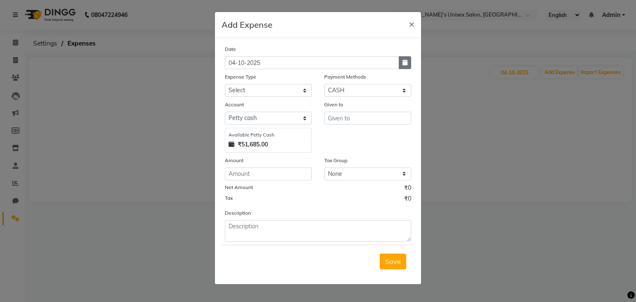
click at [404, 63] on icon "button" at bounding box center [404, 63] width 5 height 6
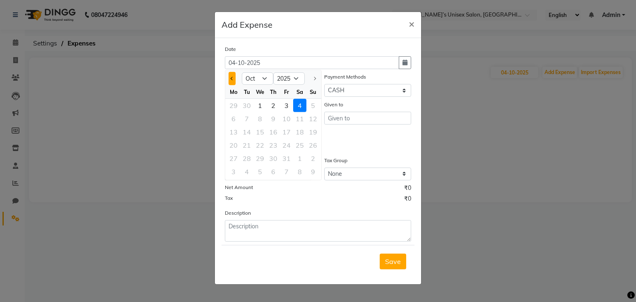
click at [232, 76] on button "Previous month" at bounding box center [231, 78] width 7 height 13
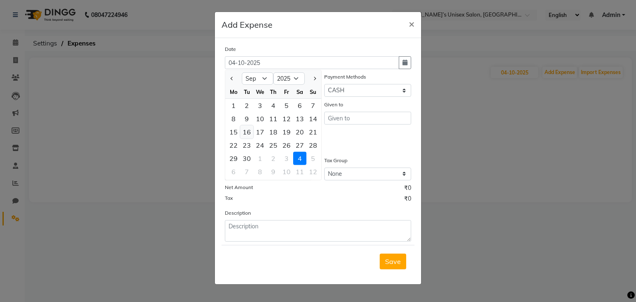
click at [248, 134] on div "16" at bounding box center [246, 131] width 13 height 13
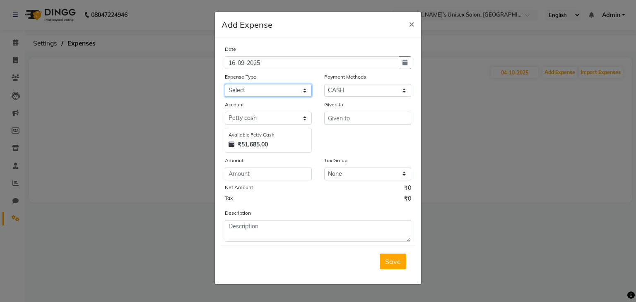
click at [243, 95] on select "Select AALAM Advance Salary [PERSON_NAME] Bank charges Car maintenance cash to …" at bounding box center [268, 90] width 87 height 13
click at [225, 85] on select "Select AALAM Advance Salary [PERSON_NAME] Bank charges Car maintenance cash to …" at bounding box center [268, 90] width 87 height 13
click at [252, 175] on input "number" at bounding box center [268, 174] width 87 height 13
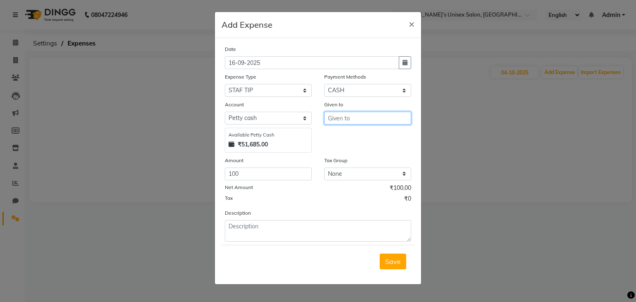
click at [341, 118] on input "text" at bounding box center [367, 118] width 87 height 13
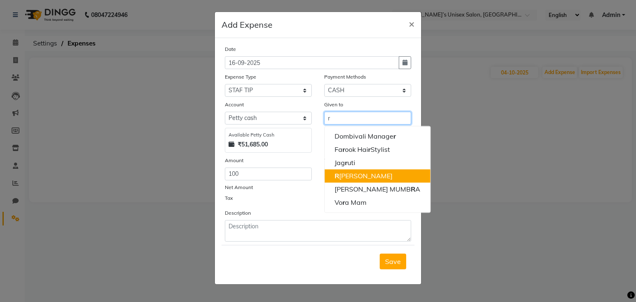
click at [353, 173] on ngb-highlight "R [PERSON_NAME]" at bounding box center [363, 176] width 58 height 8
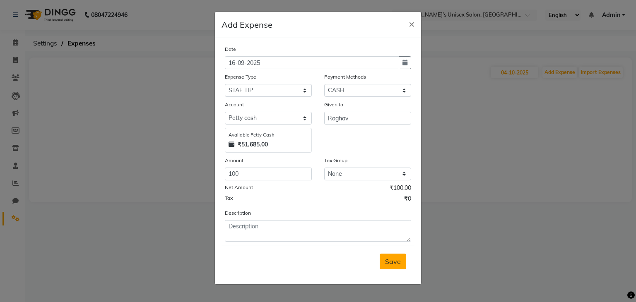
click at [396, 264] on span "Save" at bounding box center [393, 261] width 16 height 8
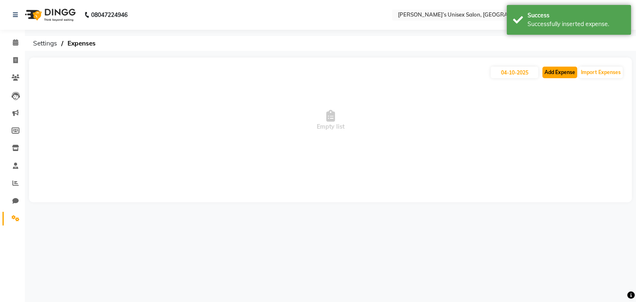
click at [558, 72] on button "Add Expense" at bounding box center [559, 73] width 35 height 12
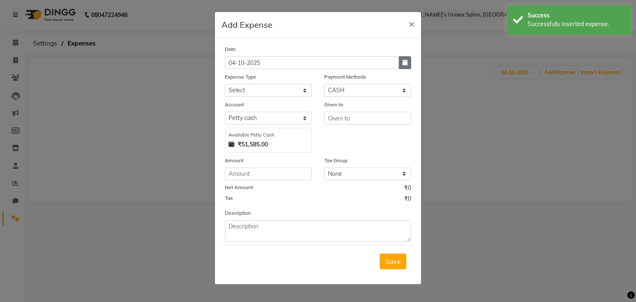
click at [403, 60] on icon "button" at bounding box center [404, 63] width 5 height 6
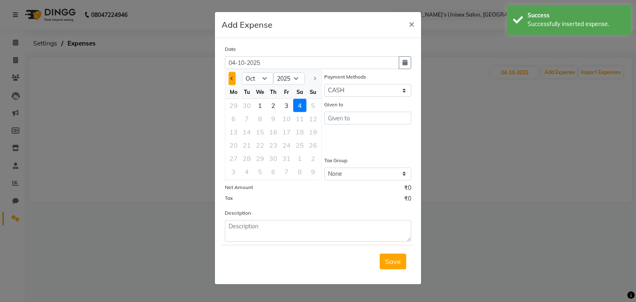
click at [230, 79] on button "Previous month" at bounding box center [231, 78] width 7 height 13
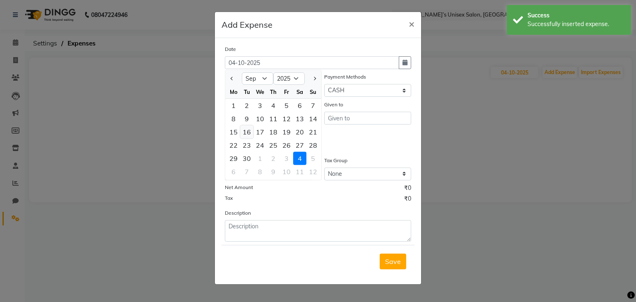
click at [247, 132] on div "16" at bounding box center [246, 131] width 13 height 13
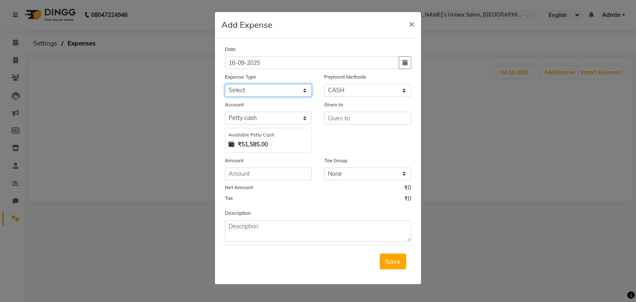
click at [253, 90] on select "Select AALAM Advance Salary [PERSON_NAME] Bank charges Car maintenance cash to …" at bounding box center [268, 90] width 87 height 13
click at [225, 85] on select "Select AALAM Advance Salary [PERSON_NAME] Bank charges Car maintenance cash to …" at bounding box center [268, 90] width 87 height 13
click at [250, 178] on input "number" at bounding box center [268, 174] width 87 height 13
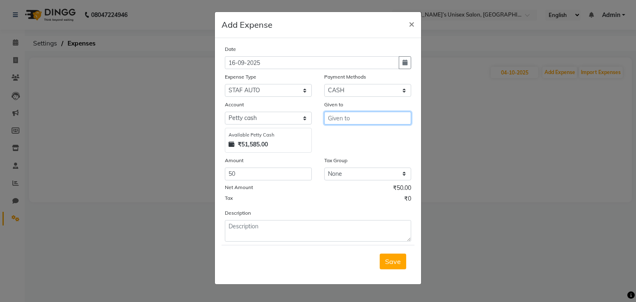
click at [350, 123] on input "text" at bounding box center [367, 118] width 87 height 13
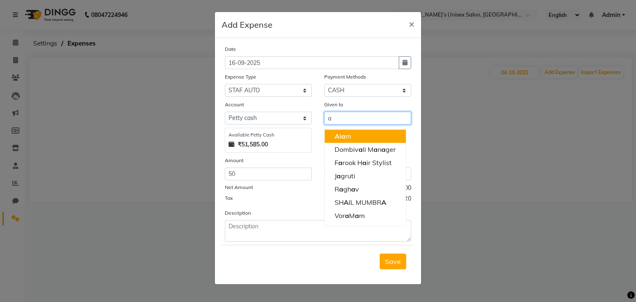
click at [351, 135] on button "A [PERSON_NAME]" at bounding box center [365, 136] width 81 height 13
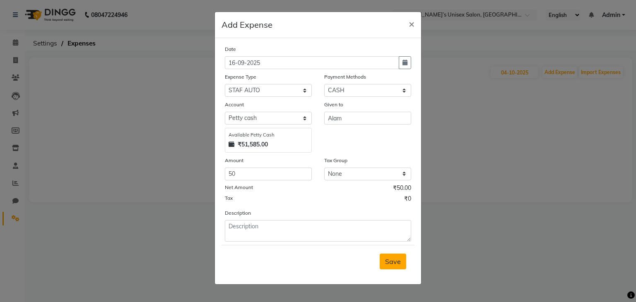
click at [394, 265] on span "Save" at bounding box center [393, 261] width 16 height 8
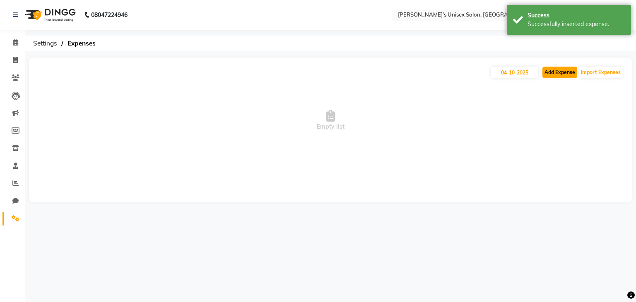
click at [563, 72] on button "Add Expense" at bounding box center [559, 73] width 35 height 12
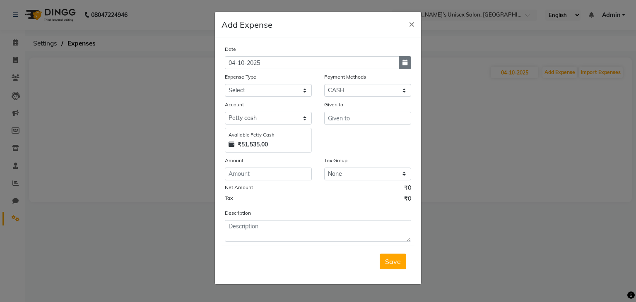
click at [407, 63] on button "button" at bounding box center [405, 62] width 12 height 13
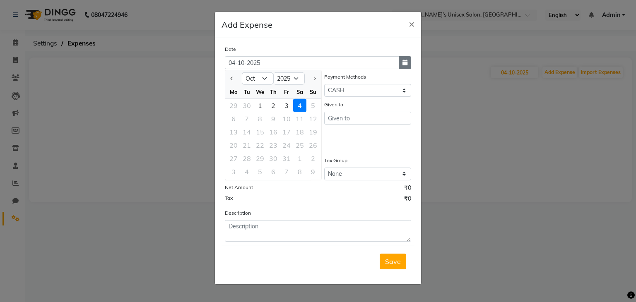
click at [407, 59] on button "button" at bounding box center [405, 62] width 12 height 13
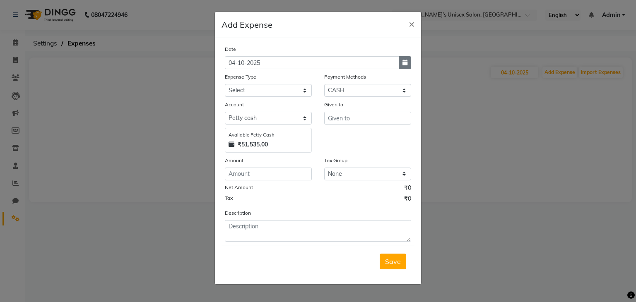
click at [404, 65] on icon "button" at bounding box center [404, 63] width 5 height 6
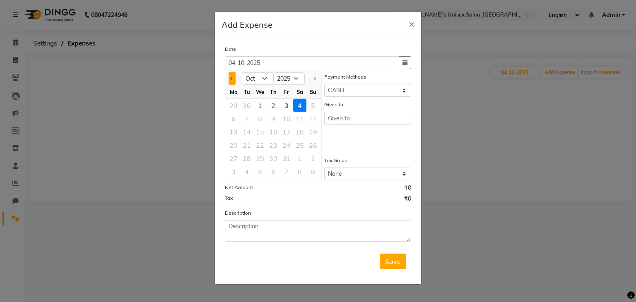
click at [234, 79] on button "Previous month" at bounding box center [231, 78] width 7 height 13
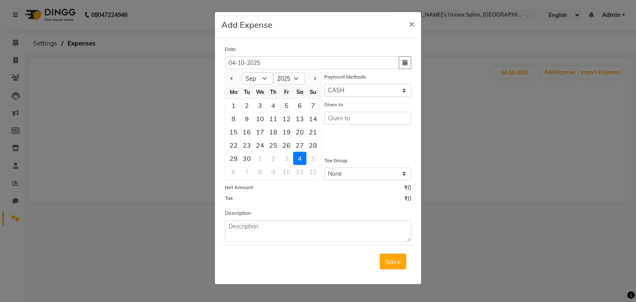
click at [260, 132] on div "17" at bounding box center [259, 131] width 13 height 13
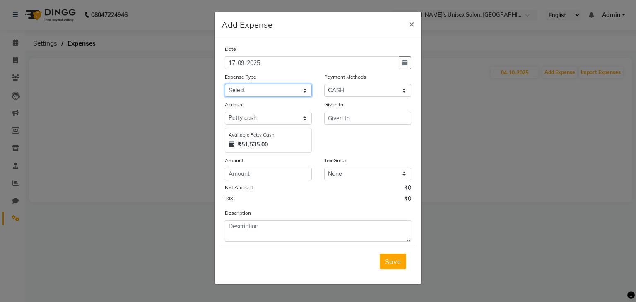
click at [243, 93] on select "Select AALAM Advance Salary [PERSON_NAME] Bank charges Car maintenance cash to …" at bounding box center [268, 90] width 87 height 13
click at [225, 85] on select "Select AALAM Advance Salary [PERSON_NAME] Bank charges Car maintenance cash to …" at bounding box center [268, 90] width 87 height 13
click at [245, 178] on input "number" at bounding box center [268, 174] width 87 height 13
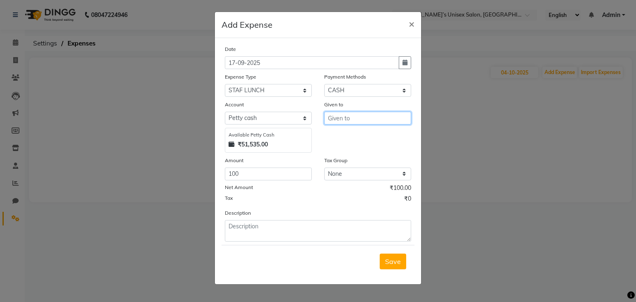
click at [348, 118] on input "text" at bounding box center [367, 118] width 87 height 13
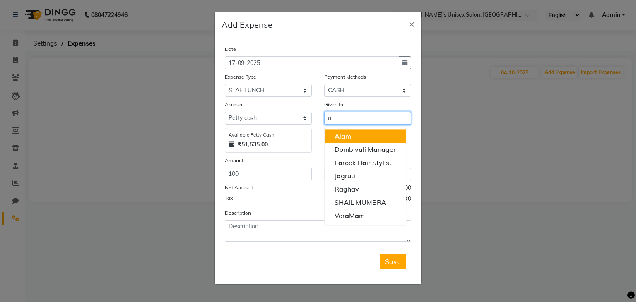
click at [346, 139] on ngb-highlight "A [PERSON_NAME]" at bounding box center [342, 136] width 17 height 8
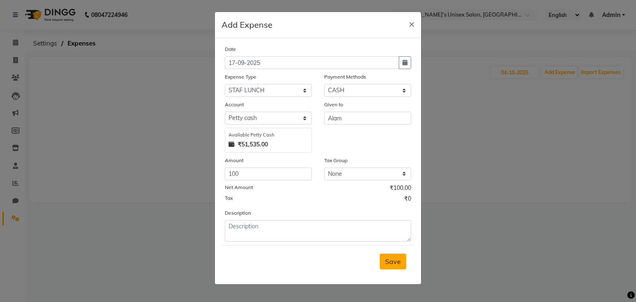
click at [390, 259] on span "Save" at bounding box center [393, 261] width 16 height 8
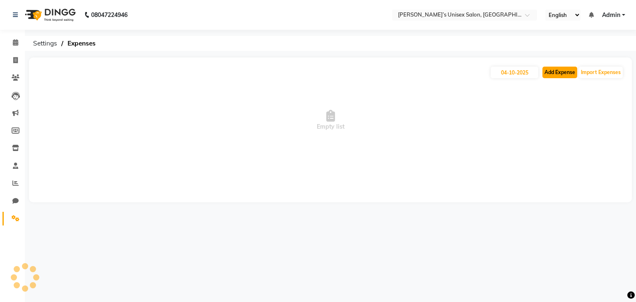
click at [560, 73] on button "Add Expense" at bounding box center [559, 73] width 35 height 12
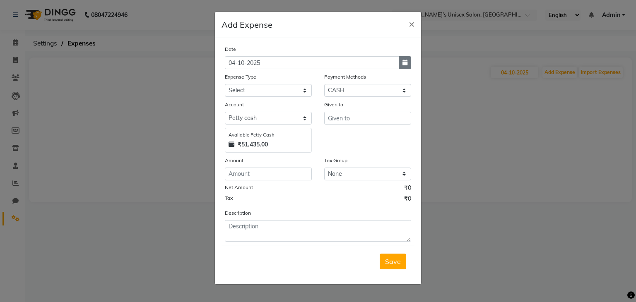
click at [406, 63] on icon "button" at bounding box center [404, 63] width 5 height 6
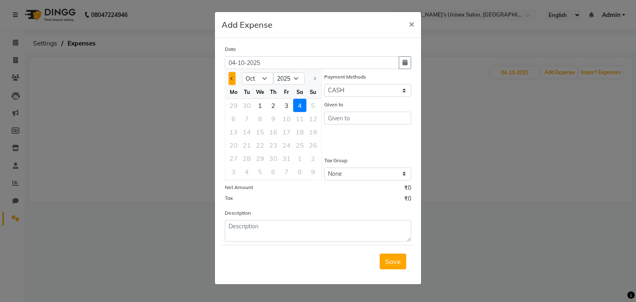
click at [231, 77] on button "Previous month" at bounding box center [231, 78] width 7 height 13
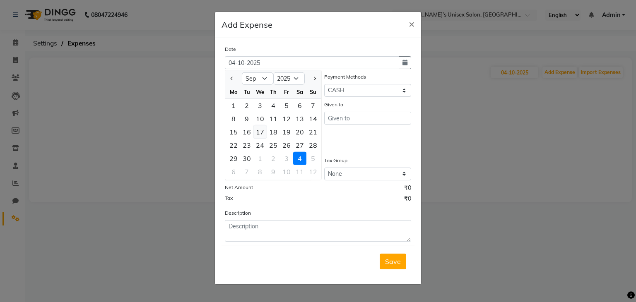
click at [257, 129] on div "17" at bounding box center [259, 131] width 13 height 13
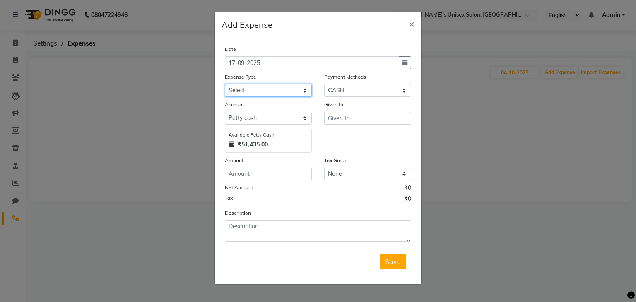
drag, startPoint x: 242, startPoint y: 91, endPoint x: 242, endPoint y: 95, distance: 4.6
click at [242, 91] on select "Select AALAM Advance Salary [PERSON_NAME] Bank charges Car maintenance cash to …" at bounding box center [268, 90] width 87 height 13
click at [225, 85] on select "Select AALAM Advance Salary [PERSON_NAME] Bank charges Car maintenance cash to …" at bounding box center [268, 90] width 87 height 13
click at [251, 173] on input "number" at bounding box center [268, 174] width 87 height 13
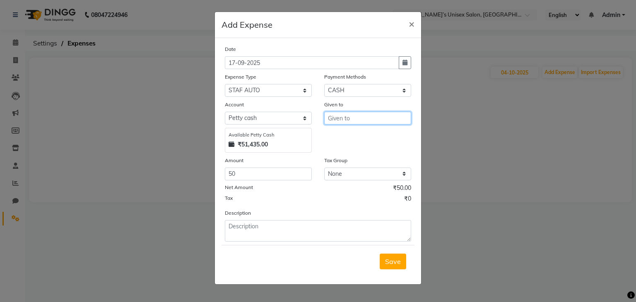
click at [341, 118] on input "text" at bounding box center [367, 118] width 87 height 13
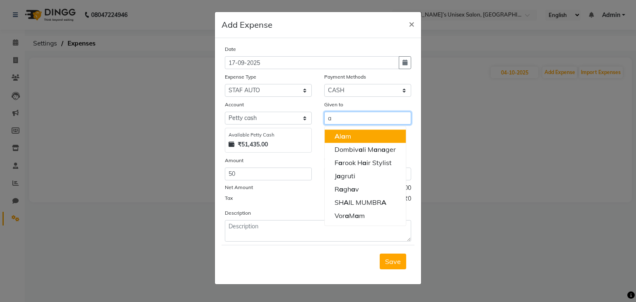
click at [346, 136] on ngb-highlight "A [PERSON_NAME]" at bounding box center [342, 136] width 17 height 8
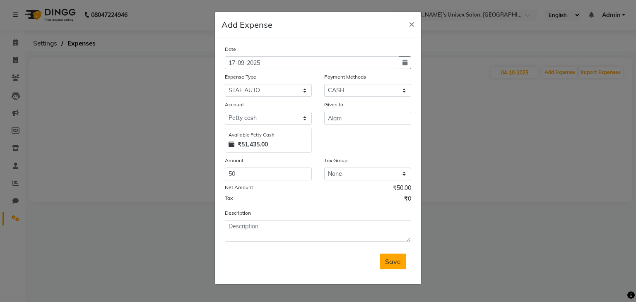
click at [387, 264] on span "Save" at bounding box center [393, 261] width 16 height 8
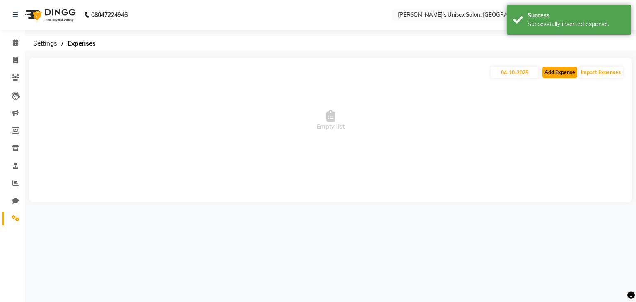
click at [556, 71] on button "Add Expense" at bounding box center [559, 73] width 35 height 12
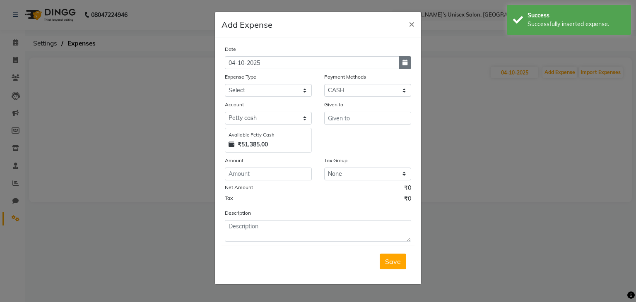
click at [404, 65] on icon "button" at bounding box center [404, 63] width 5 height 6
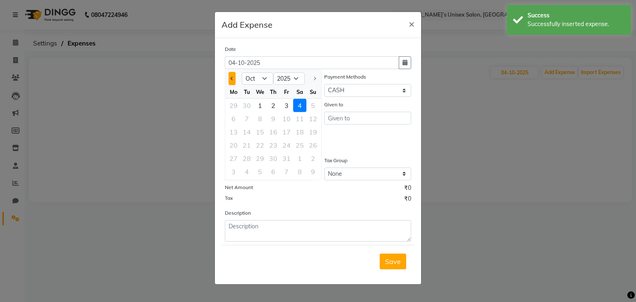
click at [232, 81] on button "Previous month" at bounding box center [231, 78] width 7 height 13
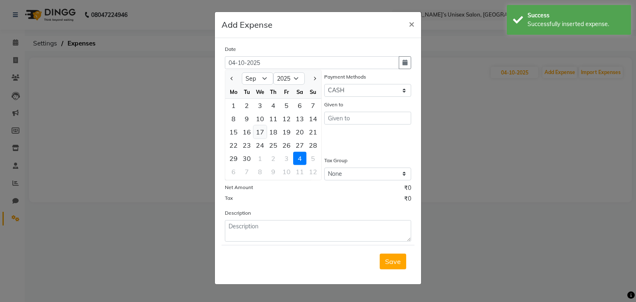
click at [261, 135] on div "17" at bounding box center [259, 131] width 13 height 13
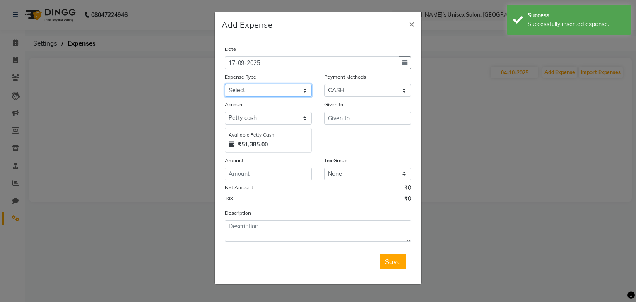
click at [245, 89] on select "Select AALAM Advance Salary [PERSON_NAME] Bank charges Car maintenance cash to …" at bounding box center [268, 90] width 87 height 13
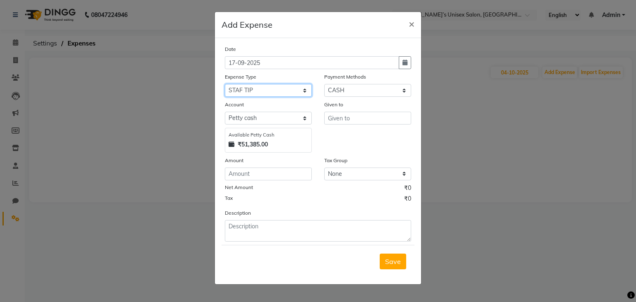
click at [225, 85] on select "Select AALAM Advance Salary [PERSON_NAME] Bank charges Car maintenance cash to …" at bounding box center [268, 90] width 87 height 13
click at [260, 178] on input "number" at bounding box center [268, 174] width 87 height 13
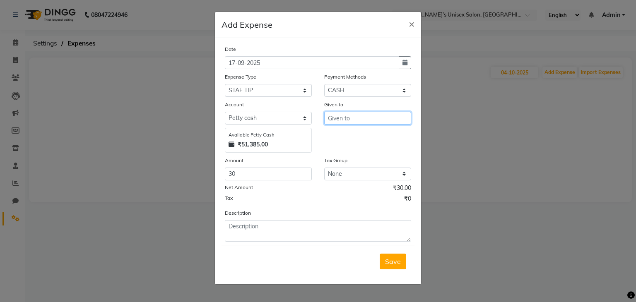
click at [338, 125] on input "text" at bounding box center [367, 118] width 87 height 13
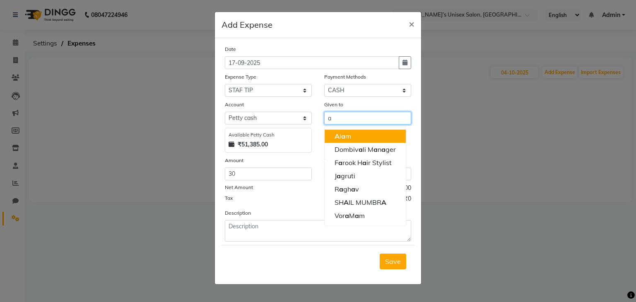
click at [339, 136] on ngb-highlight "A [PERSON_NAME]" at bounding box center [342, 136] width 17 height 8
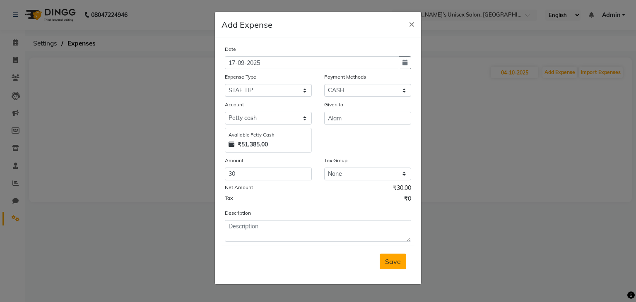
click at [392, 263] on span "Save" at bounding box center [393, 261] width 16 height 8
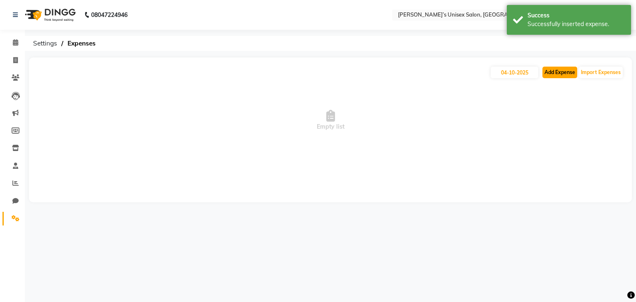
click at [566, 73] on button "Add Expense" at bounding box center [559, 73] width 35 height 12
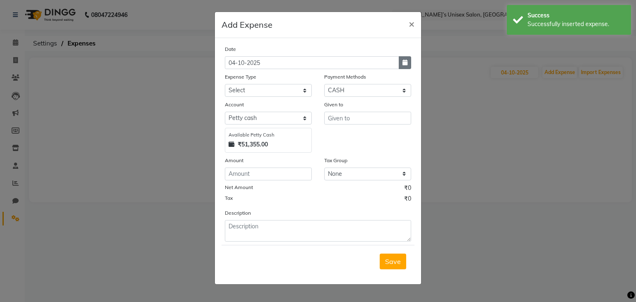
click at [409, 61] on button "button" at bounding box center [405, 62] width 12 height 13
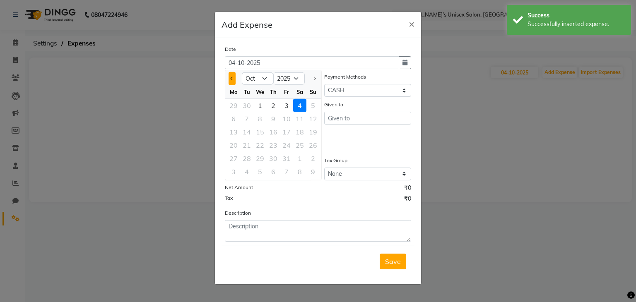
click at [233, 79] on span "Previous month" at bounding box center [232, 78] width 3 height 3
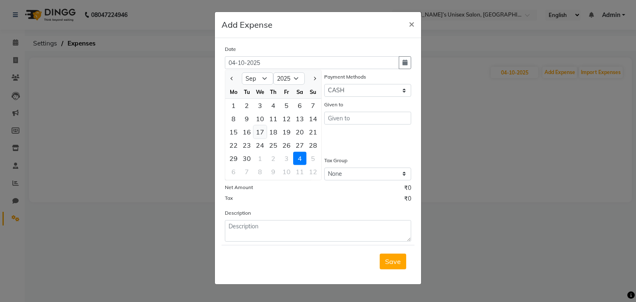
click at [261, 135] on div "17" at bounding box center [259, 131] width 13 height 13
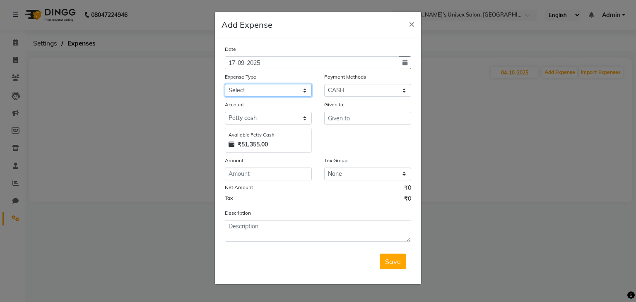
click at [252, 91] on select "Select AALAM Advance Salary [PERSON_NAME] Bank charges Car maintenance cash to …" at bounding box center [268, 90] width 87 height 13
click at [225, 85] on select "Select AALAM Advance Salary [PERSON_NAME] Bank charges Car maintenance cash to …" at bounding box center [268, 90] width 87 height 13
click at [256, 173] on input "number" at bounding box center [268, 174] width 87 height 13
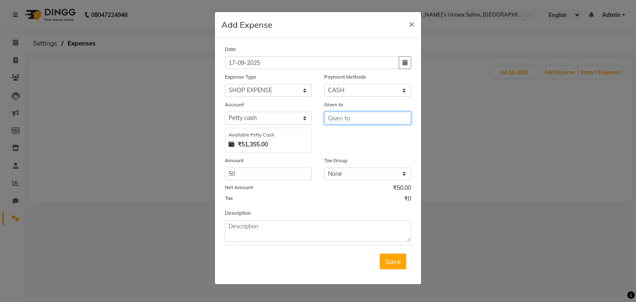
click at [339, 118] on input "text" at bounding box center [367, 118] width 87 height 13
click at [399, 265] on span "Save" at bounding box center [393, 261] width 16 height 8
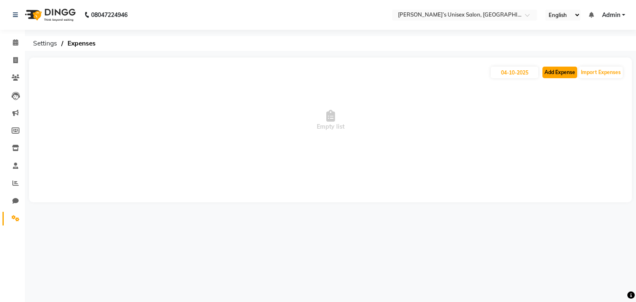
click at [568, 73] on button "Add Expense" at bounding box center [559, 73] width 35 height 12
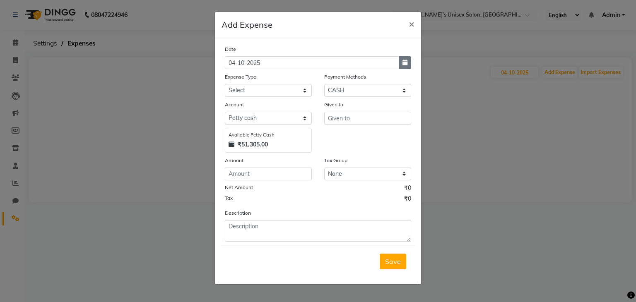
click at [406, 63] on icon "button" at bounding box center [404, 63] width 5 height 6
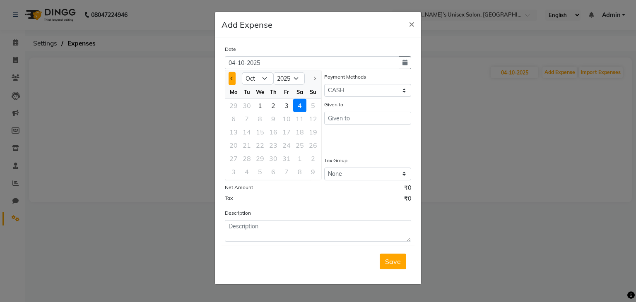
click at [230, 77] on button "Previous month" at bounding box center [231, 78] width 7 height 13
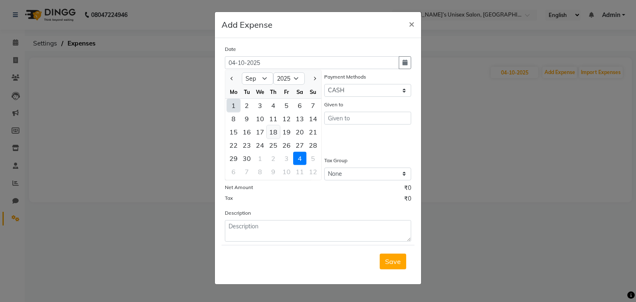
click at [272, 132] on div "18" at bounding box center [273, 131] width 13 height 13
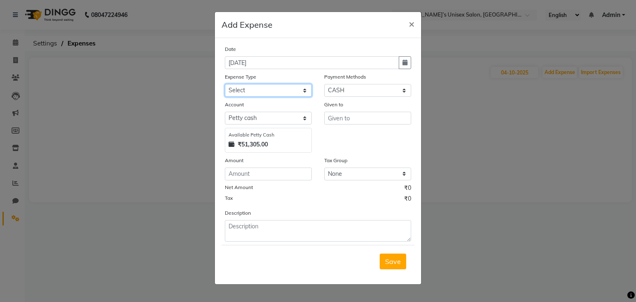
click at [239, 93] on select "Select AALAM Advance Salary [PERSON_NAME] Bank charges Car maintenance cash to …" at bounding box center [268, 90] width 87 height 13
click at [225, 85] on select "Select AALAM Advance Salary [PERSON_NAME] Bank charges Car maintenance cash to …" at bounding box center [268, 90] width 87 height 13
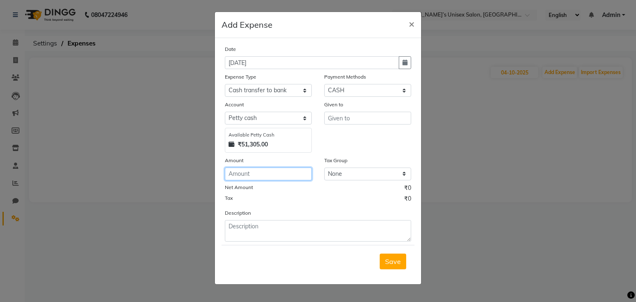
click at [268, 178] on input "number" at bounding box center [268, 174] width 87 height 13
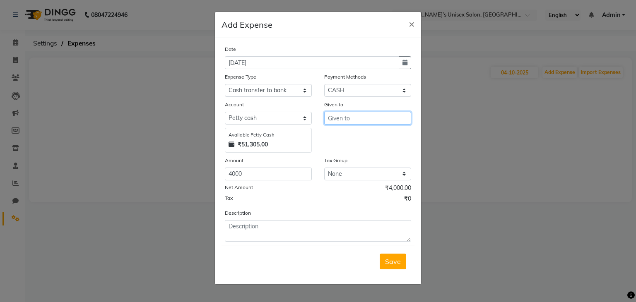
click at [341, 121] on input "text" at bounding box center [367, 118] width 87 height 13
click at [387, 269] on button "Save" at bounding box center [393, 262] width 26 height 16
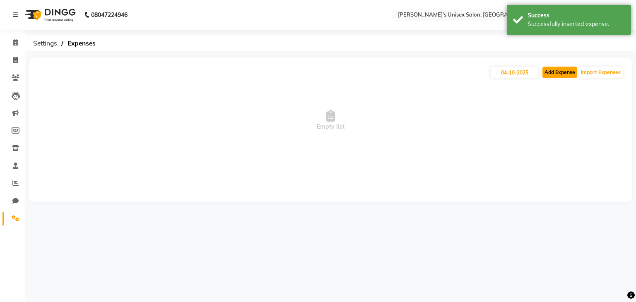
click at [554, 75] on button "Add Expense" at bounding box center [559, 73] width 35 height 12
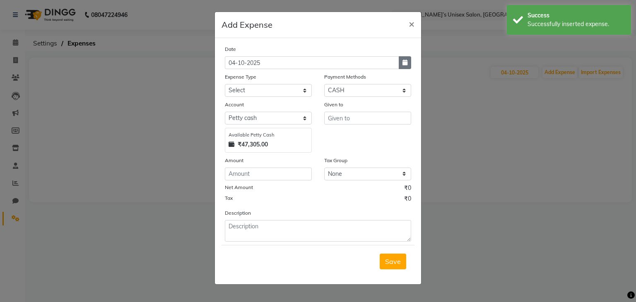
click at [405, 65] on icon "button" at bounding box center [404, 63] width 5 height 6
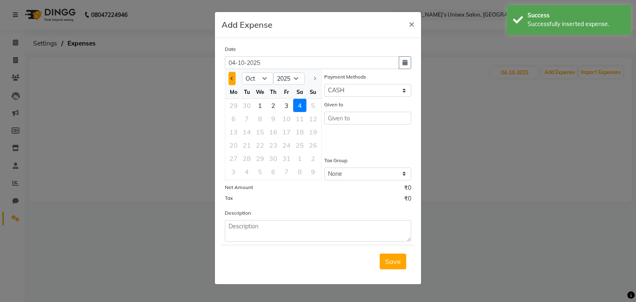
click at [231, 80] on button "Previous month" at bounding box center [231, 78] width 7 height 13
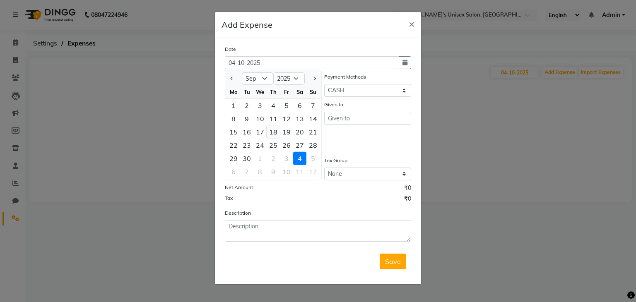
click at [272, 132] on div "18" at bounding box center [273, 131] width 13 height 13
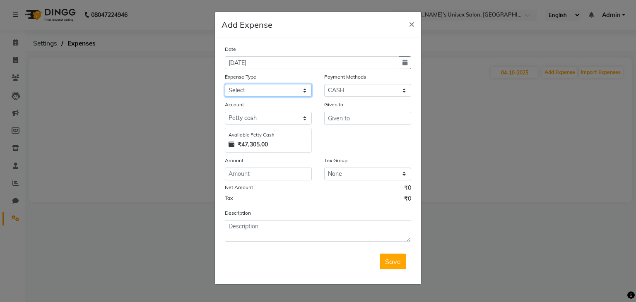
click at [242, 91] on select "Select AALAM Advance Salary [PERSON_NAME] Bank charges Car maintenance cash to …" at bounding box center [268, 90] width 87 height 13
click at [258, 86] on select "Select AALAM Advance Salary [PERSON_NAME] Bank charges Car maintenance cash to …" at bounding box center [268, 90] width 87 height 13
click at [245, 174] on input "number" at bounding box center [268, 174] width 87 height 13
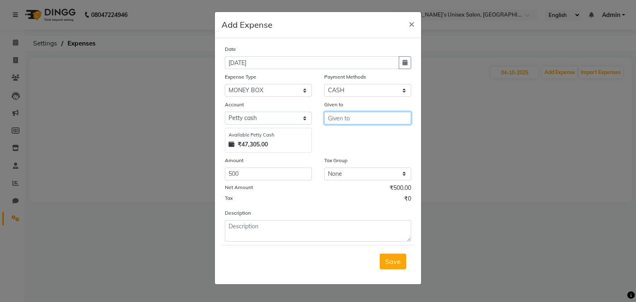
click at [348, 120] on input "text" at bounding box center [367, 118] width 87 height 13
click at [389, 266] on span "Save" at bounding box center [393, 261] width 16 height 8
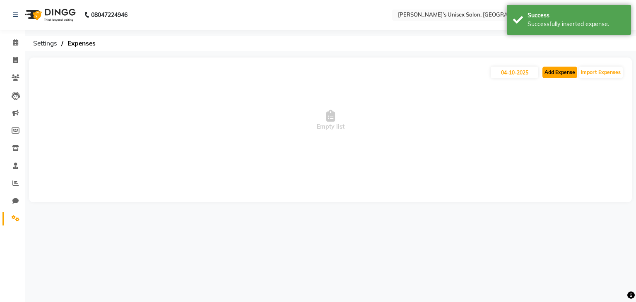
click at [556, 71] on button "Add Expense" at bounding box center [559, 73] width 35 height 12
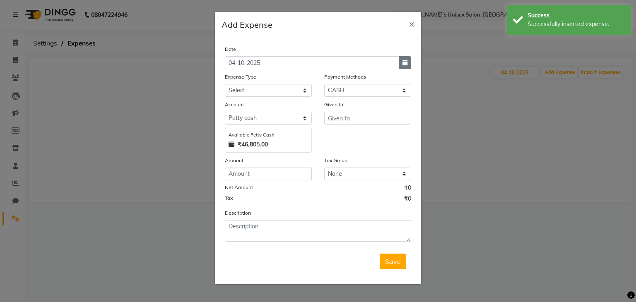
click at [405, 61] on icon "button" at bounding box center [404, 63] width 5 height 6
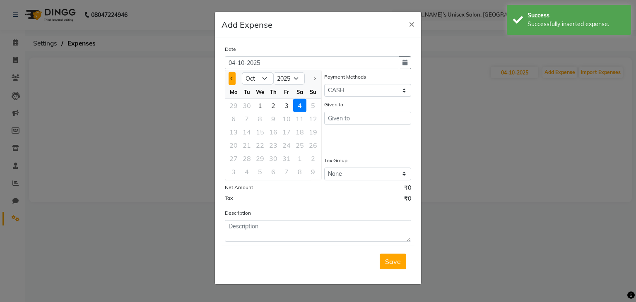
click at [232, 82] on button "Previous month" at bounding box center [231, 78] width 7 height 13
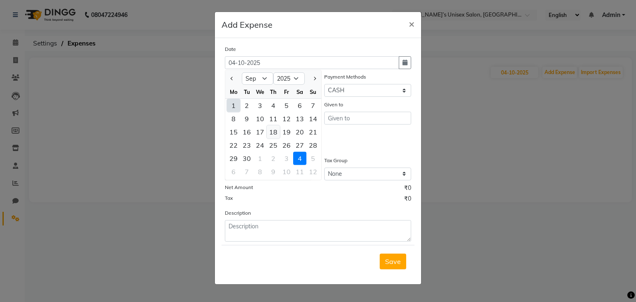
click at [275, 132] on div "18" at bounding box center [273, 131] width 13 height 13
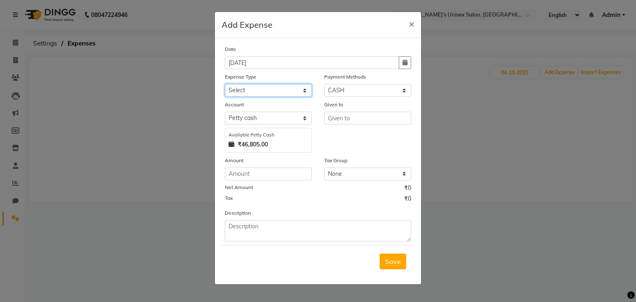
click at [255, 94] on select "Select AALAM Advance Salary [PERSON_NAME] Bank charges Car maintenance cash to …" at bounding box center [268, 90] width 87 height 13
click at [225, 85] on select "Select AALAM Advance Salary [PERSON_NAME] Bank charges Car maintenance cash to …" at bounding box center [268, 90] width 87 height 13
click at [254, 176] on input "number" at bounding box center [268, 174] width 87 height 13
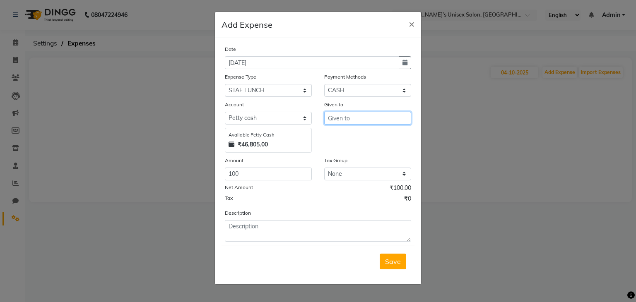
click at [351, 119] on input "text" at bounding box center [367, 118] width 87 height 13
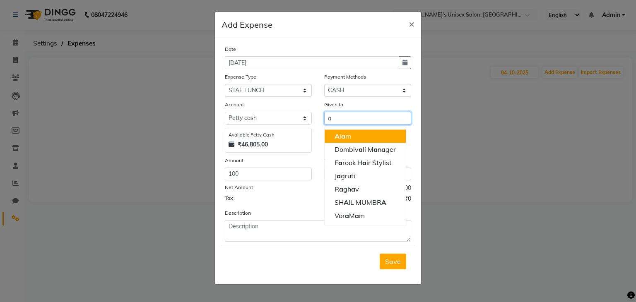
click at [349, 139] on ngb-highlight "A [PERSON_NAME]" at bounding box center [342, 136] width 17 height 8
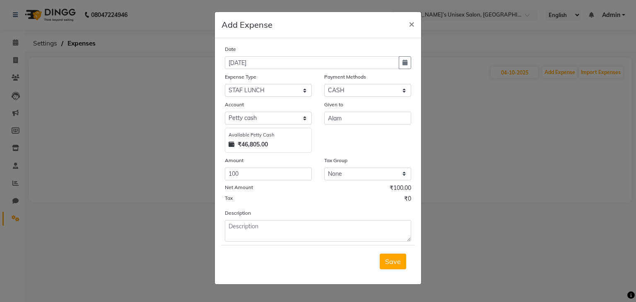
drag, startPoint x: 391, startPoint y: 269, endPoint x: 380, endPoint y: 267, distance: 11.4
click at [391, 269] on button "Save" at bounding box center [393, 262] width 26 height 16
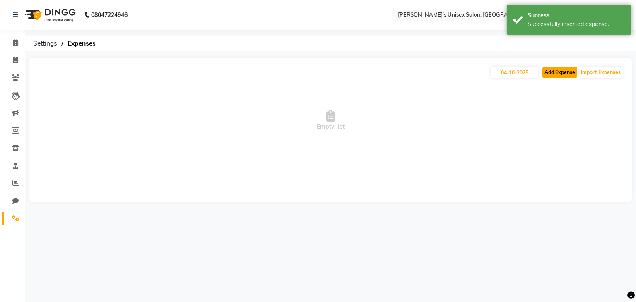
click at [555, 76] on button "Add Expense" at bounding box center [559, 73] width 35 height 12
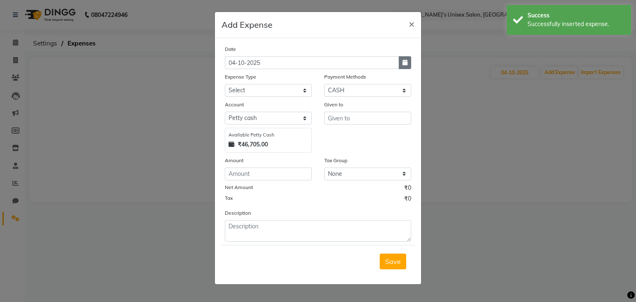
click at [404, 60] on icon "button" at bounding box center [404, 63] width 5 height 6
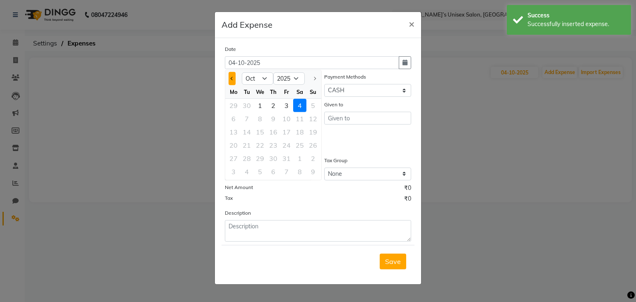
click at [231, 79] on span "Previous month" at bounding box center [232, 78] width 3 height 3
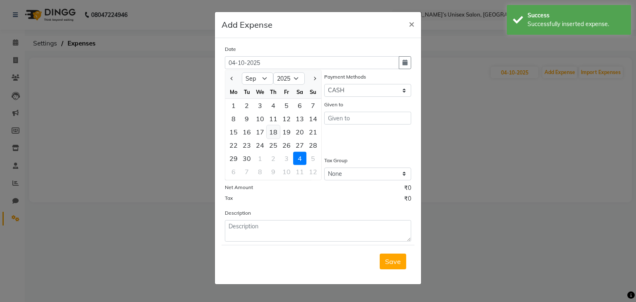
click at [278, 132] on div "18" at bounding box center [273, 131] width 13 height 13
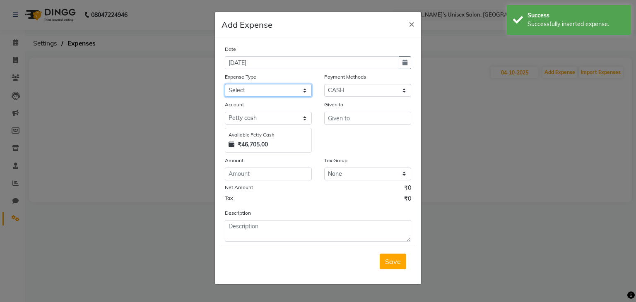
click at [263, 93] on select "Select AALAM Advance Salary [PERSON_NAME] Bank charges Car maintenance cash to …" at bounding box center [268, 90] width 87 height 13
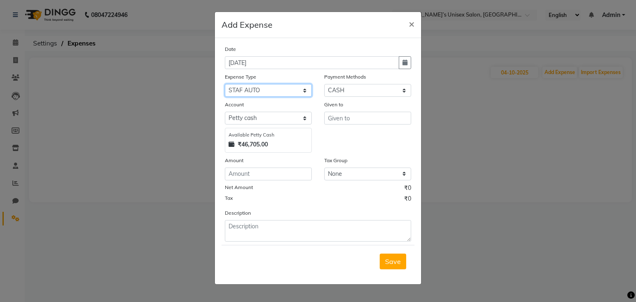
click at [225, 85] on select "Select AALAM Advance Salary [PERSON_NAME] Bank charges Car maintenance cash to …" at bounding box center [268, 90] width 87 height 13
click at [239, 179] on input "number" at bounding box center [268, 174] width 87 height 13
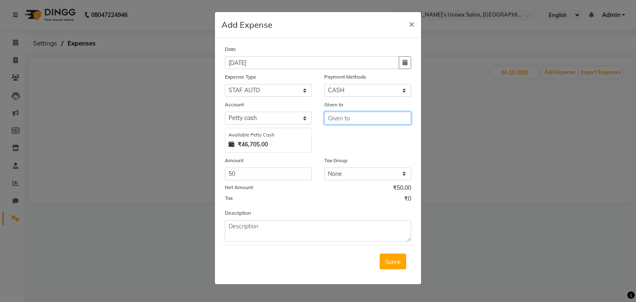
click at [346, 119] on input "text" at bounding box center [367, 118] width 87 height 13
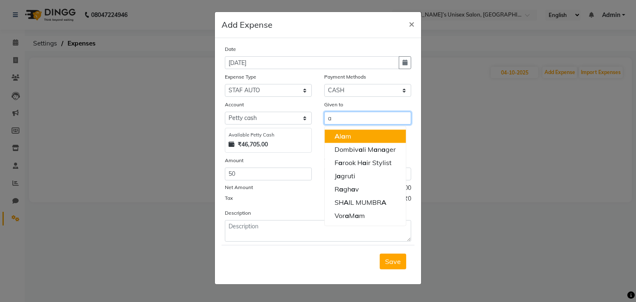
click at [343, 139] on span "a" at bounding box center [343, 136] width 4 height 8
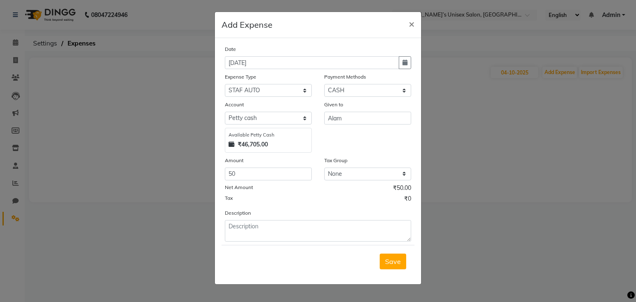
click at [389, 262] on span "Save" at bounding box center [393, 261] width 16 height 8
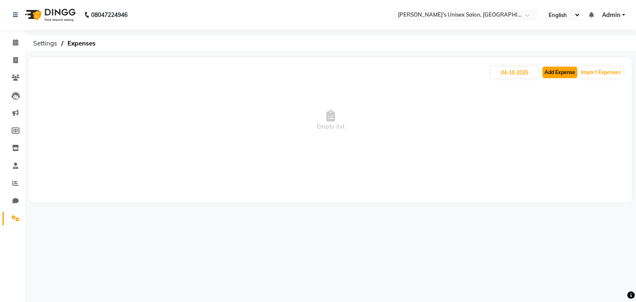
click at [564, 75] on button "Add Expense" at bounding box center [559, 73] width 35 height 12
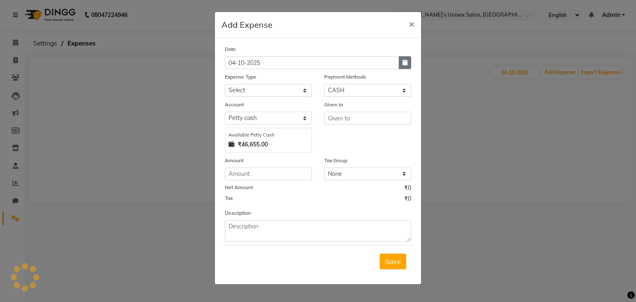
click at [408, 67] on button "button" at bounding box center [405, 62] width 12 height 13
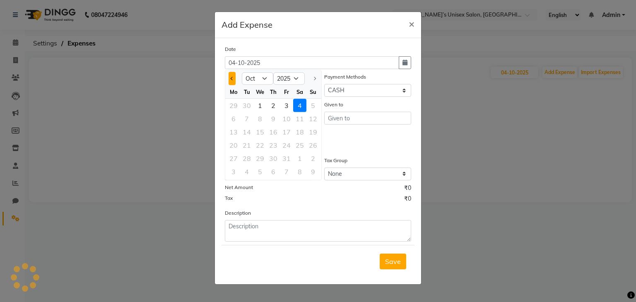
click at [233, 82] on button "Previous month" at bounding box center [231, 78] width 7 height 13
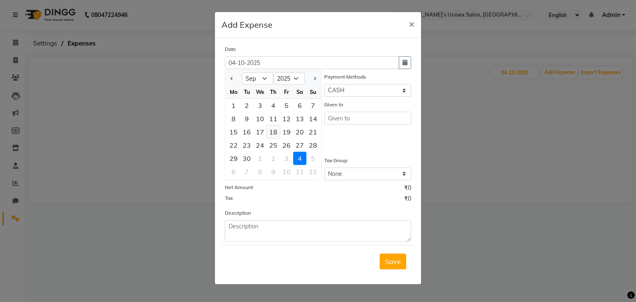
click at [278, 131] on div "18" at bounding box center [273, 131] width 13 height 13
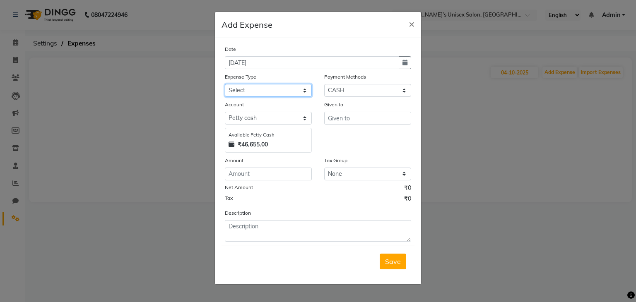
drag, startPoint x: 243, startPoint y: 90, endPoint x: 246, endPoint y: 96, distance: 6.7
click at [244, 90] on select "Select AALAM Advance Salary [PERSON_NAME] Bank charges Car maintenance cash to …" at bounding box center [268, 90] width 87 height 13
click at [225, 85] on select "Select AALAM Advance Salary [PERSON_NAME] Bank charges Car maintenance cash to …" at bounding box center [268, 90] width 87 height 13
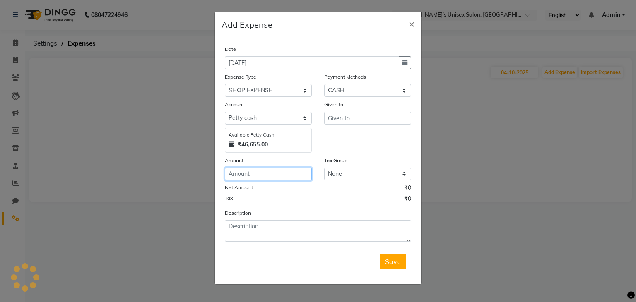
click at [252, 171] on input "number" at bounding box center [268, 174] width 87 height 13
click at [366, 111] on div "Given to" at bounding box center [367, 106] width 87 height 12
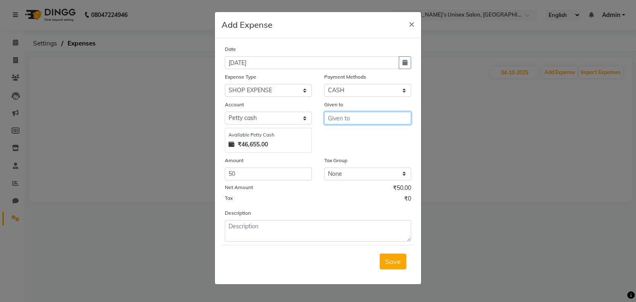
click at [365, 120] on input "text" at bounding box center [367, 118] width 87 height 13
click at [397, 257] on button "Save" at bounding box center [393, 262] width 26 height 16
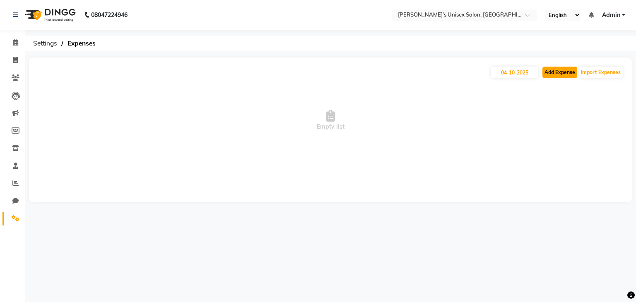
click at [553, 70] on button "Add Expense" at bounding box center [559, 73] width 35 height 12
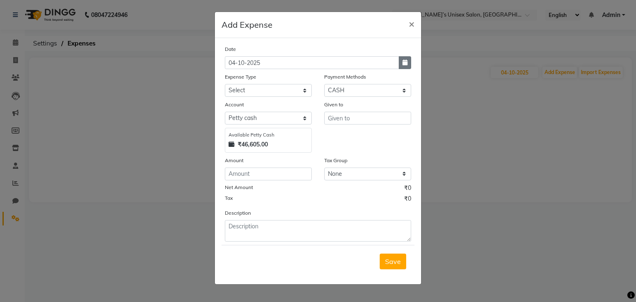
click at [407, 64] on icon "button" at bounding box center [404, 63] width 5 height 6
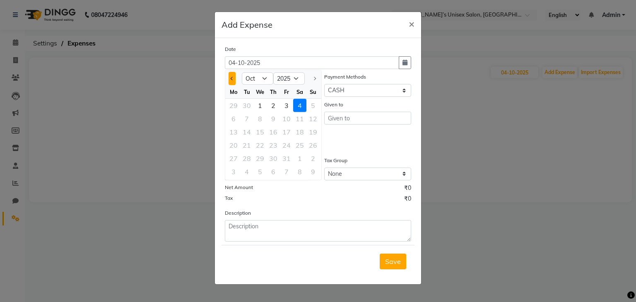
click at [231, 76] on button "Previous month" at bounding box center [231, 78] width 7 height 13
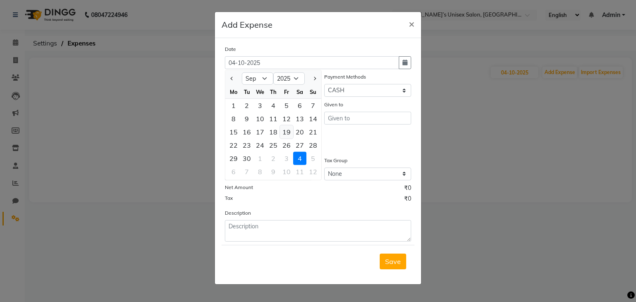
click at [286, 134] on div "19" at bounding box center [286, 131] width 13 height 13
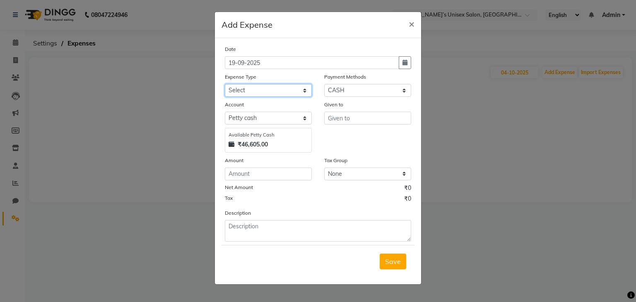
click at [243, 93] on select "Select AALAM Advance Salary [PERSON_NAME] Bank charges Car maintenance cash to …" at bounding box center [268, 90] width 87 height 13
click at [225, 85] on select "Select AALAM Advance Salary [PERSON_NAME] Bank charges Car maintenance cash to …" at bounding box center [268, 90] width 87 height 13
click at [257, 176] on input "number" at bounding box center [268, 174] width 87 height 13
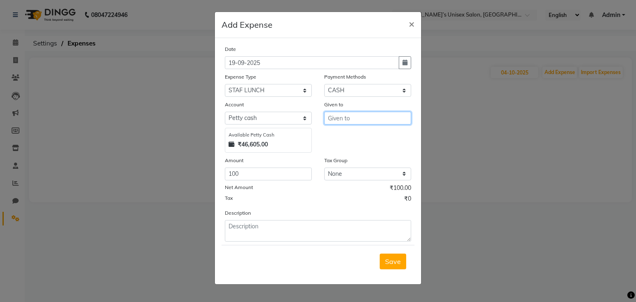
drag, startPoint x: 344, startPoint y: 125, endPoint x: 348, endPoint y: 122, distance: 4.7
click at [347, 123] on input "text" at bounding box center [367, 118] width 87 height 13
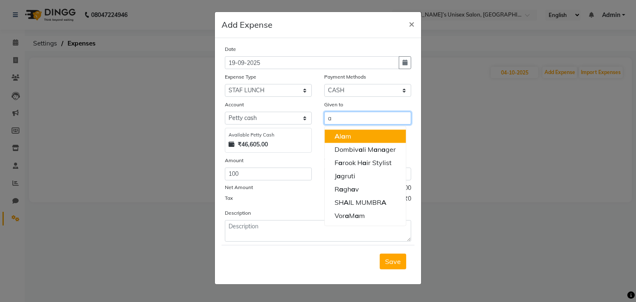
drag, startPoint x: 347, startPoint y: 140, endPoint x: 347, endPoint y: 147, distance: 6.2
click at [347, 139] on ngb-highlight "A [PERSON_NAME]" at bounding box center [342, 136] width 17 height 8
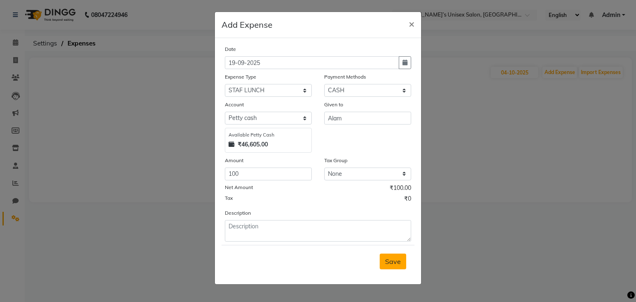
click at [390, 262] on span "Save" at bounding box center [393, 261] width 16 height 8
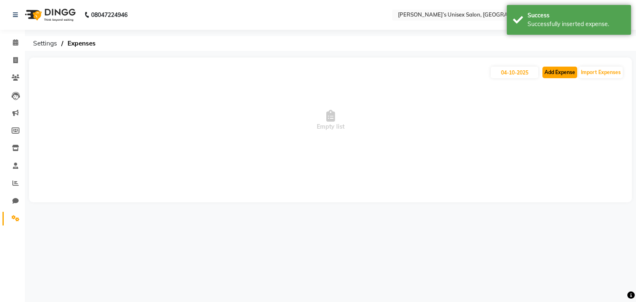
click at [560, 68] on button "Add Expense" at bounding box center [559, 73] width 35 height 12
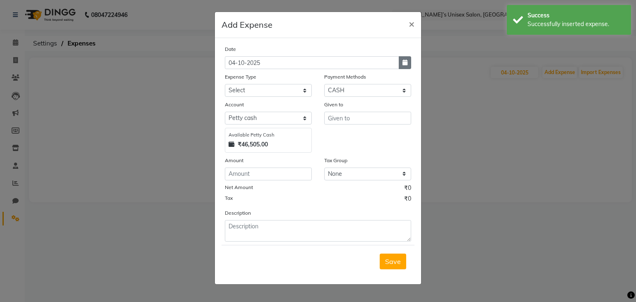
click at [406, 63] on icon "button" at bounding box center [404, 63] width 5 height 6
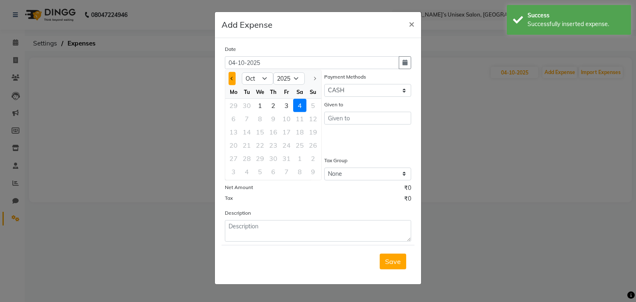
click at [231, 78] on span "Previous month" at bounding box center [232, 78] width 3 height 3
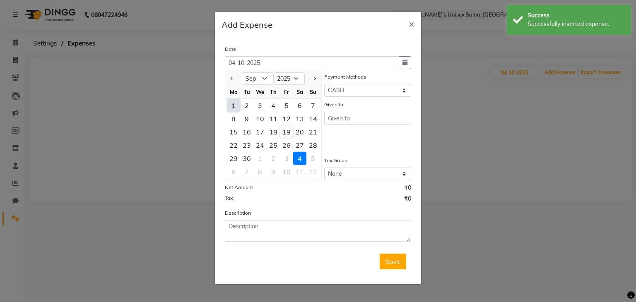
click at [288, 133] on div "19" at bounding box center [286, 131] width 13 height 13
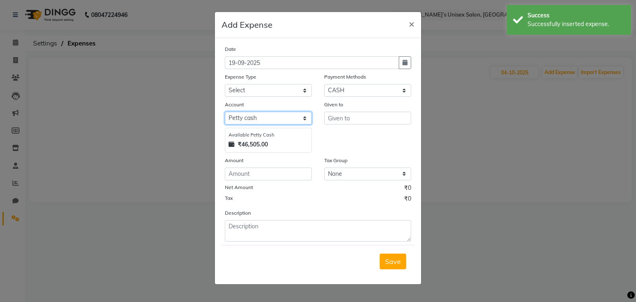
click at [246, 115] on select "Select [PERSON_NAME] cash Default account" at bounding box center [268, 118] width 87 height 13
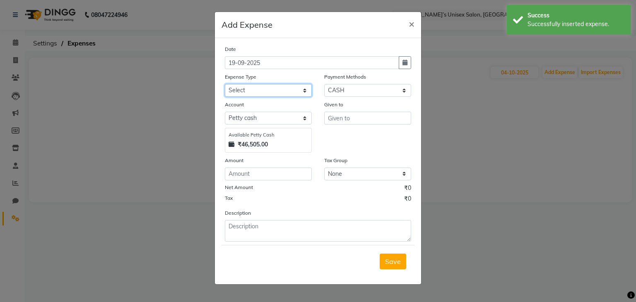
click at [247, 91] on select "Select AALAM Advance Salary [PERSON_NAME] Bank charges Car maintenance cash to …" at bounding box center [268, 90] width 87 height 13
click at [250, 91] on select "Select AALAM Advance Salary [PERSON_NAME] Bank charges Car maintenance cash to …" at bounding box center [268, 90] width 87 height 13
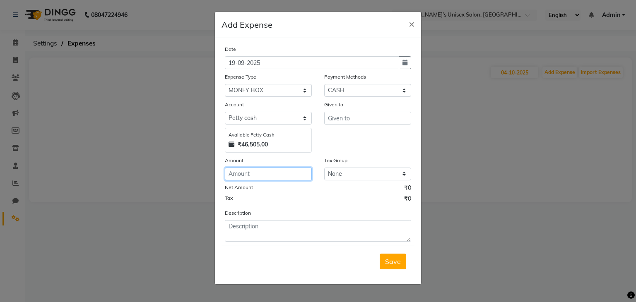
click at [242, 176] on input "number" at bounding box center [268, 174] width 87 height 13
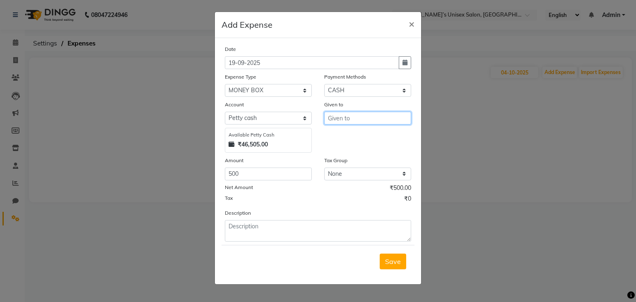
click at [338, 120] on input "text" at bounding box center [367, 118] width 87 height 13
click at [395, 265] on span "Save" at bounding box center [393, 261] width 16 height 8
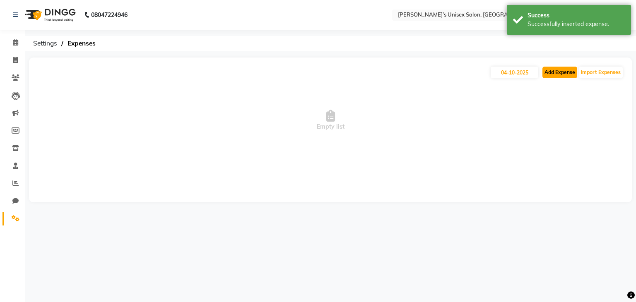
click at [559, 73] on button "Add Expense" at bounding box center [559, 73] width 35 height 12
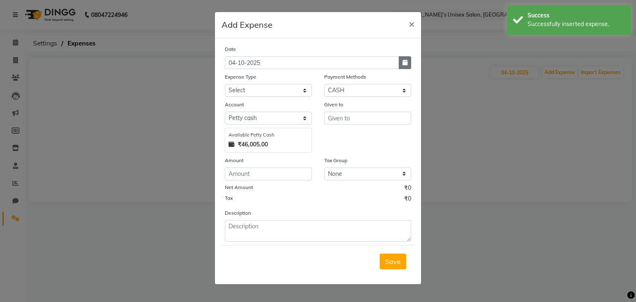
click at [401, 65] on button "button" at bounding box center [405, 62] width 12 height 13
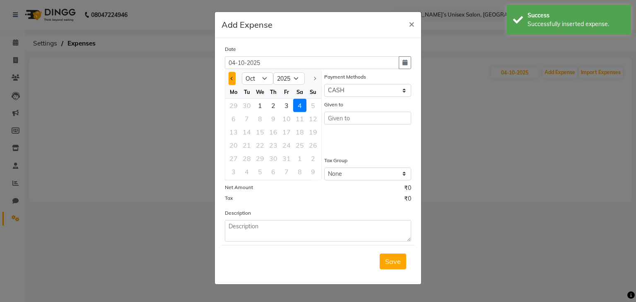
click at [232, 81] on button "Previous month" at bounding box center [231, 78] width 7 height 13
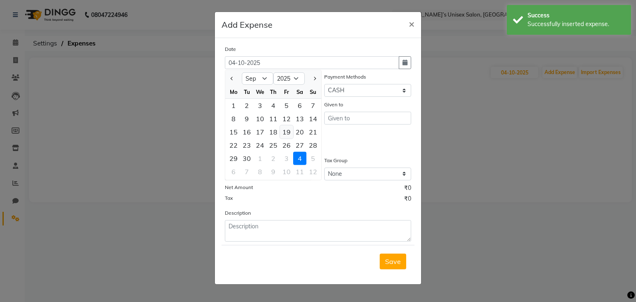
click at [288, 132] on div "19" at bounding box center [286, 131] width 13 height 13
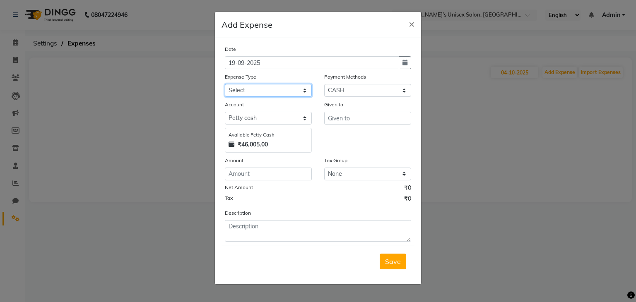
click at [255, 89] on select "Select AALAM Advance Salary [PERSON_NAME] Bank charges Car maintenance cash to …" at bounding box center [268, 90] width 87 height 13
click at [225, 85] on select "Select AALAM Advance Salary [PERSON_NAME] Bank charges Car maintenance cash to …" at bounding box center [268, 90] width 87 height 13
click at [250, 174] on input "number" at bounding box center [268, 174] width 87 height 13
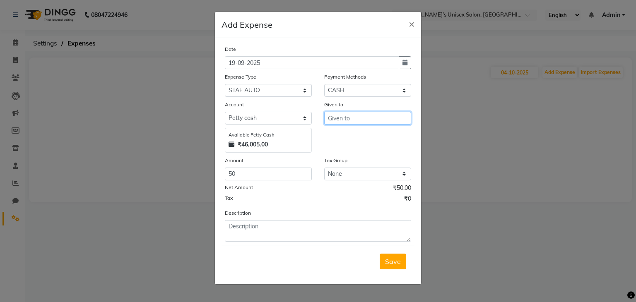
click at [342, 120] on input "text" at bounding box center [367, 118] width 87 height 13
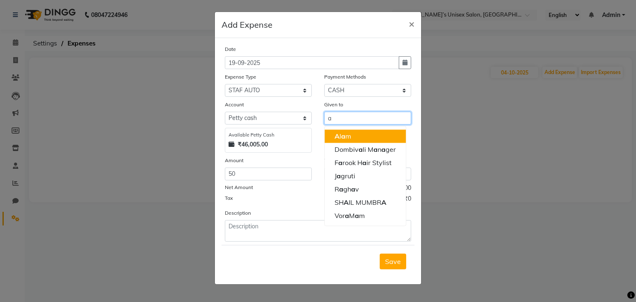
click at [338, 139] on span "A" at bounding box center [336, 136] width 5 height 8
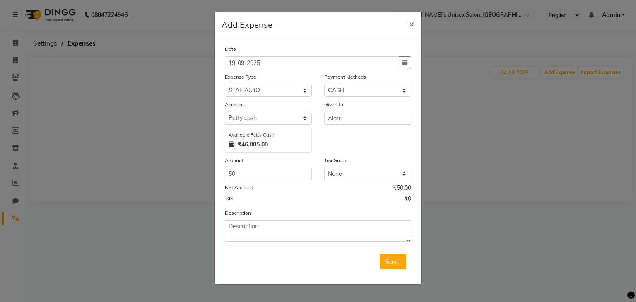
click at [389, 260] on span "Save" at bounding box center [393, 261] width 16 height 8
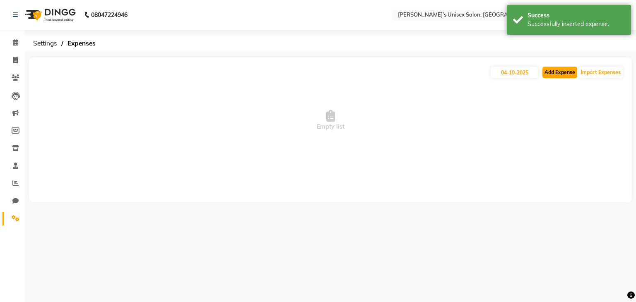
click at [548, 70] on button "Add Expense" at bounding box center [559, 73] width 35 height 12
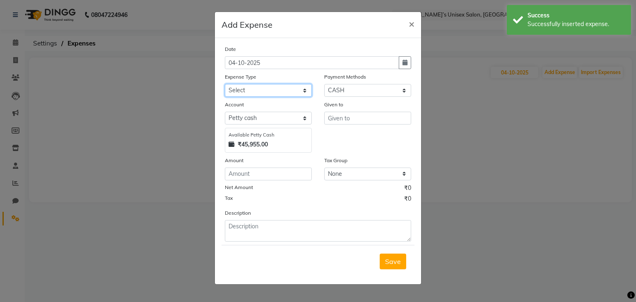
click at [272, 94] on select "Select AALAM Advance Salary [PERSON_NAME] Bank charges Car maintenance cash to …" at bounding box center [268, 90] width 87 height 13
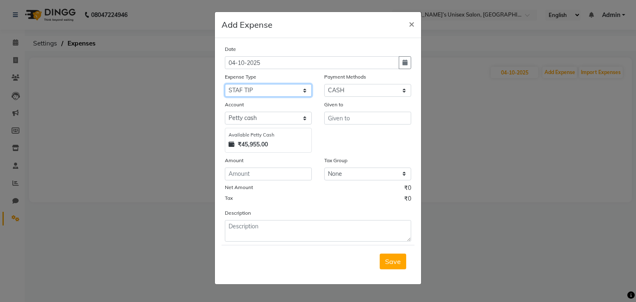
click at [225, 85] on select "Select AALAM Advance Salary [PERSON_NAME] Bank charges Car maintenance cash to …" at bounding box center [268, 90] width 87 height 13
click at [245, 172] on input "number" at bounding box center [268, 174] width 87 height 13
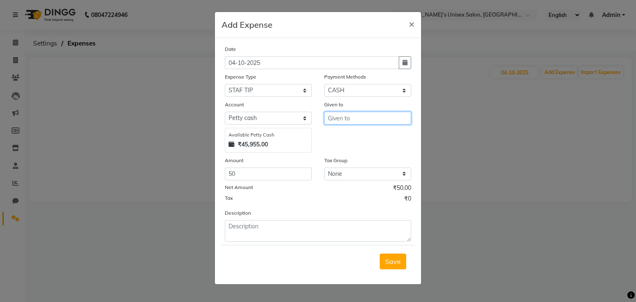
click at [360, 120] on input "text" at bounding box center [367, 118] width 87 height 13
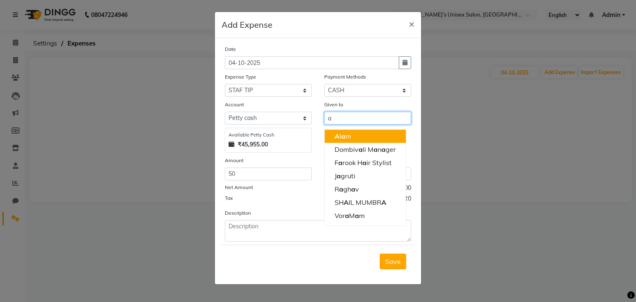
click at [345, 140] on ngb-highlight "A [PERSON_NAME]" at bounding box center [342, 136] width 17 height 8
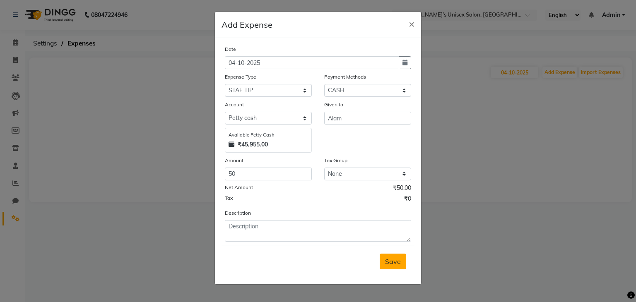
click at [387, 258] on button "Save" at bounding box center [393, 262] width 26 height 16
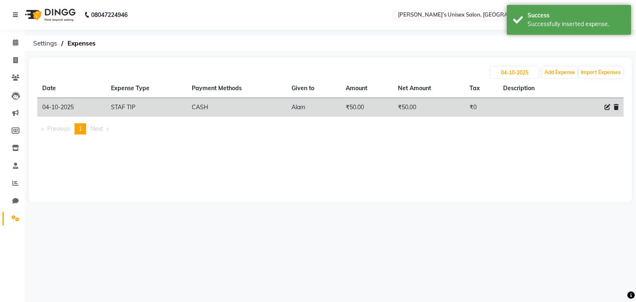
click at [608, 108] on icon at bounding box center [607, 107] width 6 height 6
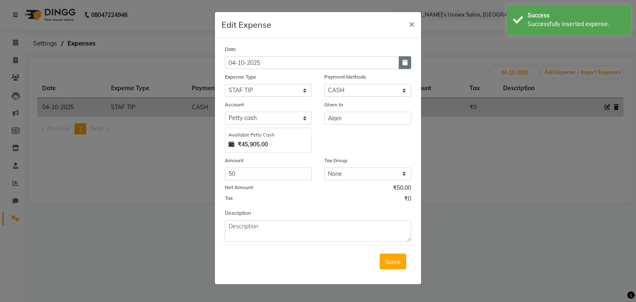
click at [405, 63] on icon "button" at bounding box center [404, 63] width 5 height 6
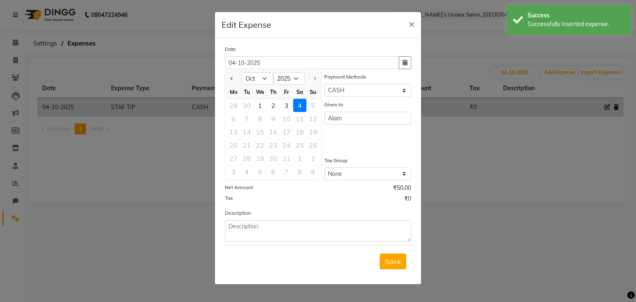
click at [235, 78] on div at bounding box center [233, 78] width 17 height 13
click at [232, 78] on span "Previous month" at bounding box center [232, 78] width 3 height 3
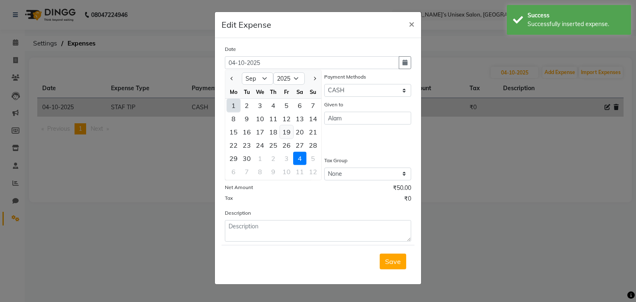
click at [290, 135] on div "19" at bounding box center [286, 131] width 13 height 13
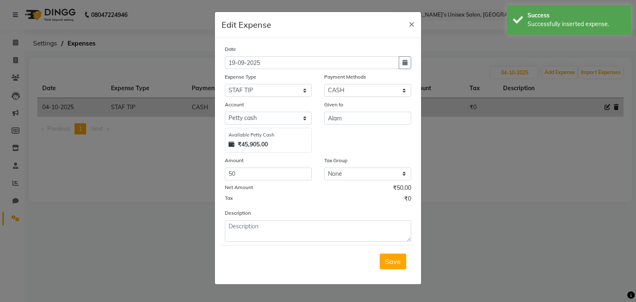
click at [394, 260] on span "Save" at bounding box center [393, 261] width 16 height 8
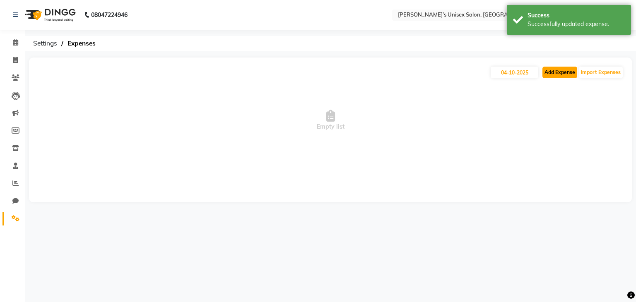
click at [553, 72] on button "Add Expense" at bounding box center [559, 73] width 35 height 12
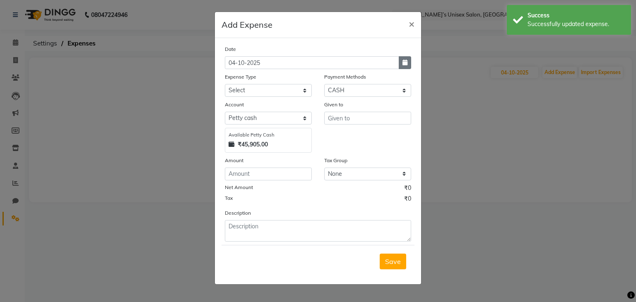
click at [406, 60] on icon "button" at bounding box center [404, 63] width 5 height 6
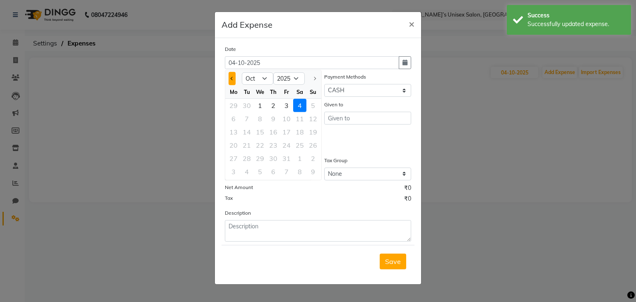
click at [233, 77] on button "Previous month" at bounding box center [231, 78] width 7 height 13
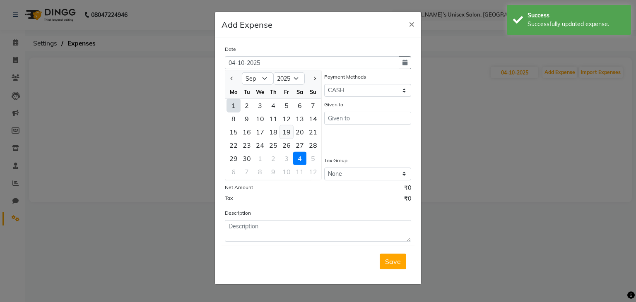
click at [288, 130] on div "19" at bounding box center [286, 131] width 13 height 13
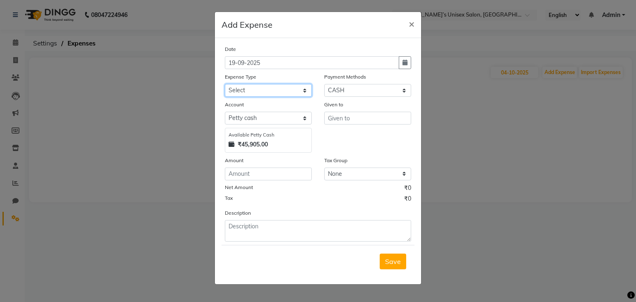
click at [242, 93] on select "Select AALAM Advance Salary [PERSON_NAME] Bank charges Car maintenance cash to …" at bounding box center [268, 90] width 87 height 13
click at [225, 85] on select "Select AALAM Advance Salary [PERSON_NAME] Bank charges Car maintenance cash to …" at bounding box center [268, 90] width 87 height 13
click at [237, 175] on input "number" at bounding box center [268, 174] width 87 height 13
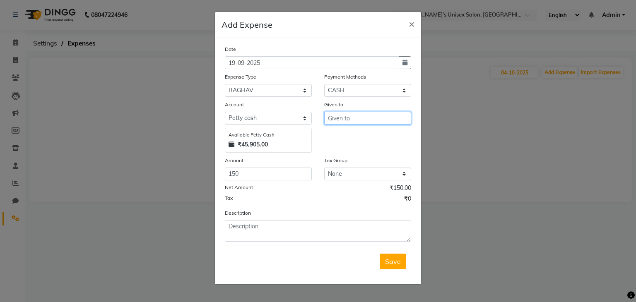
click at [353, 120] on input "text" at bounding box center [367, 118] width 87 height 13
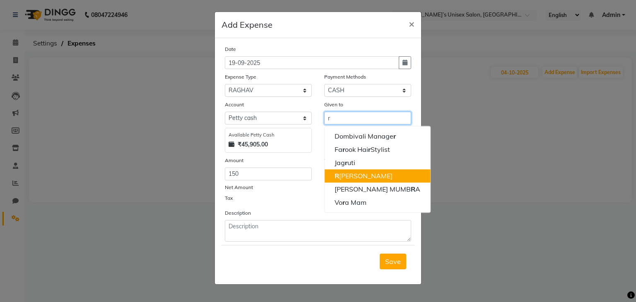
click at [364, 177] on button "R [PERSON_NAME]" at bounding box center [378, 175] width 106 height 13
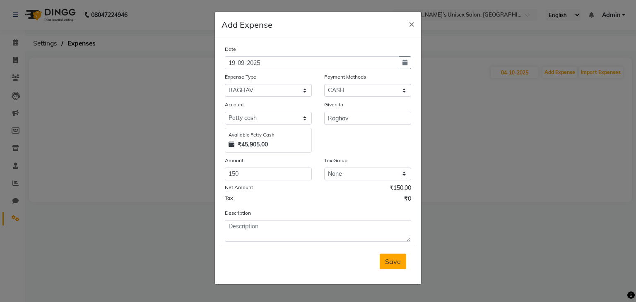
click at [393, 269] on button "Save" at bounding box center [393, 262] width 26 height 16
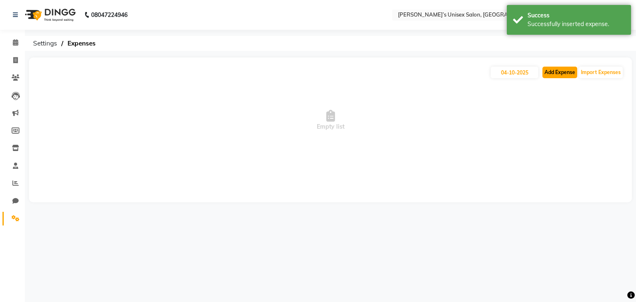
click at [553, 73] on button "Add Expense" at bounding box center [559, 73] width 35 height 12
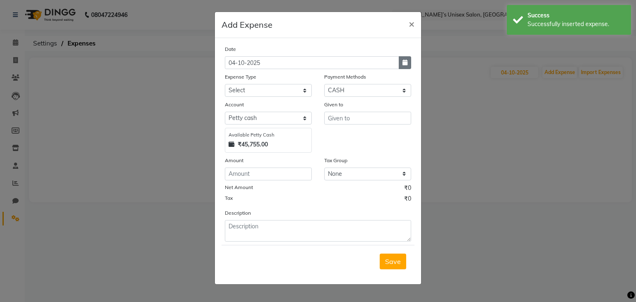
click at [405, 64] on icon "button" at bounding box center [404, 63] width 5 height 6
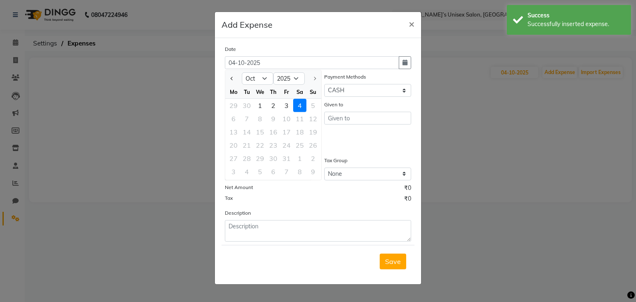
click at [235, 75] on button "Previous month" at bounding box center [231, 78] width 7 height 13
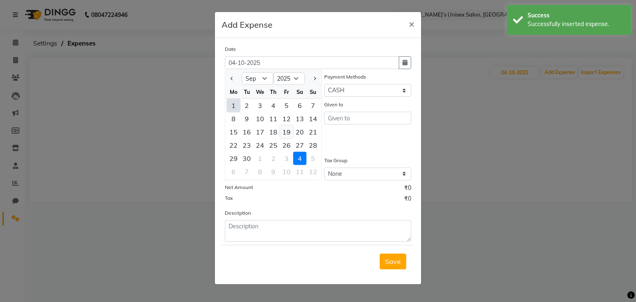
click at [288, 134] on div "19" at bounding box center [286, 131] width 13 height 13
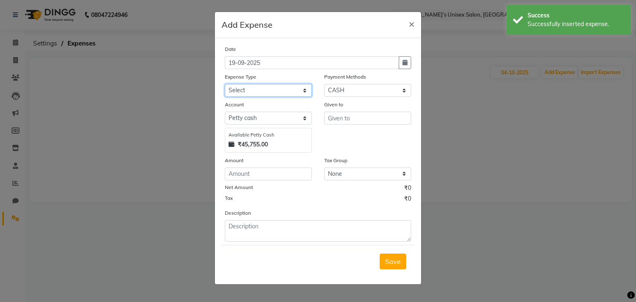
click at [245, 91] on select "Select AALAM Advance Salary [PERSON_NAME] Bank charges Car maintenance cash to …" at bounding box center [268, 90] width 87 height 13
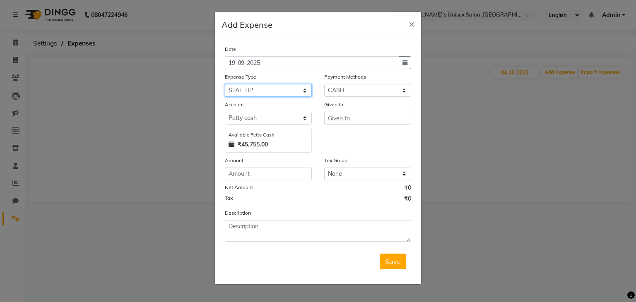
click at [225, 85] on select "Select AALAM Advance Salary [PERSON_NAME] Bank charges Car maintenance cash to …" at bounding box center [268, 90] width 87 height 13
click at [248, 174] on input "number" at bounding box center [268, 174] width 87 height 13
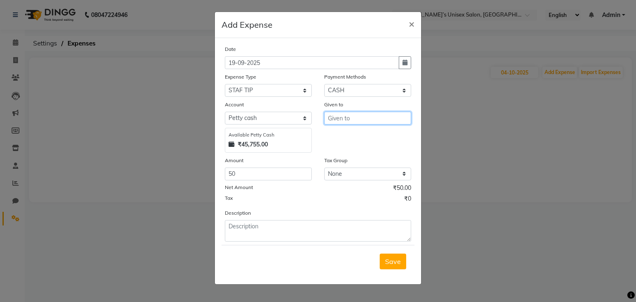
click at [343, 122] on input "text" at bounding box center [367, 118] width 87 height 13
click at [340, 142] on button "F arook Hair Stylist" at bounding box center [363, 136] width 77 height 13
click at [396, 266] on span "Save" at bounding box center [393, 261] width 16 height 8
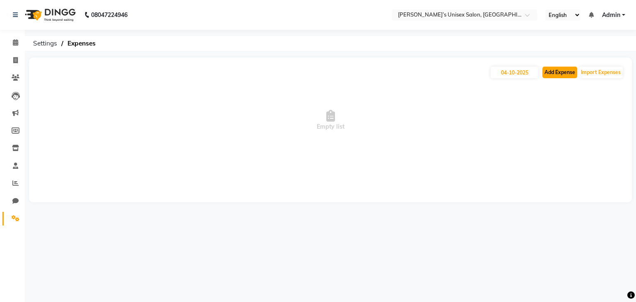
click at [561, 73] on button "Add Expense" at bounding box center [559, 73] width 35 height 12
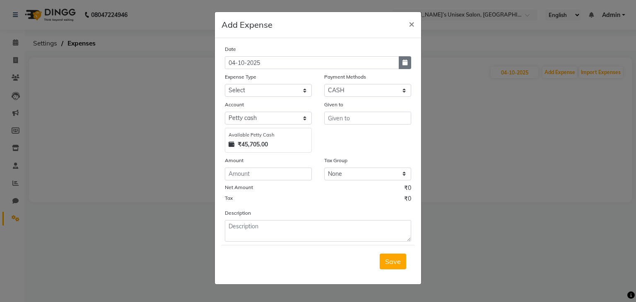
click at [402, 64] on button "button" at bounding box center [405, 62] width 12 height 13
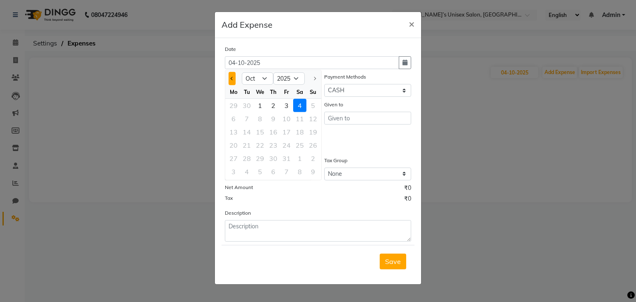
click at [228, 80] on button "Previous month" at bounding box center [231, 78] width 7 height 13
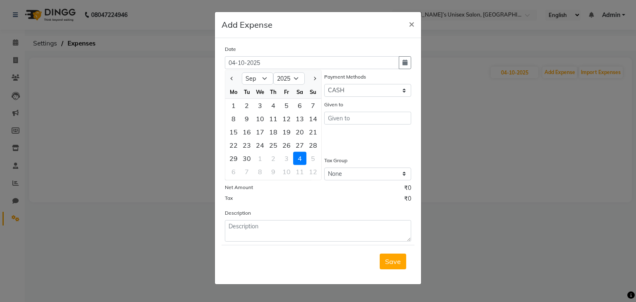
click at [299, 132] on div "20" at bounding box center [299, 131] width 13 height 13
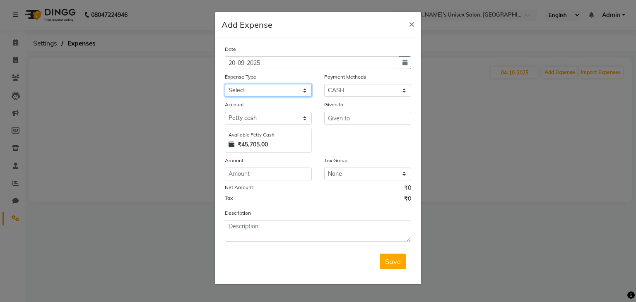
click at [247, 91] on select "Select AALAM Advance Salary [PERSON_NAME] Bank charges Car maintenance cash to …" at bounding box center [268, 90] width 87 height 13
click at [250, 92] on select "Select AALAM Advance Salary [PERSON_NAME] Bank charges Car maintenance cash to …" at bounding box center [268, 90] width 87 height 13
click at [247, 173] on input "number" at bounding box center [268, 174] width 87 height 13
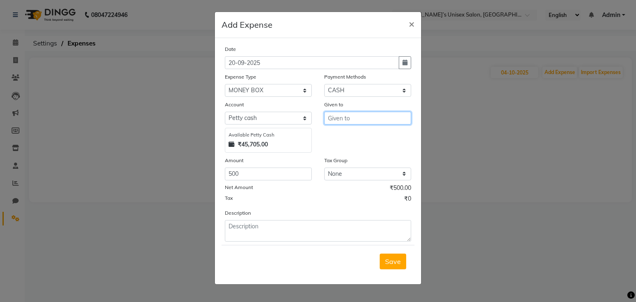
click at [360, 114] on input "text" at bounding box center [367, 118] width 87 height 13
click at [388, 269] on button "Save" at bounding box center [393, 262] width 26 height 16
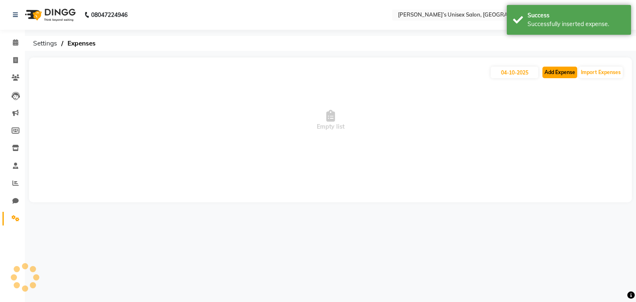
click at [556, 72] on button "Add Expense" at bounding box center [559, 73] width 35 height 12
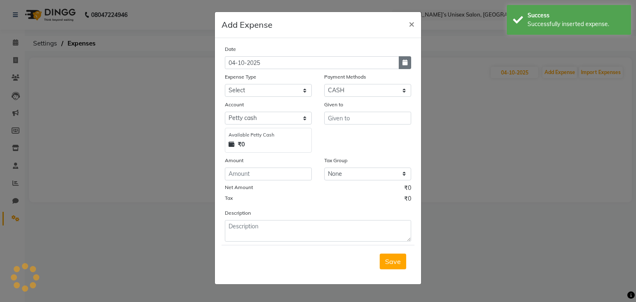
click at [407, 60] on icon "button" at bounding box center [404, 63] width 5 height 6
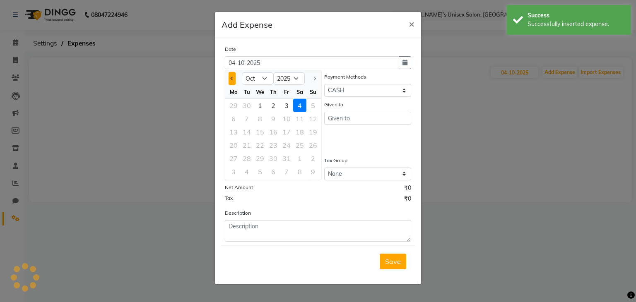
click at [235, 77] on button "Previous month" at bounding box center [231, 78] width 7 height 13
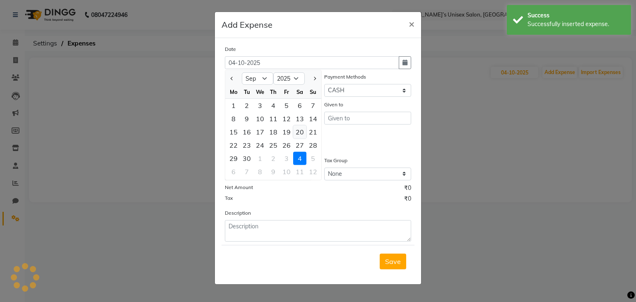
click at [302, 132] on div "20" at bounding box center [299, 131] width 13 height 13
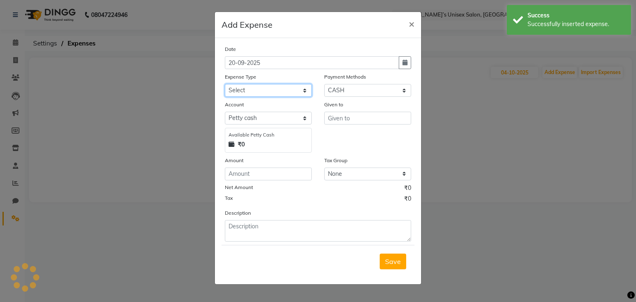
click at [242, 92] on select "Select AALAM Advance Salary [PERSON_NAME] Bank charges Car maintenance cash to …" at bounding box center [268, 90] width 87 height 13
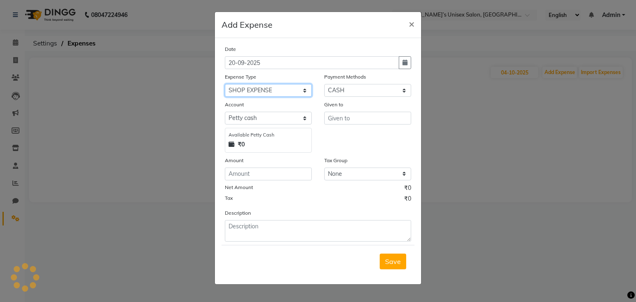
click at [225, 85] on select "Select AALAM Advance Salary [PERSON_NAME] Bank charges Car maintenance cash to …" at bounding box center [268, 90] width 87 height 13
click at [250, 171] on input "number" at bounding box center [268, 174] width 87 height 13
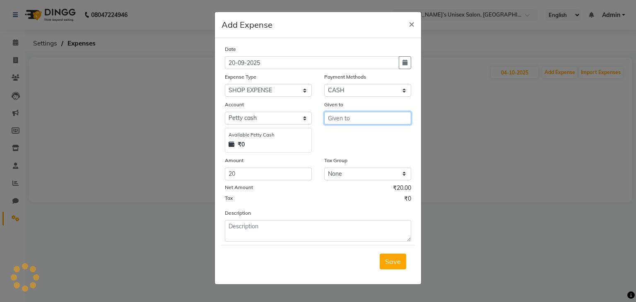
click at [347, 116] on input "text" at bounding box center [367, 118] width 87 height 13
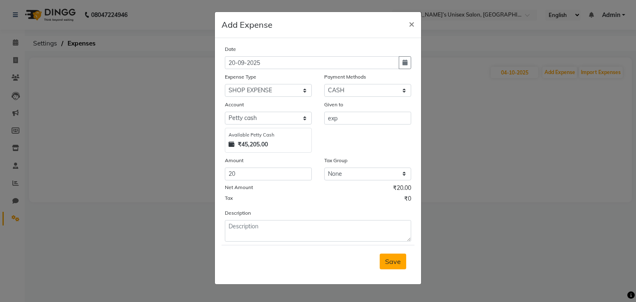
click at [390, 260] on span "Save" at bounding box center [393, 261] width 16 height 8
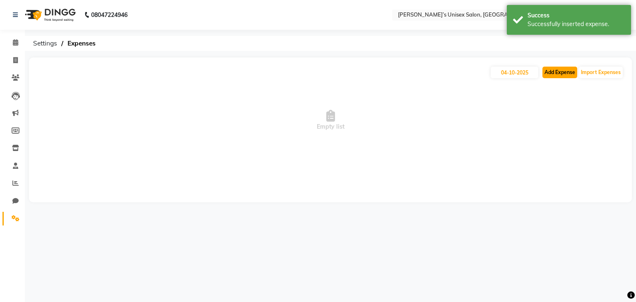
click at [563, 73] on button "Add Expense" at bounding box center [559, 73] width 35 height 12
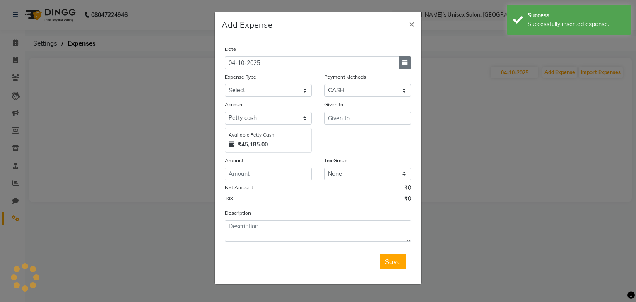
click at [406, 65] on icon "button" at bounding box center [404, 63] width 5 height 6
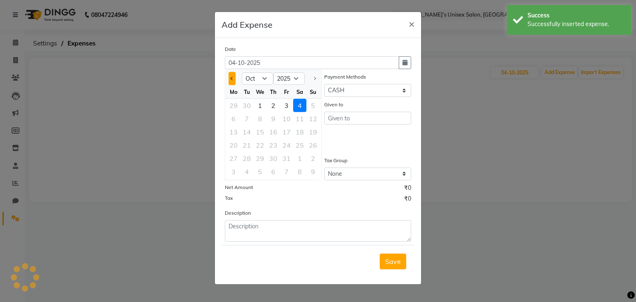
click at [230, 77] on button "Previous month" at bounding box center [231, 78] width 7 height 13
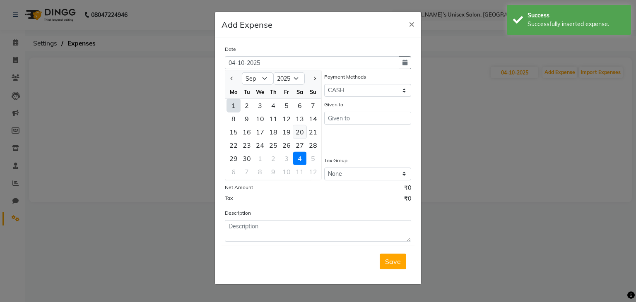
click at [299, 130] on div "20" at bounding box center [299, 131] width 13 height 13
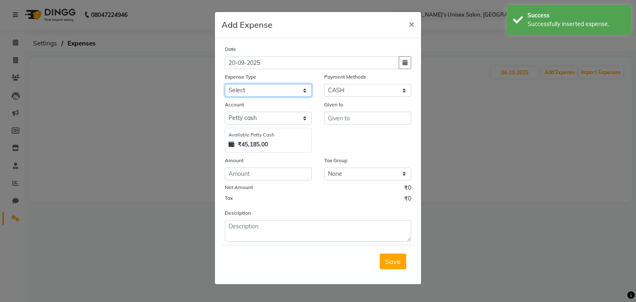
click at [260, 93] on select "Select AALAM Advance Salary [PERSON_NAME] Bank charges Car maintenance cash to …" at bounding box center [268, 90] width 87 height 13
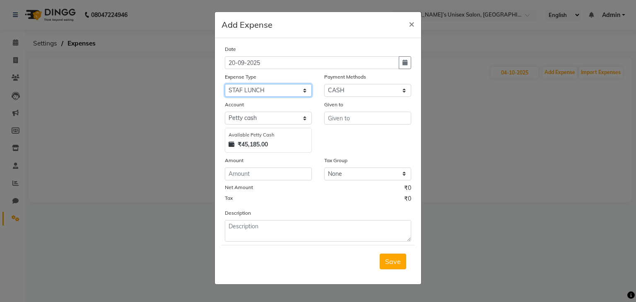
click at [225, 85] on select "Select AALAM Advance Salary [PERSON_NAME] Bank charges Car maintenance cash to …" at bounding box center [268, 90] width 87 height 13
click at [252, 176] on input "number" at bounding box center [268, 174] width 87 height 13
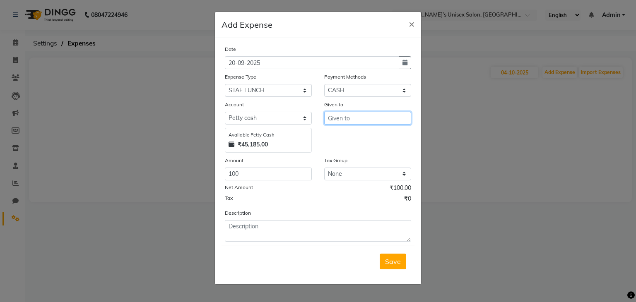
click at [341, 121] on input "text" at bounding box center [367, 118] width 87 height 13
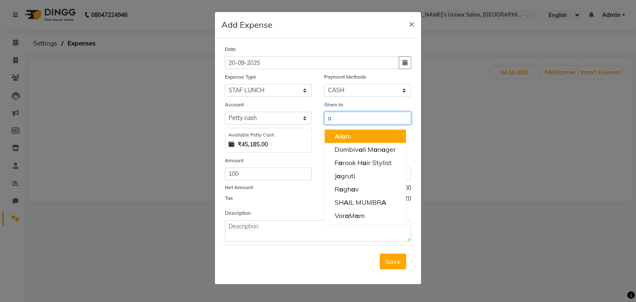
click at [346, 137] on ngb-highlight "A [PERSON_NAME]" at bounding box center [342, 136] width 17 height 8
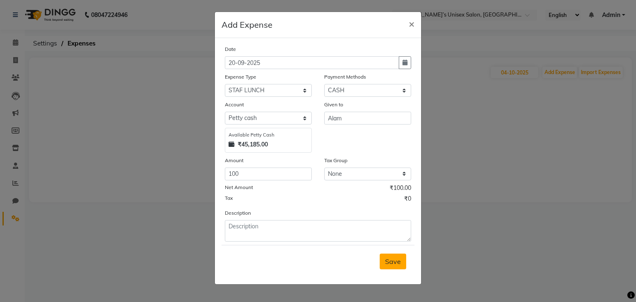
click at [386, 260] on span "Save" at bounding box center [393, 261] width 16 height 8
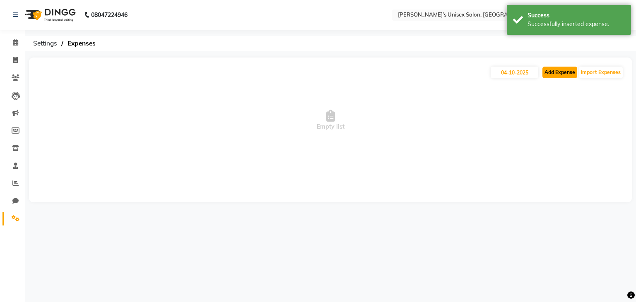
click at [564, 70] on button "Add Expense" at bounding box center [559, 73] width 35 height 12
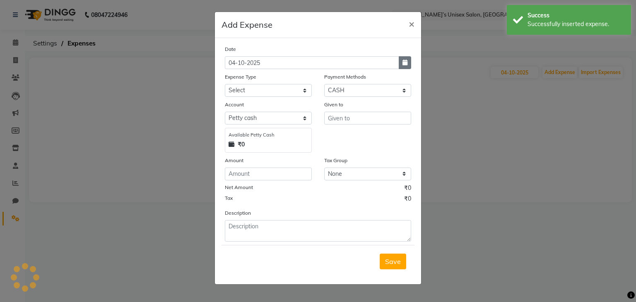
click at [405, 63] on icon "button" at bounding box center [404, 63] width 5 height 6
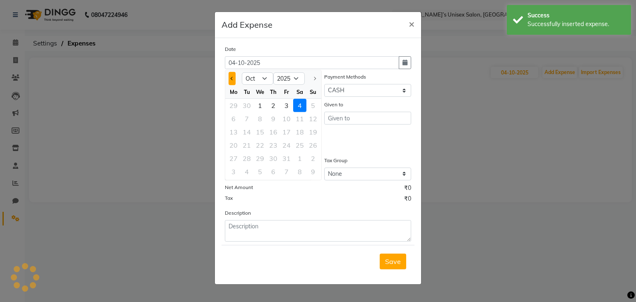
click at [233, 77] on button "Previous month" at bounding box center [231, 78] width 7 height 13
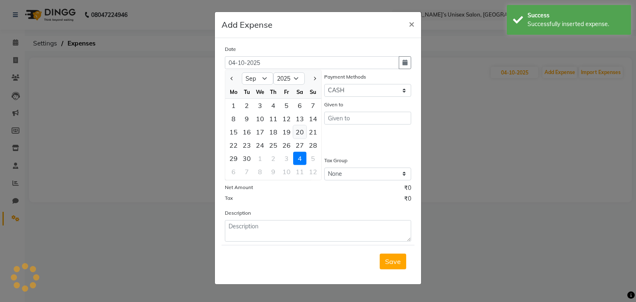
click at [299, 131] on div "20" at bounding box center [299, 131] width 13 height 13
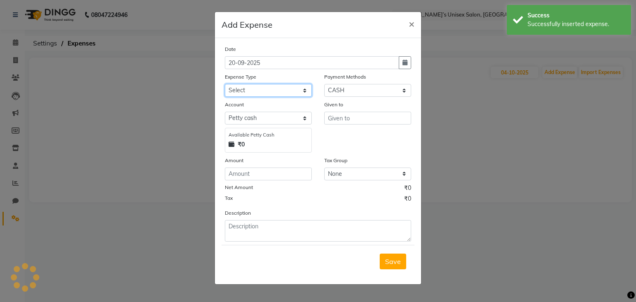
click at [255, 89] on select "Select AALAM Advance Salary [PERSON_NAME] Bank charges Car maintenance cash to …" at bounding box center [268, 90] width 87 height 13
click at [225, 85] on select "Select AALAM Advance Salary [PERSON_NAME] Bank charges Car maintenance cash to …" at bounding box center [268, 90] width 87 height 13
click at [247, 173] on input "number" at bounding box center [268, 174] width 87 height 13
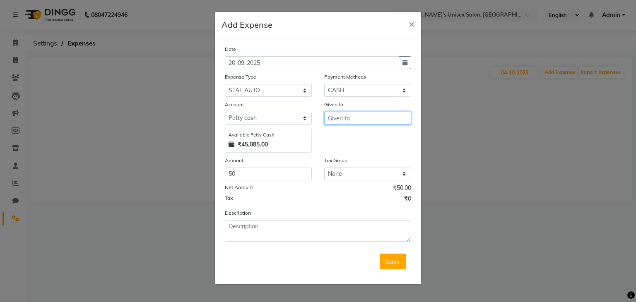
click at [345, 123] on input "text" at bounding box center [367, 118] width 87 height 13
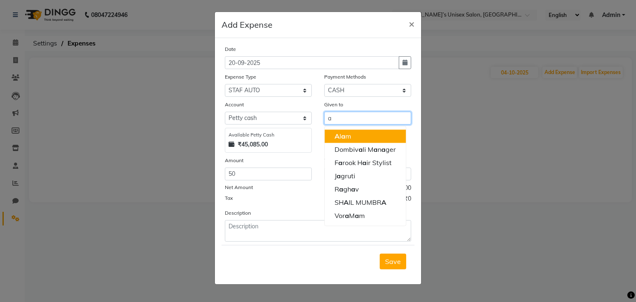
click at [350, 137] on ngb-highlight "A [PERSON_NAME]" at bounding box center [342, 136] width 17 height 8
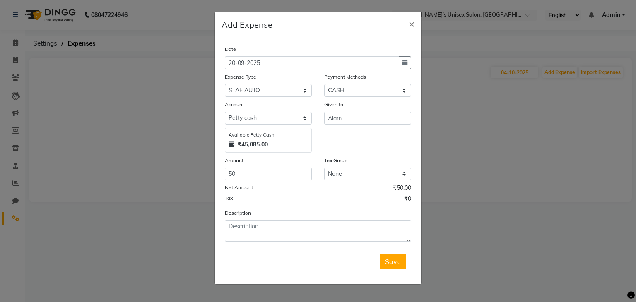
click at [389, 261] on span "Save" at bounding box center [393, 261] width 16 height 8
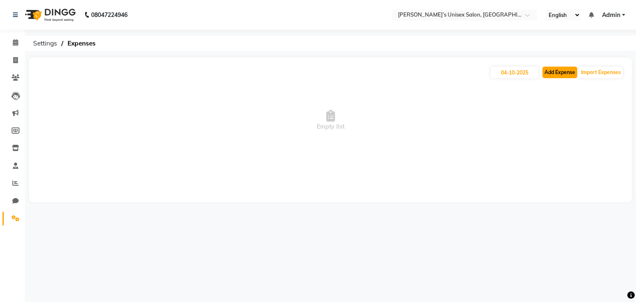
click at [549, 74] on button "Add Expense" at bounding box center [559, 73] width 35 height 12
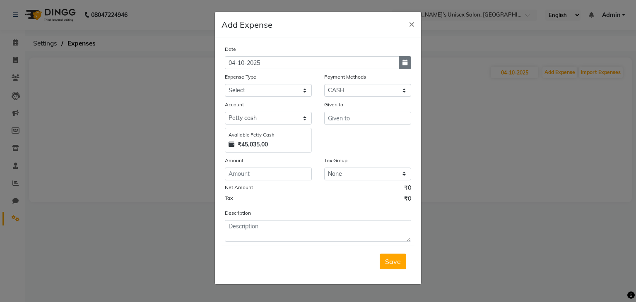
click at [404, 65] on icon "button" at bounding box center [404, 63] width 5 height 6
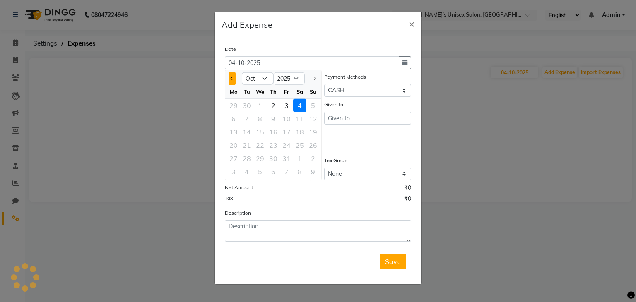
click at [231, 74] on button "Previous month" at bounding box center [231, 78] width 7 height 13
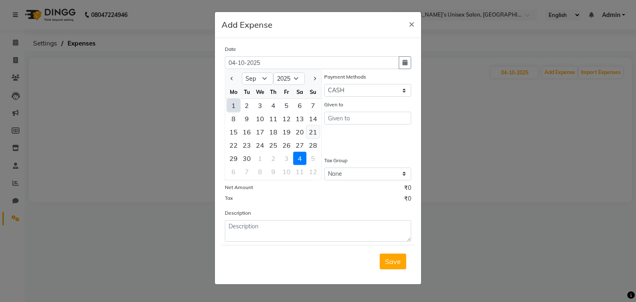
click at [313, 132] on div "21" at bounding box center [312, 131] width 13 height 13
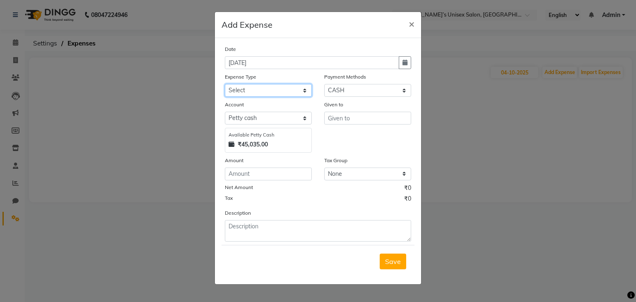
click at [243, 88] on select "Select AALAM Advance Salary [PERSON_NAME] Bank charges Car maintenance cash to …" at bounding box center [268, 90] width 87 height 13
click at [263, 95] on select "Select AALAM Advance Salary [PERSON_NAME] Bank charges Car maintenance cash to …" at bounding box center [268, 90] width 87 height 13
click at [240, 177] on input "number" at bounding box center [268, 174] width 87 height 13
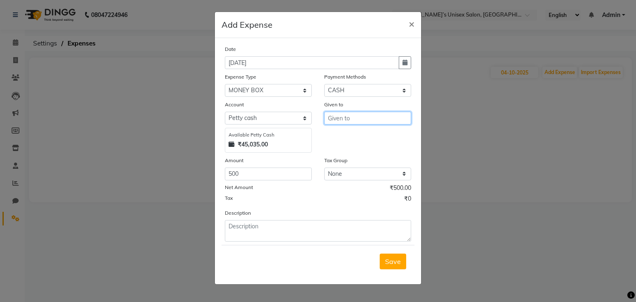
click at [344, 117] on input "text" at bounding box center [367, 118] width 87 height 13
drag, startPoint x: 392, startPoint y: 265, endPoint x: 379, endPoint y: 261, distance: 13.0
click at [392, 265] on span "Save" at bounding box center [393, 261] width 16 height 8
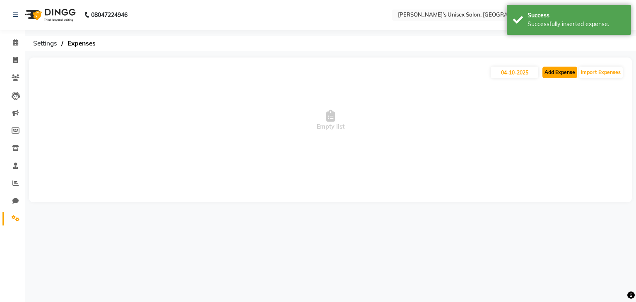
click at [552, 72] on button "Add Expense" at bounding box center [559, 73] width 35 height 12
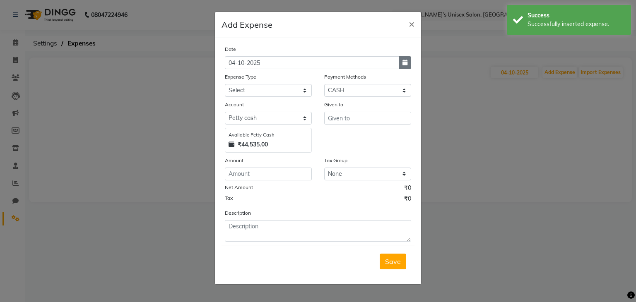
click at [409, 63] on button "button" at bounding box center [405, 62] width 12 height 13
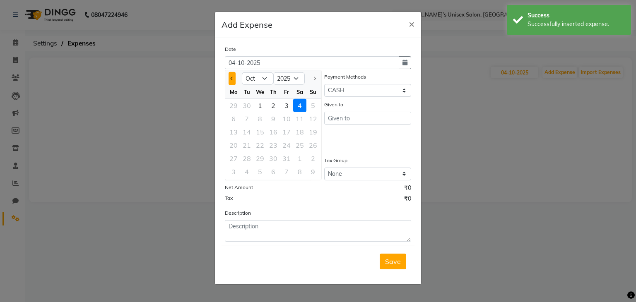
click at [233, 82] on button "Previous month" at bounding box center [231, 78] width 7 height 13
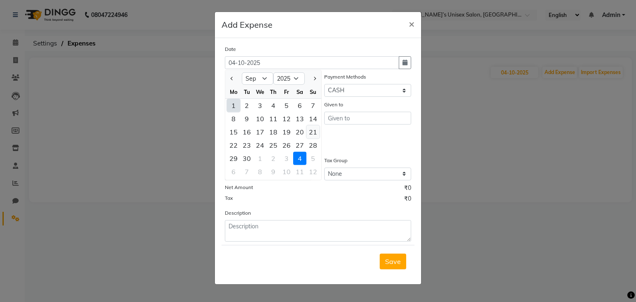
click at [312, 132] on div "21" at bounding box center [312, 131] width 13 height 13
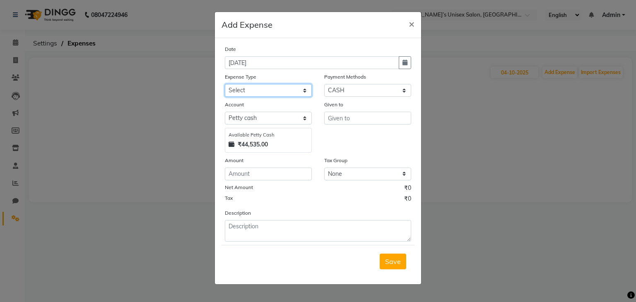
click at [249, 91] on select "Select AALAM Advance Salary [PERSON_NAME] Bank charges Car maintenance cash to …" at bounding box center [268, 90] width 87 height 13
click at [225, 85] on select "Select AALAM Advance Salary [PERSON_NAME] Bank charges Car maintenance cash to …" at bounding box center [268, 90] width 87 height 13
click at [258, 174] on input "number" at bounding box center [268, 174] width 87 height 13
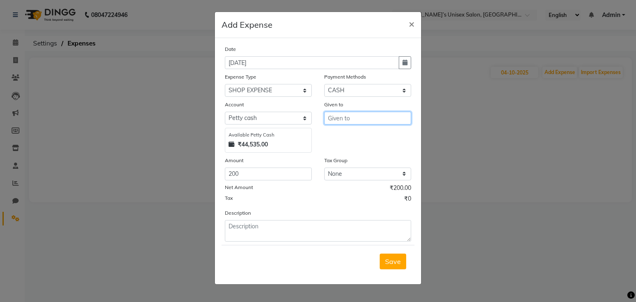
click at [346, 120] on input "text" at bounding box center [367, 118] width 87 height 13
click at [389, 262] on span "Save" at bounding box center [393, 261] width 16 height 8
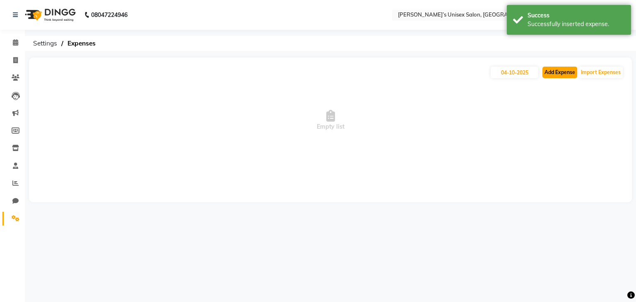
click at [558, 73] on button "Add Expense" at bounding box center [559, 73] width 35 height 12
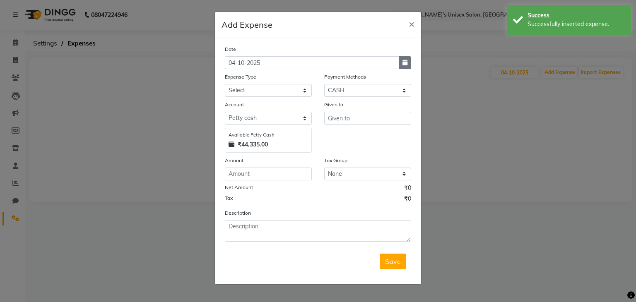
click at [406, 62] on icon "button" at bounding box center [404, 63] width 5 height 6
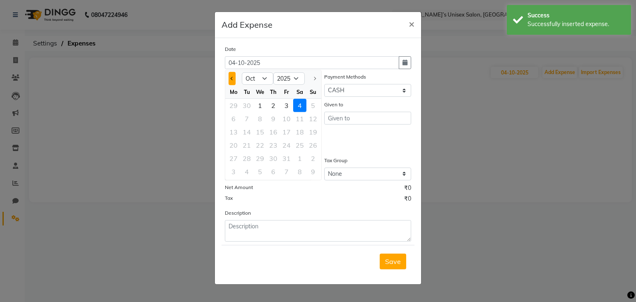
click at [235, 79] on div at bounding box center [233, 78] width 17 height 13
click at [231, 78] on span "Previous month" at bounding box center [232, 78] width 3 height 3
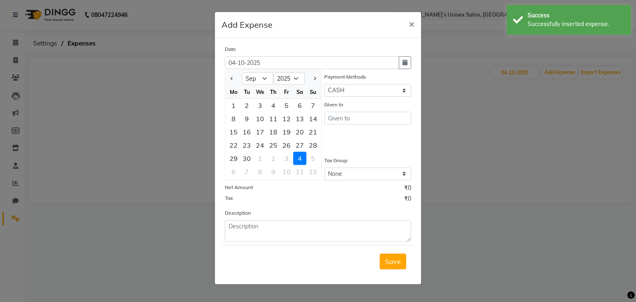
click at [313, 135] on div "21" at bounding box center [312, 131] width 13 height 13
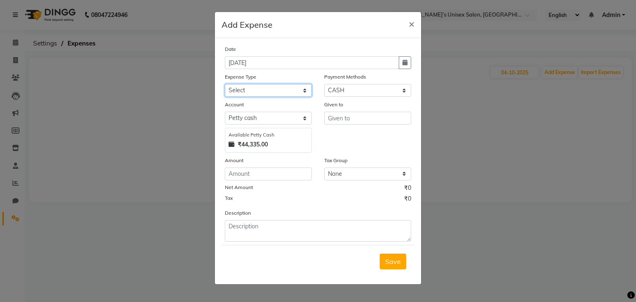
click at [247, 93] on select "Select AALAM Advance Salary [PERSON_NAME] Bank charges Car maintenance cash to …" at bounding box center [268, 90] width 87 height 13
click at [225, 85] on select "Select AALAM Advance Salary [PERSON_NAME] Bank charges Car maintenance cash to …" at bounding box center [268, 90] width 87 height 13
click at [252, 174] on input "number" at bounding box center [268, 174] width 87 height 13
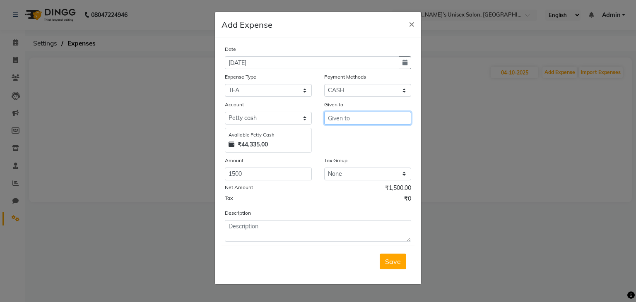
click at [345, 119] on input "text" at bounding box center [367, 118] width 87 height 13
click at [387, 262] on span "Save" at bounding box center [393, 261] width 16 height 8
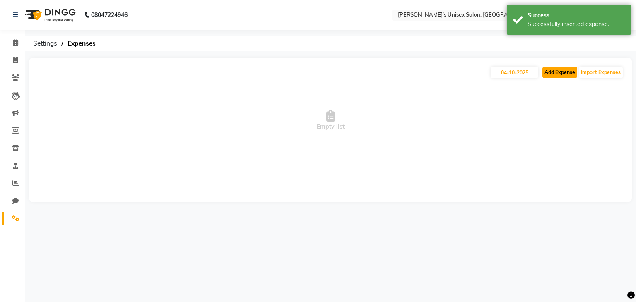
click at [553, 72] on button "Add Expense" at bounding box center [559, 73] width 35 height 12
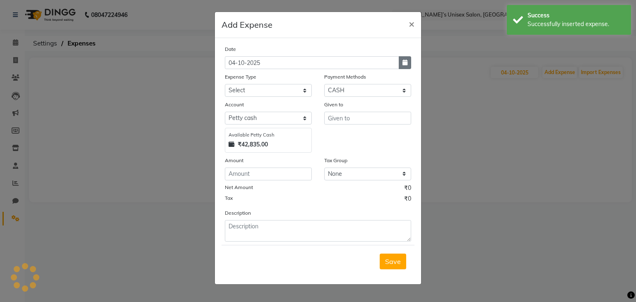
click at [404, 65] on icon "button" at bounding box center [404, 63] width 5 height 6
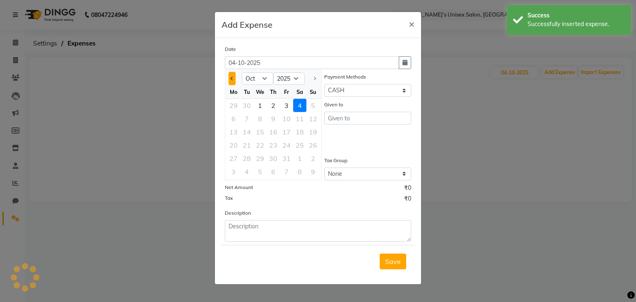
click at [229, 76] on button "Previous month" at bounding box center [231, 78] width 7 height 13
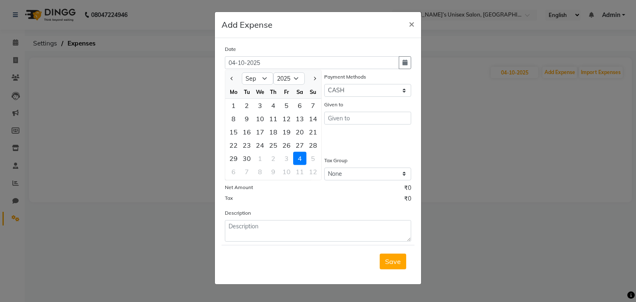
click at [313, 132] on div "21" at bounding box center [312, 131] width 13 height 13
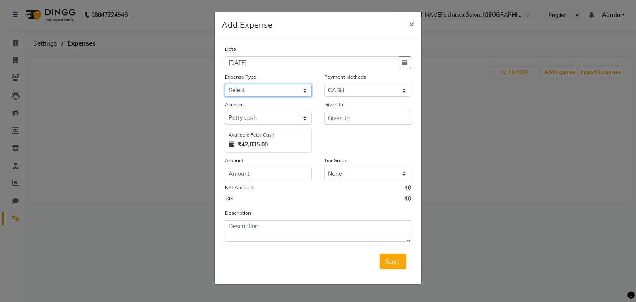
click at [252, 92] on select "Select AALAM Advance Salary [PERSON_NAME] Bank charges Car maintenance cash to …" at bounding box center [268, 90] width 87 height 13
click at [225, 85] on select "Select AALAM Advance Salary [PERSON_NAME] Bank charges Car maintenance cash to …" at bounding box center [268, 90] width 87 height 13
click at [243, 178] on input "number" at bounding box center [268, 174] width 87 height 13
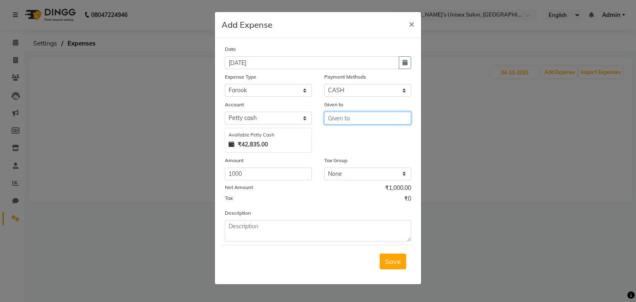
click at [333, 120] on input "text" at bounding box center [367, 118] width 87 height 13
click at [334, 135] on button "F arook Hair Stylist" at bounding box center [363, 136] width 77 height 13
click at [392, 268] on button "Save" at bounding box center [393, 262] width 26 height 16
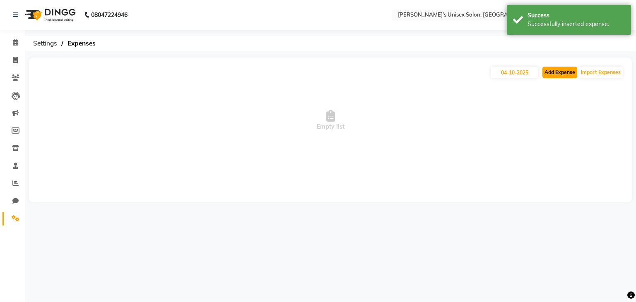
click at [557, 73] on button "Add Expense" at bounding box center [559, 73] width 35 height 12
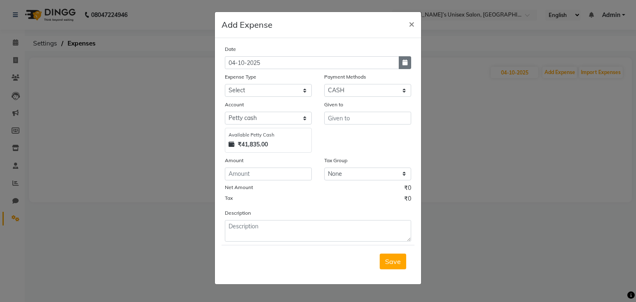
click at [399, 66] on button "button" at bounding box center [405, 62] width 12 height 13
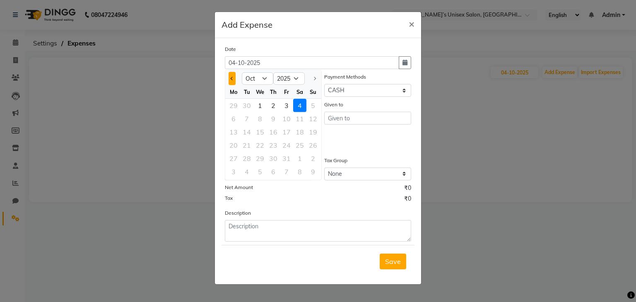
click at [228, 78] on button "Previous month" at bounding box center [231, 78] width 7 height 13
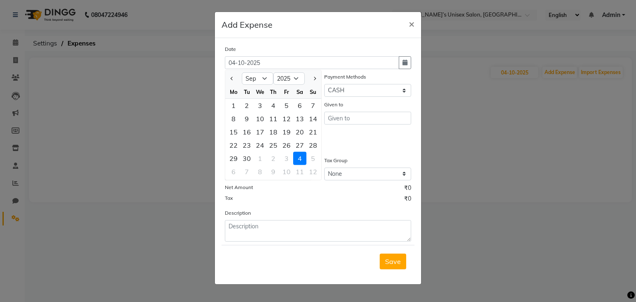
click at [311, 134] on div "21" at bounding box center [312, 131] width 13 height 13
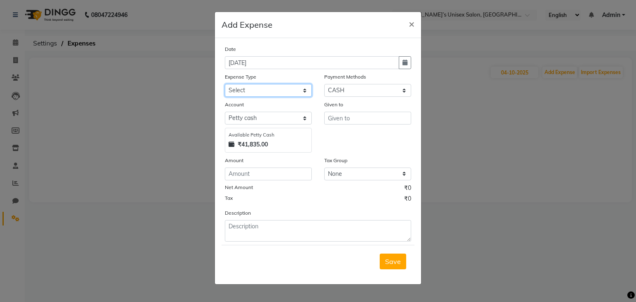
click at [250, 92] on select "Select AALAM Advance Salary [PERSON_NAME] Bank charges Car maintenance cash to …" at bounding box center [268, 90] width 87 height 13
click at [225, 85] on select "Select AALAM Advance Salary [PERSON_NAME] Bank charges Car maintenance cash to …" at bounding box center [268, 90] width 87 height 13
click at [248, 172] on input "number" at bounding box center [268, 174] width 87 height 13
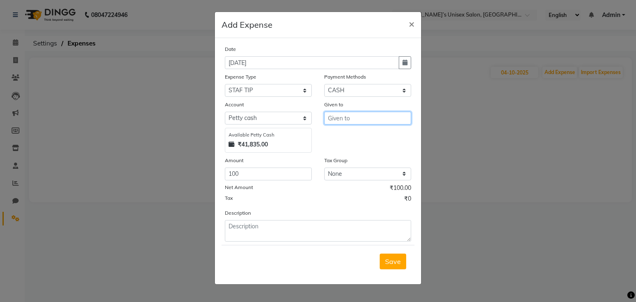
click at [361, 117] on input "text" at bounding box center [367, 118] width 87 height 13
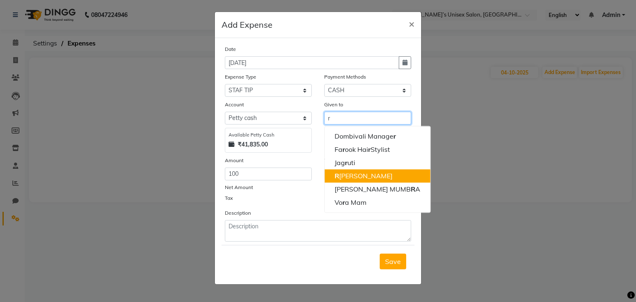
click at [352, 176] on ngb-highlight "R [PERSON_NAME]" at bounding box center [363, 176] width 58 height 8
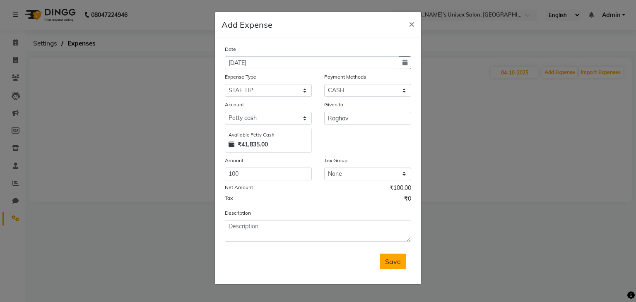
click at [390, 262] on span "Save" at bounding box center [393, 261] width 16 height 8
